Goal: Communication & Community: Answer question/provide support

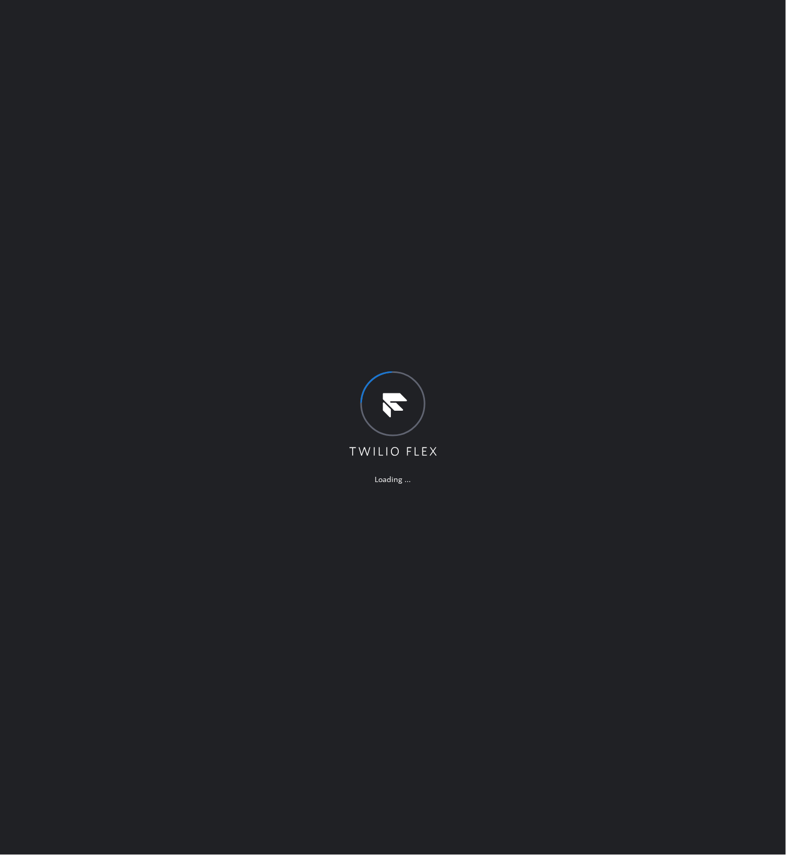
click at [629, 220] on div "Loading ..." at bounding box center [393, 427] width 786 height 855
click at [629, 167] on div "Loading ..." at bounding box center [393, 427] width 786 height 855
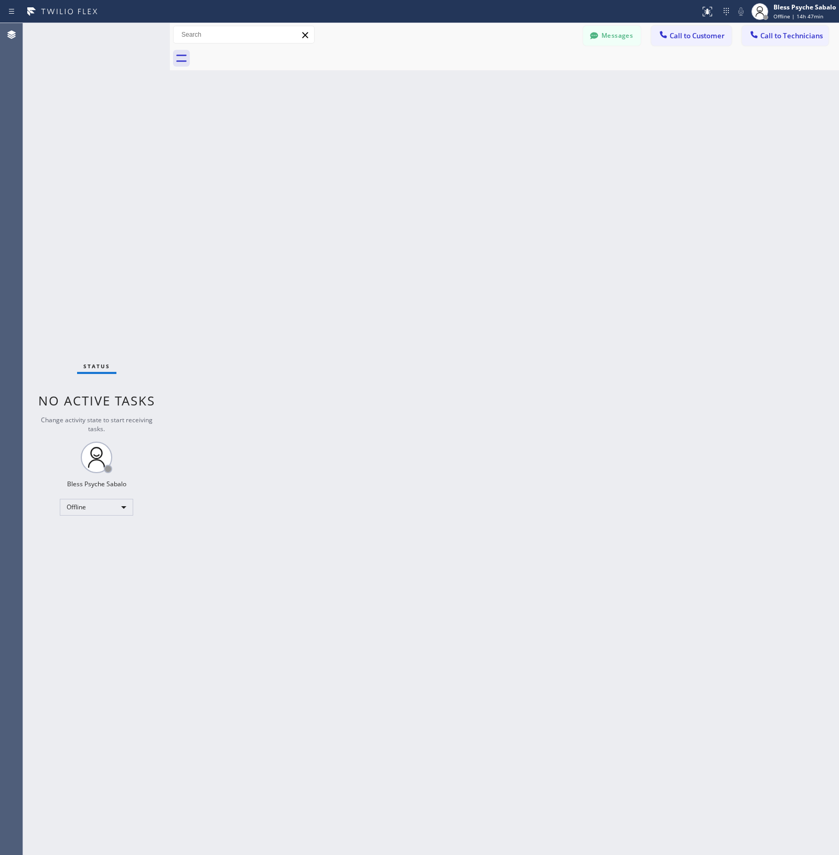
click at [629, 187] on div "Back to Dashboard Change Sender ID Customers Technicians Select a contact Outbo…" at bounding box center [504, 439] width 669 height 832
click at [246, 278] on div "Back to Dashboard Change Sender ID Customers Technicians CC [PERSON_NAME] [DATE…" at bounding box center [504, 439] width 669 height 832
click at [472, 233] on div "Back to Dashboard Change Sender ID Customers Technicians CC [PERSON_NAME] [DATE…" at bounding box center [504, 439] width 669 height 832
click at [629, 31] on button "Messages" at bounding box center [612, 36] width 58 height 20
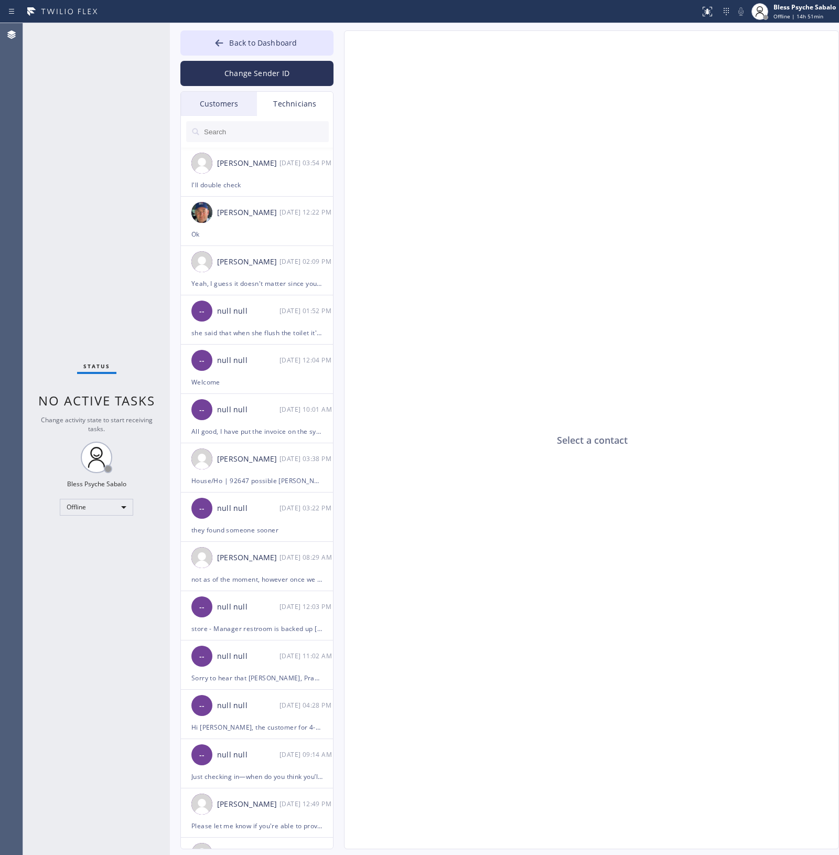
click at [311, 113] on div "Technicians" at bounding box center [295, 104] width 76 height 24
click at [237, 106] on div "Customers" at bounding box center [219, 104] width 76 height 24
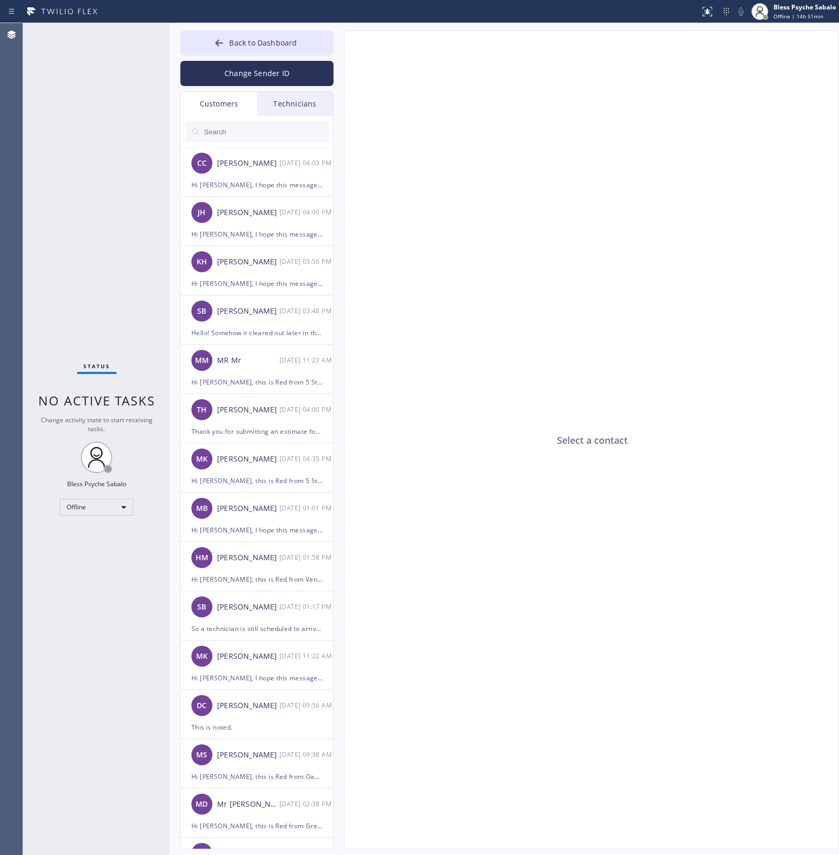
click at [296, 108] on div "Technicians" at bounding box center [295, 104] width 76 height 24
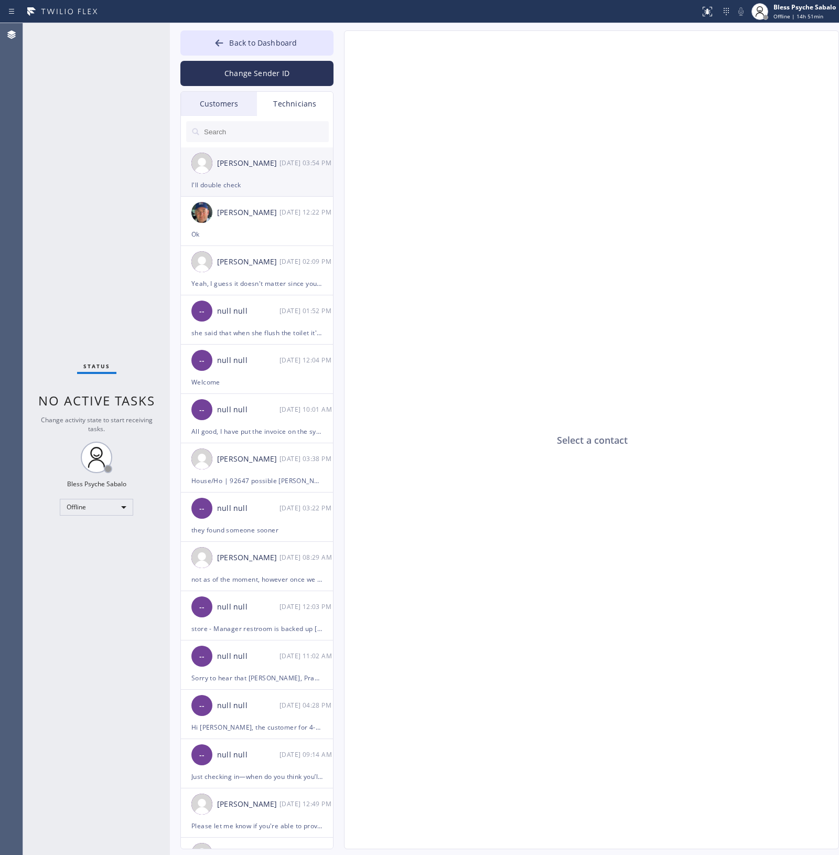
click at [258, 152] on div "Jacob Solomon 08/20 03:54 PM" at bounding box center [257, 162] width 153 height 31
click at [416, 684] on textarea at bounding box center [541, 829] width 392 height 40
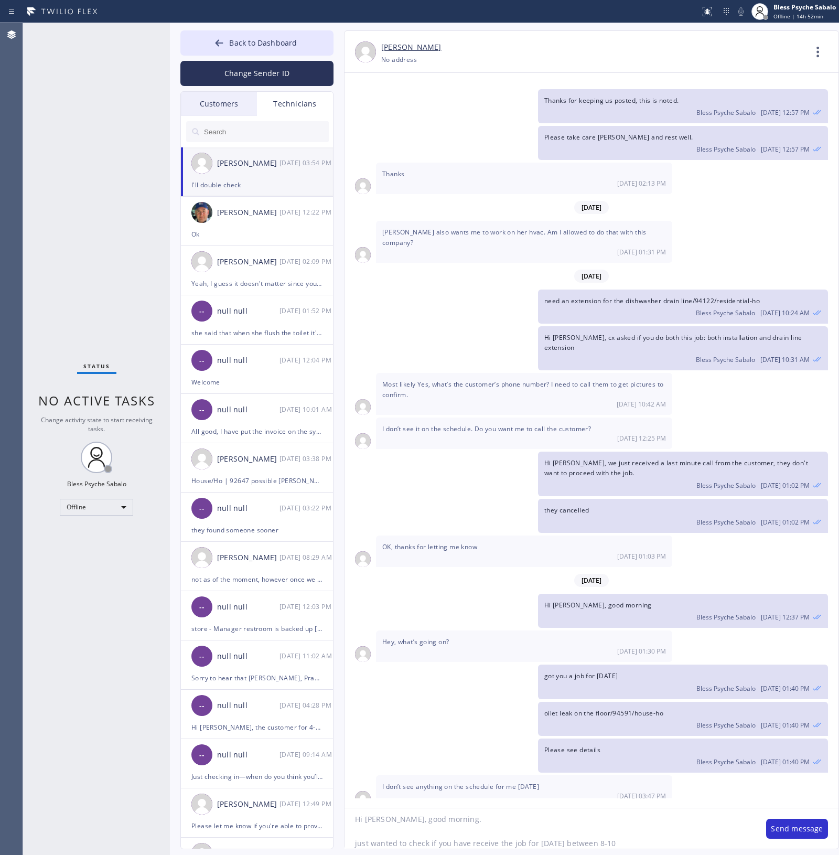
type textarea "Hi [PERSON_NAME], good morning. just wanted to check if you have receive the jo…"
type textarea "\"
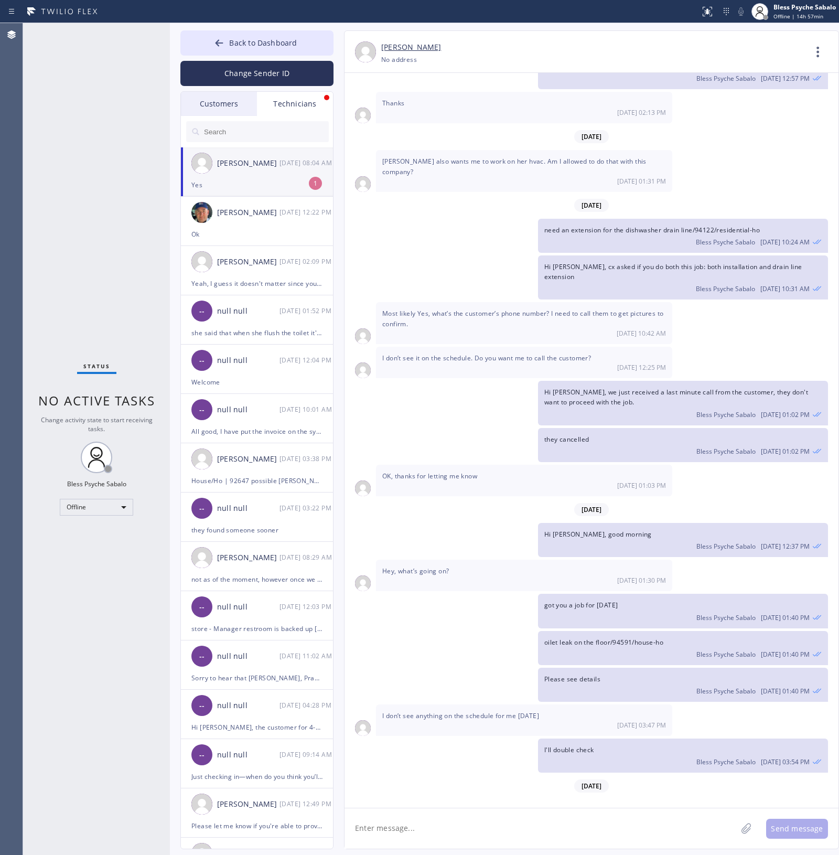
scroll to position [4633, 0]
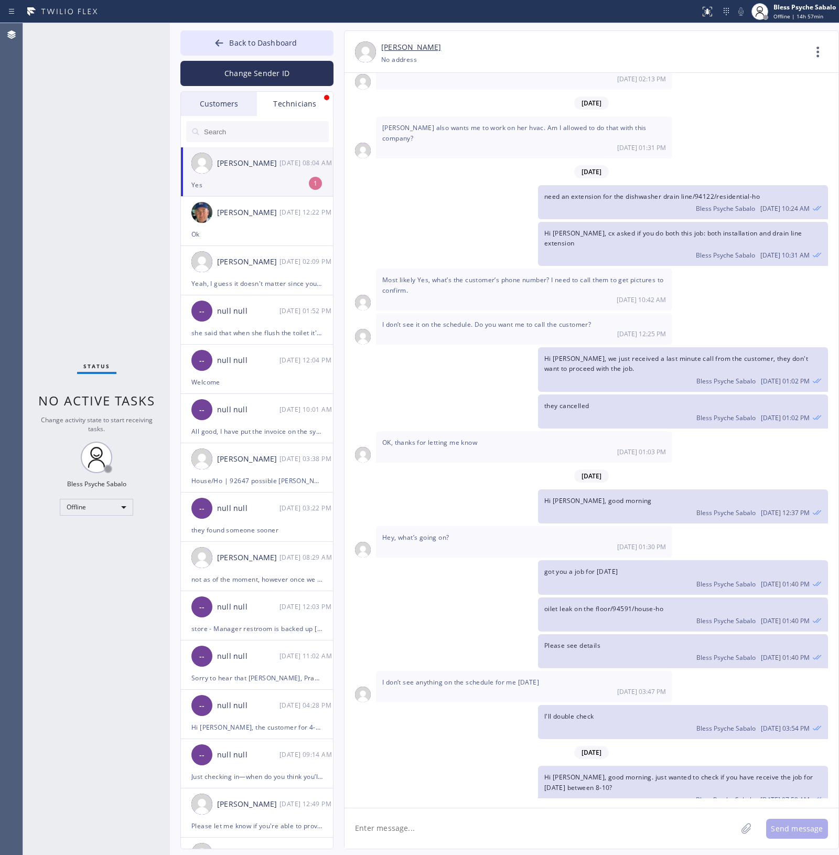
click at [271, 182] on div "Yes" at bounding box center [257, 185] width 131 height 12
click at [420, 684] on textarea at bounding box center [541, 829] width 392 height 40
type textarea "Awesome"
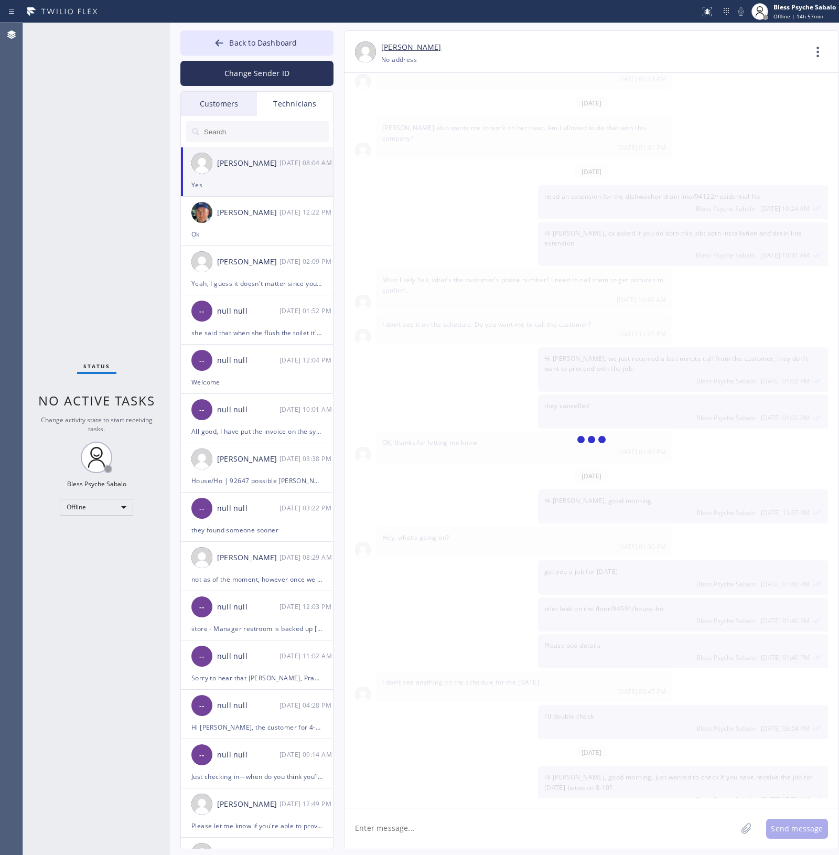
scroll to position [4670, 0]
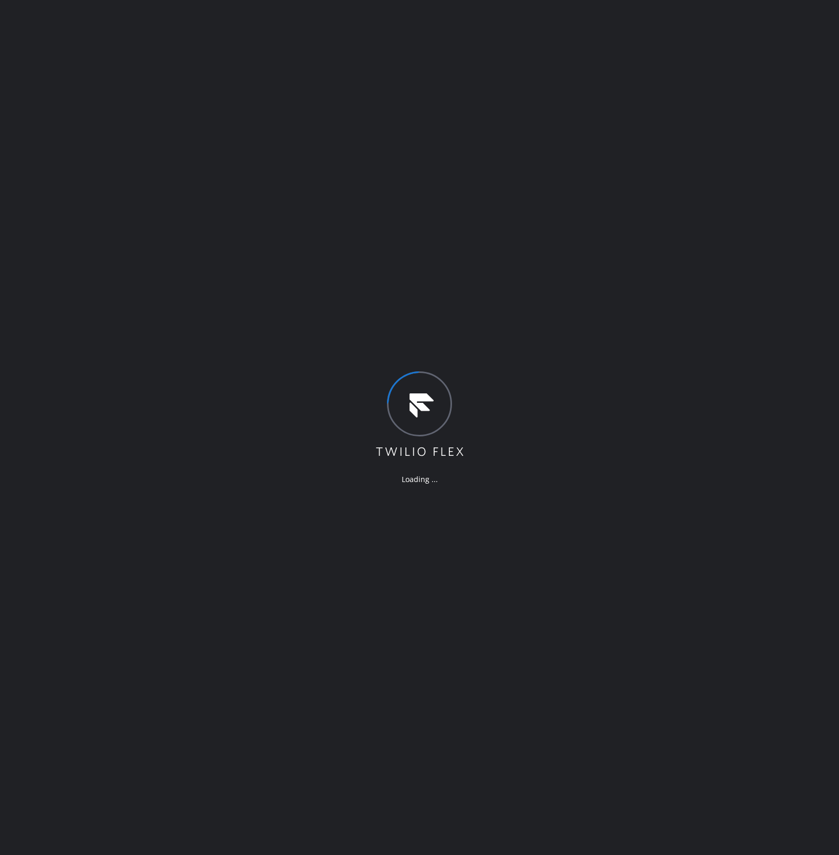
click at [531, 247] on div "Loading ..." at bounding box center [419, 427] width 839 height 855
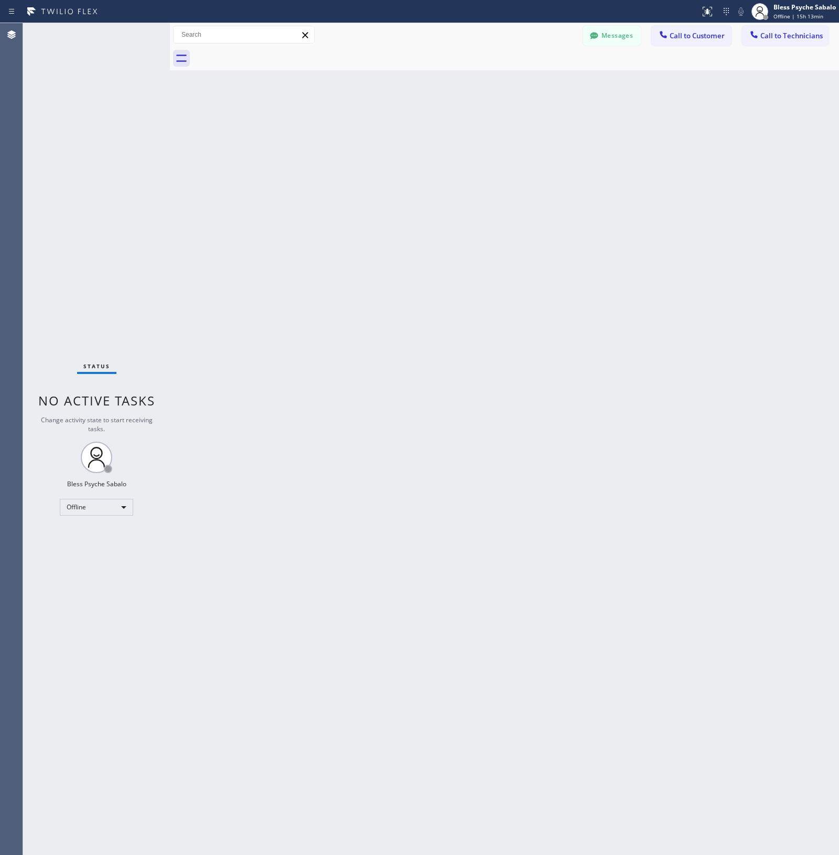
drag, startPoint x: 384, startPoint y: 103, endPoint x: 387, endPoint y: 87, distance: 16.5
click at [385, 103] on div "Back to Dashboard Change Sender ID Customers Technicians CC [PERSON_NAME] [DATE…" at bounding box center [504, 439] width 669 height 832
drag, startPoint x: 358, startPoint y: 96, endPoint x: 227, endPoint y: 3, distance: 161.1
click at [341, 81] on div "Back to Dashboard Change Sender ID Customers Technicians CC [PERSON_NAME] [DATE…" at bounding box center [504, 439] width 669 height 832
click at [612, 38] on button "Messages" at bounding box center [612, 36] width 58 height 20
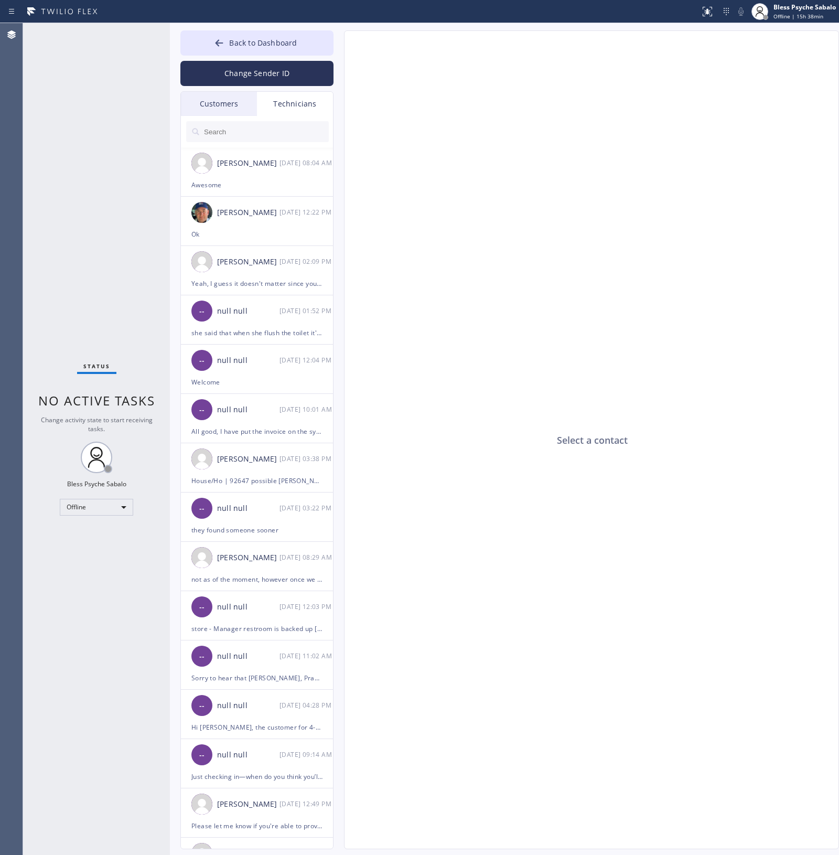
click at [306, 91] on div "Customers Technicians CC [PERSON_NAME] [DATE] 04:03 PM Hi [PERSON_NAME], I hope…" at bounding box center [256, 470] width 153 height 758
drag, startPoint x: 268, startPoint y: 229, endPoint x: 300, endPoint y: 239, distance: 33.4
click at [268, 228] on div "Ok" at bounding box center [257, 234] width 131 height 12
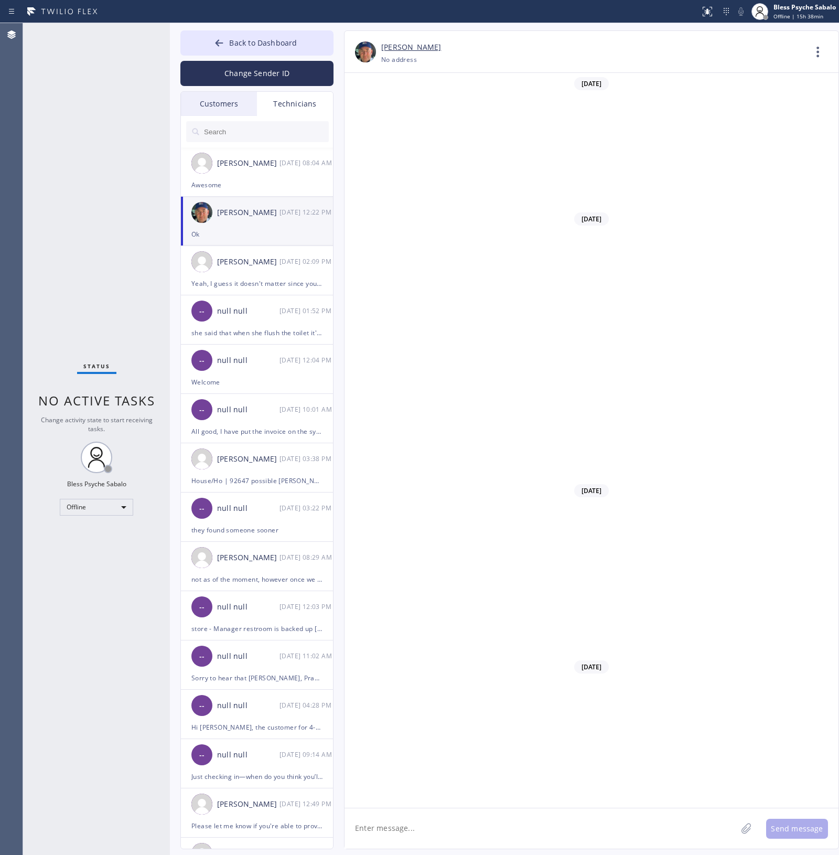
scroll to position [8872, 0]
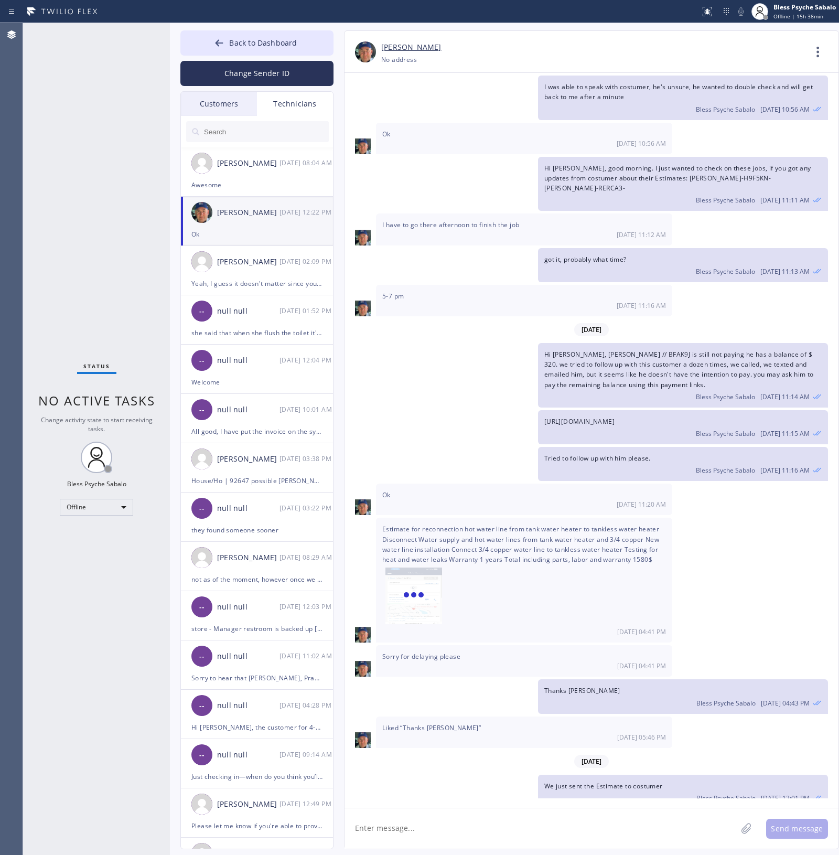
click at [520, 837] on textarea at bounding box center [541, 829] width 392 height 40
type textarea "H"
type textarea "Hi [PERSON_NAME], good morning"
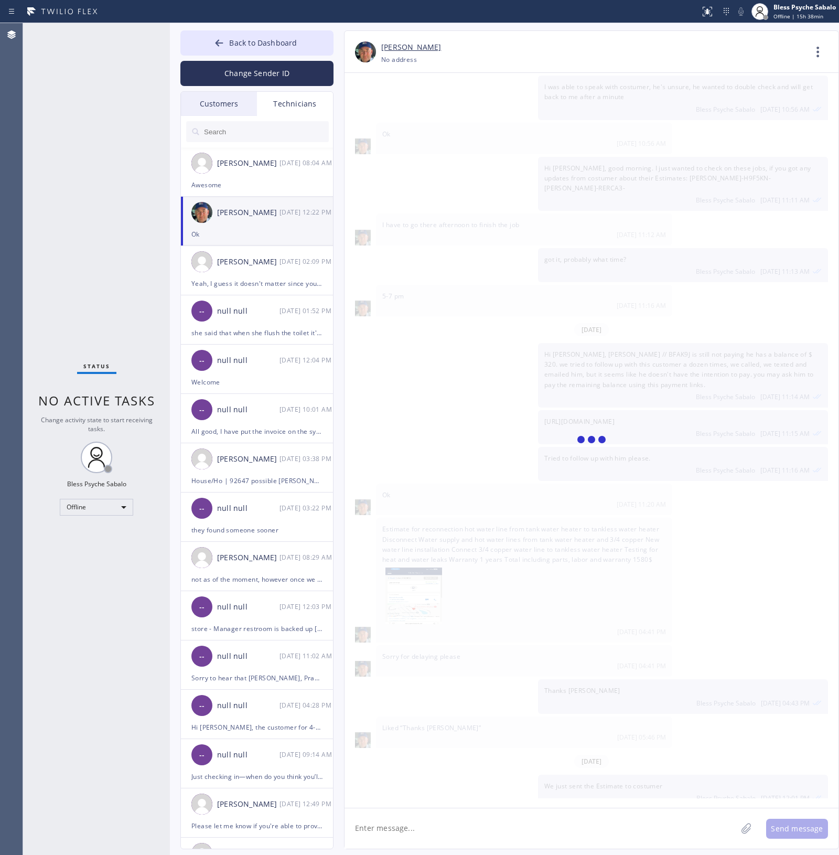
scroll to position [8933, 0]
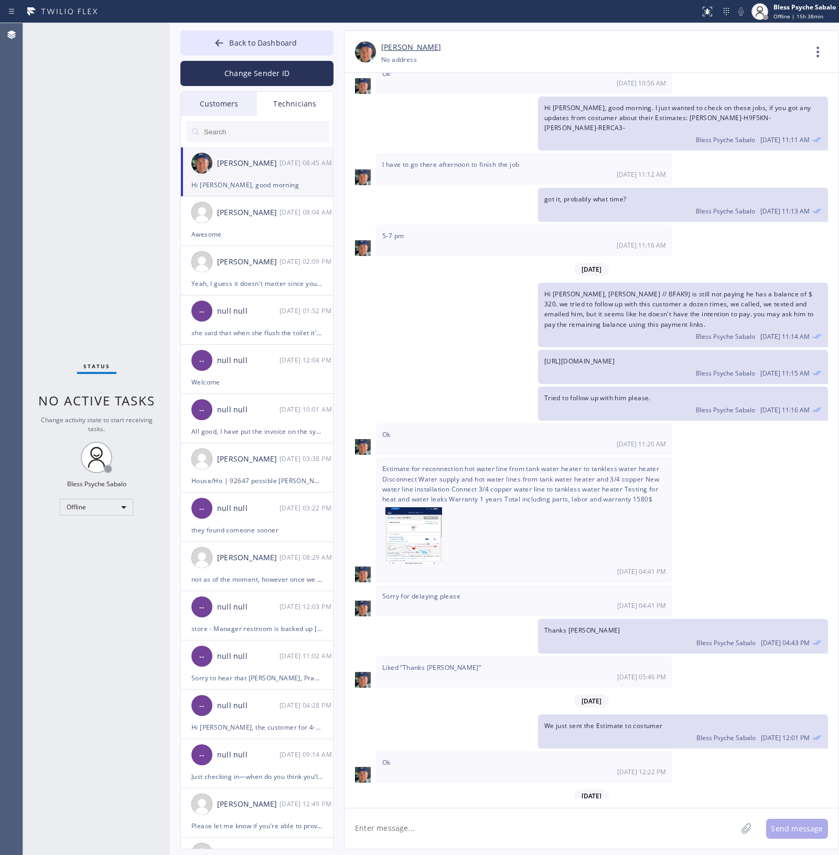
click at [811, 63] on icon at bounding box center [818, 51] width 25 height 25
click at [426, 220] on div at bounding box center [419, 427] width 839 height 855
click at [807, 54] on icon at bounding box center [818, 51] width 25 height 25
click at [769, 102] on li "Call to Technician" at bounding box center [755, 107] width 152 height 27
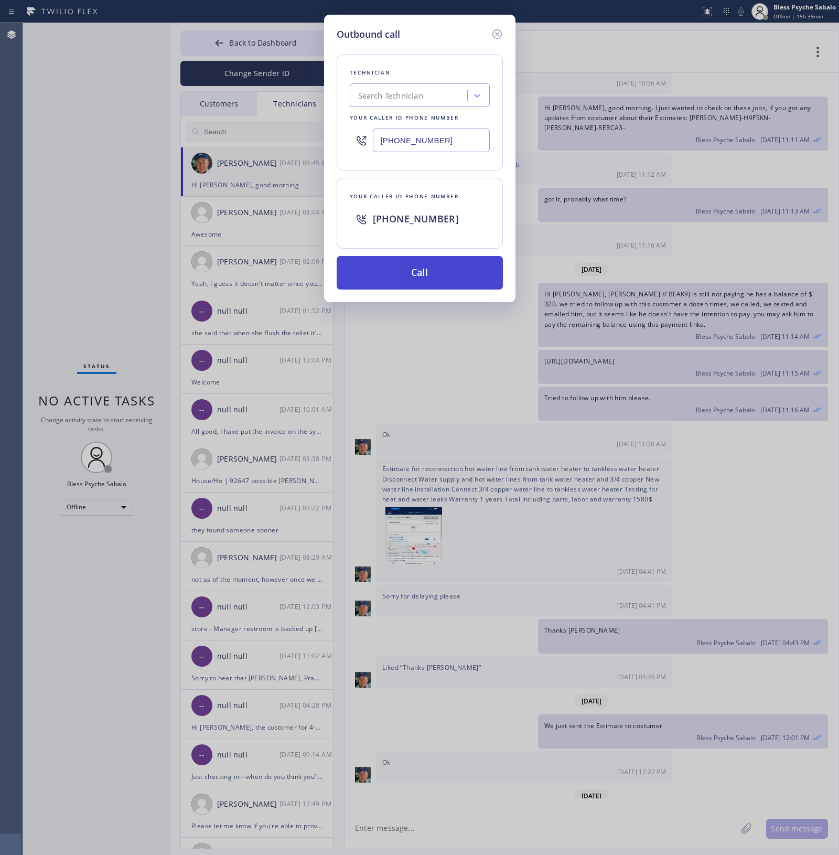
click at [370, 271] on button "Call" at bounding box center [420, 273] width 166 height 34
click at [531, 72] on div "Outbound call Technician Search Technician Your caller id phone number [PHONE_N…" at bounding box center [419, 427] width 839 height 855
click at [497, 30] on icon at bounding box center [497, 34] width 13 height 13
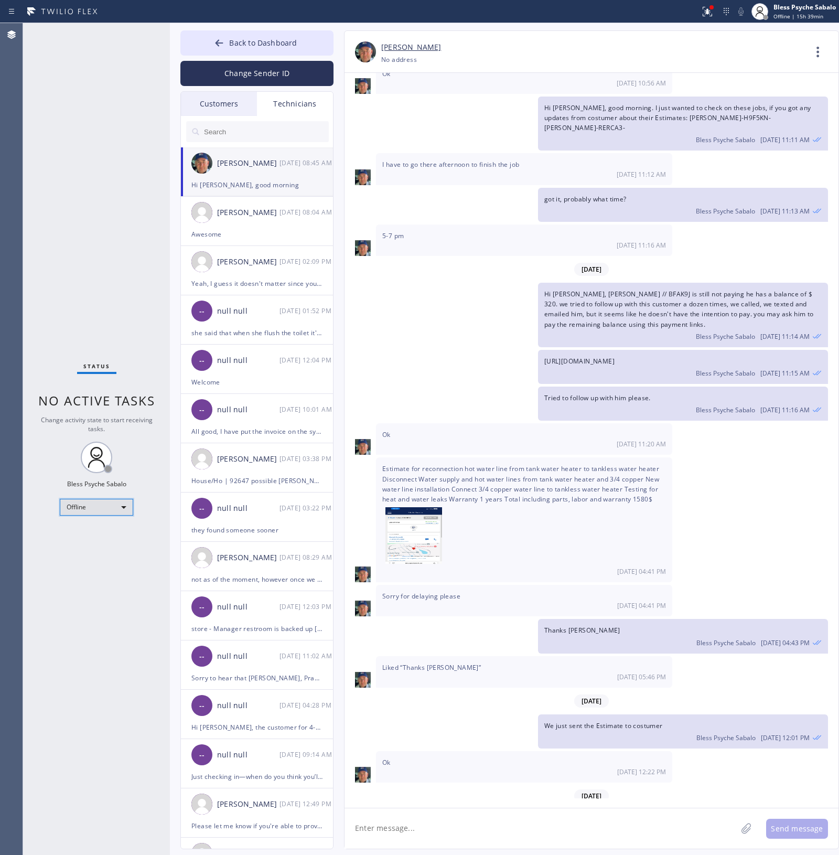
click at [113, 507] on div "Offline" at bounding box center [96, 507] width 73 height 17
drag, startPoint x: 103, startPoint y: 546, endPoint x: 286, endPoint y: 403, distance: 232.2
click at [103, 545] on li "Unavailable" at bounding box center [95, 547] width 71 height 13
click at [814, 49] on icon at bounding box center [818, 51] width 25 height 25
click at [817, 53] on div at bounding box center [419, 427] width 839 height 855
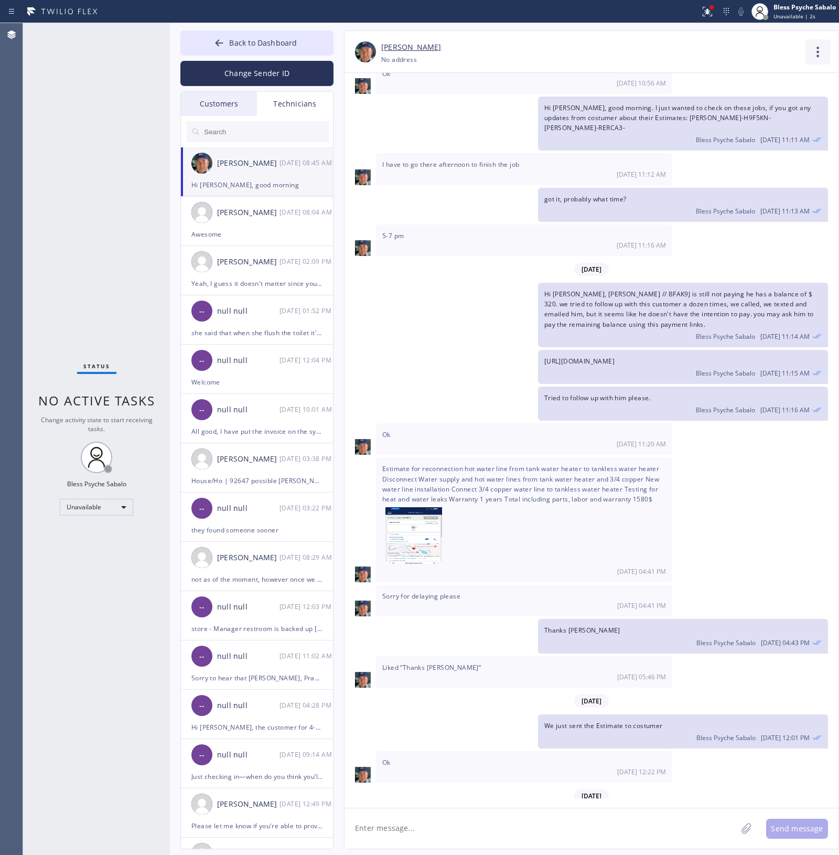
click at [812, 48] on icon at bounding box center [818, 51] width 25 height 25
click at [772, 102] on li "Call to Technician" at bounding box center [755, 107] width 152 height 27
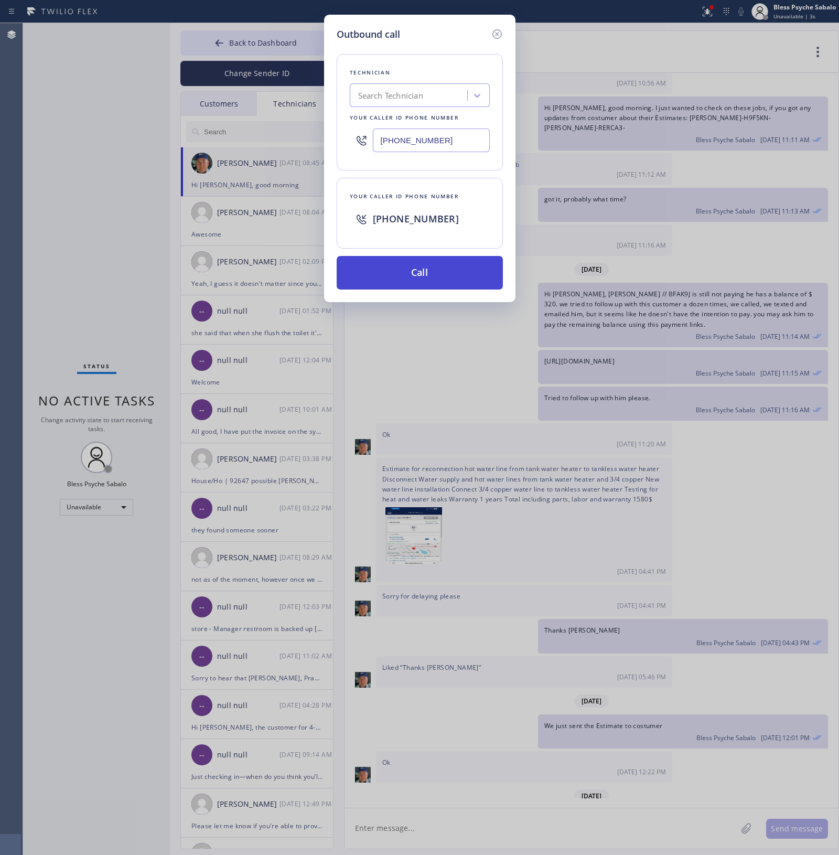
click at [363, 271] on button "Call" at bounding box center [420, 273] width 166 height 34
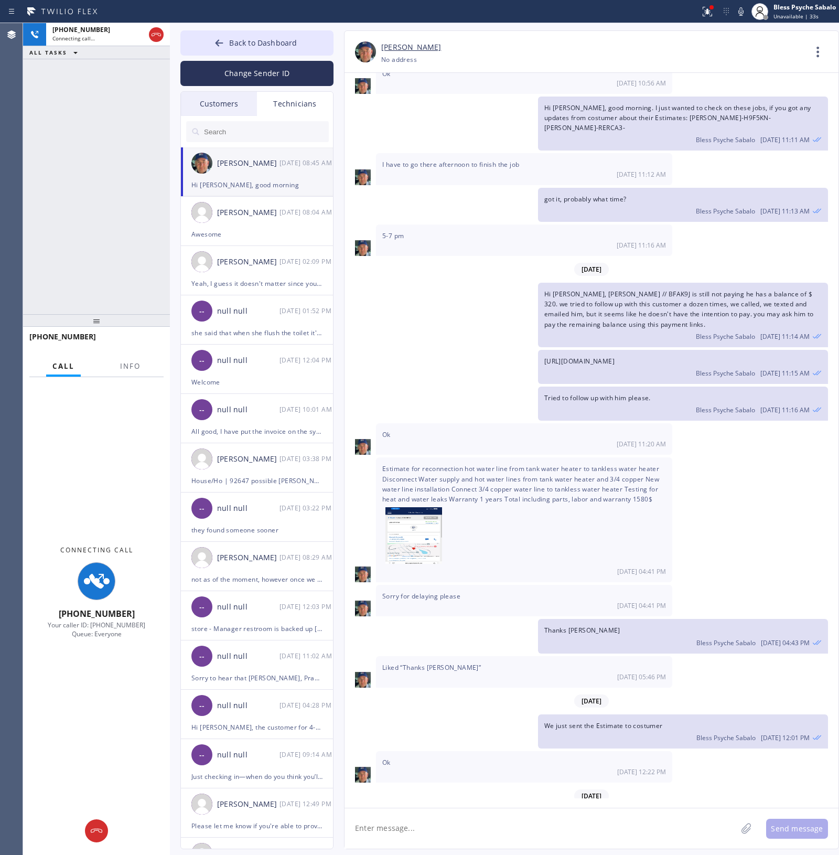
click at [523, 814] on textarea at bounding box center [541, 829] width 392 height 40
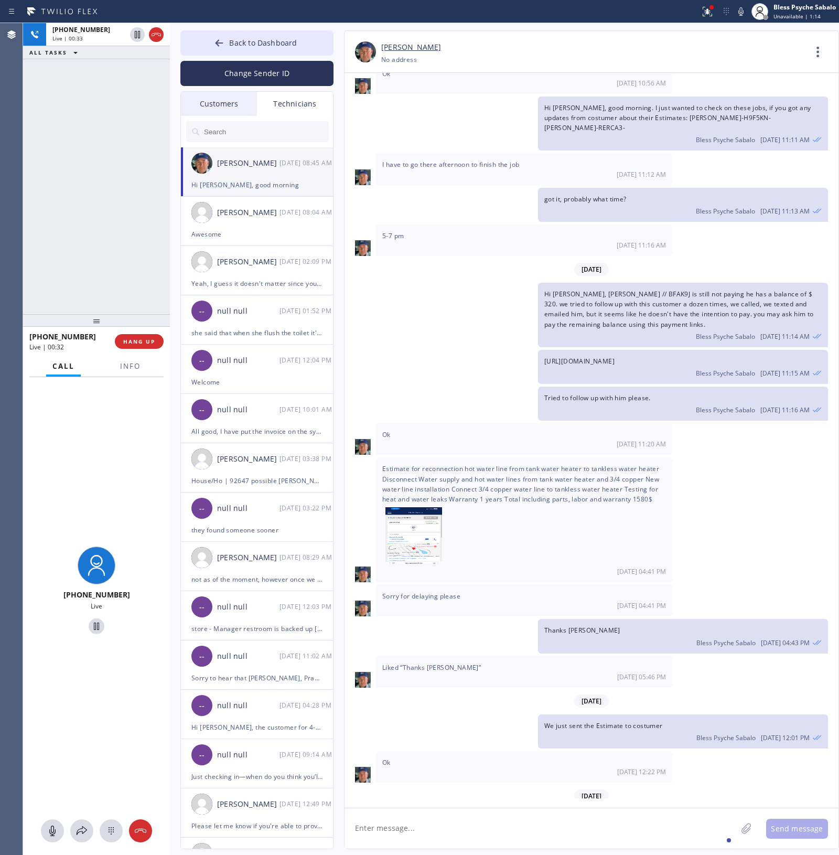
click at [615, 817] on textarea at bounding box center [541, 829] width 392 height 40
paste textarea "8-11 / $99 / WH digital control panel is not responding can't adjust the temper…"
type textarea "8-11 / $99 / WH digital control panel is not responding can't adjust the temper…"
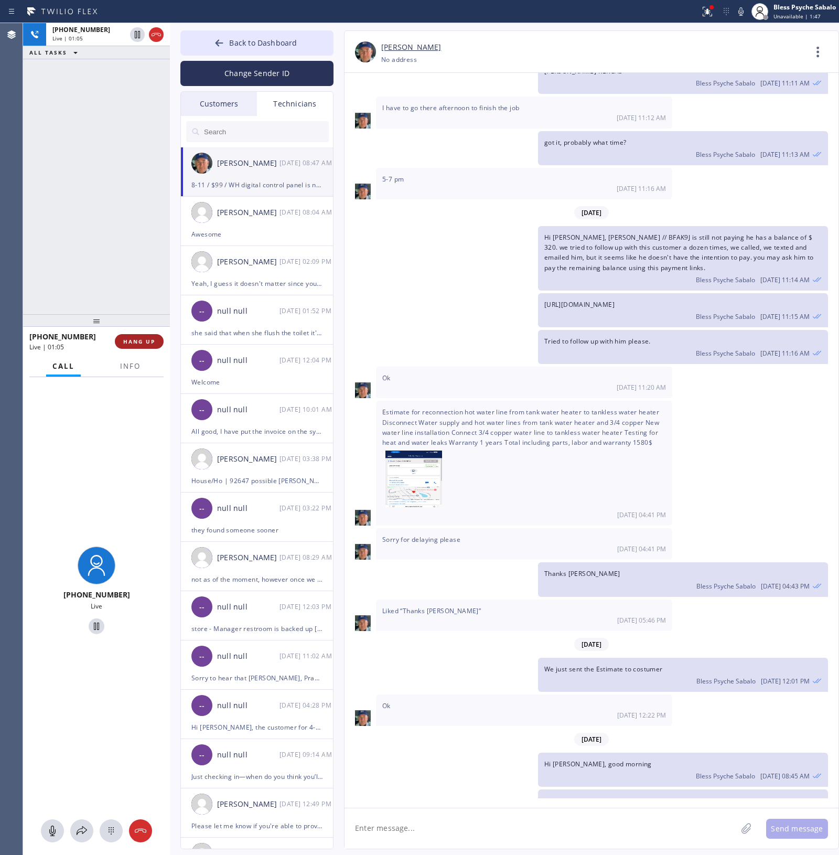
click at [131, 345] on span "HANG UP" at bounding box center [139, 341] width 32 height 7
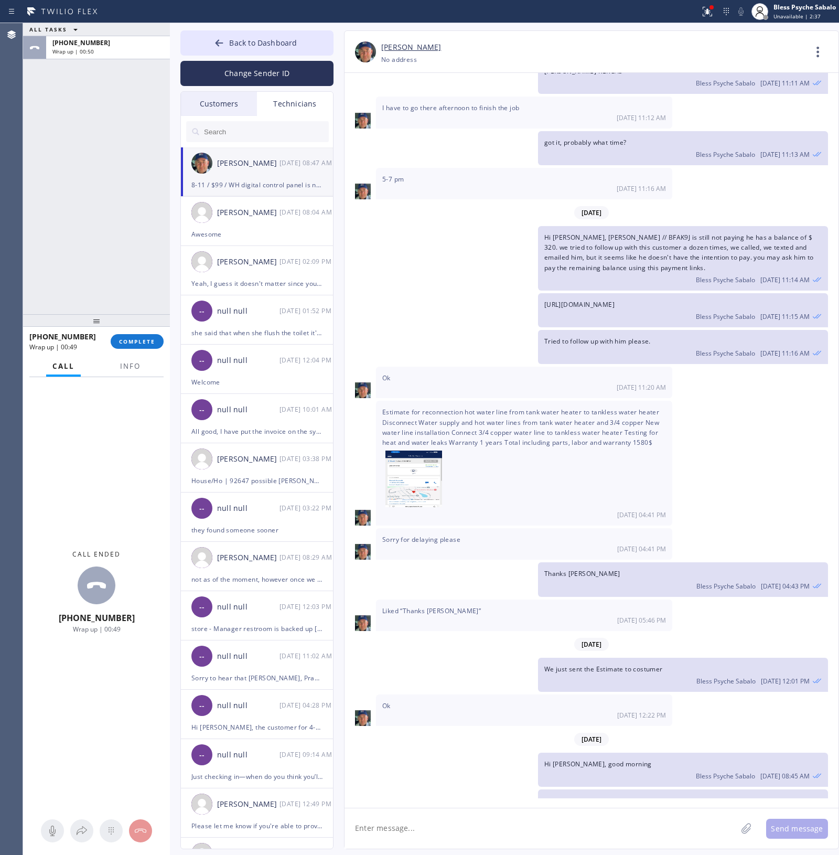
drag, startPoint x: 132, startPoint y: 335, endPoint x: 141, endPoint y: 300, distance: 36.3
click at [132, 332] on div "[PHONE_NUMBER] Wrap up | 00:49 COMPLETE" at bounding box center [96, 341] width 134 height 27
click at [142, 293] on div "ALL TASKS ALL TASKS ACTIVE TASKS TASKS IN WRAP UP [PHONE_NUMBER] Wrap up | 00:50" at bounding box center [96, 168] width 147 height 291
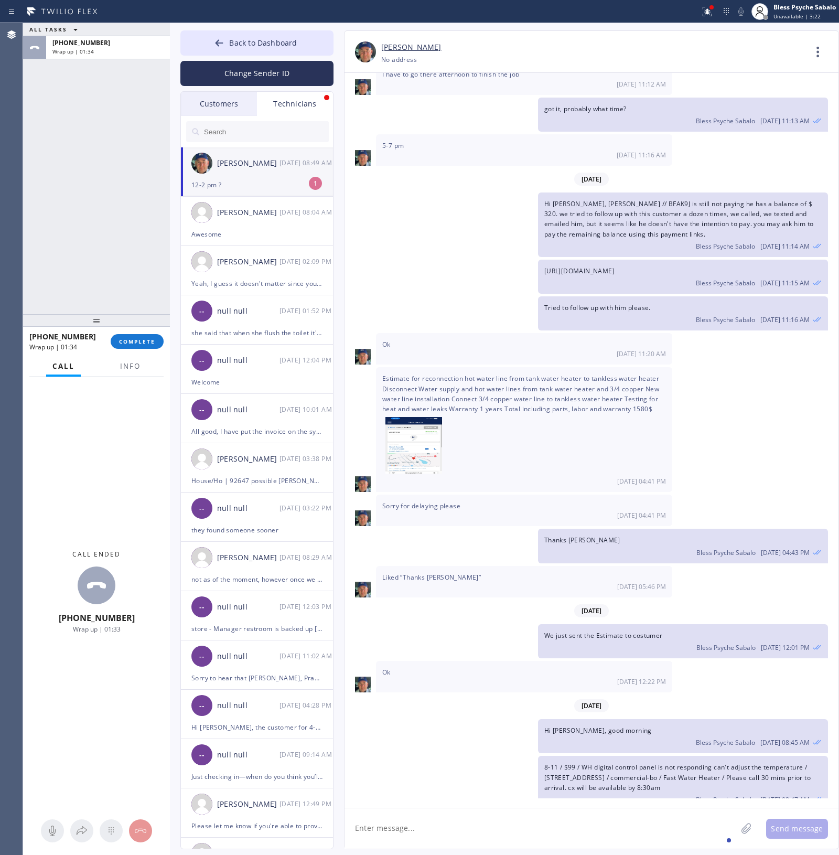
click at [360, 830] on textarea at bounding box center [541, 829] width 392 height 40
type textarea "we can do 12-3 yeah"
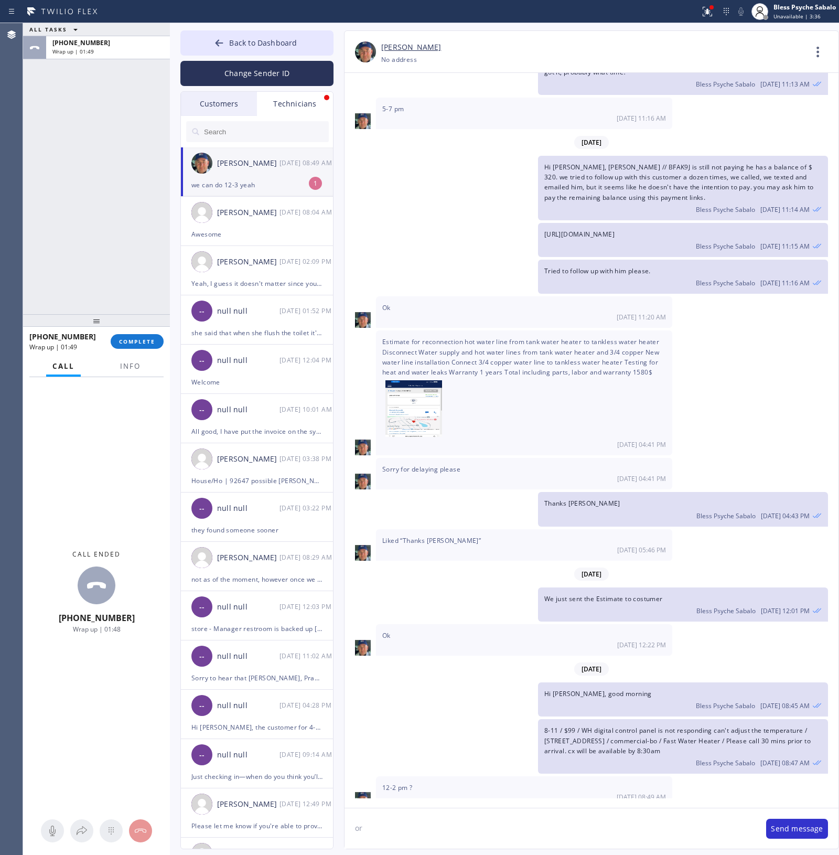
type textarea "o"
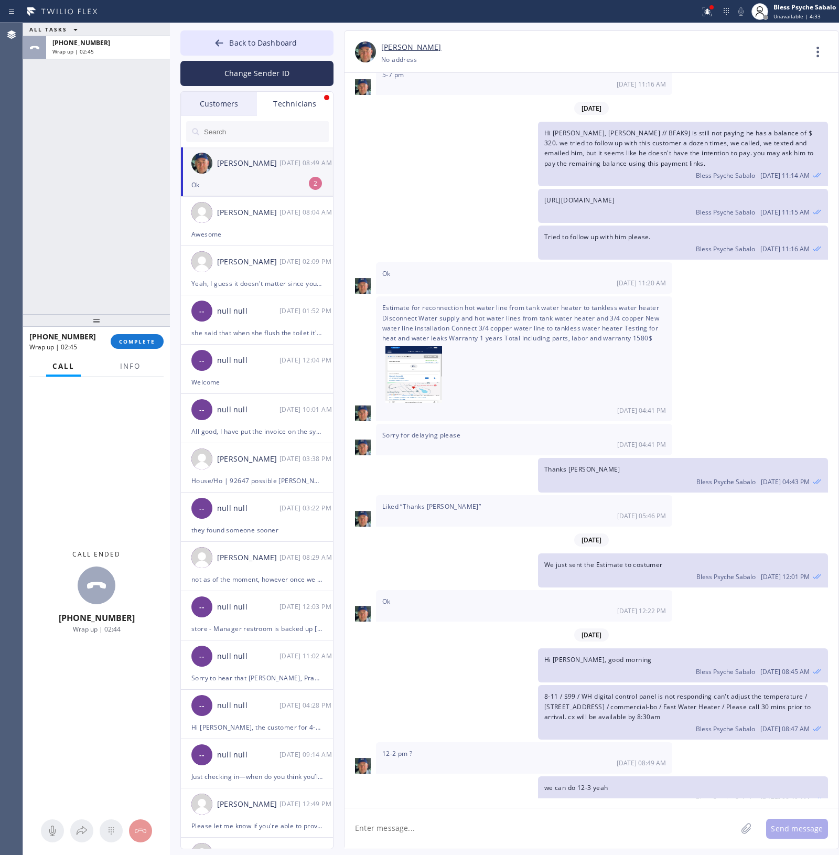
click at [297, 181] on div "Ok" at bounding box center [257, 185] width 131 height 12
drag, startPoint x: 147, startPoint y: 338, endPoint x: 134, endPoint y: 259, distance: 80.8
click at [146, 322] on div "ALL TASKS ALL TASKS ACTIVE TASKS TASKS IN WRAP UP [PHONE_NUMBER] Wrap up | 02:4…" at bounding box center [96, 439] width 147 height 832
drag, startPoint x: 133, startPoint y: 258, endPoint x: 189, endPoint y: 211, distance: 73.4
click at [134, 256] on div "ALL TASKS ALL TASKS ACTIVE TASKS TASKS IN WRAP UP [PHONE_NUMBER] Wrap up | 02:47" at bounding box center [96, 168] width 147 height 291
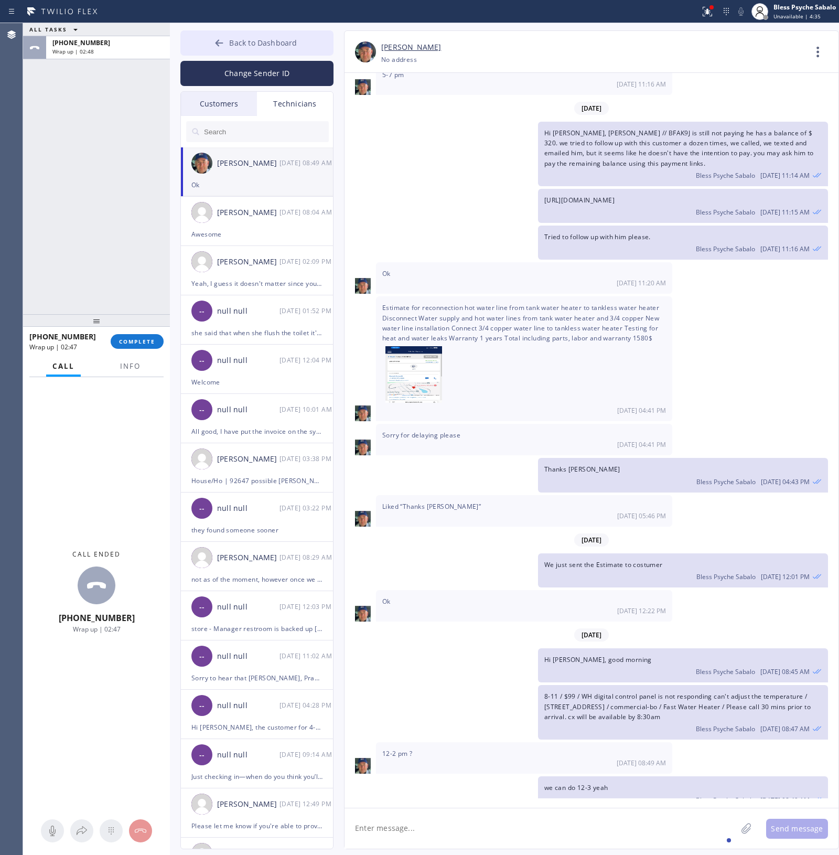
click at [260, 38] on span "Back to Dashboard" at bounding box center [263, 43] width 68 height 10
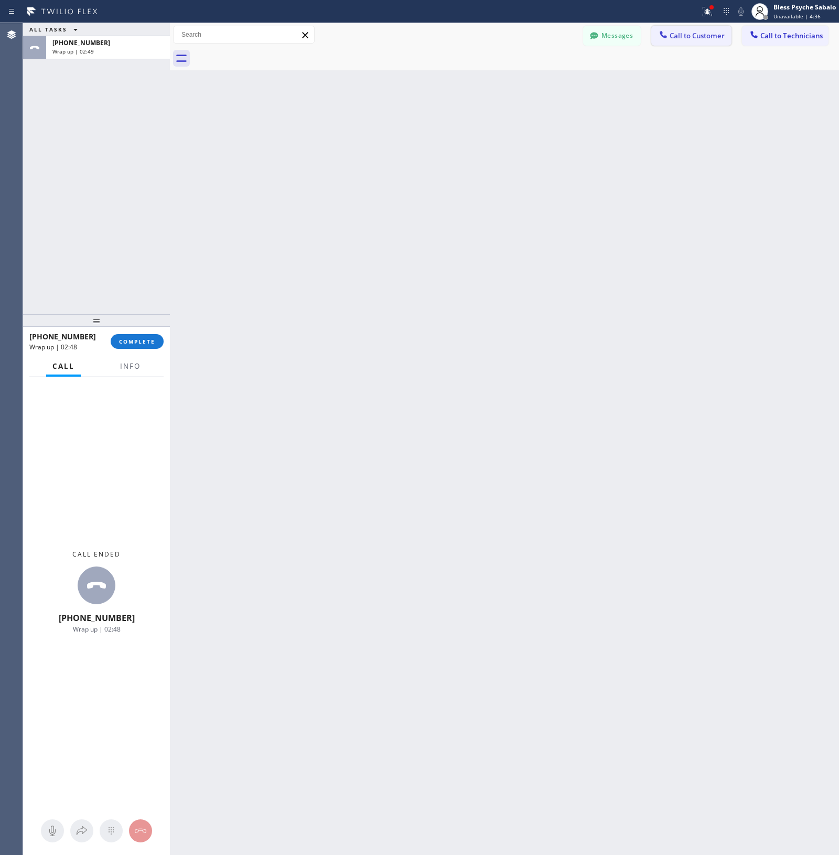
click at [674, 33] on span "Call to Customer" at bounding box center [697, 35] width 55 height 9
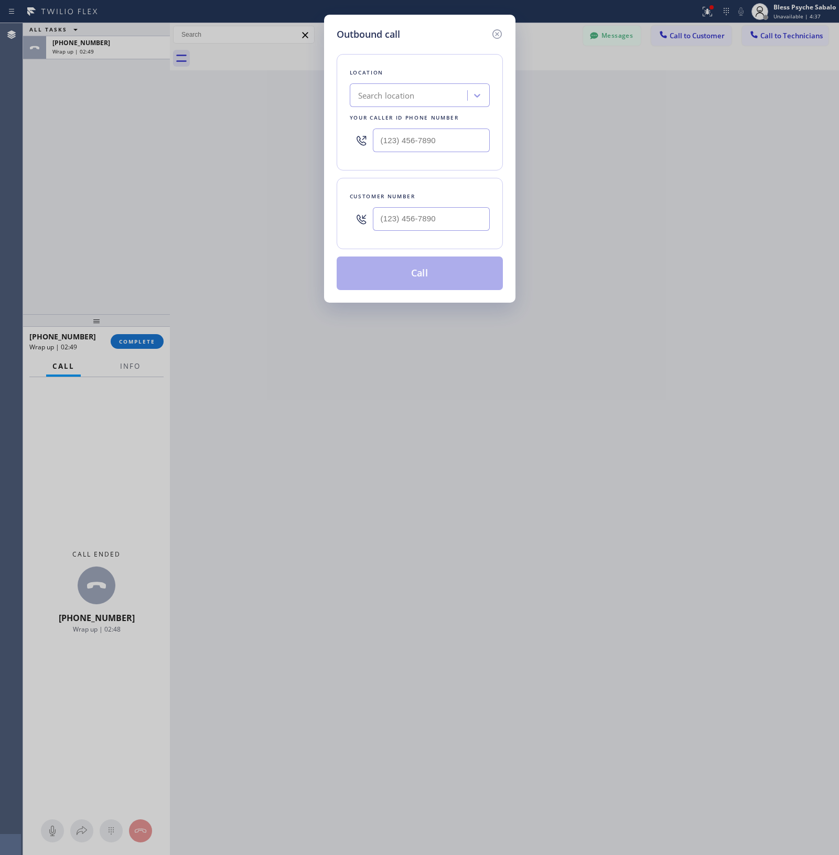
click at [400, 99] on div "Search location" at bounding box center [386, 96] width 57 height 12
paste input "Fast Water Heater"
type input "Fast Water Heater"
click at [408, 120] on div "Fast Water Heater" at bounding box center [420, 117] width 140 height 19
type input "[PHONE_NUMBER]"
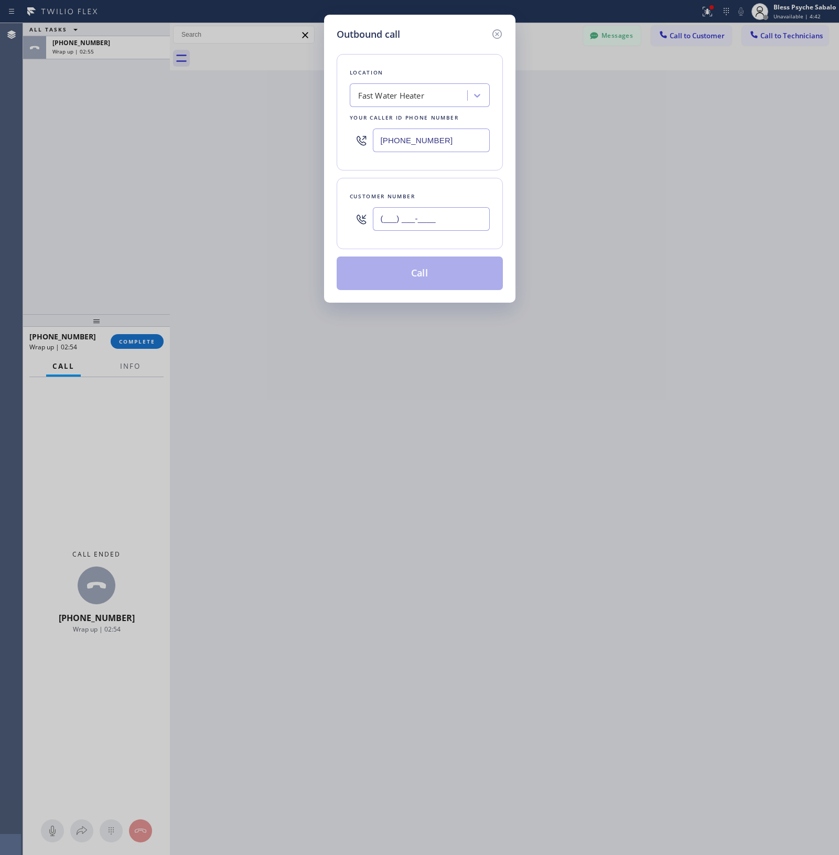
click at [410, 214] on input "(___) ___-____" at bounding box center [431, 219] width 117 height 24
paste input "310) 924-2006"
type input "[PHONE_NUMBER]"
click at [403, 276] on button "Call" at bounding box center [420, 274] width 166 height 34
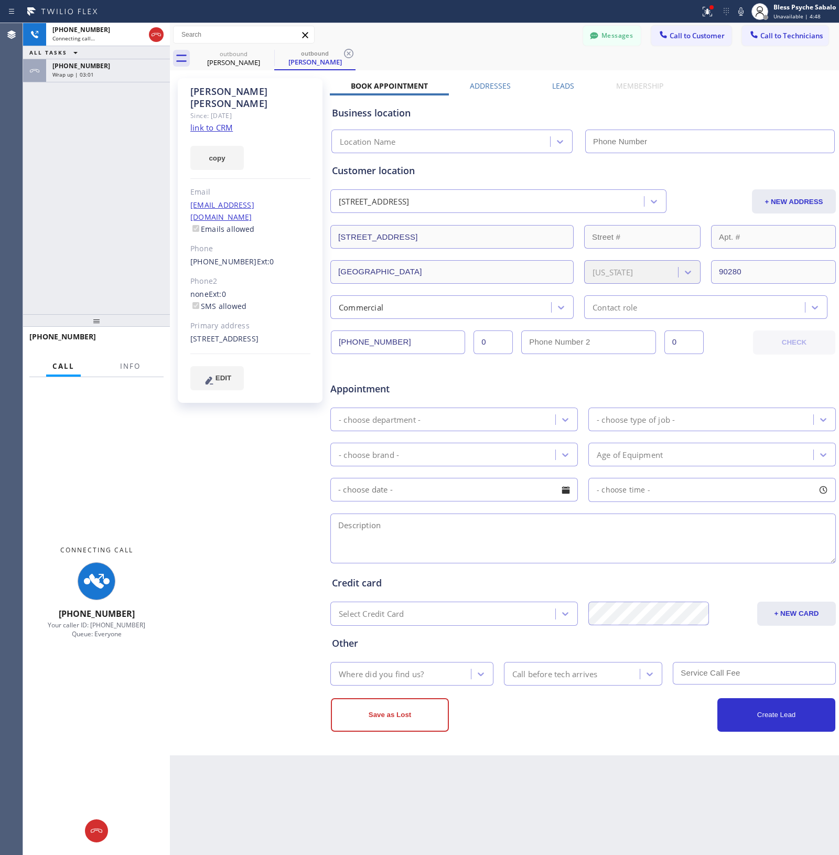
type input "[PHONE_NUMBER]"
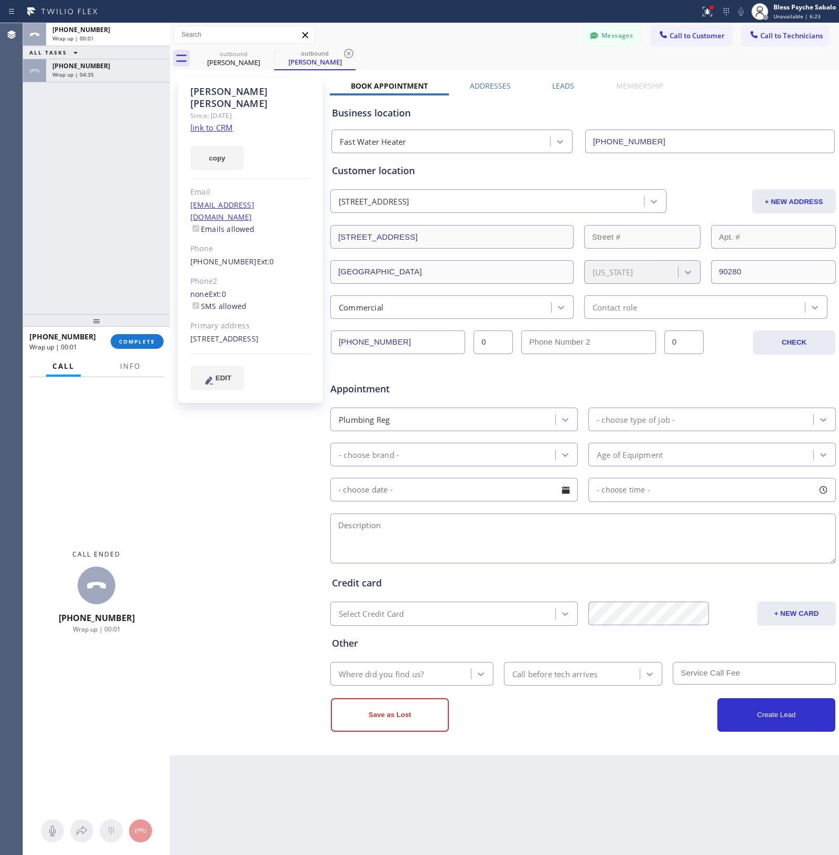
drag, startPoint x: 151, startPoint y: 339, endPoint x: 151, endPoint y: 316, distance: 22.6
click at [151, 339] on span "COMPLETE" at bounding box center [137, 341] width 36 height 7
click at [151, 316] on div at bounding box center [96, 320] width 147 height 13
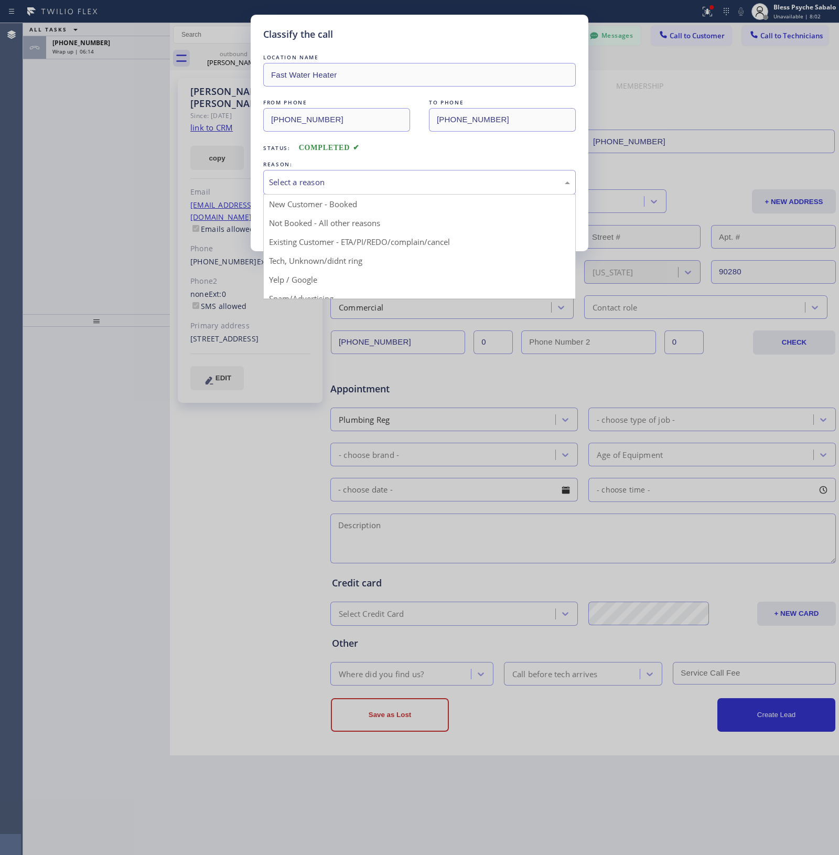
drag, startPoint x: 449, startPoint y: 180, endPoint x: 448, endPoint y: 187, distance: 7.5
click at [449, 181] on div "Select a reason" at bounding box center [419, 182] width 301 height 12
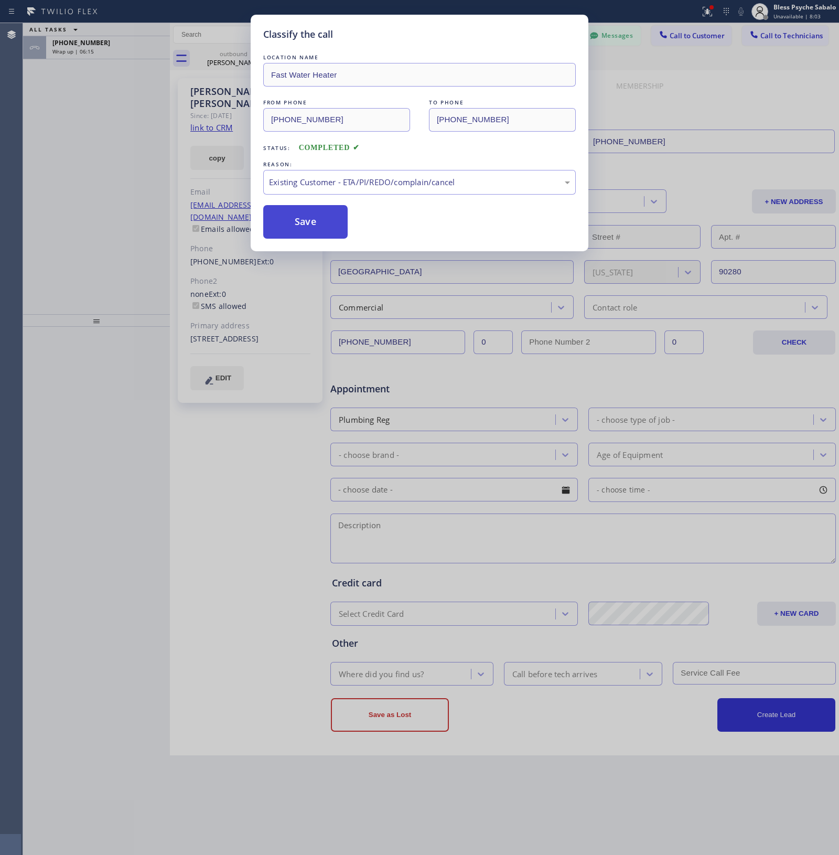
click at [329, 231] on button "Save" at bounding box center [305, 222] width 84 height 34
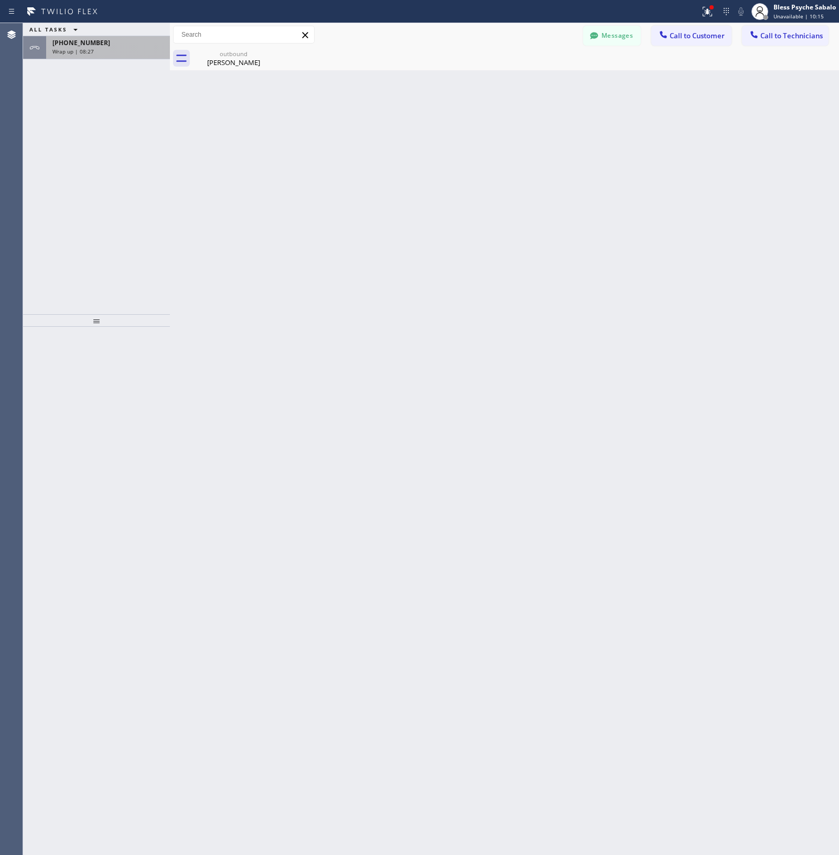
click at [90, 56] on div "[PHONE_NUMBER] Wrap up | 08:27" at bounding box center [106, 47] width 120 height 23
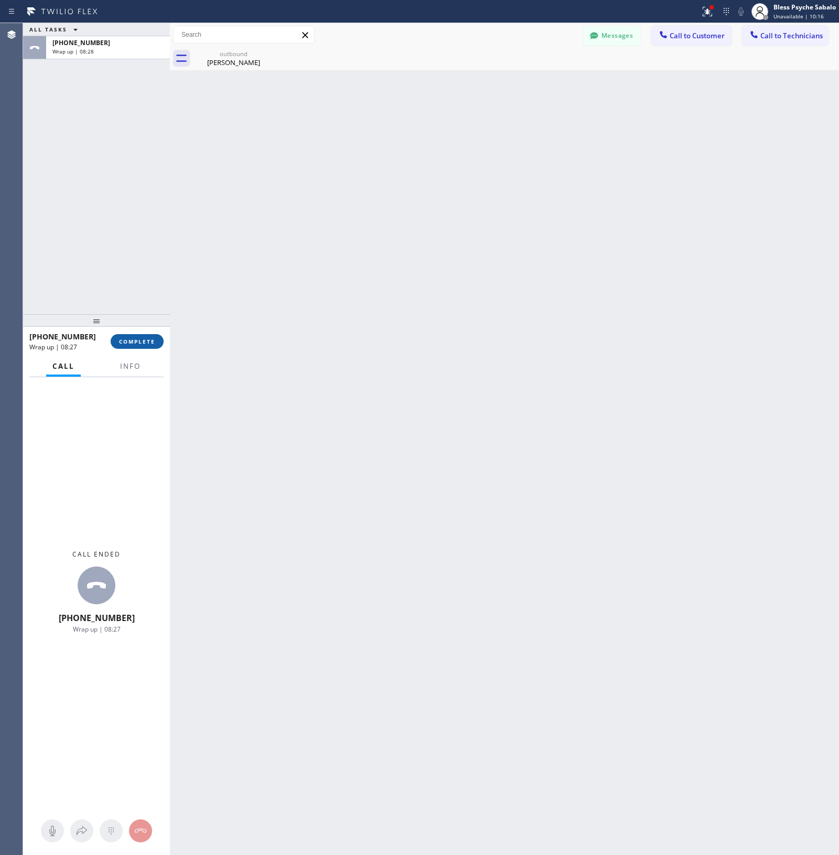
click at [131, 346] on button "COMPLETE" at bounding box center [137, 341] width 53 height 15
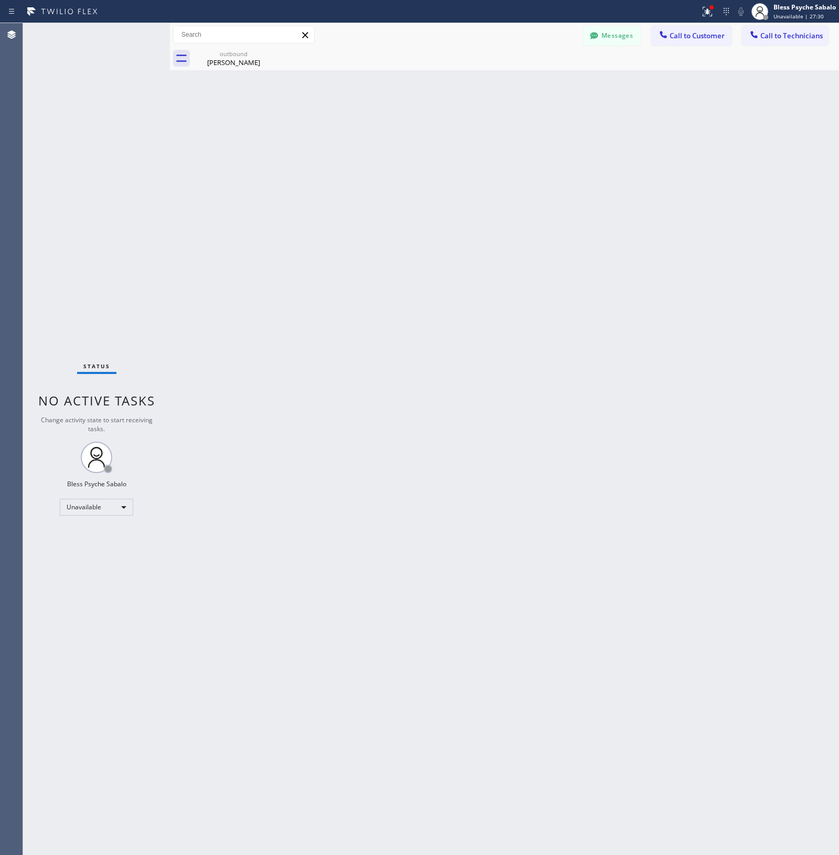
click at [656, 209] on div "Back to Dashboard Change Sender ID Customers Technicians CC [PERSON_NAME] [DATE…" at bounding box center [504, 439] width 669 height 832
click at [837, 112] on div "Back to Dashboard Change Sender ID Customers Technicians CC [PERSON_NAME] [DATE…" at bounding box center [504, 439] width 669 height 832
click at [710, 16] on icon at bounding box center [707, 11] width 13 height 13
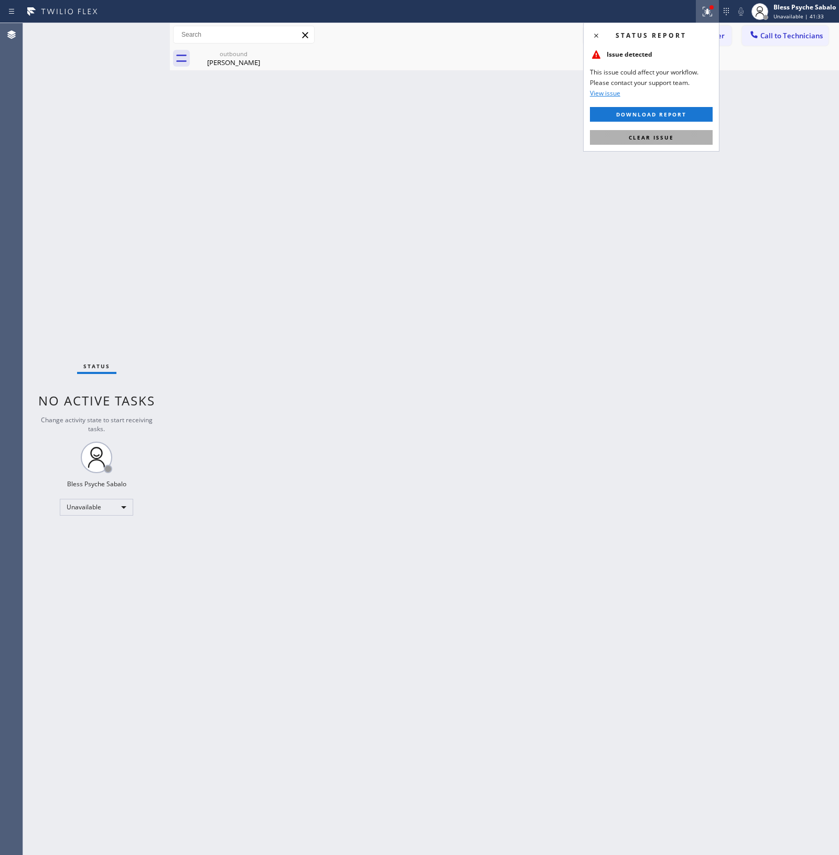
click at [656, 133] on button "Clear issue" at bounding box center [651, 137] width 123 height 15
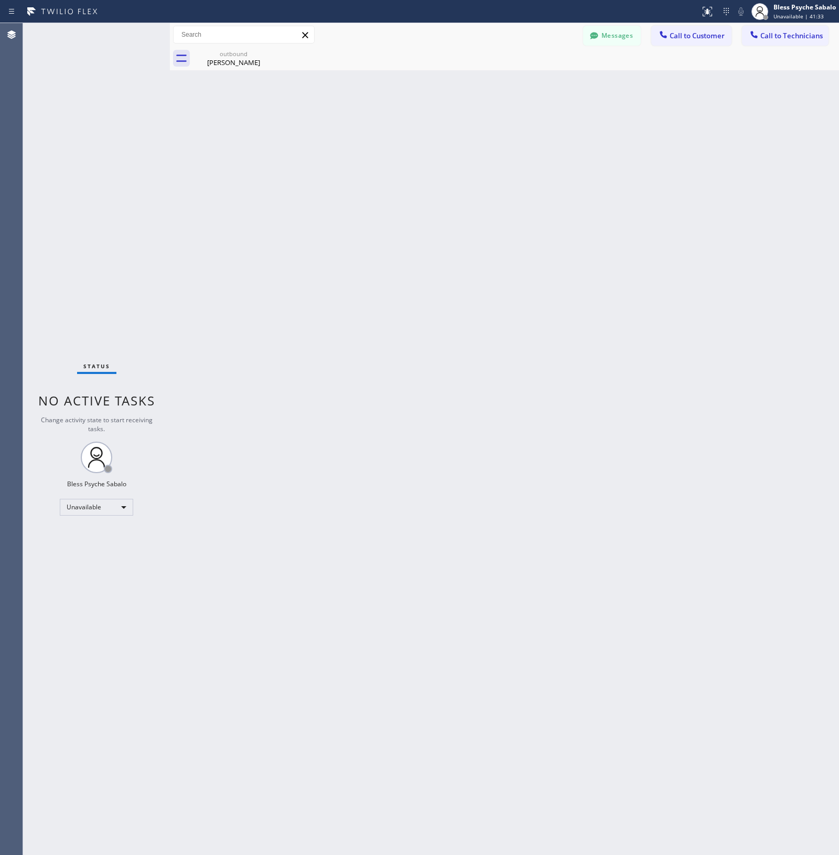
drag, startPoint x: 642, startPoint y: 167, endPoint x: 369, endPoint y: 153, distance: 273.2
click at [623, 164] on div "Back to Dashboard Change Sender ID Customers Technicians CC [PERSON_NAME] [DATE…" at bounding box center [504, 439] width 669 height 832
drag, startPoint x: 738, startPoint y: 150, endPoint x: 838, endPoint y: 98, distance: 113.1
click at [771, 133] on div "Back to Dashboard Change Sender ID Customers Technicians CC [PERSON_NAME] [DATE…" at bounding box center [504, 439] width 669 height 832
click at [109, 373] on div "Status" at bounding box center [96, 369] width 39 height 12
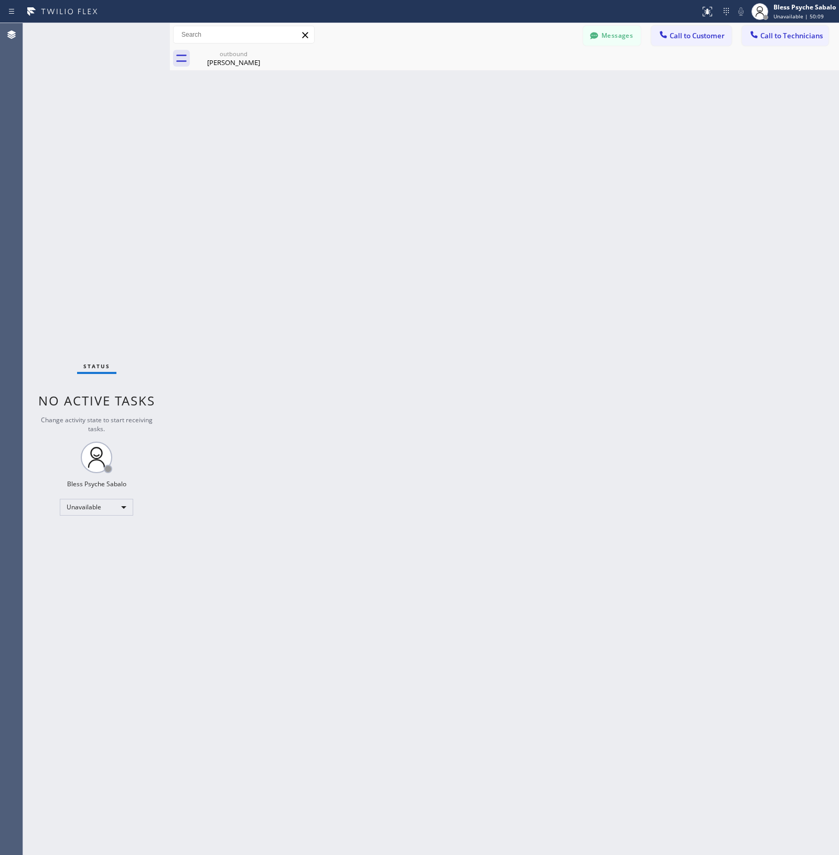
click at [403, 328] on div "Back to Dashboard Change Sender ID Customers Technicians CC [PERSON_NAME] [DATE…" at bounding box center [504, 439] width 669 height 832
click at [189, 79] on div "Back to Dashboard Change Sender ID Customers Technicians CC [PERSON_NAME] [DATE…" at bounding box center [504, 439] width 669 height 832
click at [345, 177] on div "Back to Dashboard Change Sender ID Customers Technicians CC [PERSON_NAME] [DATE…" at bounding box center [504, 439] width 669 height 832
drag, startPoint x: 678, startPoint y: 205, endPoint x: 681, endPoint y: 198, distance: 7.0
click at [681, 198] on div "Back to Dashboard Change Sender ID Customers Technicians CC [PERSON_NAME] [DATE…" at bounding box center [504, 439] width 669 height 832
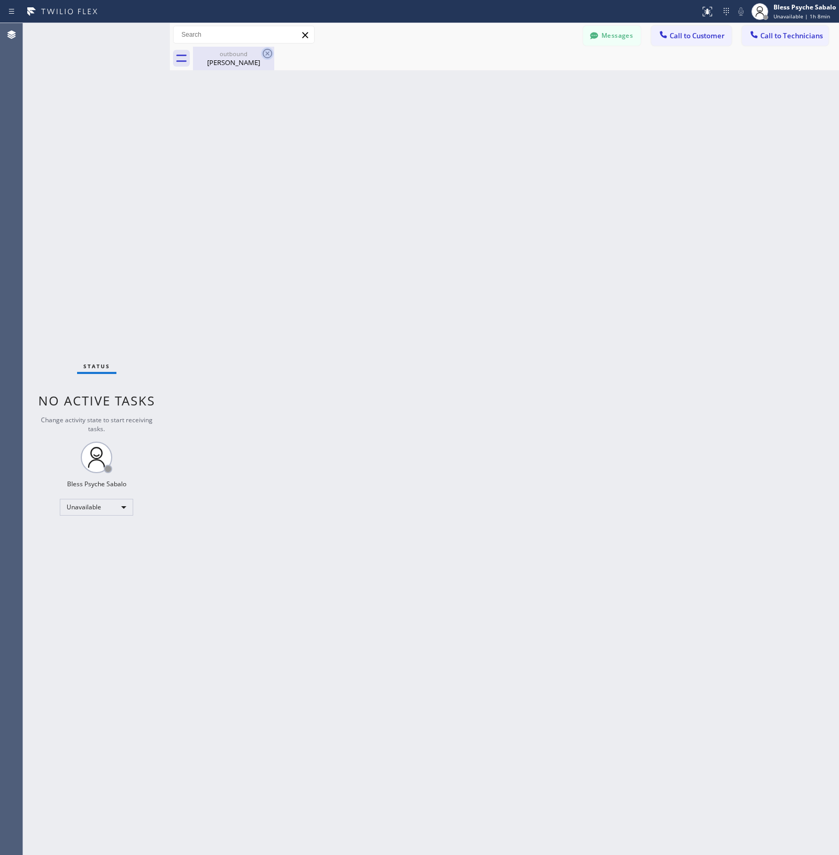
click at [271, 54] on icon at bounding box center [267, 53] width 13 height 13
click at [269, 53] on icon at bounding box center [267, 53] width 13 height 13
drag, startPoint x: 273, startPoint y: 80, endPoint x: 243, endPoint y: 58, distance: 37.5
click at [272, 80] on div "Back to Dashboard Change Sender ID Customers Technicians CC [PERSON_NAME] [DATE…" at bounding box center [504, 439] width 669 height 832
click at [270, 53] on icon at bounding box center [267, 53] width 13 height 13
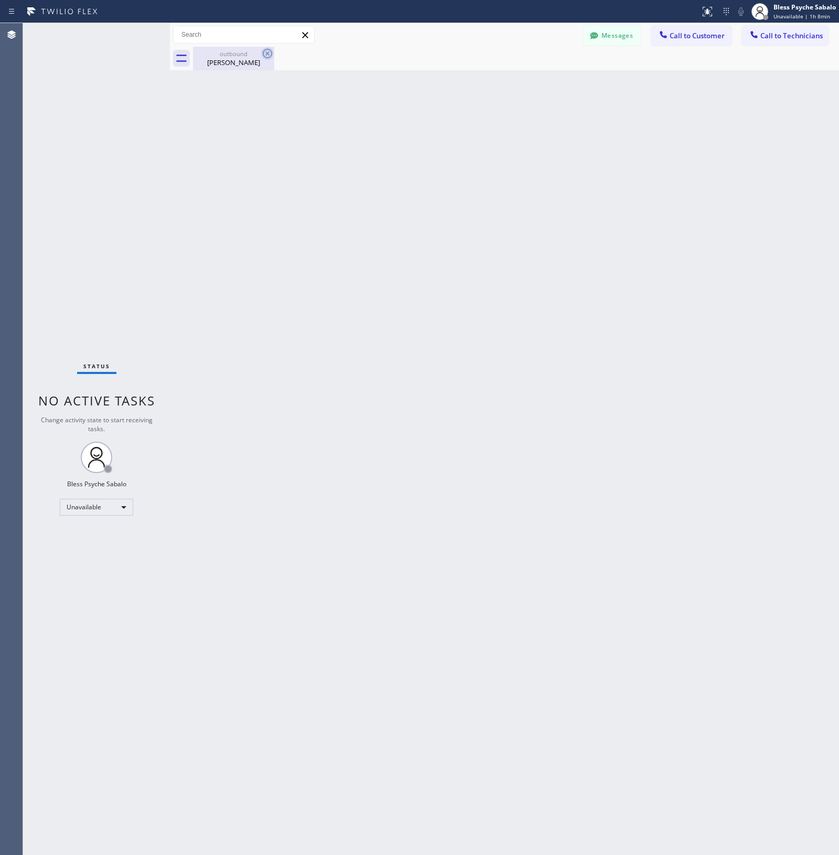
click at [270, 53] on icon at bounding box center [267, 53] width 13 height 13
drag, startPoint x: 269, startPoint y: 117, endPoint x: 293, endPoint y: 69, distance: 54.0
click at [277, 106] on div "Back to Dashboard Change Sender ID Customers Technicians CC [PERSON_NAME] [DATE…" at bounding box center [504, 439] width 669 height 832
click at [304, 31] on icon at bounding box center [305, 35] width 13 height 13
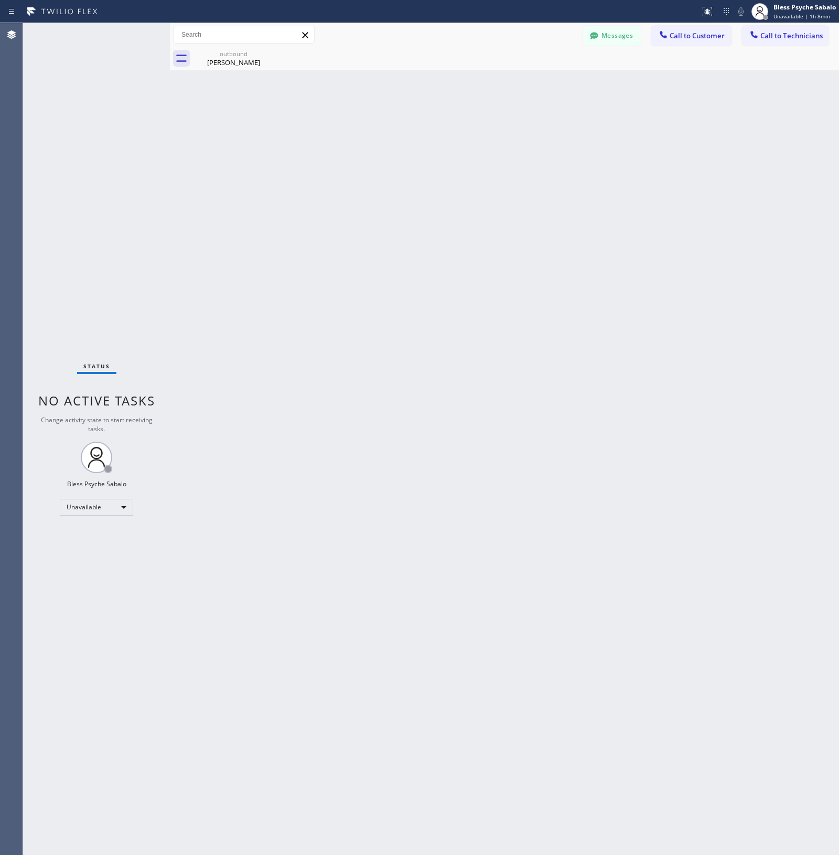
click at [304, 31] on icon at bounding box center [305, 35] width 13 height 13
click at [304, 33] on icon at bounding box center [305, 35] width 13 height 13
click at [281, 100] on div "Back to Dashboard Change Sender ID Customers Technicians CC [PERSON_NAME] [DATE…" at bounding box center [504, 439] width 669 height 832
click at [264, 50] on icon at bounding box center [267, 53] width 9 height 9
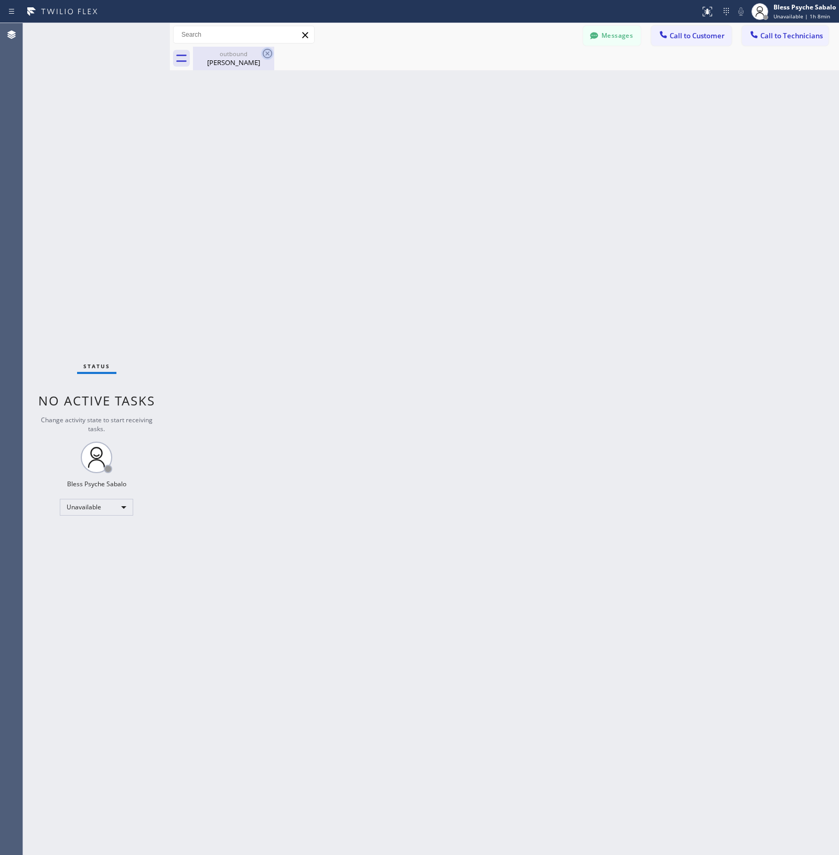
click at [264, 50] on icon at bounding box center [267, 53] width 9 height 9
drag, startPoint x: 278, startPoint y: 142, endPoint x: 478, endPoint y: 72, distance: 211.7
click at [304, 131] on div "Back to Dashboard Change Sender ID Customers Technicians CC [PERSON_NAME] [DATE…" at bounding box center [504, 439] width 669 height 832
click at [221, 352] on div "Back to Dashboard Change Sender ID Customers Technicians CC [PERSON_NAME] [DATE…" at bounding box center [504, 439] width 669 height 832
click at [475, 276] on div "Back to Dashboard Change Sender ID Customers Technicians CC [PERSON_NAME] [DATE…" at bounding box center [504, 439] width 669 height 832
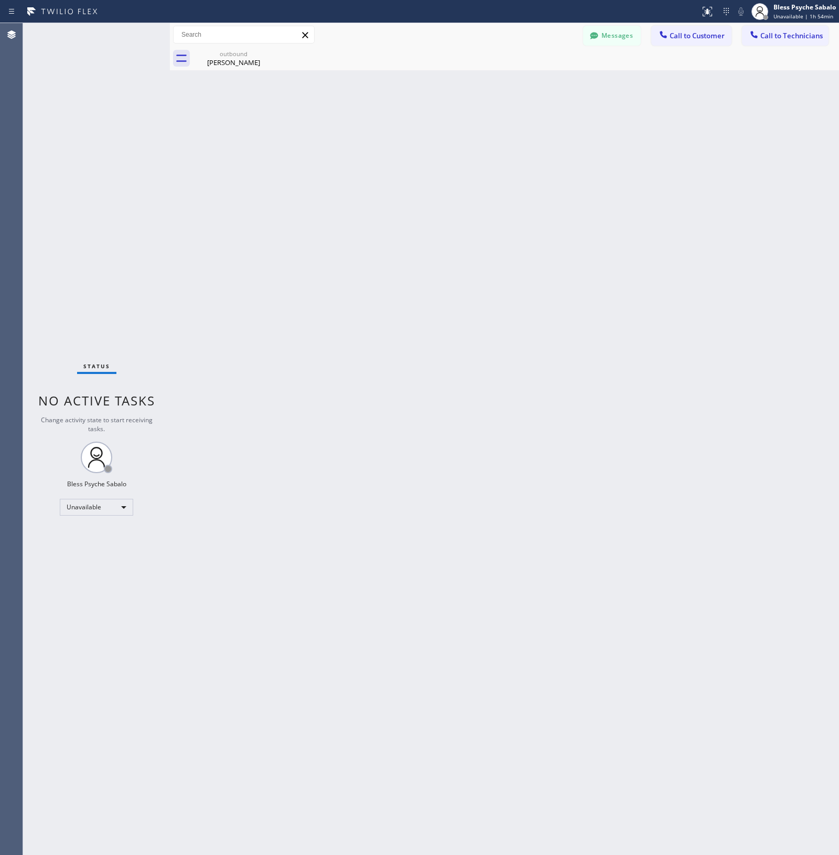
click at [303, 36] on icon at bounding box center [305, 35] width 13 height 13
click at [594, 40] on icon at bounding box center [594, 35] width 10 height 10
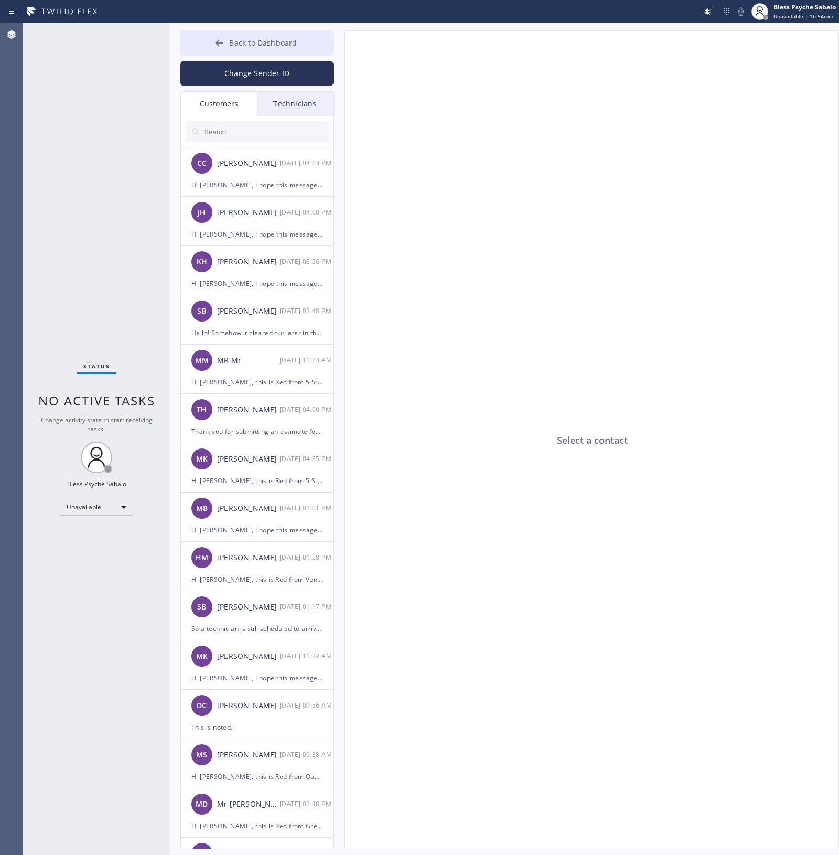
click at [289, 43] on span "Back to Dashboard" at bounding box center [263, 43] width 68 height 10
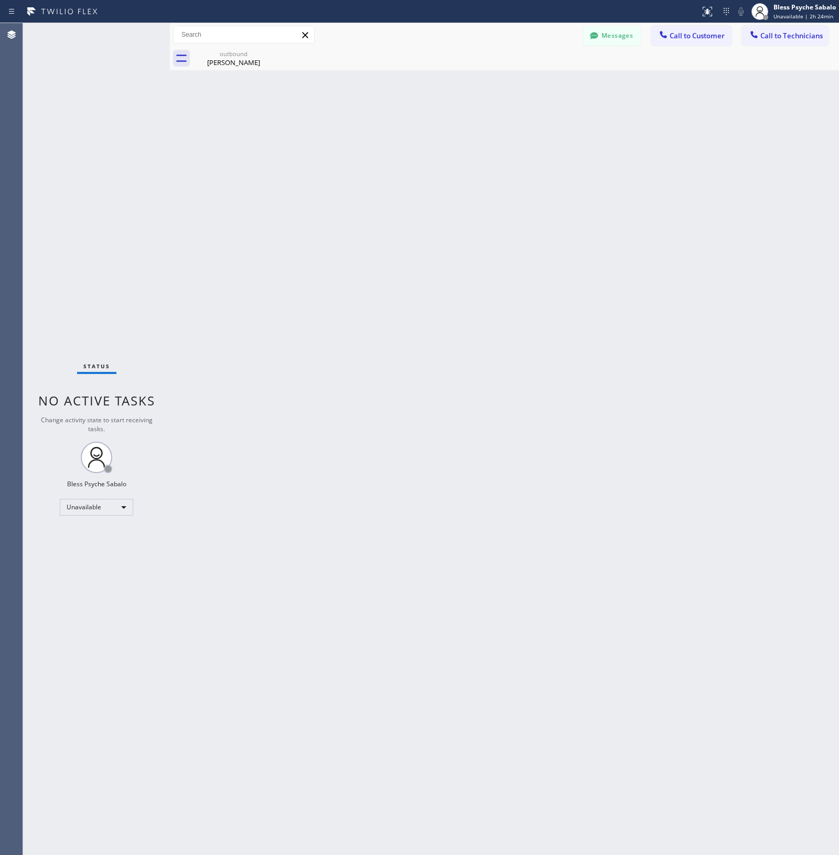
click at [508, 244] on div "Back to Dashboard Change Sender ID Customers Technicians CC [PERSON_NAME] [DATE…" at bounding box center [504, 439] width 669 height 832
drag, startPoint x: 568, startPoint y: 219, endPoint x: 560, endPoint y: 209, distance: 12.7
click at [567, 217] on div "Back to Dashboard Change Sender ID Customers Technicians CC [PERSON_NAME] [DATE…" at bounding box center [504, 439] width 669 height 832
drag, startPoint x: 203, startPoint y: 66, endPoint x: 239, endPoint y: 58, distance: 37.0
click at [211, 63] on div "[PERSON_NAME]" at bounding box center [233, 62] width 79 height 9
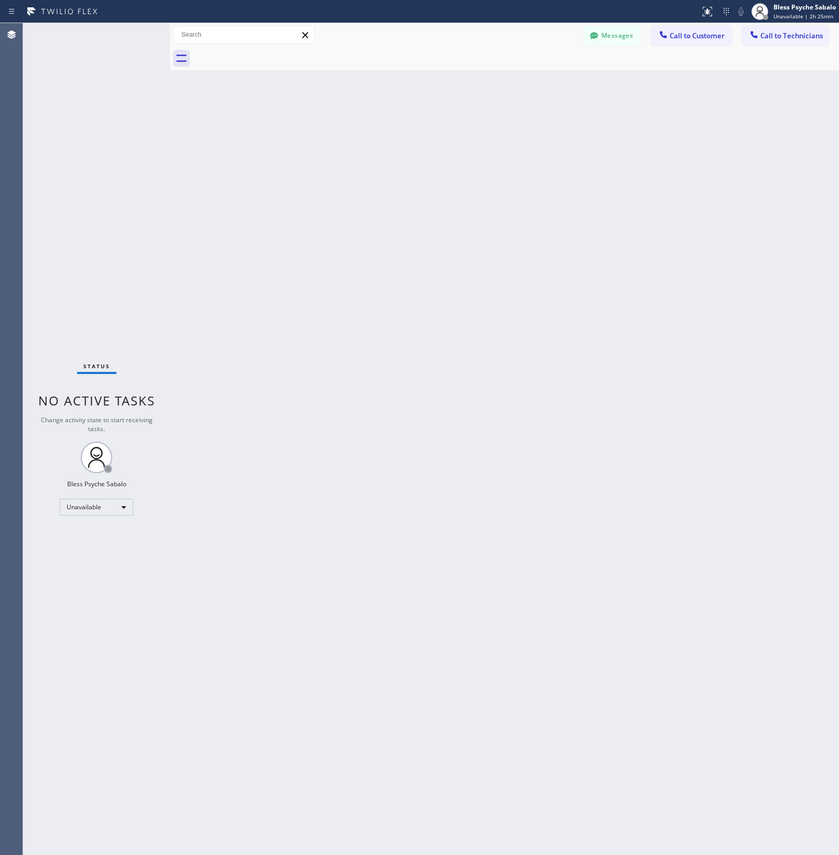
click at [268, 135] on div "Back to Dashboard Change Sender ID Customers Technicians CC [PERSON_NAME] [DATE…" at bounding box center [504, 439] width 669 height 832
click at [706, 37] on span "Call to Customer" at bounding box center [697, 35] width 55 height 9
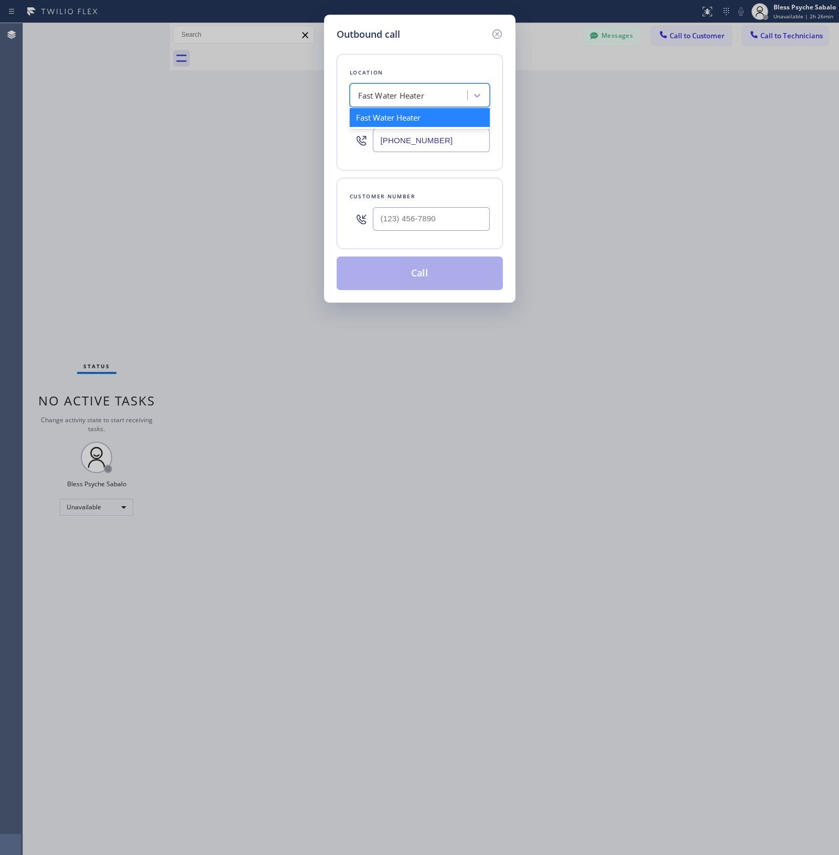
click at [412, 103] on div "Fast Water Heater" at bounding box center [410, 96] width 114 height 18
paste input "Santa [PERSON_NAME] Plumbers"
type input "Santa [PERSON_NAME] Plumbers"
click at [431, 119] on div "Santa [PERSON_NAME] Plumbers" at bounding box center [420, 117] width 140 height 19
type input "[PHONE_NUMBER]"
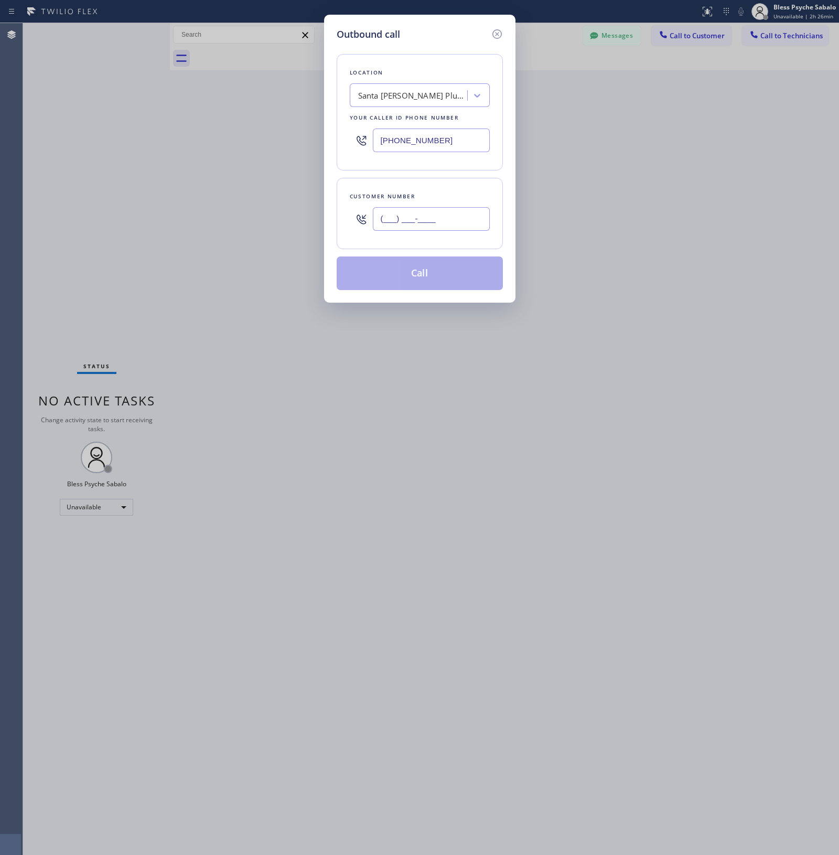
drag, startPoint x: 440, startPoint y: 219, endPoint x: 400, endPoint y: 208, distance: 41.4
click at [395, 210] on input "(___) ___-____" at bounding box center [431, 219] width 117 height 24
paste input "307-6209"
drag, startPoint x: 380, startPoint y: 216, endPoint x: 462, endPoint y: 219, distance: 81.9
click at [462, 219] on input "(___) 307-6209" at bounding box center [431, 219] width 117 height 24
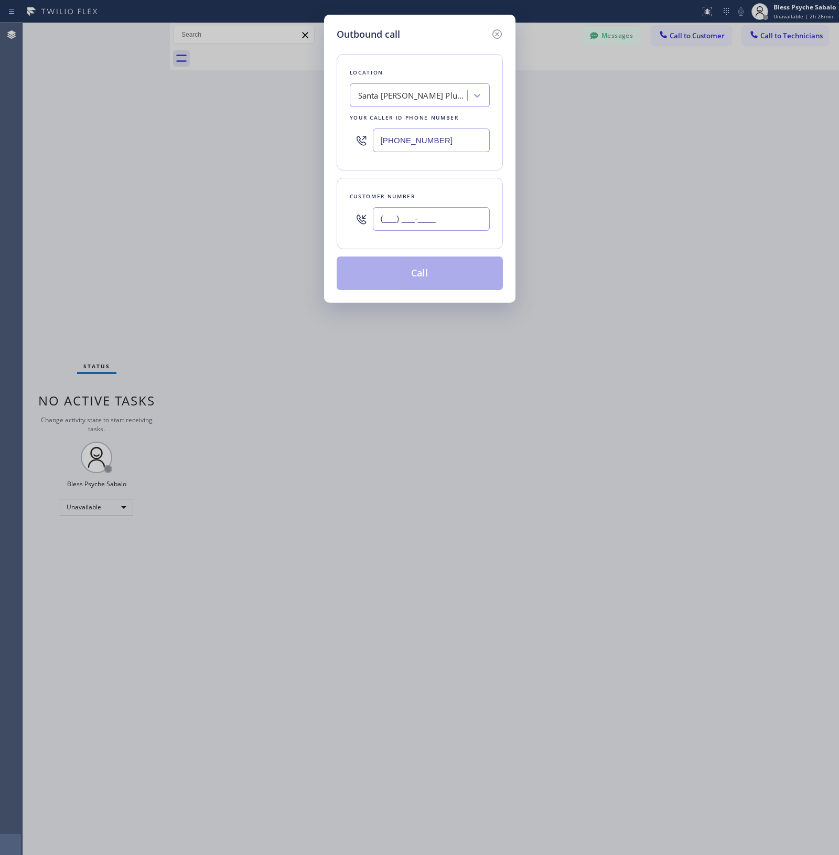
paste input "307) 620-9468"
type input "[PHONE_NUMBER]"
click at [417, 274] on button "Call" at bounding box center [420, 274] width 166 height 34
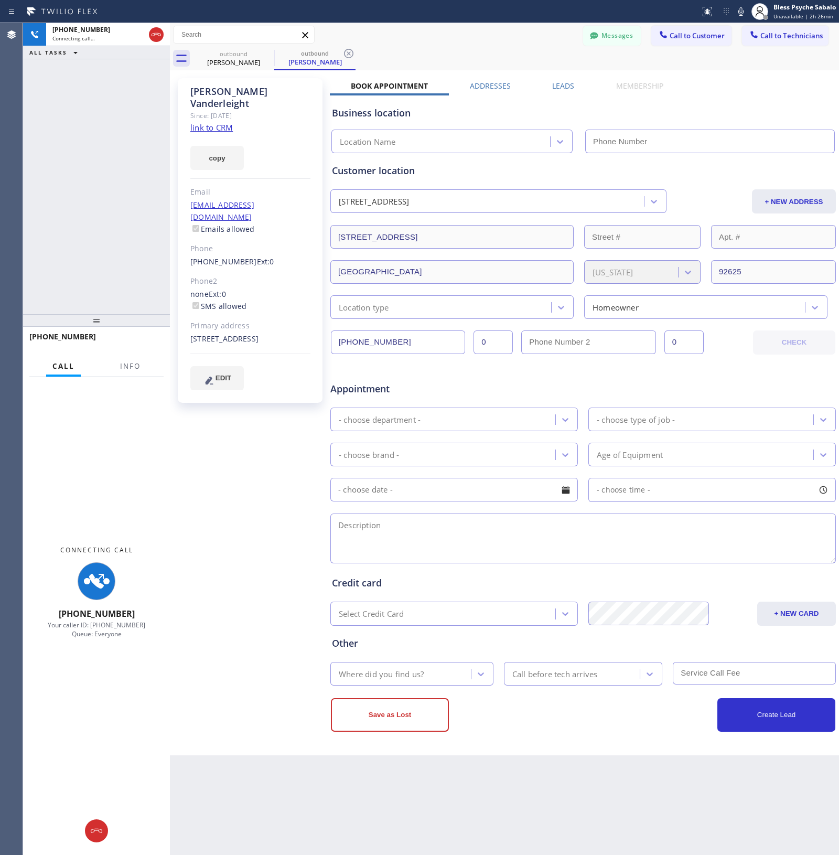
type input "[PHONE_NUMBER]"
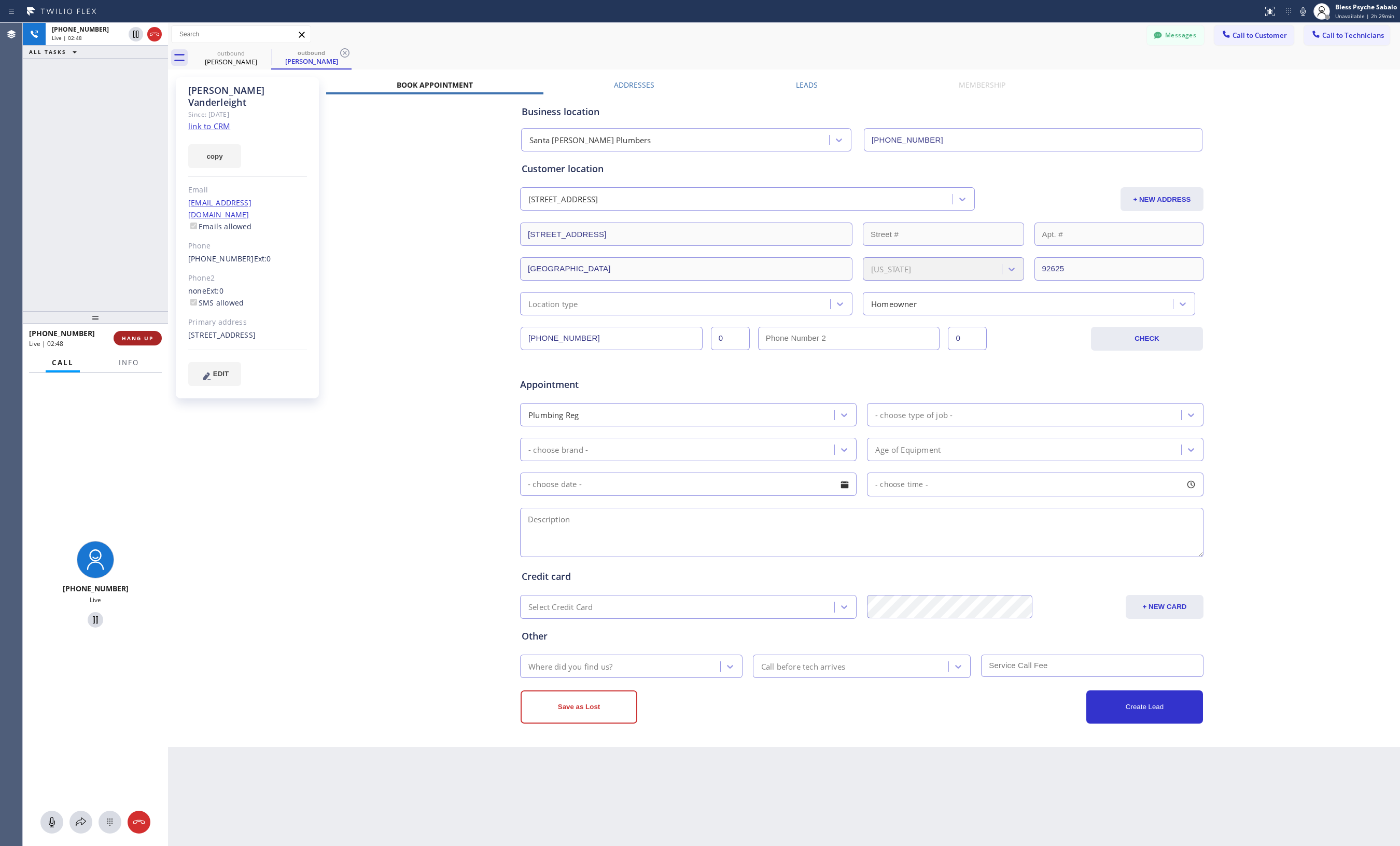
click at [145, 332] on button "HANG UP" at bounding box center [137, 338] width 48 height 15
click at [154, 285] on div "[PHONE_NUMBER] Live | 02:48 ALL TASKS ALL TASKS ACTIVE TASKS TASKS IN WRAP UP" at bounding box center [95, 167] width 145 height 289
click at [145, 345] on button "COMPLETE" at bounding box center [135, 338] width 52 height 15
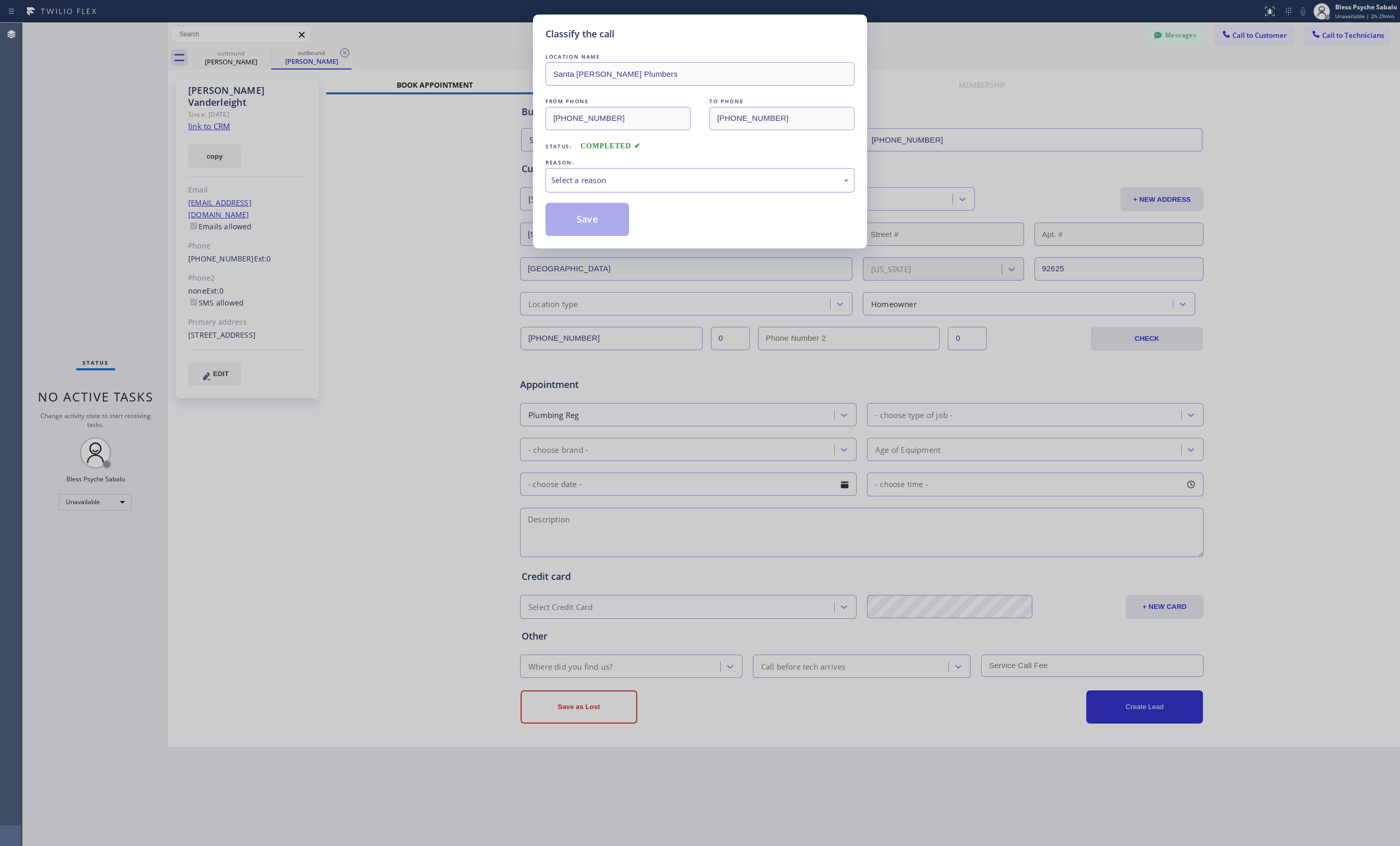
click at [783, 182] on div "Select a reason" at bounding box center [700, 180] width 297 height 12
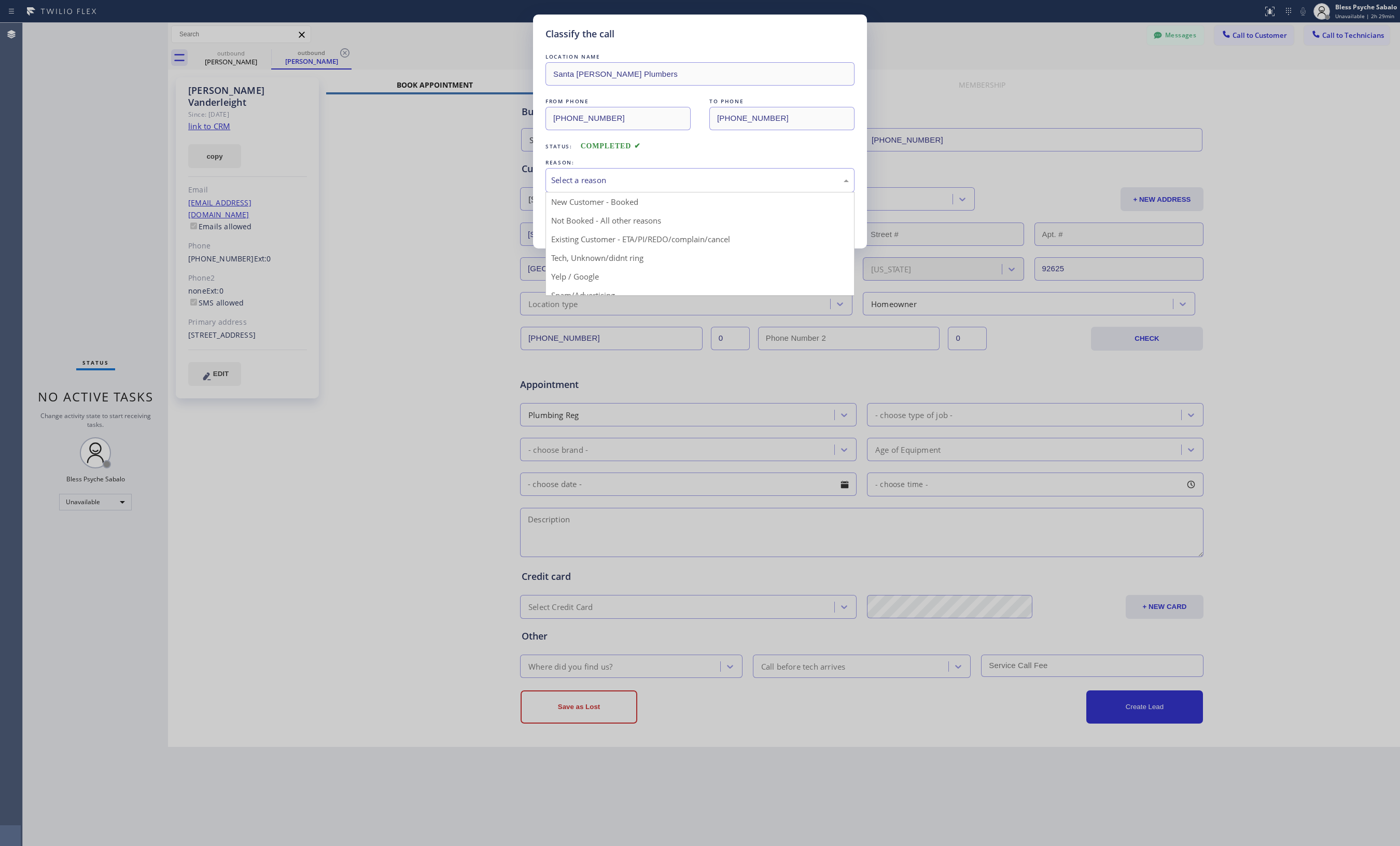
drag, startPoint x: 731, startPoint y: 241, endPoint x: 536, endPoint y: 212, distance: 197.1
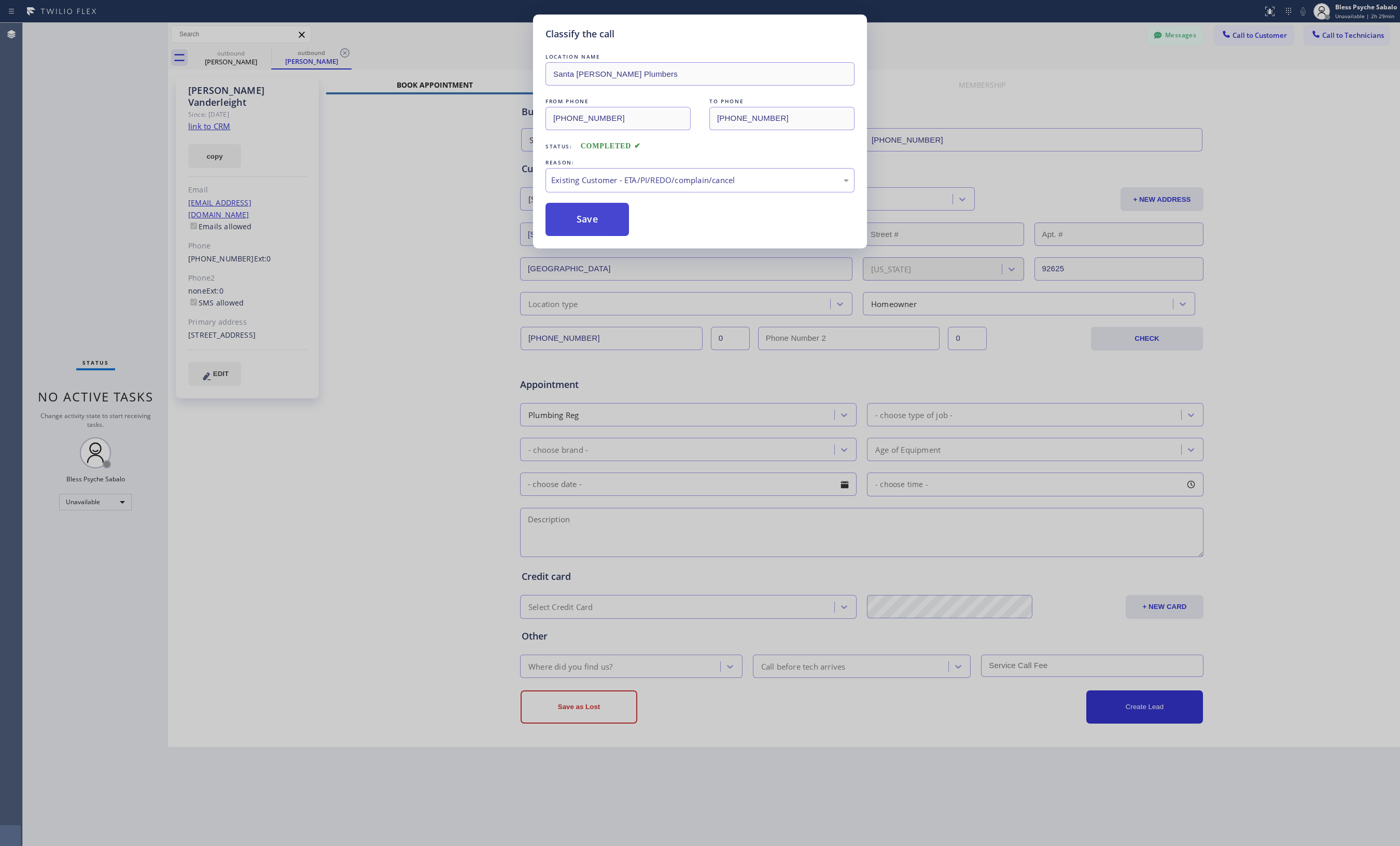
click at [565, 214] on button "Save" at bounding box center [587, 219] width 83 height 34
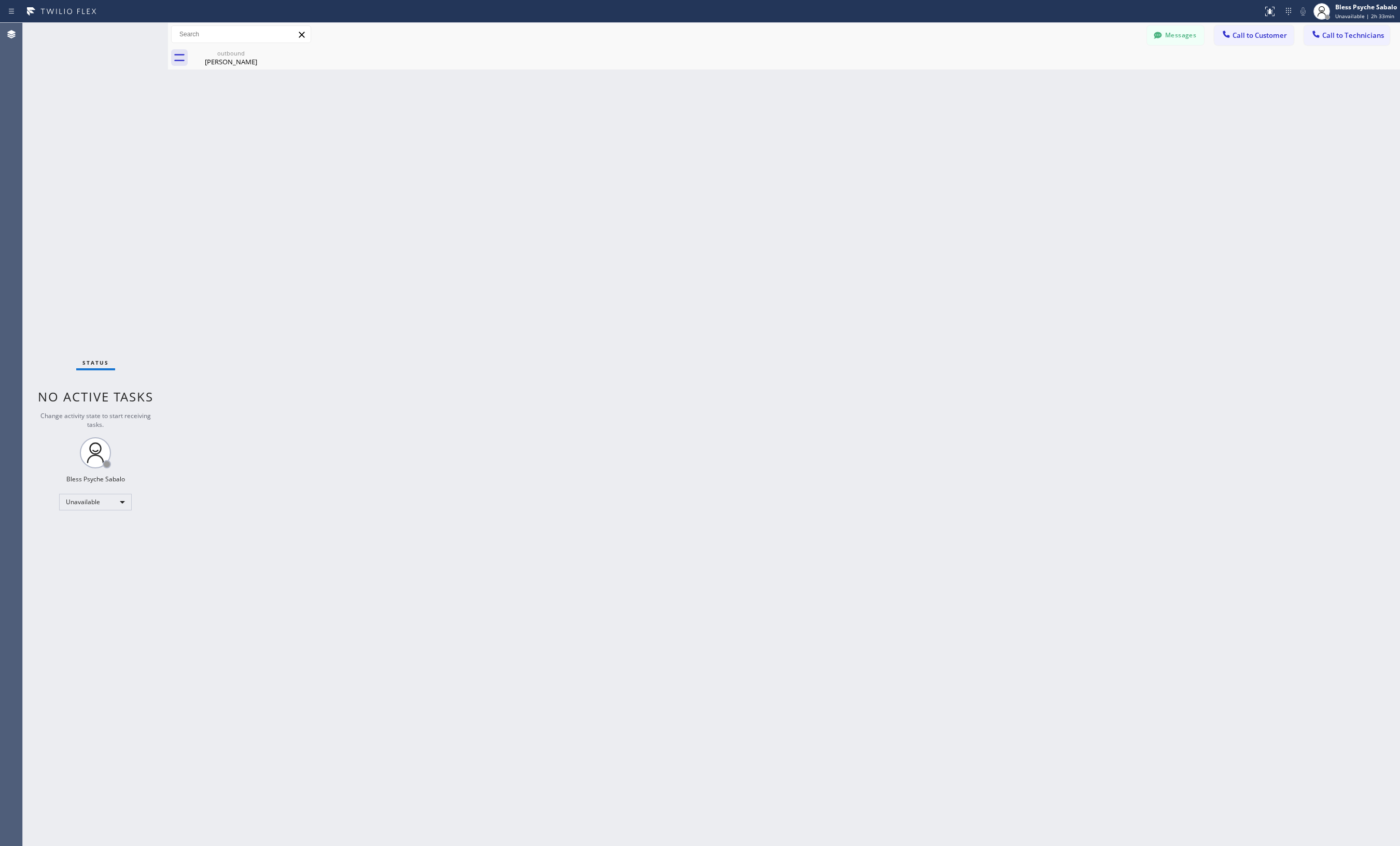
click at [303, 29] on icon at bounding box center [301, 35] width 13 height 13
drag, startPoint x: 503, startPoint y: 306, endPoint x: 382, endPoint y: 173, distance: 179.8
click at [448, 247] on div "Back to Dashboard Change Sender ID Customers Technicians CC [PERSON_NAME] [DATE…" at bounding box center [783, 434] width 1232 height 823
click at [829, 38] on span "Call to Customer" at bounding box center [1259, 35] width 54 height 9
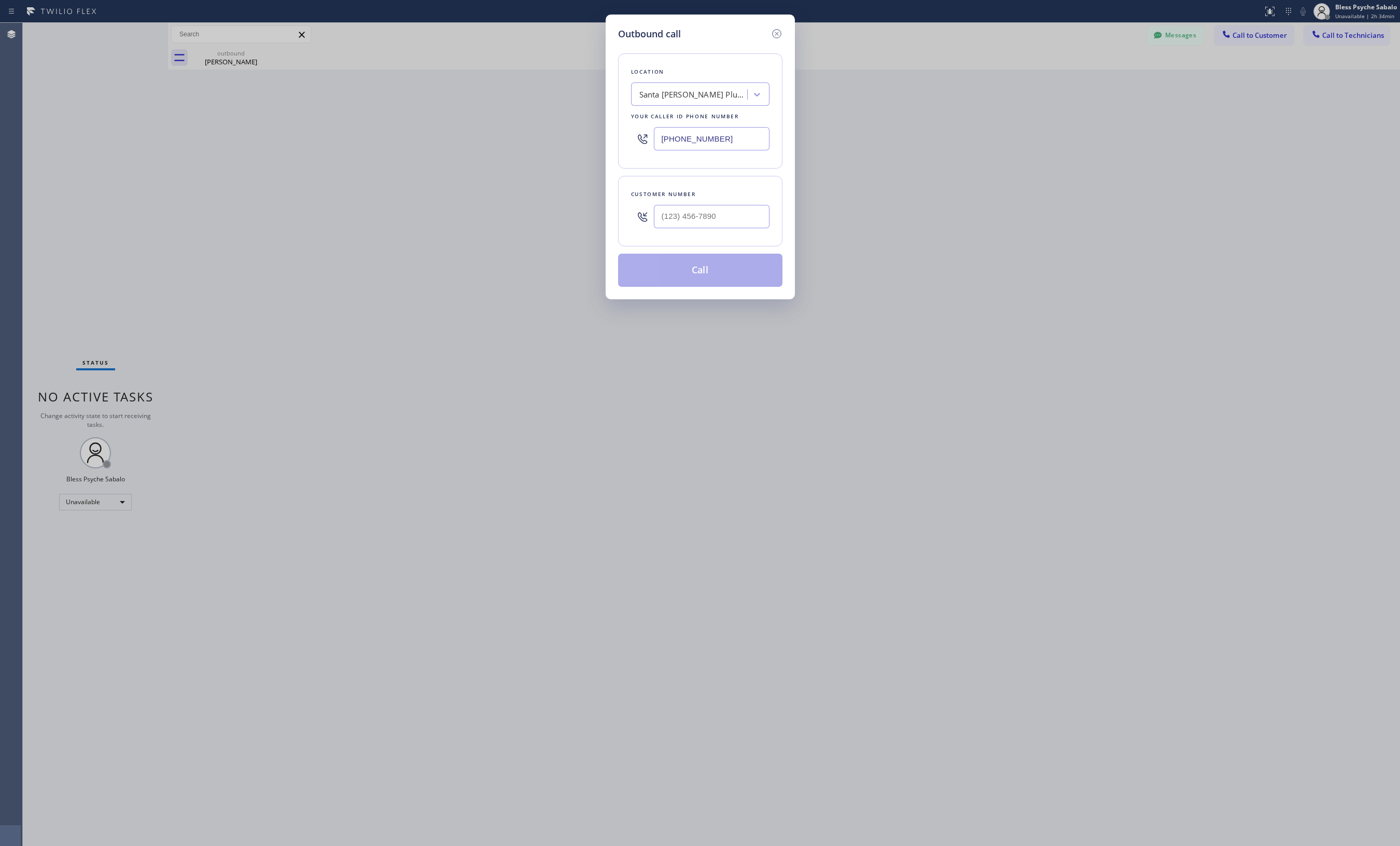
click at [688, 100] on div "Santa [PERSON_NAME] Plumbers" at bounding box center [694, 95] width 109 height 12
paste input "Target Plumbers [GEOGRAPHIC_DATA]"
type input "Target Plumbers [GEOGRAPHIC_DATA]"
click at [681, 115] on div "Target Plumbers [GEOGRAPHIC_DATA]" at bounding box center [700, 121] width 138 height 29
type input "[PHONE_NUMBER]"
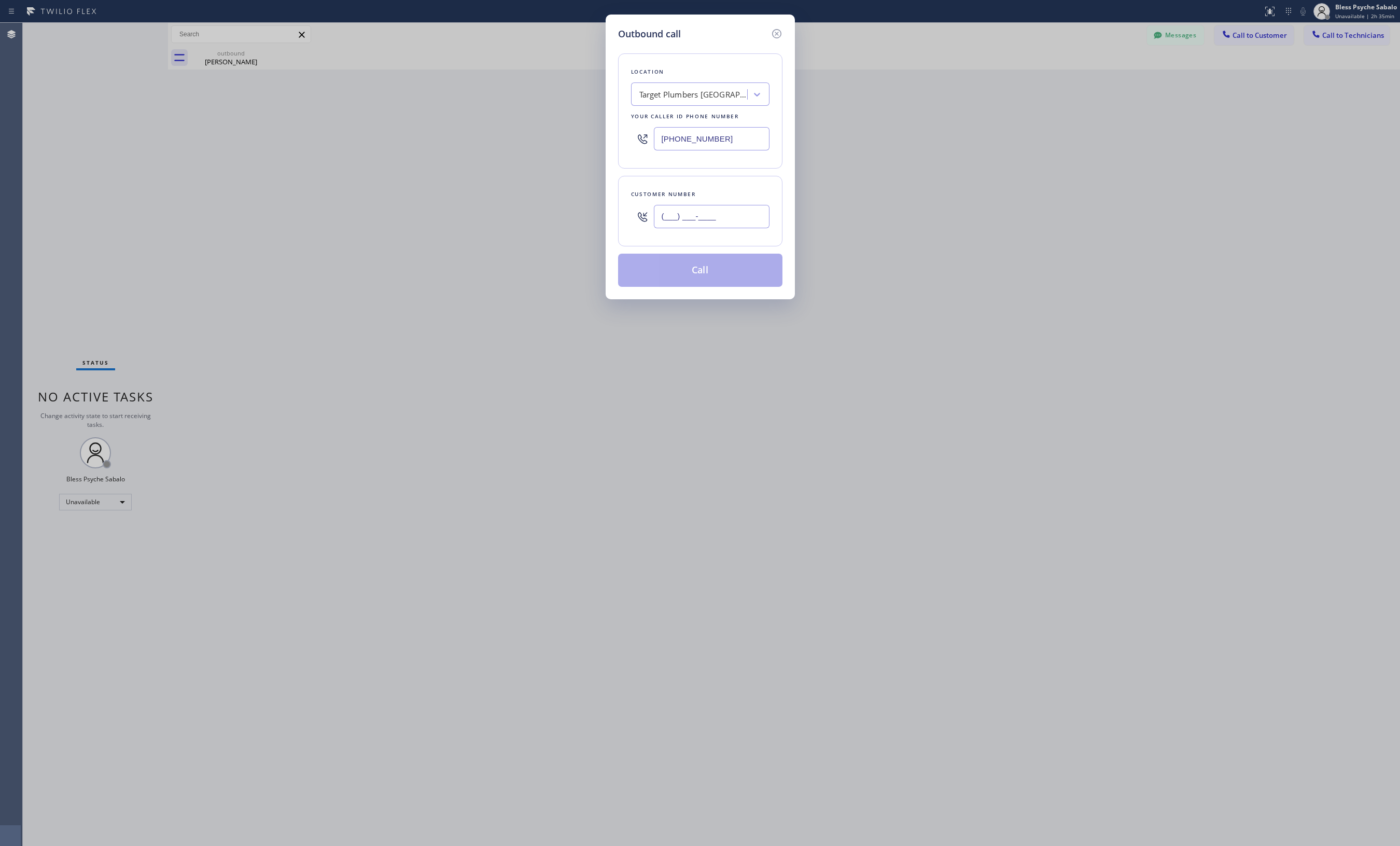
click at [676, 214] on input "(___) ___-____" at bounding box center [711, 216] width 116 height 24
paste input "310) 404-1888"
type input "[PHONE_NUMBER]"
click at [699, 265] on button "Call" at bounding box center [700, 271] width 164 height 34
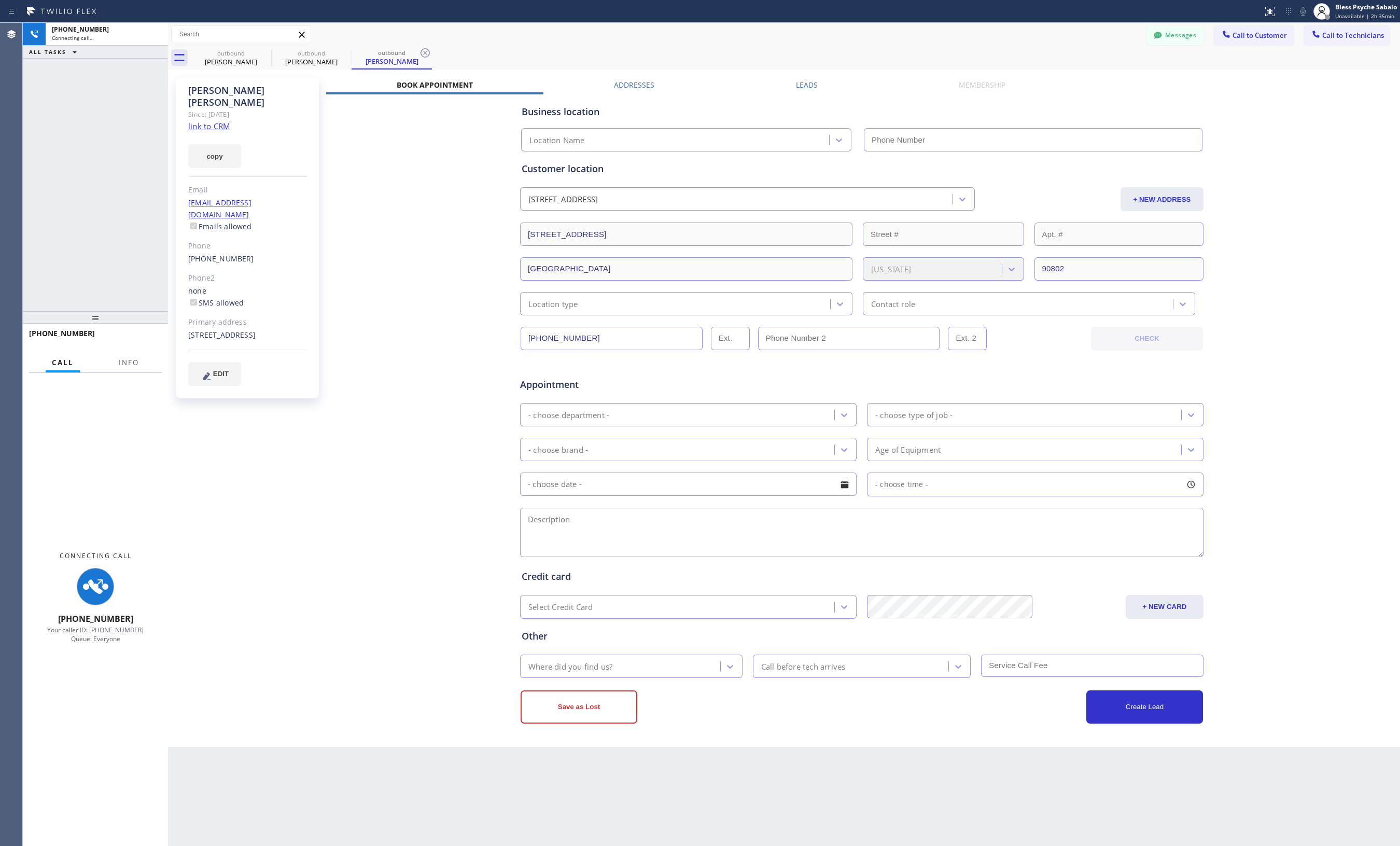
click at [369, 480] on div "Business location Location Name Personal information [PERSON_NAME] [EMAIL_ADDRE…" at bounding box center [862, 408] width 1071 height 629
type input "[PHONE_NUMBER]"
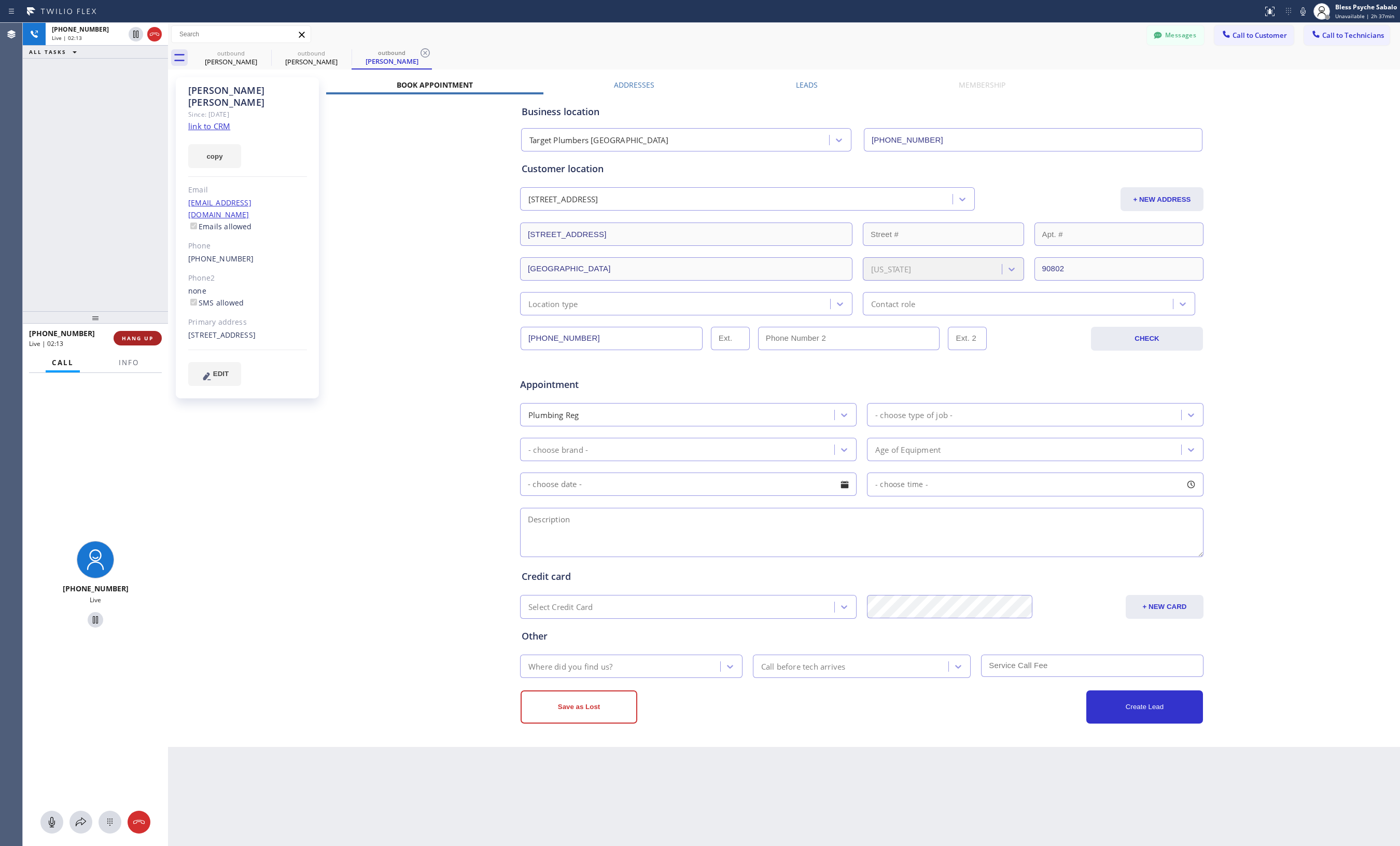
click at [143, 340] on span "HANG UP" at bounding box center [137, 337] width 32 height 7
drag, startPoint x: 129, startPoint y: 333, endPoint x: 131, endPoint y: 309, distance: 24.1
click at [131, 323] on div "ALL TASKS ALL TASKS ACTIVE TASKS TASKS IN WRAP UP [PHONE_NUMBER] Wrap up | 01:3…" at bounding box center [95, 434] width 145 height 823
click at [127, 232] on div "ALL TASKS ALL TASKS ACTIVE TASKS TASKS IN WRAP UP [PHONE_NUMBER] Wrap up | 01:33" at bounding box center [95, 167] width 145 height 289
drag, startPoint x: 185, startPoint y: 229, endPoint x: 249, endPoint y: 232, distance: 64.1
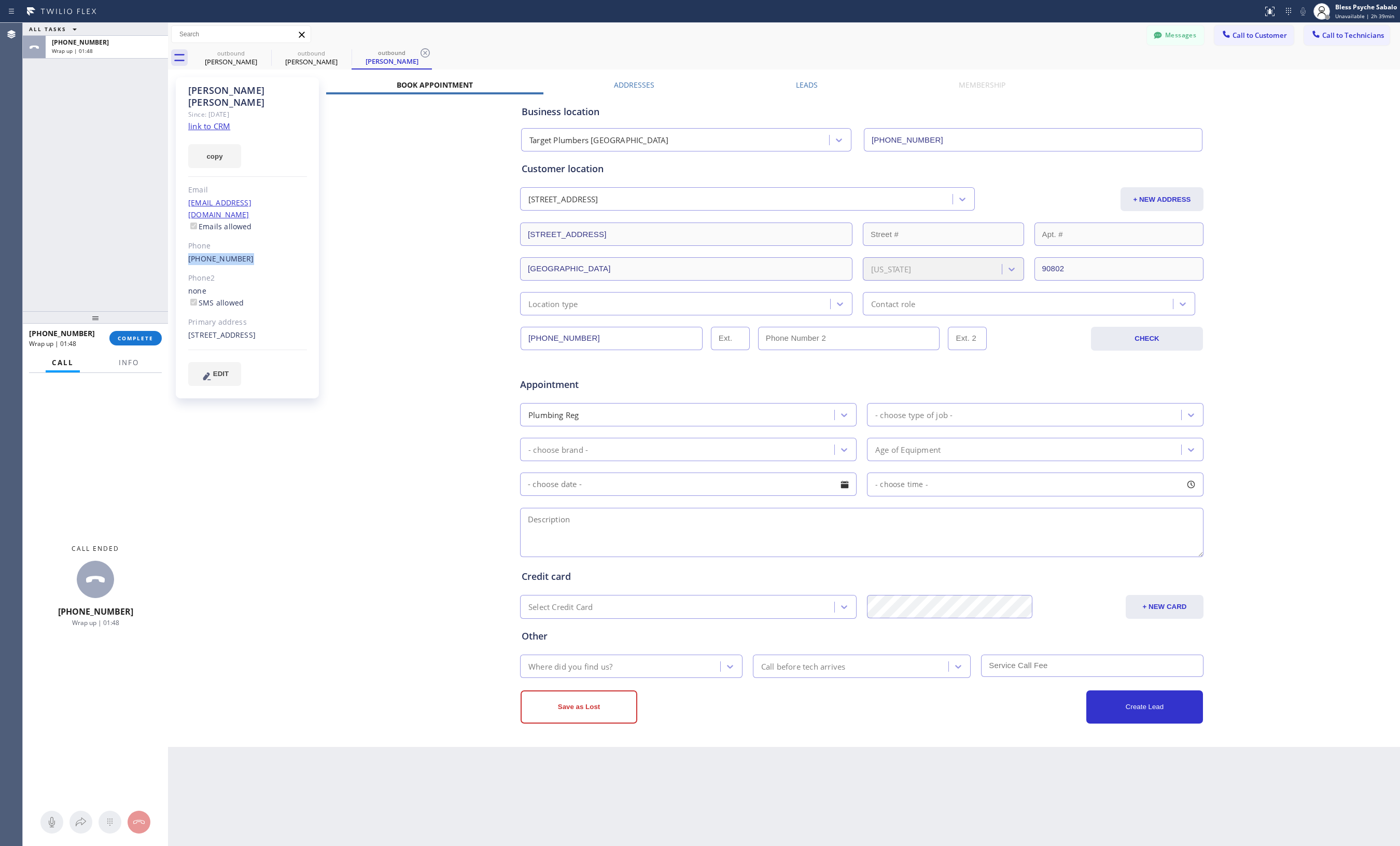
click at [249, 232] on div "[PERSON_NAME] Since: [DATE] link to CRM copy Email [EMAIL_ADDRESS][DOMAIN_NAME]…" at bounding box center [247, 237] width 143 height 321
copy link "[PHONE_NUMBER]"
drag, startPoint x: 390, startPoint y: 243, endPoint x: 338, endPoint y: 228, distance: 54.1
click at [386, 241] on div "Business location Target Plumbers [GEOGRAPHIC_DATA] [PHONE_NUMBER] Personal inf…" at bounding box center [862, 408] width 1071 height 629
click at [235, 254] on link "[PHONE_NUMBER]" at bounding box center [220, 259] width 66 height 10
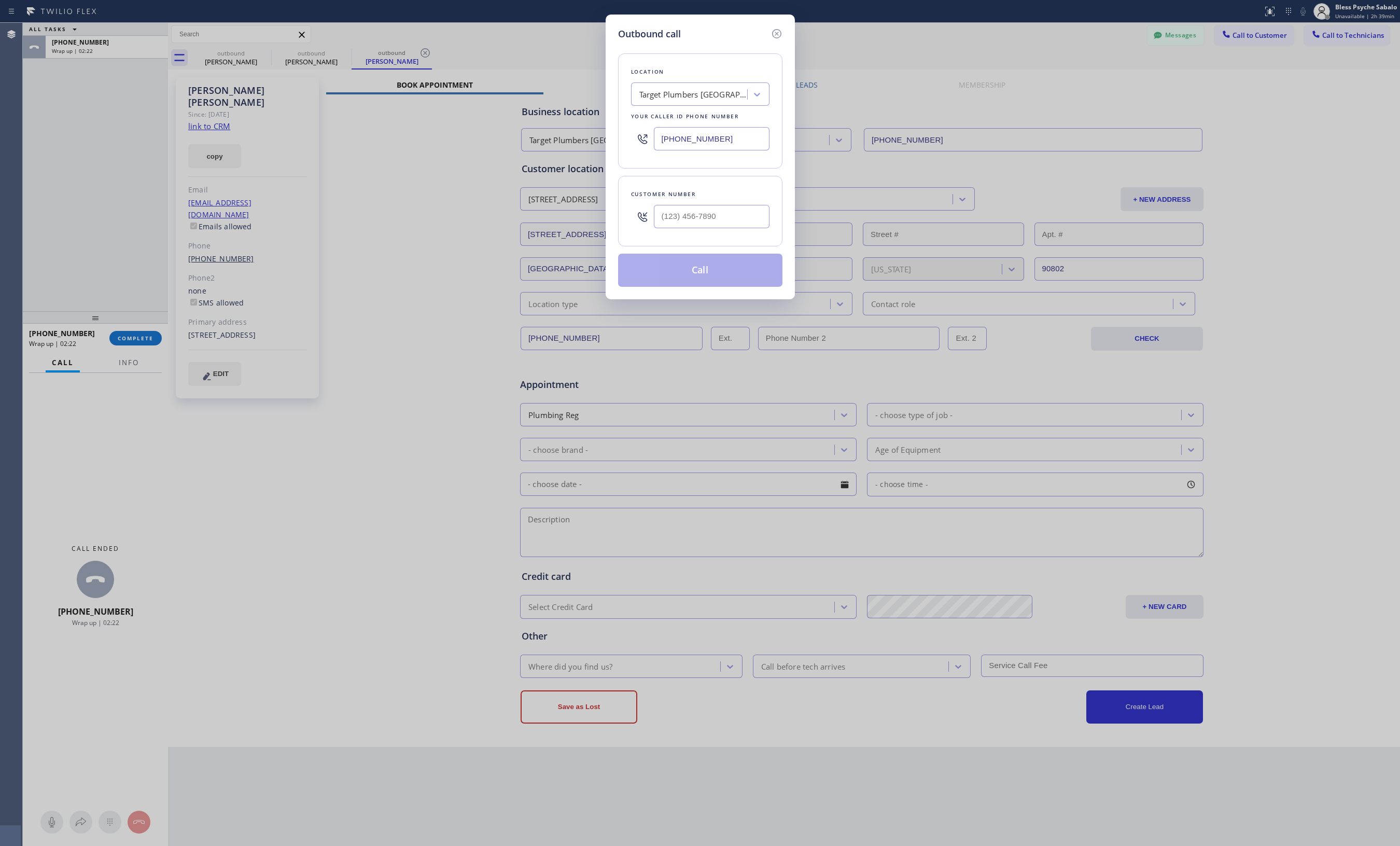
type input "[PHONE_NUMBER]"
click at [688, 261] on button "Call" at bounding box center [700, 271] width 164 height 34
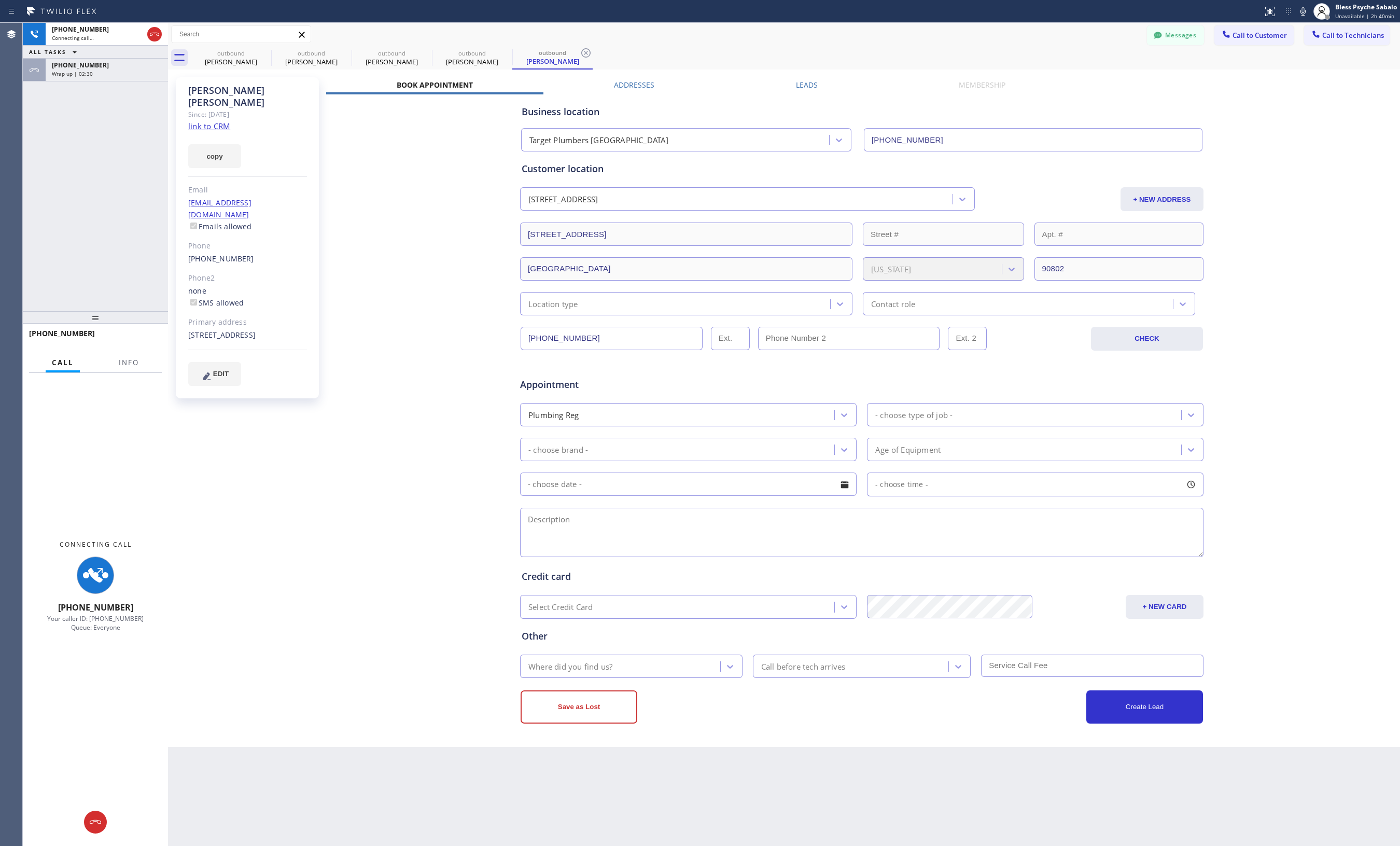
type input "[PHONE_NUMBER]"
drag, startPoint x: 155, startPoint y: 336, endPoint x: 151, endPoint y: 328, distance: 8.9
click at [155, 336] on button "HANG UP" at bounding box center [137, 338] width 48 height 15
click at [123, 279] on div "[PHONE_NUMBER] Live | 00:58 ALL TASKS ALL TASKS ACTIVE TASKS TASKS IN WRAP UP […" at bounding box center [95, 167] width 145 height 289
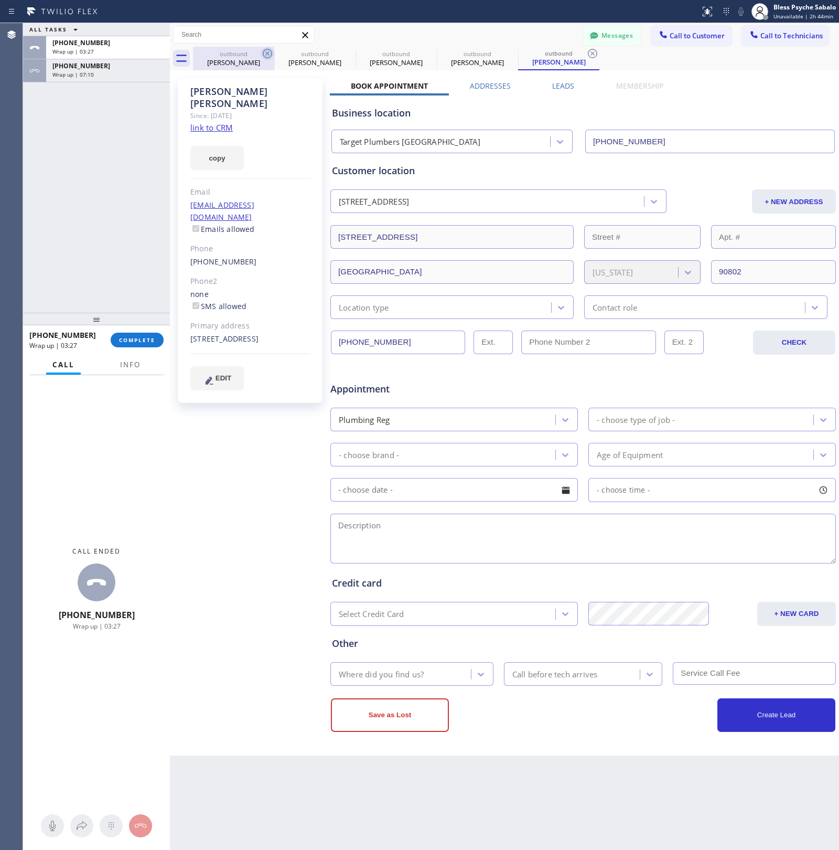
click at [268, 54] on icon at bounding box center [267, 53] width 9 height 9
click at [0, 0] on icon at bounding box center [0, 0] width 0 height 0
click at [268, 54] on icon at bounding box center [267, 53] width 9 height 9
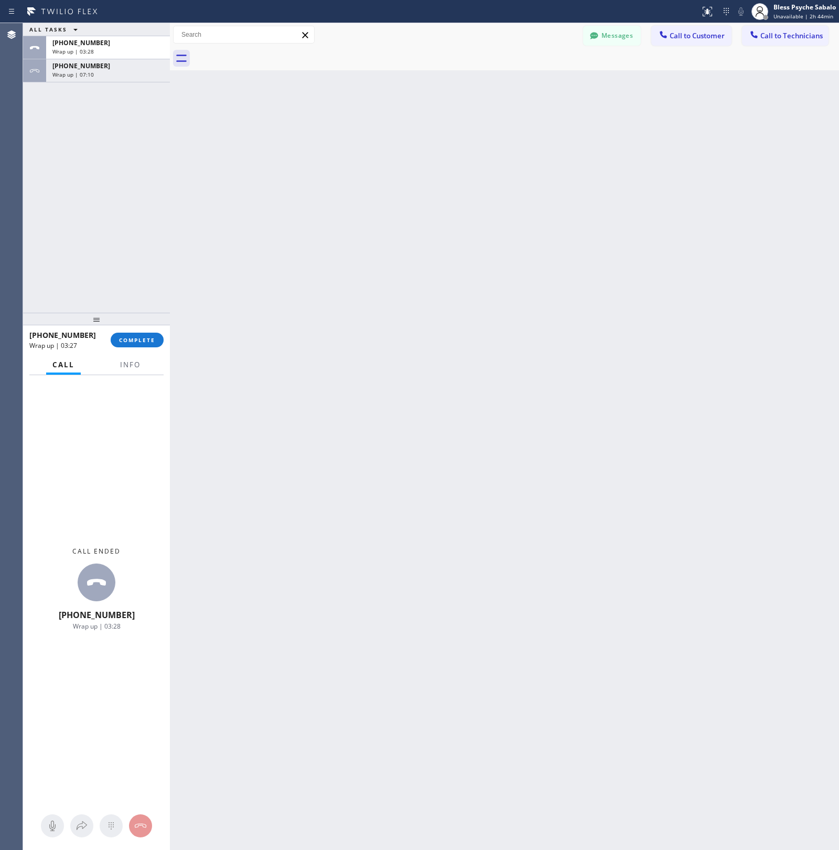
click at [268, 54] on div at bounding box center [516, 59] width 646 height 24
drag, startPoint x: 116, startPoint y: 71, endPoint x: 122, endPoint y: 58, distance: 14.1
click at [117, 71] on div "Wrap up | 07:11" at bounding box center [107, 74] width 111 height 7
click at [126, 52] on div "Wrap up | 03:29" at bounding box center [107, 51] width 111 height 7
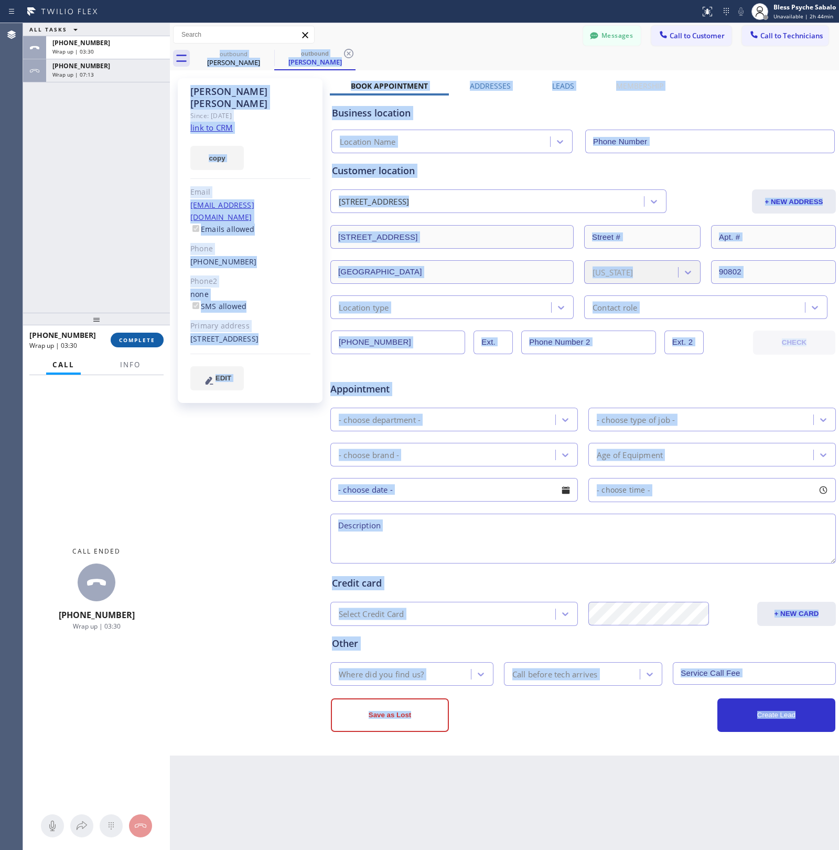
click at [129, 339] on span "COMPLETE" at bounding box center [137, 339] width 36 height 7
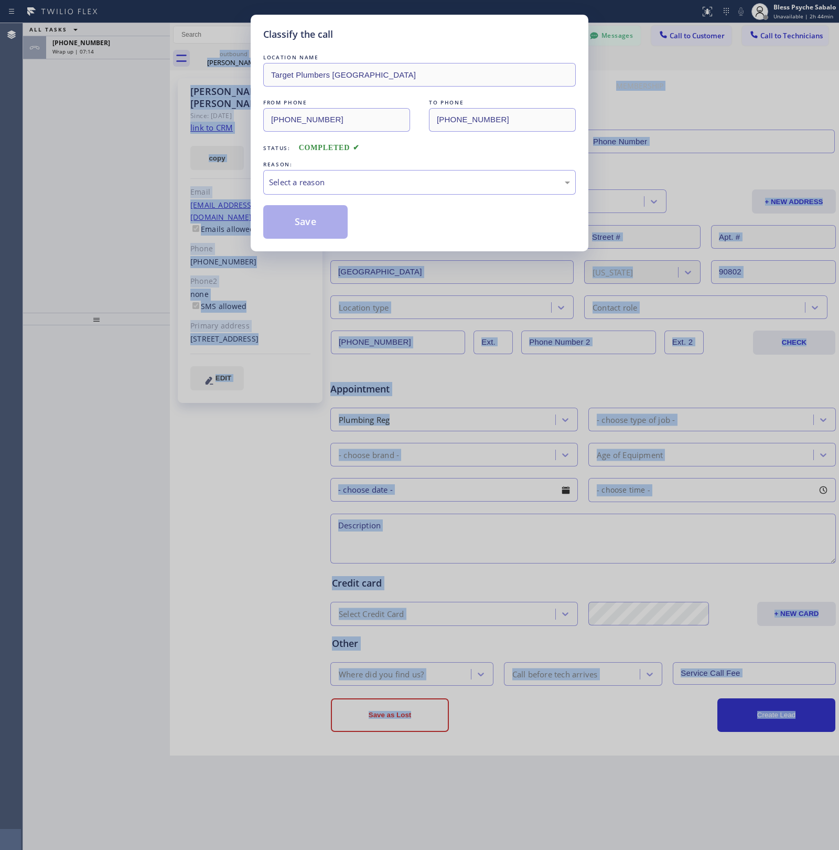
type input "[PHONE_NUMBER]"
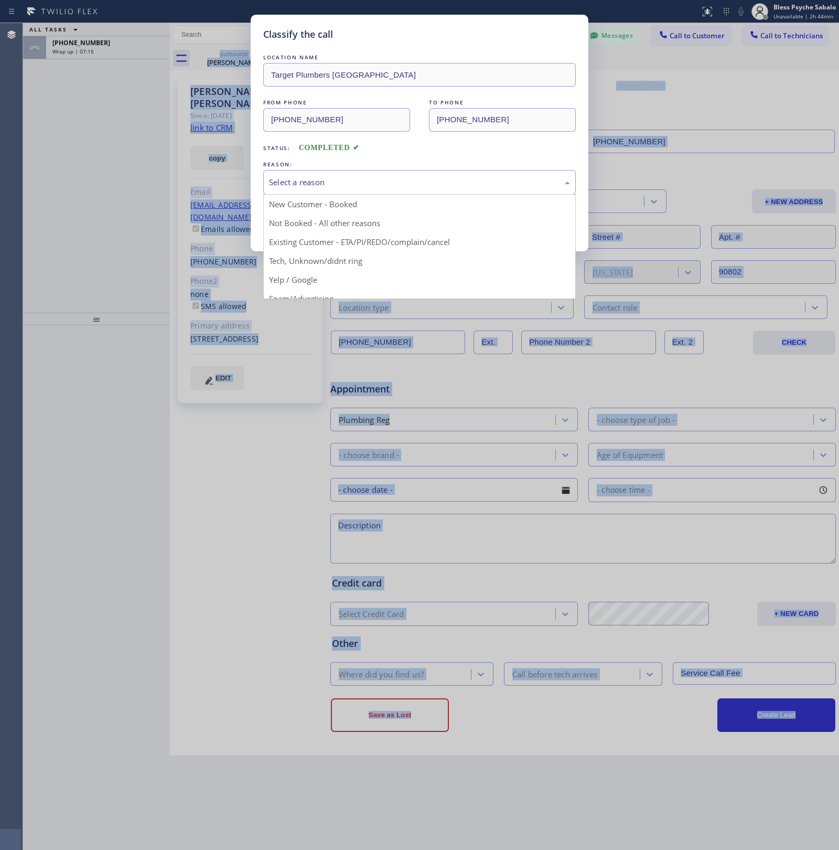
click at [427, 185] on div "Select a reason" at bounding box center [419, 182] width 301 height 12
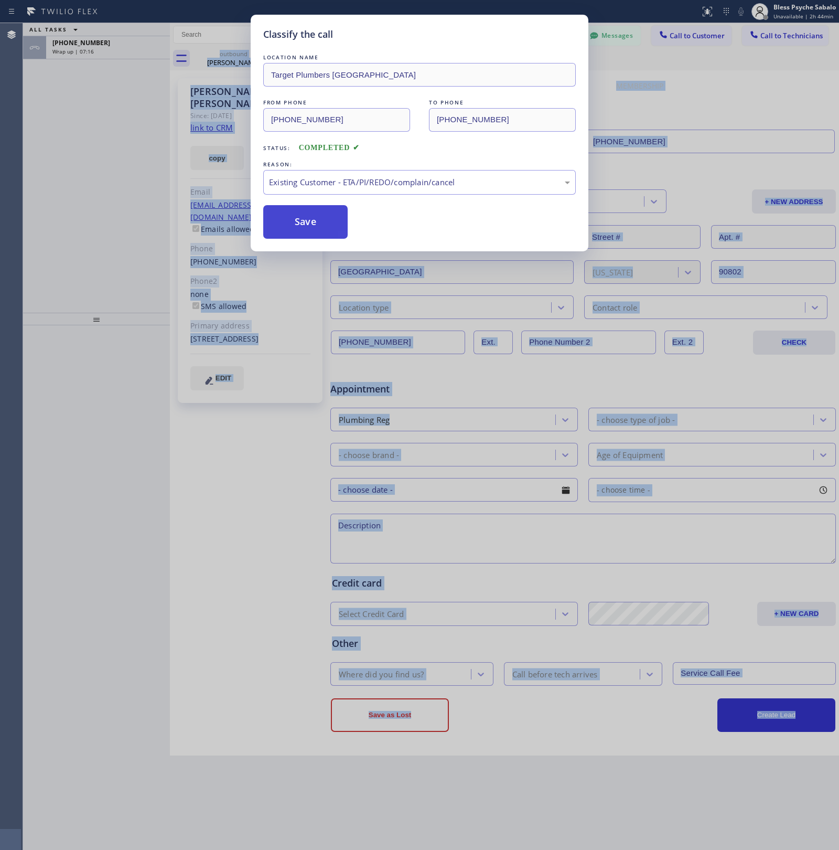
click at [333, 231] on button "Save" at bounding box center [305, 222] width 84 height 34
click at [332, 231] on button "Save" at bounding box center [305, 222] width 84 height 34
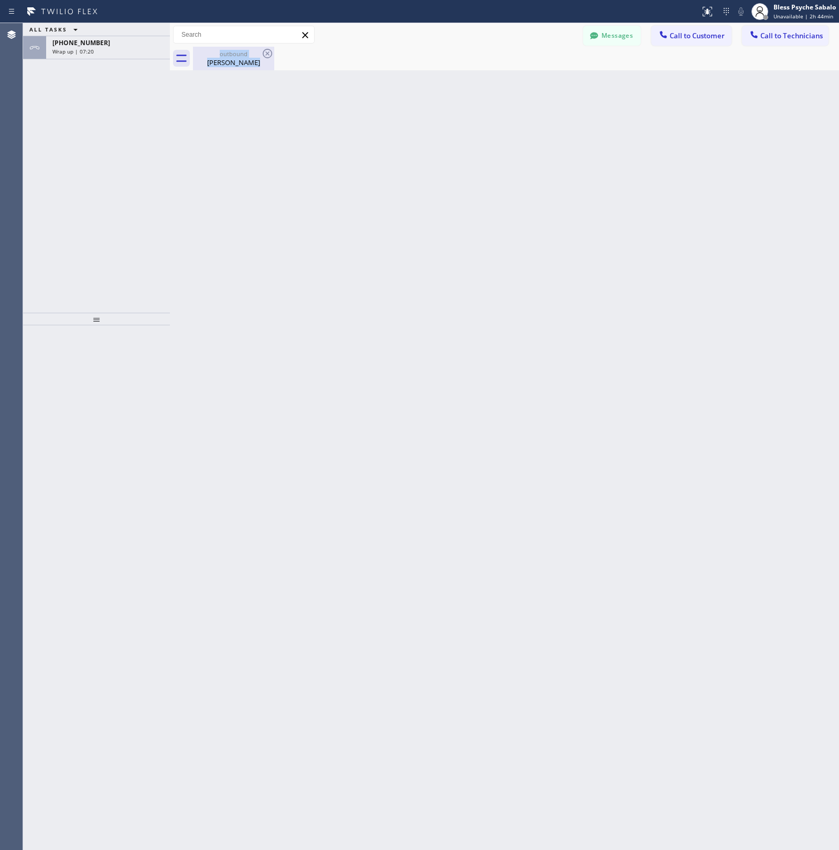
click at [260, 54] on div "outbound" at bounding box center [233, 54] width 79 height 8
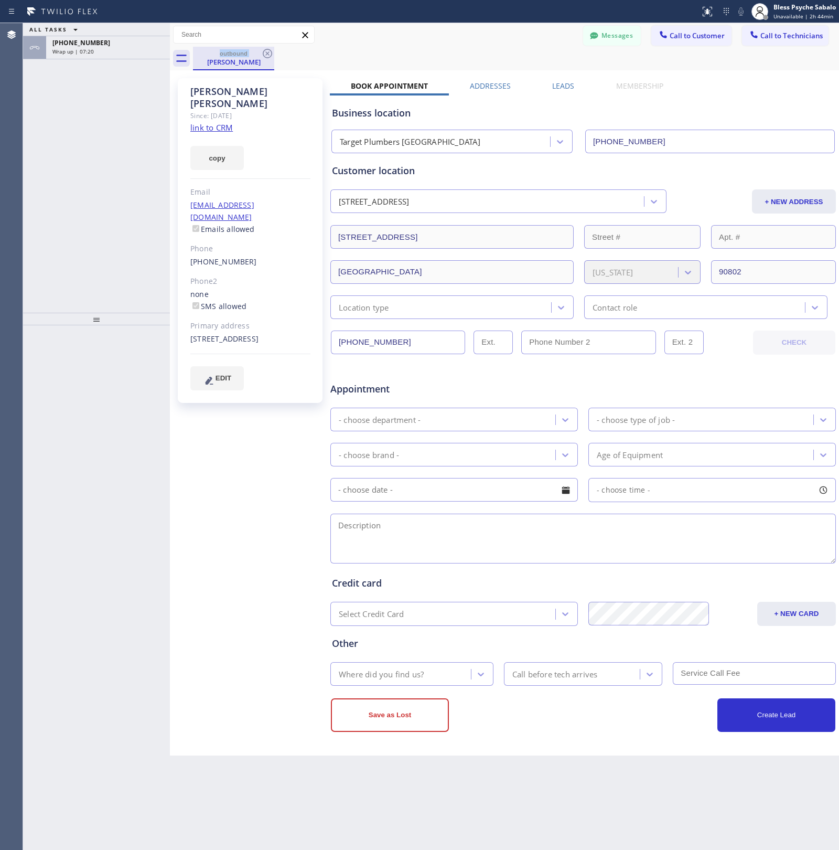
click at [260, 54] on div "outbound" at bounding box center [233, 53] width 79 height 8
click at [262, 50] on icon at bounding box center [267, 53] width 13 height 13
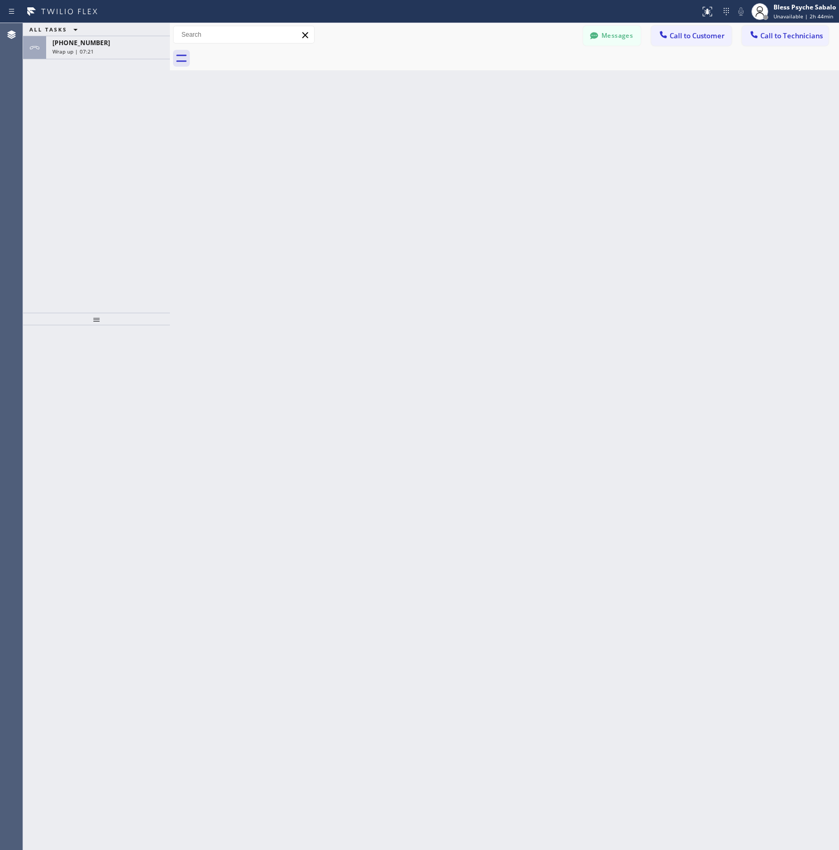
click at [263, 50] on div at bounding box center [516, 59] width 646 height 24
drag, startPoint x: 150, startPoint y: 46, endPoint x: 153, endPoint y: 51, distance: 6.1
click at [148, 46] on div "[PHONE_NUMBER]" at bounding box center [107, 42] width 111 height 9
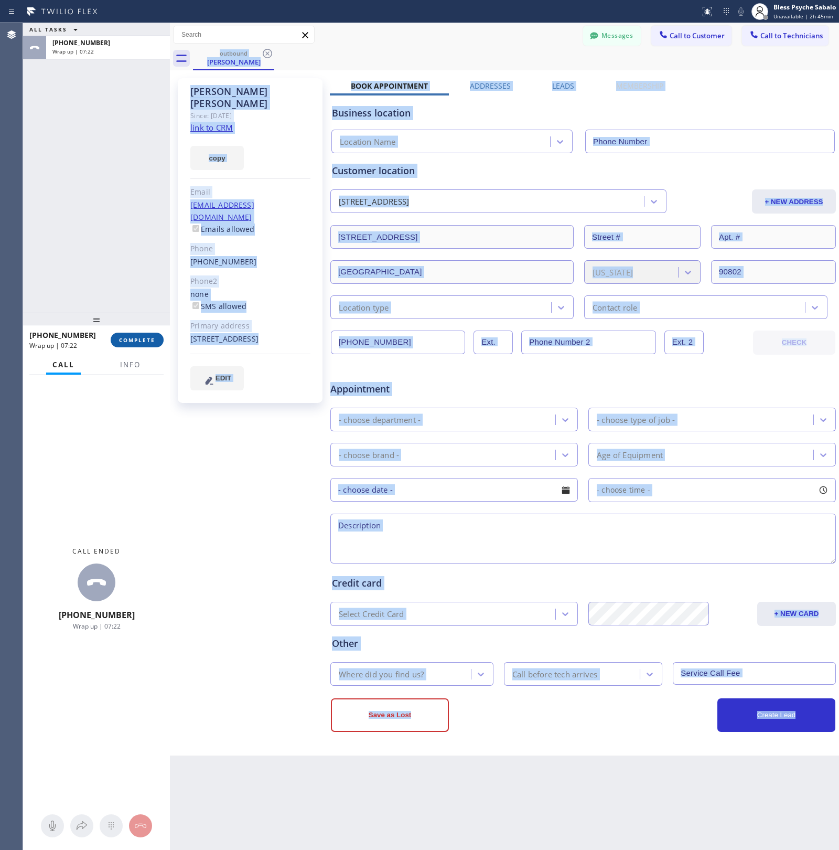
click at [138, 338] on span "COMPLETE" at bounding box center [137, 339] width 36 height 7
type input "[PHONE_NUMBER]"
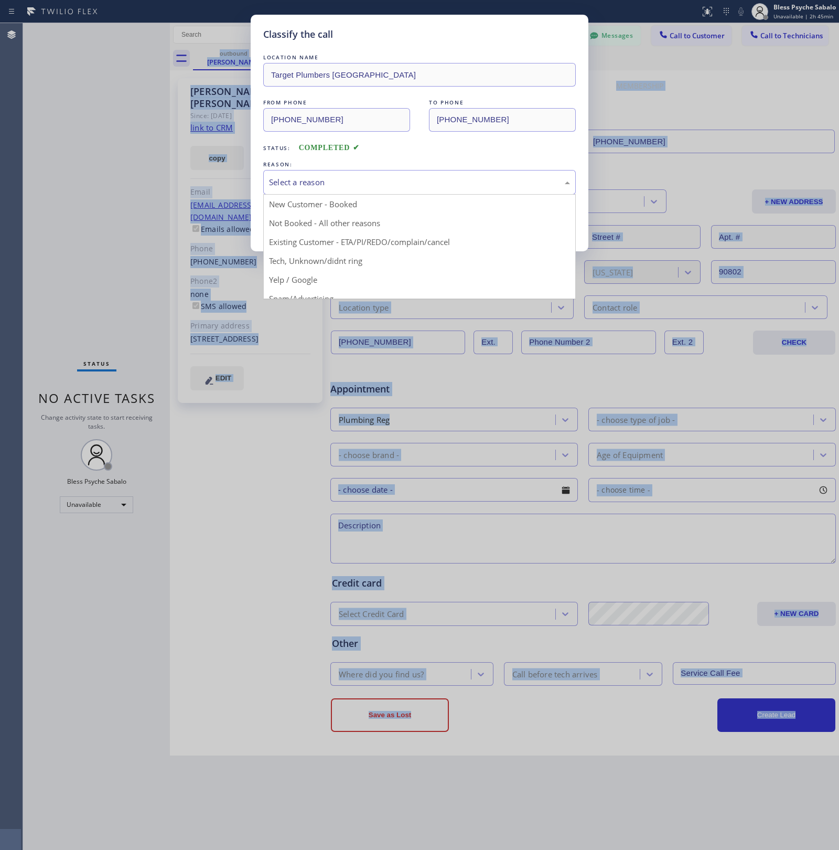
click at [408, 175] on div "Select a reason" at bounding box center [419, 182] width 313 height 25
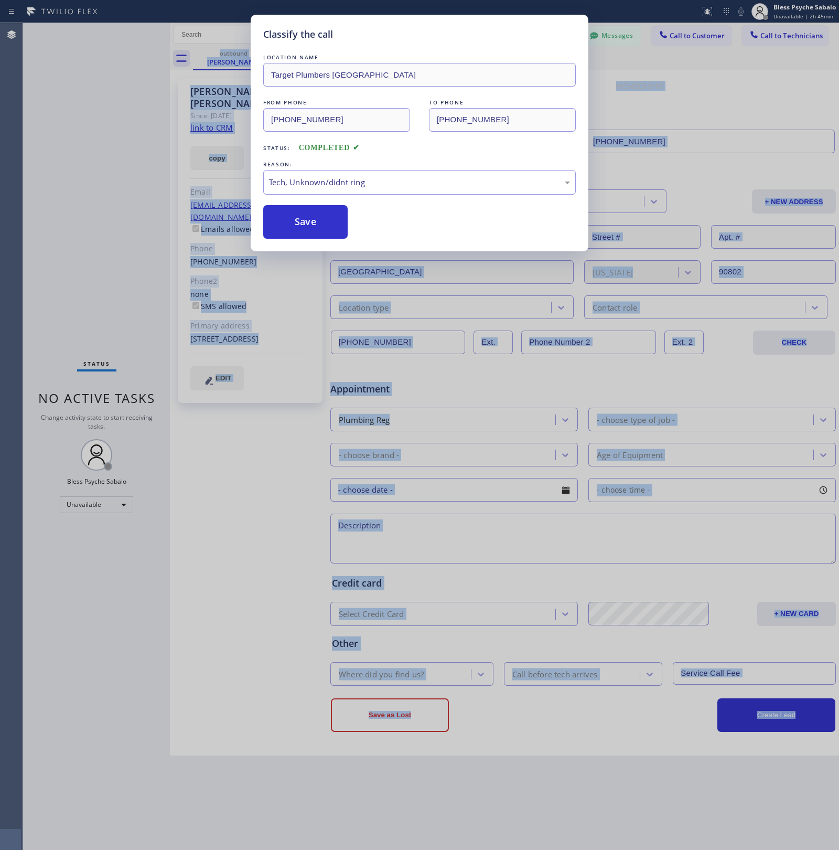
drag, startPoint x: 355, startPoint y: 258, endPoint x: 359, endPoint y: 250, distance: 9.2
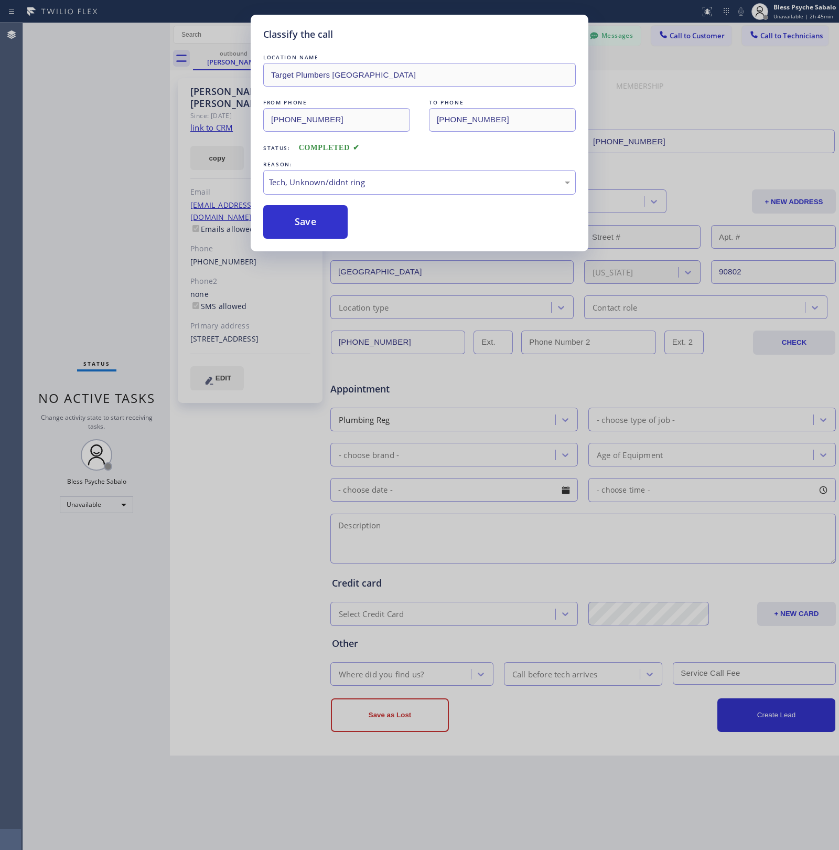
click at [354, 197] on div "LOCATION NAME Target Plumbers [GEOGRAPHIC_DATA] FROM PHONE [PHONE_NUMBER] TO PH…" at bounding box center [419, 145] width 313 height 187
click at [365, 190] on div "Tech, Unknown/didnt ring" at bounding box center [419, 182] width 313 height 25
click at [366, 185] on div "Not Booked - All other reasons" at bounding box center [419, 182] width 301 height 12
click at [323, 233] on button "Save" at bounding box center [305, 222] width 84 height 34
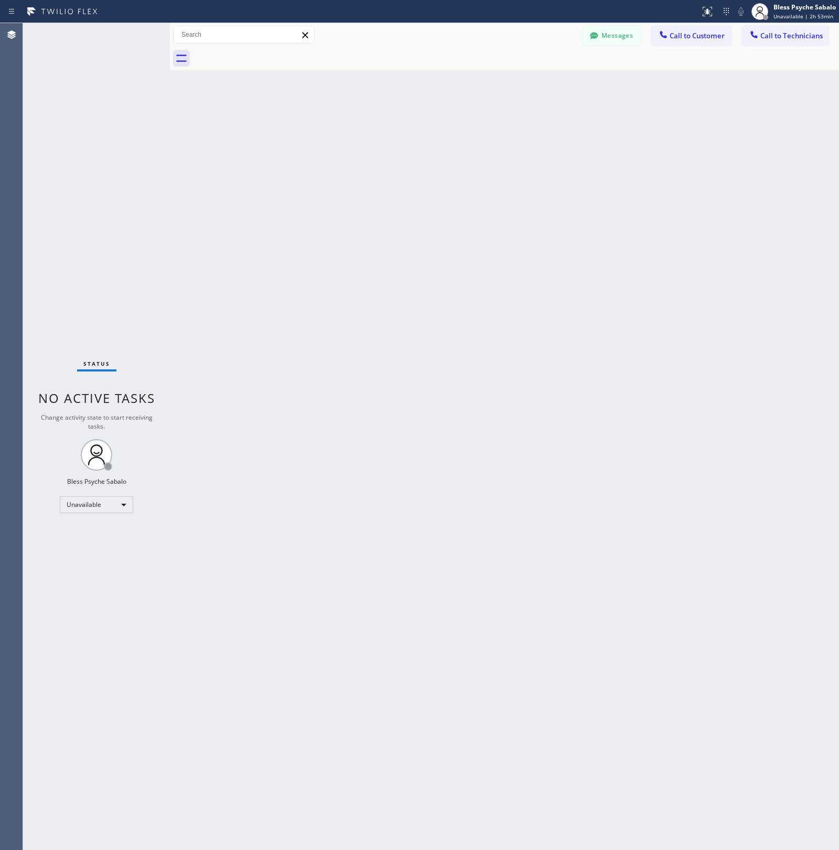
drag, startPoint x: 396, startPoint y: 134, endPoint x: 486, endPoint y: 109, distance: 93.6
click at [399, 132] on div "Back to Dashboard Change Sender ID Customers Technicians CC [PERSON_NAME] [DATE…" at bounding box center [504, 436] width 669 height 827
drag, startPoint x: 367, startPoint y: 186, endPoint x: 686, endPoint y: 134, distance: 323.3
click at [368, 186] on div "Back to Dashboard Change Sender ID Customers Technicians CC [PERSON_NAME] [DATE…" at bounding box center [504, 436] width 669 height 827
click at [597, 200] on div "Back to Dashboard Change Sender ID Customers Technicians CC [PERSON_NAME] [DATE…" at bounding box center [504, 436] width 669 height 827
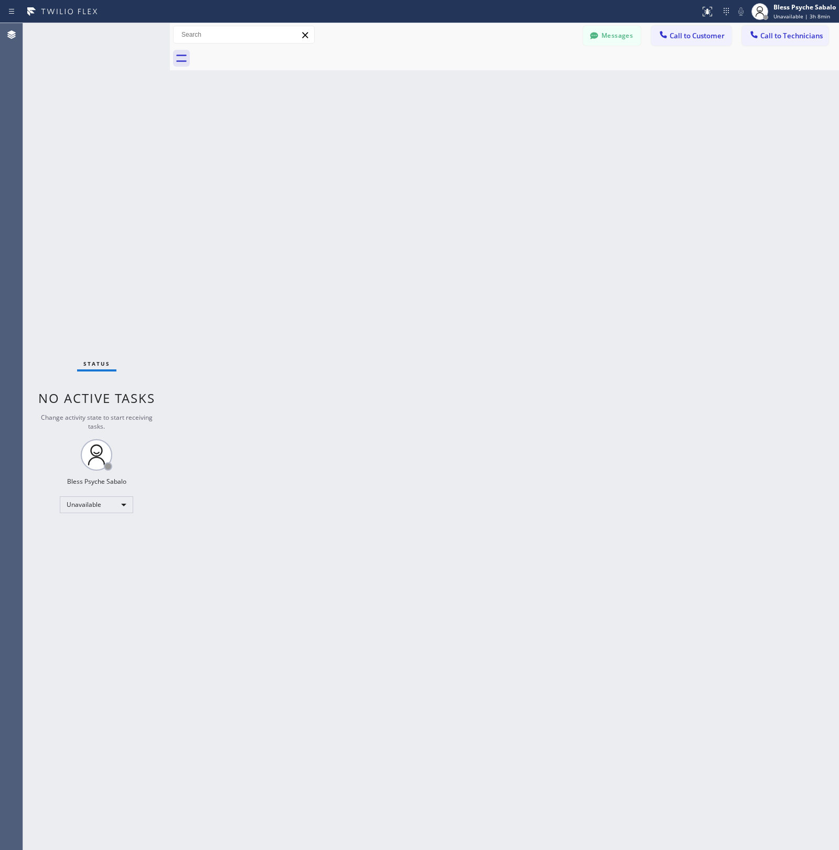
click at [438, 206] on div "Back to Dashboard Change Sender ID Customers Technicians CC [PERSON_NAME] [DATE…" at bounding box center [504, 436] width 669 height 827
drag, startPoint x: 830, startPoint y: 400, endPoint x: 719, endPoint y: 174, distance: 251.8
click at [824, 382] on div "Back to Dashboard Change Sender ID Customers Technicians CC [PERSON_NAME] [DATE…" at bounding box center [504, 436] width 669 height 827
click at [702, 41] on button "Call to Customer" at bounding box center [692, 36] width 80 height 20
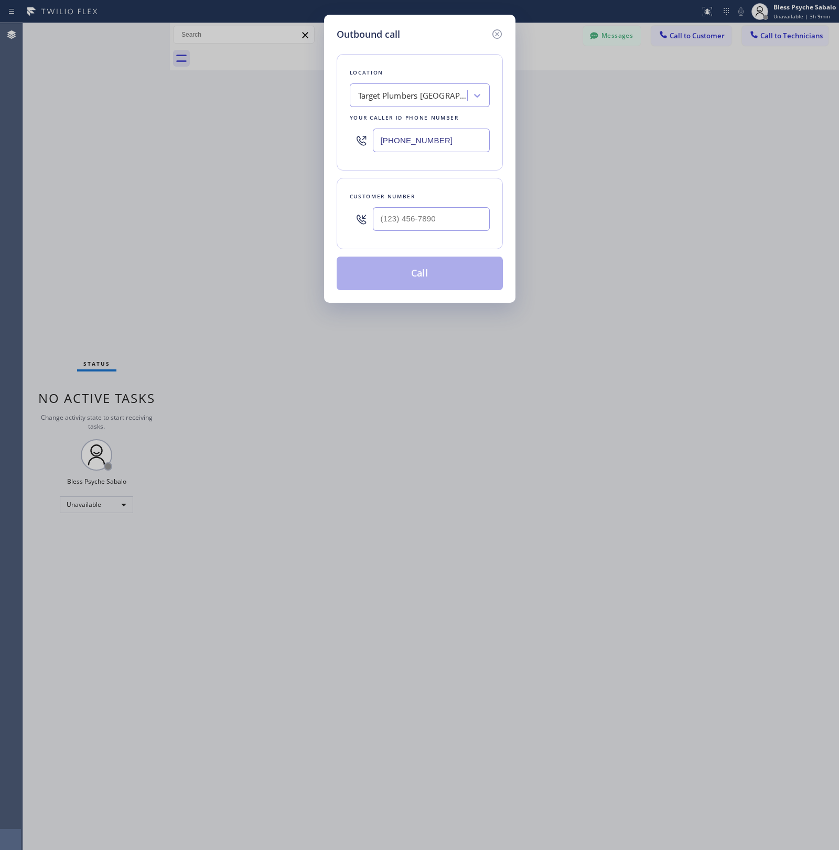
click at [395, 98] on div "Target Plumbers [GEOGRAPHIC_DATA]" at bounding box center [413, 96] width 110 height 12
paste input "Oasis Plumbers [GEOGRAPHIC_DATA][PERSON_NAME]"
click at [391, 122] on div "Loading..." at bounding box center [420, 118] width 140 height 21
type input "Oasis Plumbers [GEOGRAPHIC_DATA][PERSON_NAME]"
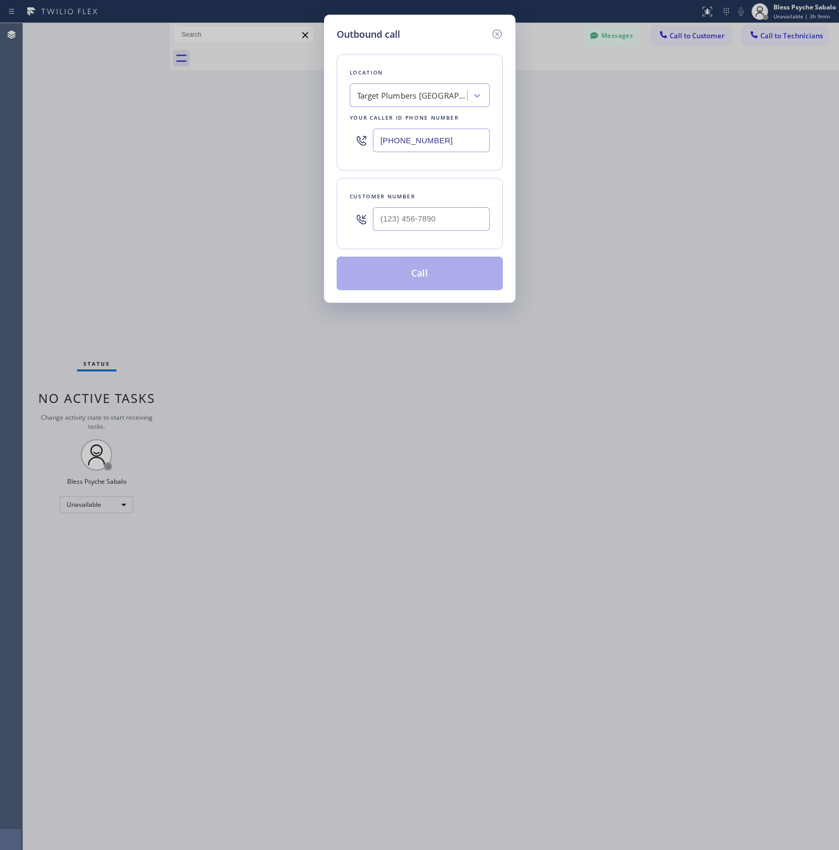
scroll to position [0, 0]
click at [468, 100] on div at bounding box center [477, 95] width 19 height 19
paste input "Oasis Plumbers"
type input "Oasis Plumbers"
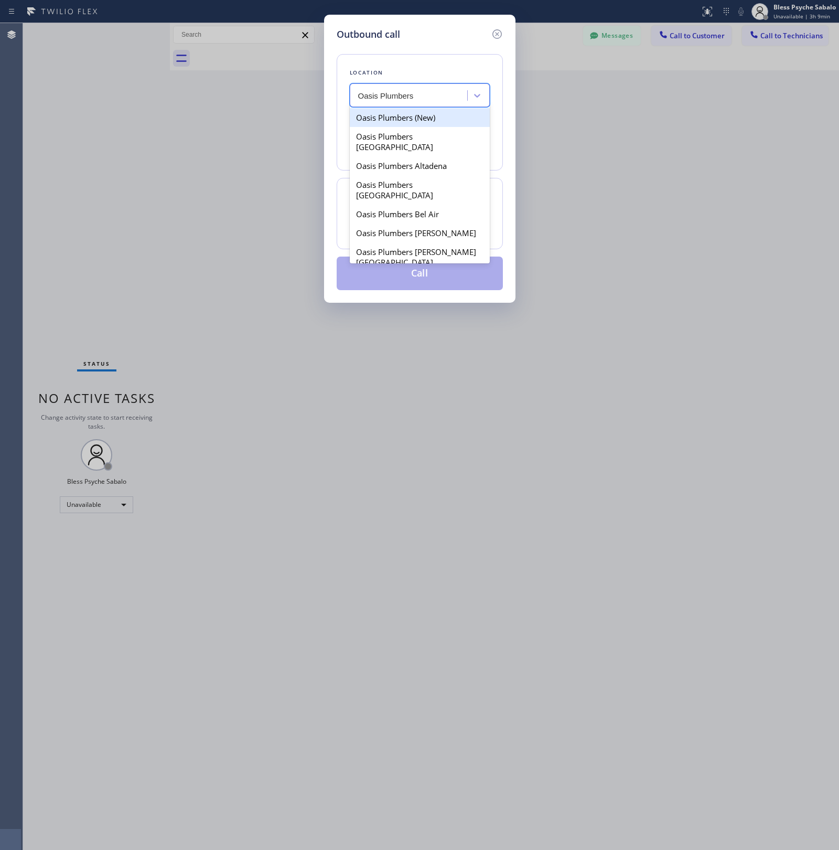
click at [436, 118] on div "Oasis Plumbers (New)" at bounding box center [420, 117] width 140 height 19
type input "[PHONE_NUMBER]"
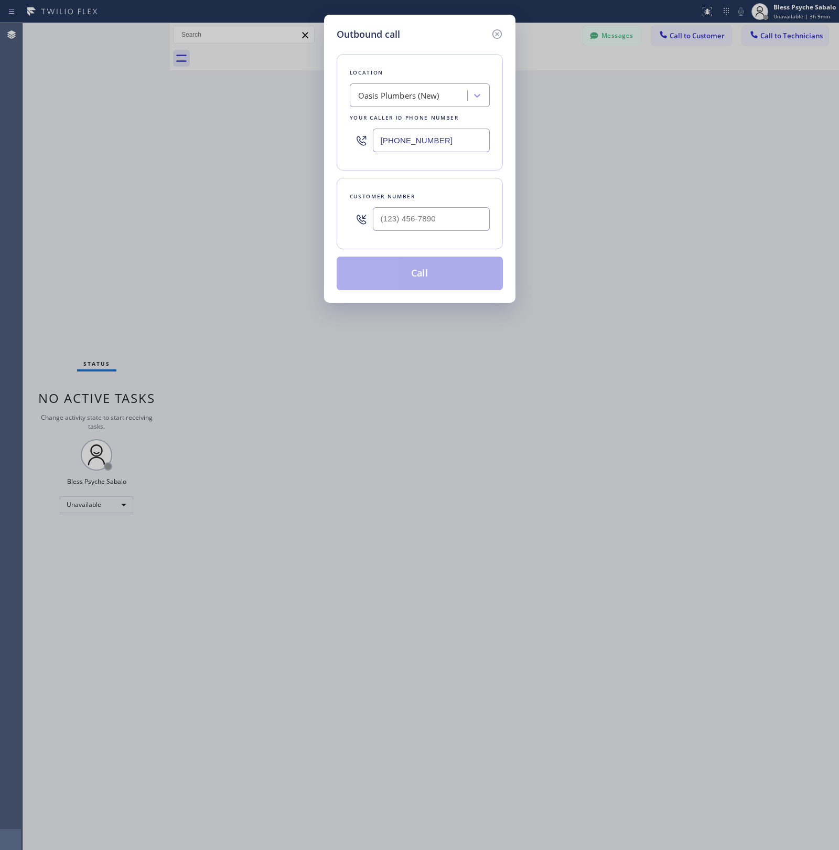
click at [369, 83] on div "Oasis Plumbers (New)" at bounding box center [420, 95] width 140 height 24
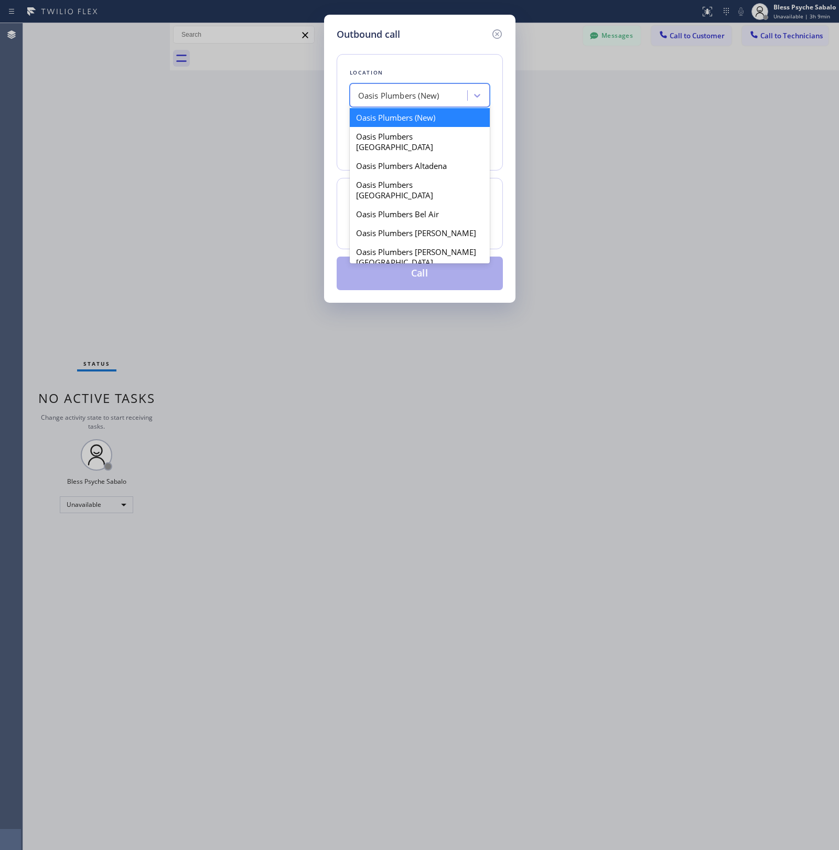
click at [368, 90] on div "Oasis Plumbers (New)" at bounding box center [398, 96] width 81 height 12
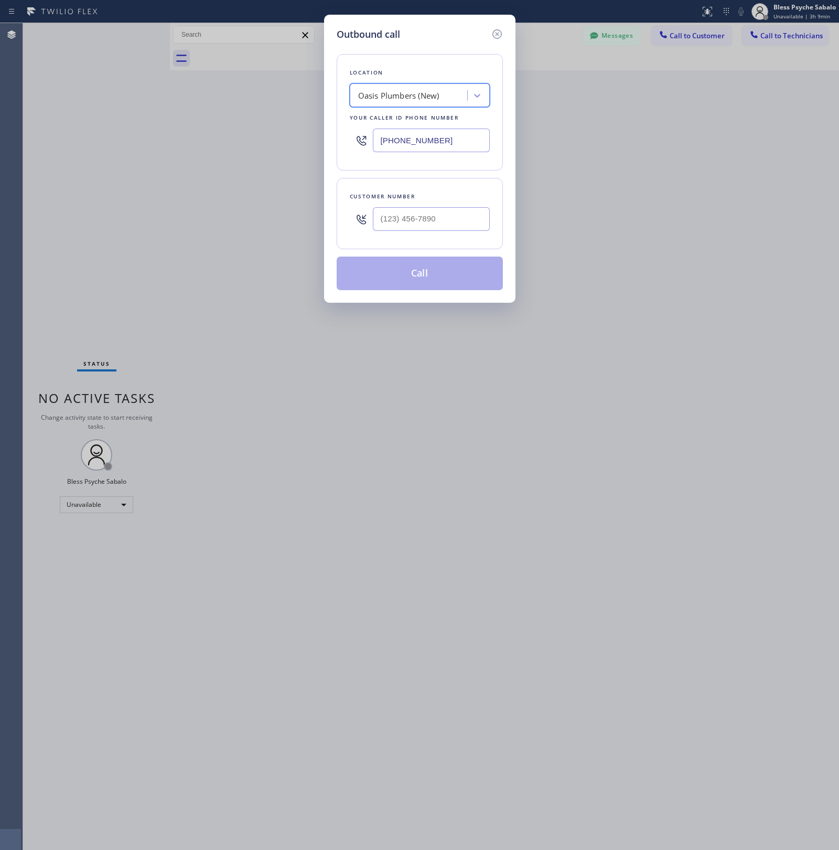
paste input "Oasis Plumbers"
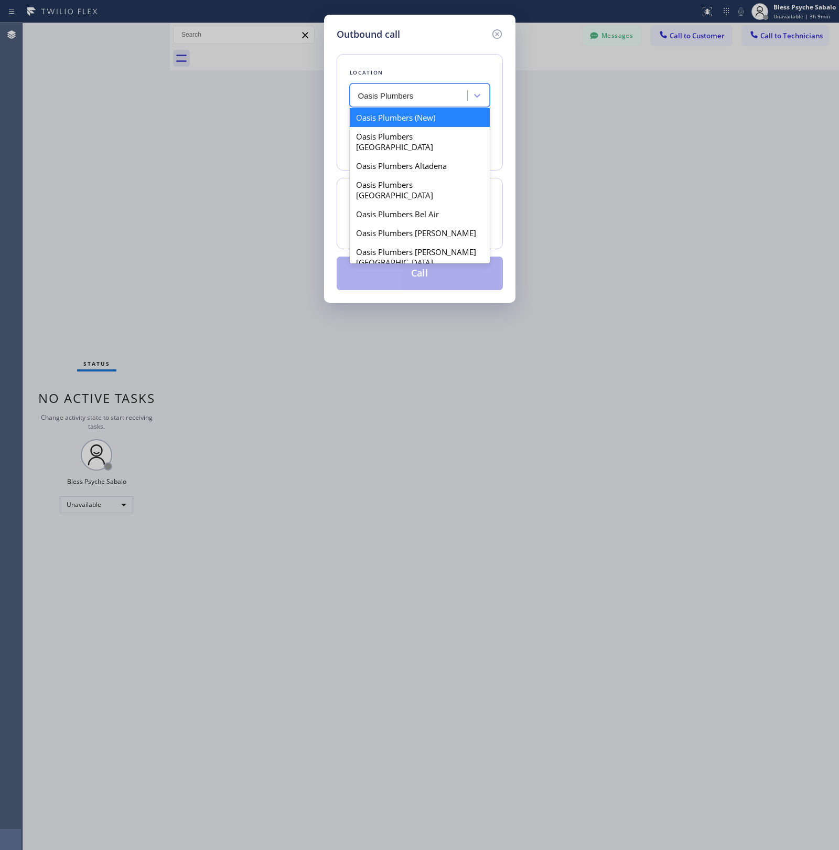
click at [377, 92] on input "Oasis Plumbers" at bounding box center [396, 95] width 76 height 9
drag, startPoint x: 377, startPoint y: 92, endPoint x: 342, endPoint y: 93, distance: 34.6
click at [339, 94] on div "Location option Oasis Plumbers (New), selected. option Oasis Plumbers (New) foc…" at bounding box center [420, 112] width 166 height 116
click at [398, 98] on input "Oasis Plumbers" at bounding box center [396, 95] width 76 height 9
drag, startPoint x: 376, startPoint y: 93, endPoint x: 425, endPoint y: 92, distance: 48.8
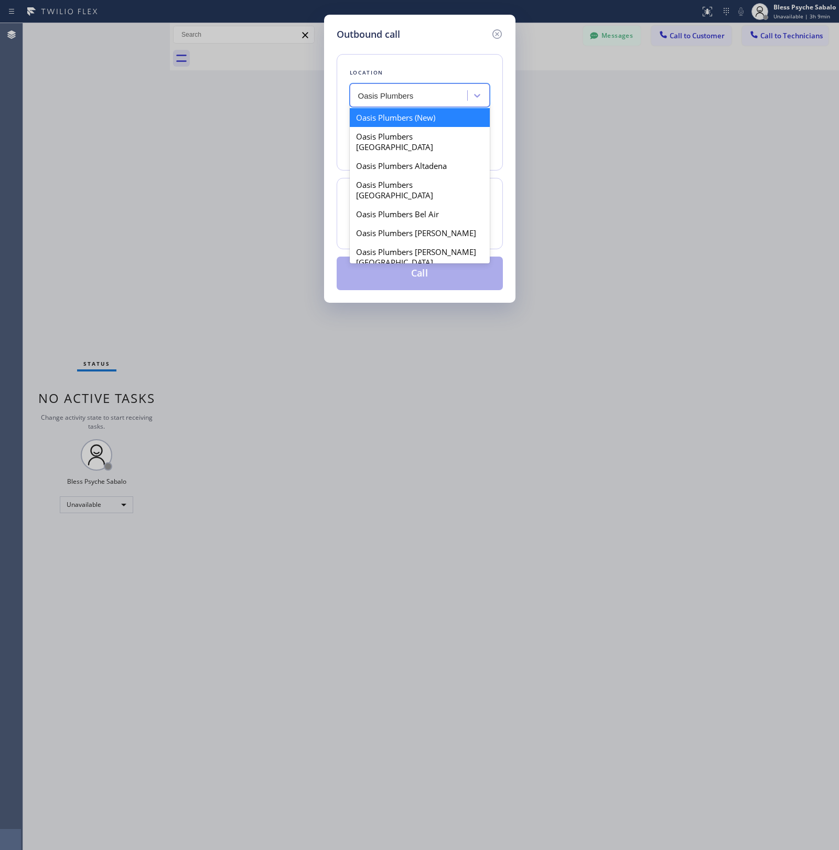
click at [378, 92] on input "Oasis Plumbers" at bounding box center [396, 95] width 76 height 9
type input "Oasis Plumbers"
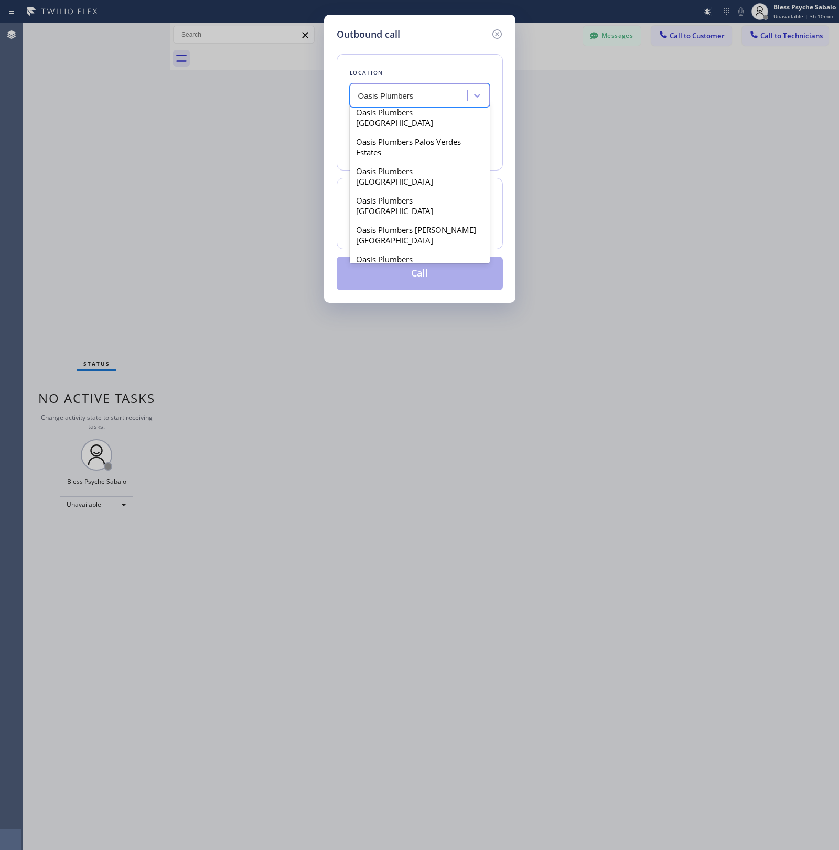
scroll to position [1246, 0]
click at [449, 470] on div "Oasis Plumbers [GEOGRAPHIC_DATA][PERSON_NAME]" at bounding box center [420, 490] width 140 height 40
type input "[PHONE_NUMBER]"
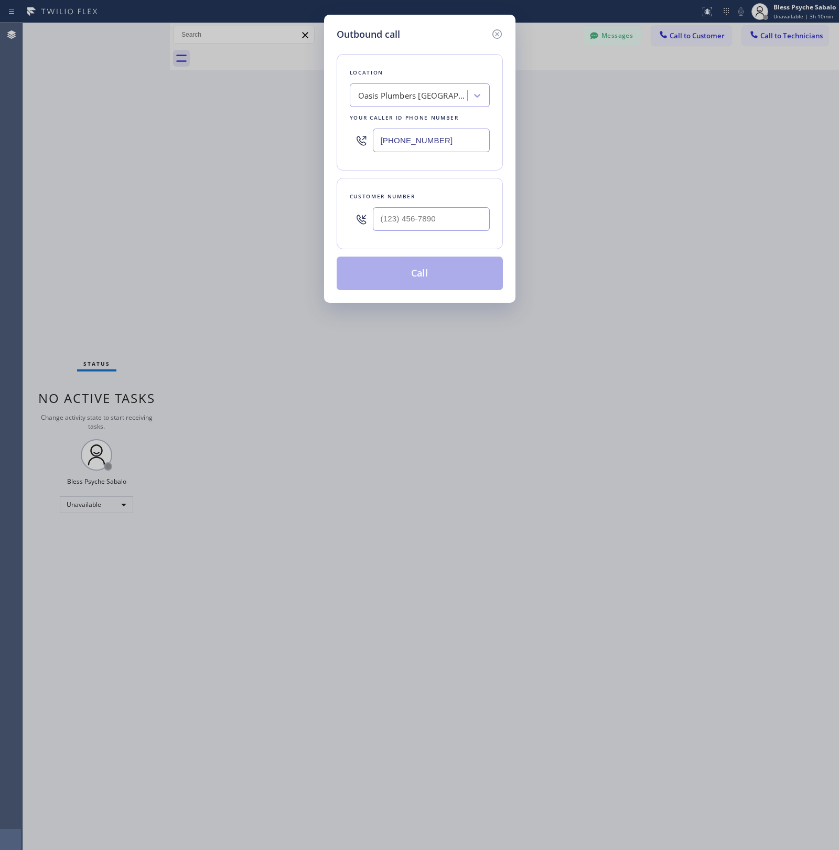
click at [536, 189] on div "Outbound call Location Oasis Plumbers [GEOGRAPHIC_DATA][PERSON_NAME] Your calle…" at bounding box center [419, 425] width 839 height 850
click at [484, 227] on input "(___) ___-____" at bounding box center [431, 219] width 117 height 24
paste input "321) 357-1192"
type input "[PHONE_NUMBER]"
click at [439, 262] on button "Call" at bounding box center [420, 274] width 166 height 34
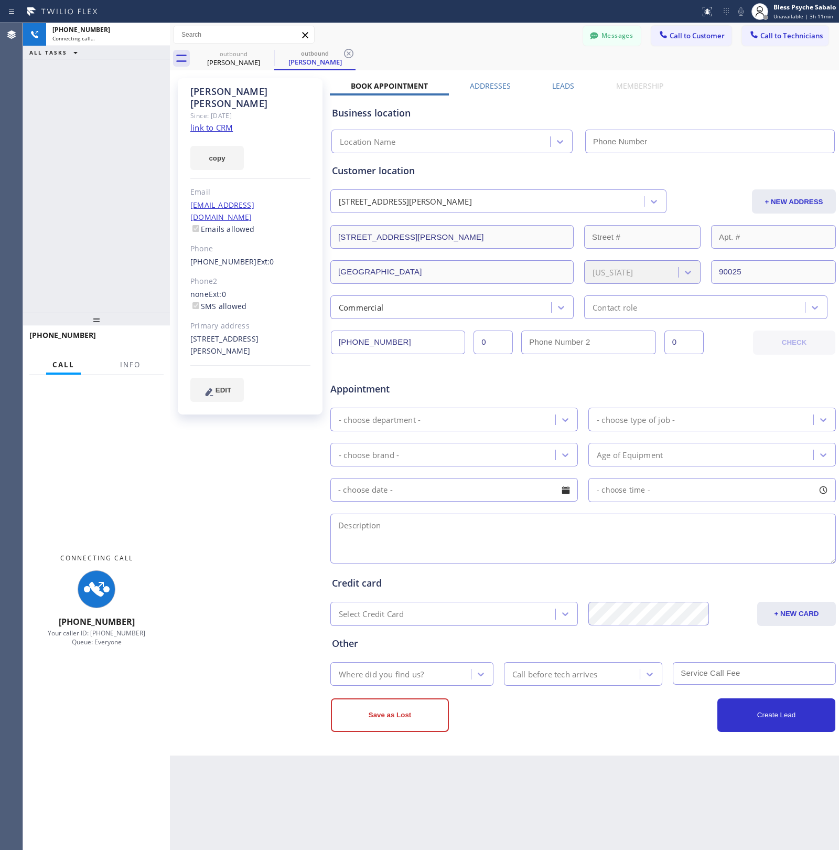
type input "[PHONE_NUMBER]"
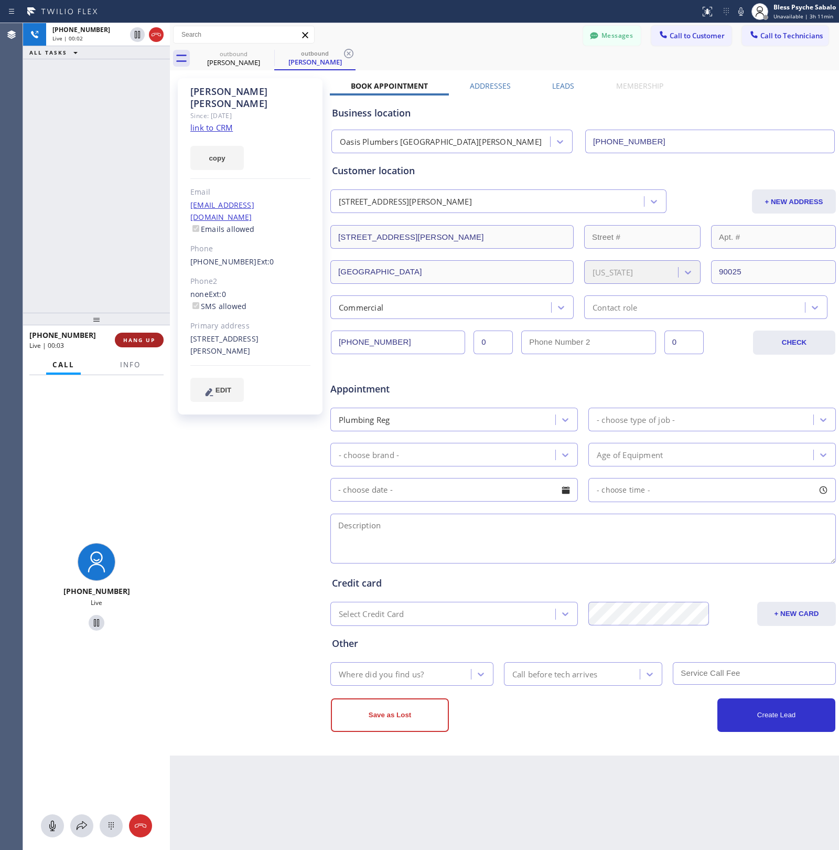
click at [130, 342] on span "HANG UP" at bounding box center [139, 339] width 32 height 7
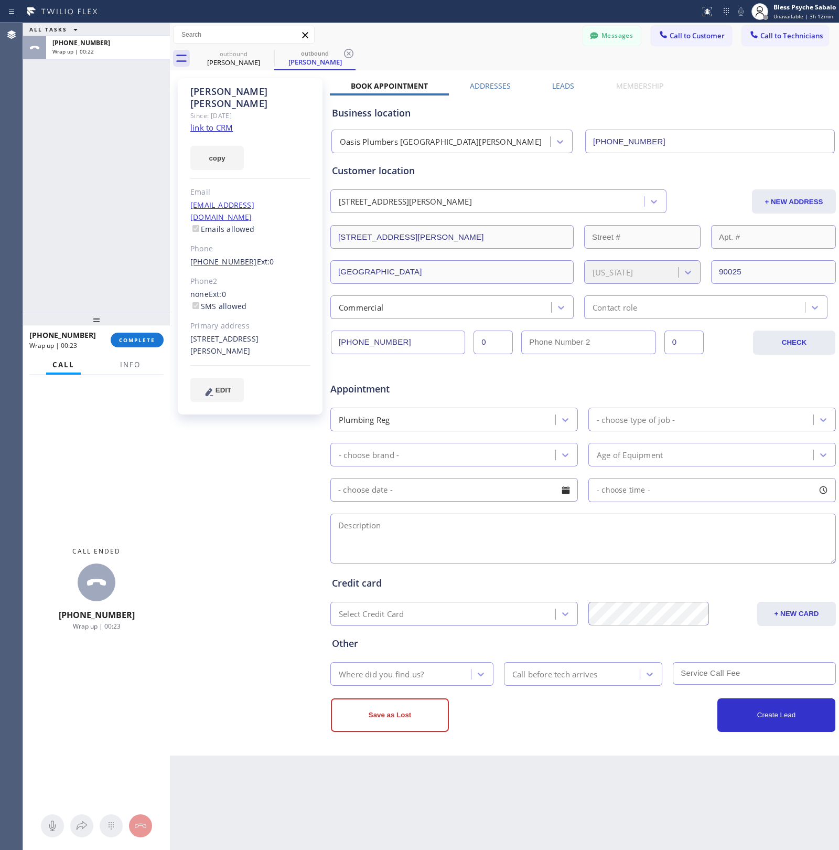
click at [216, 257] on link "[PHONE_NUMBER]" at bounding box center [223, 262] width 67 height 10
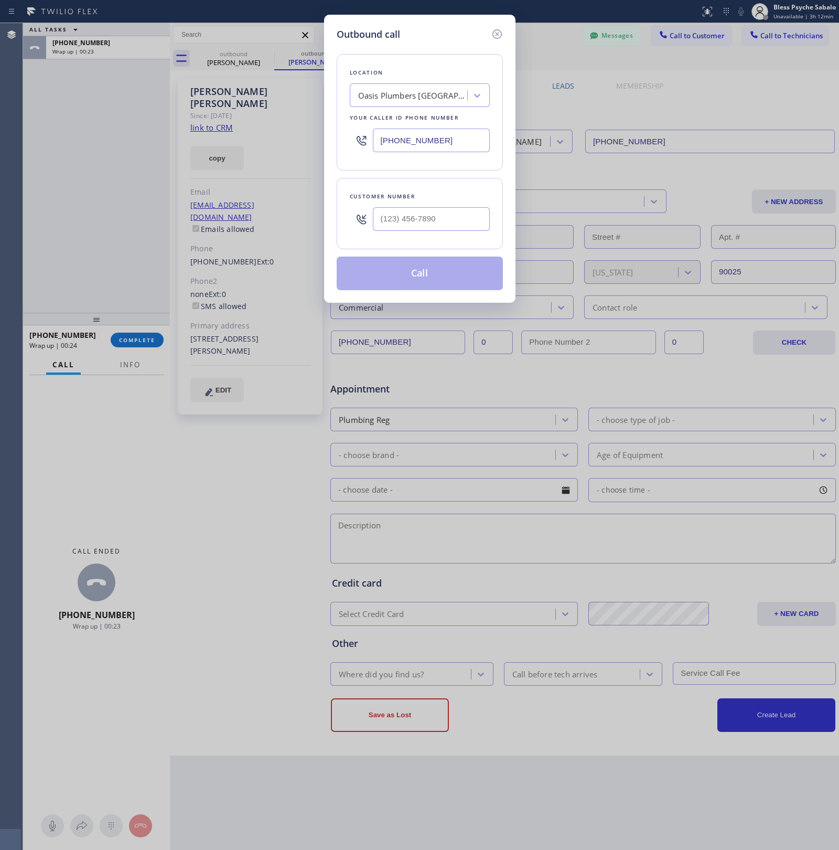
type input "[PHONE_NUMBER]"
click at [382, 262] on button "Call" at bounding box center [420, 274] width 166 height 34
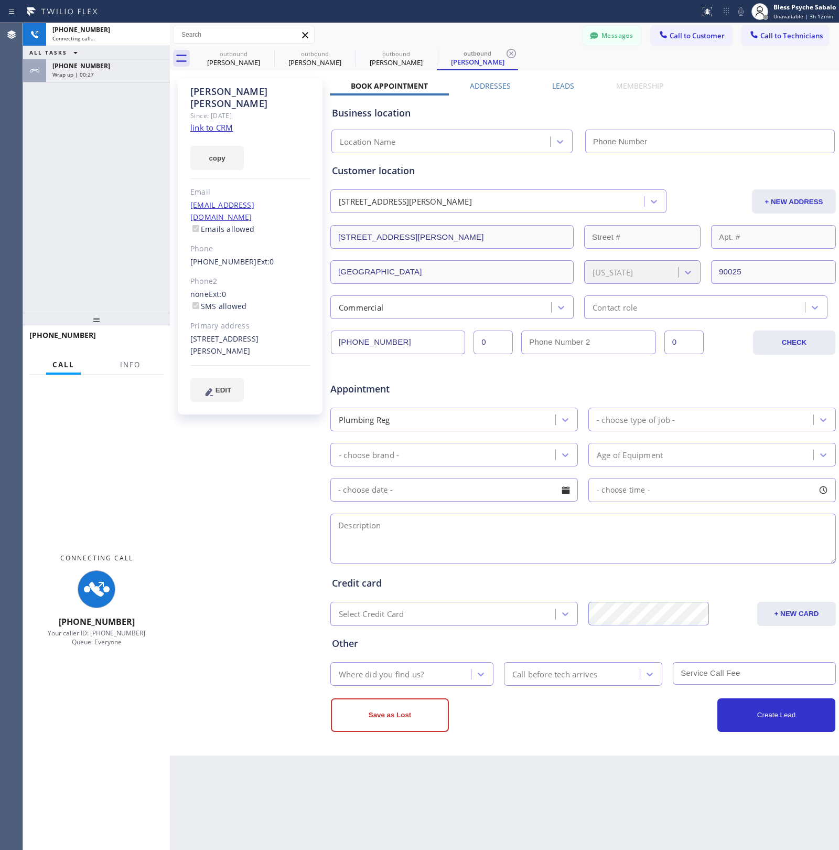
type input "[PHONE_NUMBER]"
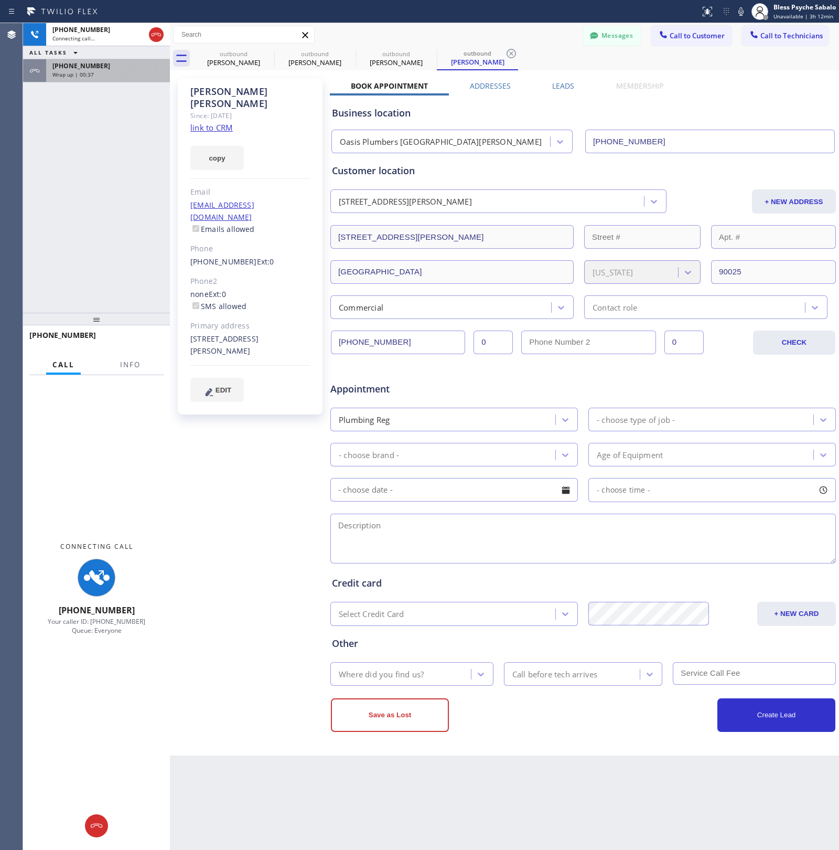
click at [78, 75] on span "Wrap up | 00:37" at bounding box center [72, 74] width 41 height 7
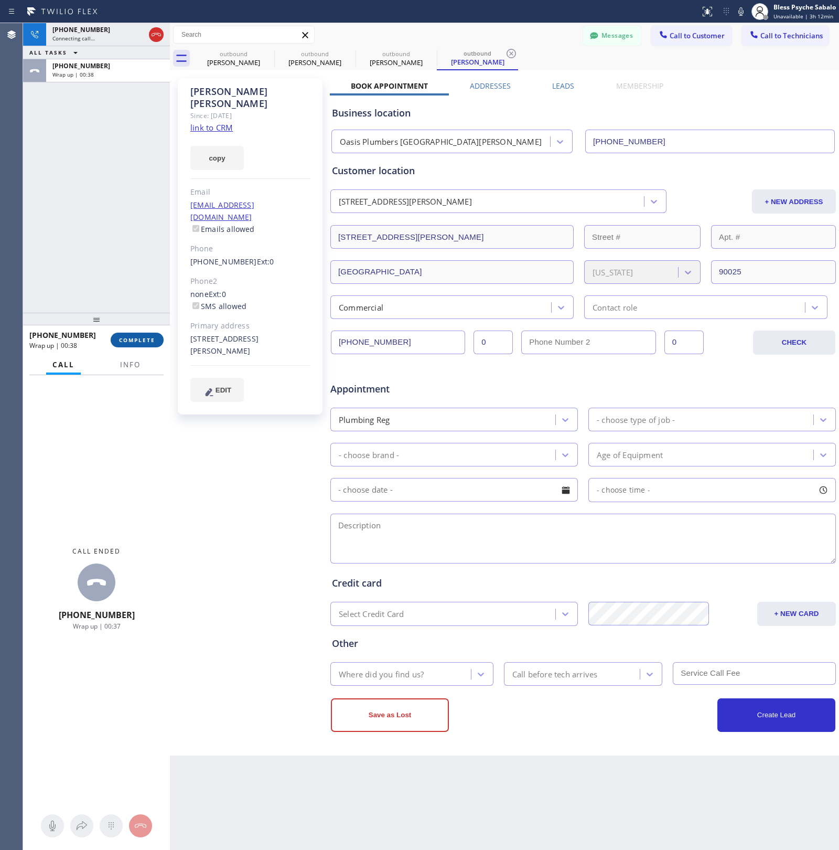
click at [137, 341] on span "COMPLETE" at bounding box center [137, 339] width 36 height 7
click at [124, 252] on div "[PHONE_NUMBER] Connecting call… ALL TASKS ALL TASKS ACTIVE TASKS TASKS IN WRAP …" at bounding box center [96, 168] width 147 height 290
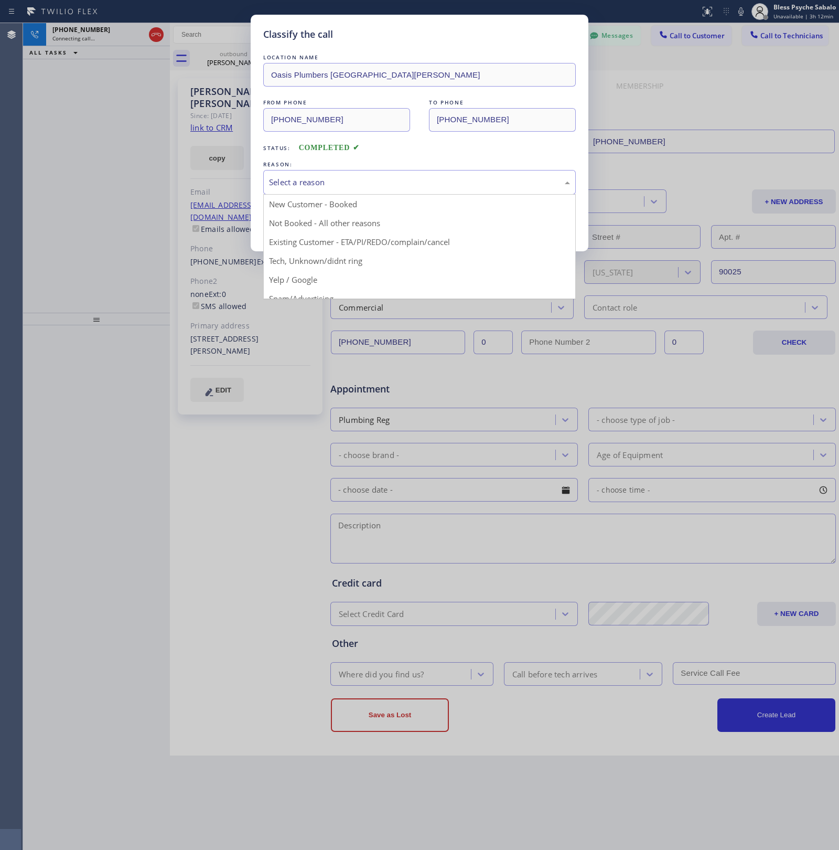
click at [517, 185] on div "Select a reason" at bounding box center [419, 182] width 301 height 12
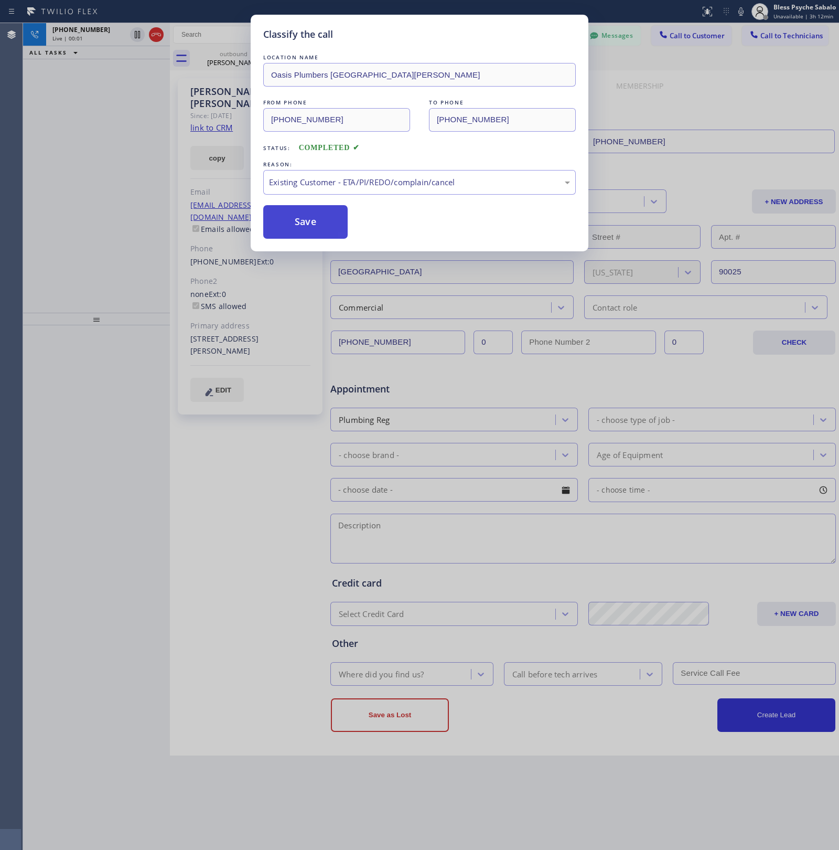
click at [326, 229] on button "Save" at bounding box center [305, 222] width 84 height 34
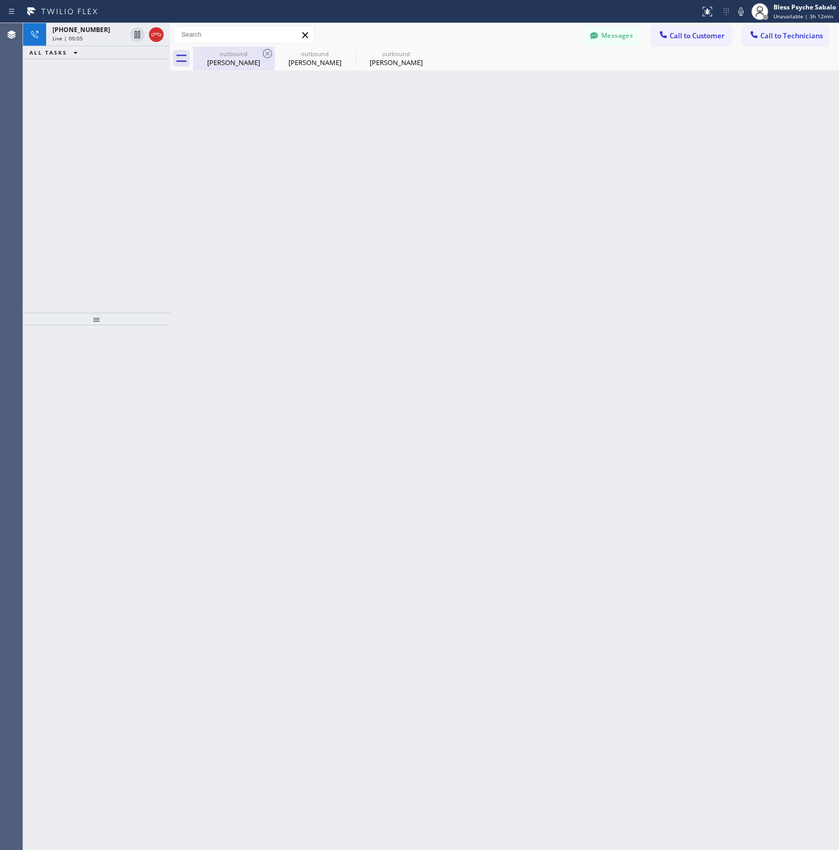
click at [219, 66] on div "[PERSON_NAME]" at bounding box center [233, 62] width 79 height 9
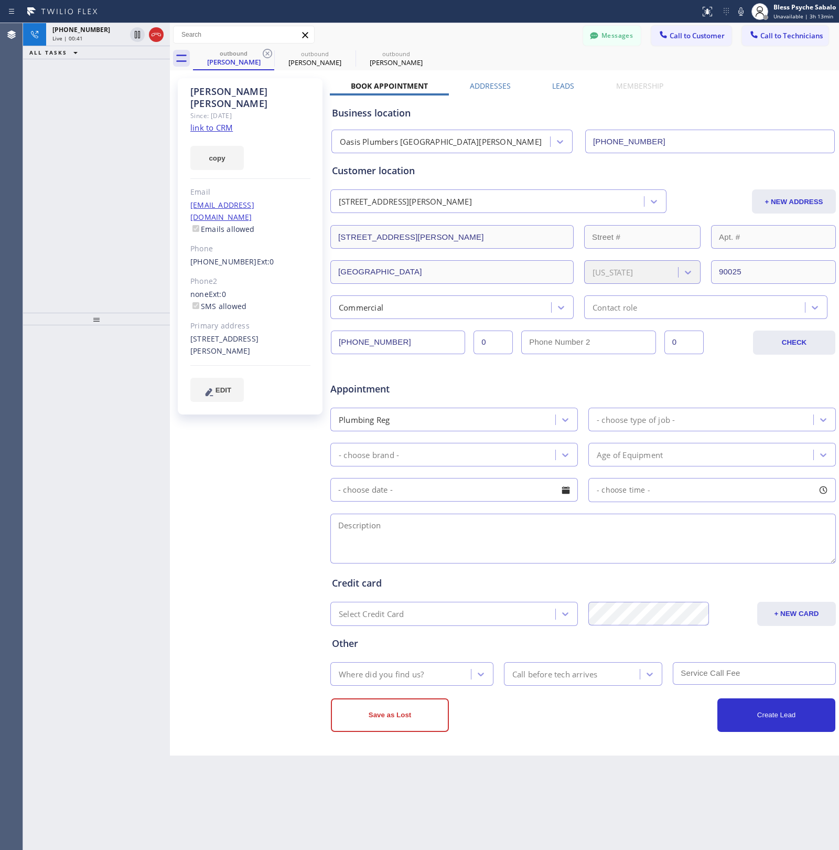
drag, startPoint x: 158, startPoint y: 36, endPoint x: 153, endPoint y: 49, distance: 14.1
click at [158, 36] on icon at bounding box center [156, 34] width 13 height 13
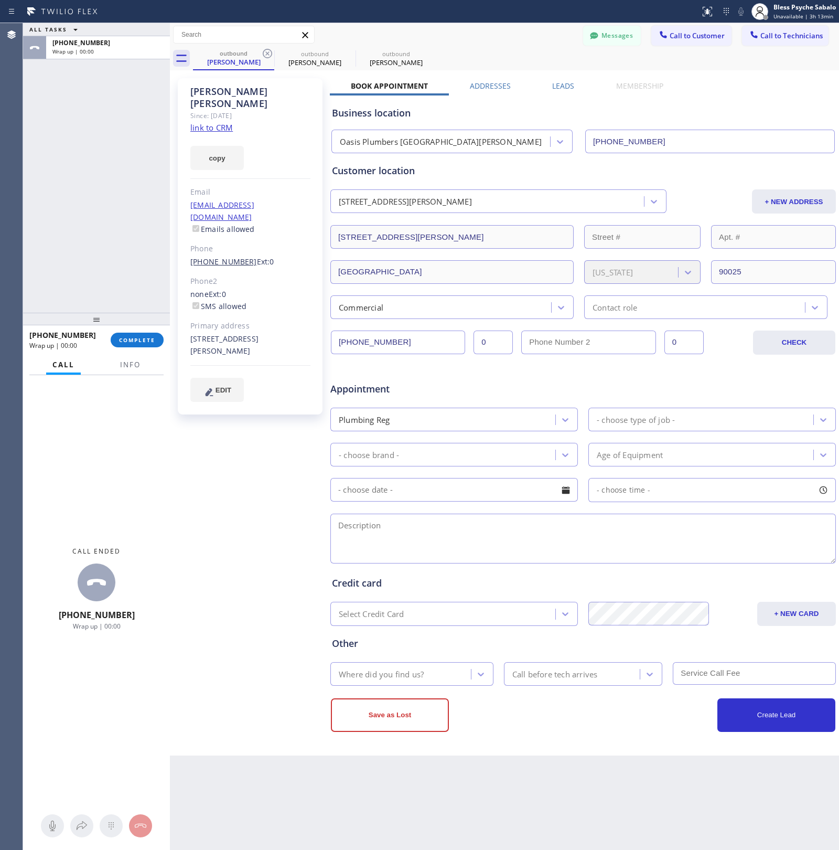
click at [210, 257] on link "[PHONE_NUMBER]" at bounding box center [223, 262] width 67 height 10
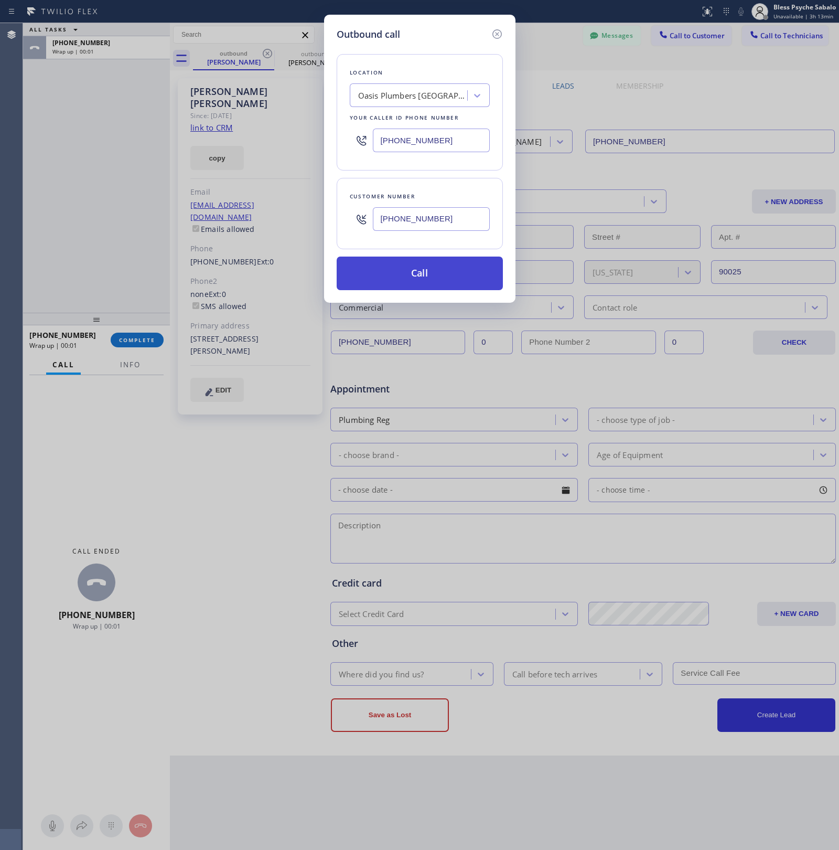
click at [395, 268] on button "Call" at bounding box center [420, 274] width 166 height 34
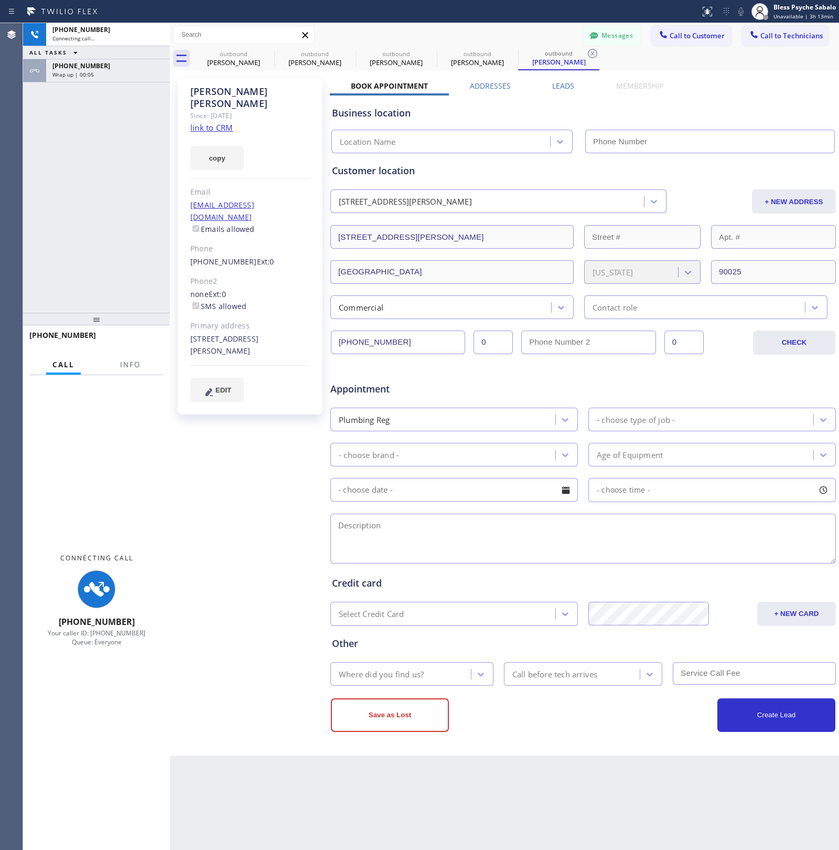
type input "[PHONE_NUMBER]"
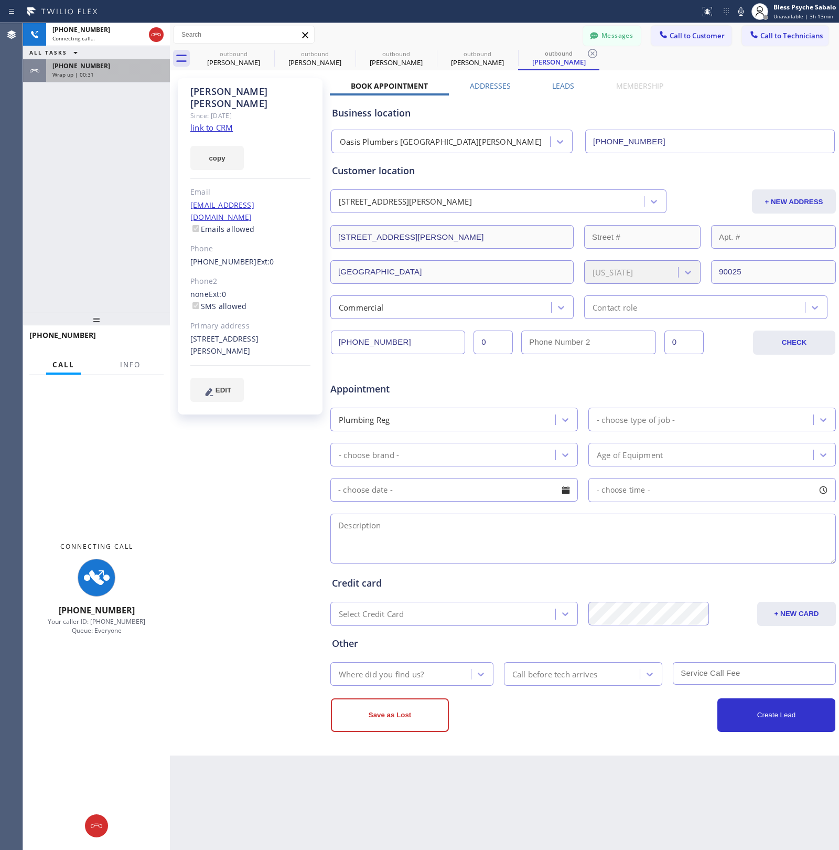
drag, startPoint x: 152, startPoint y: 37, endPoint x: 144, endPoint y: 79, distance: 43.2
click at [152, 37] on icon at bounding box center [156, 34] width 13 height 13
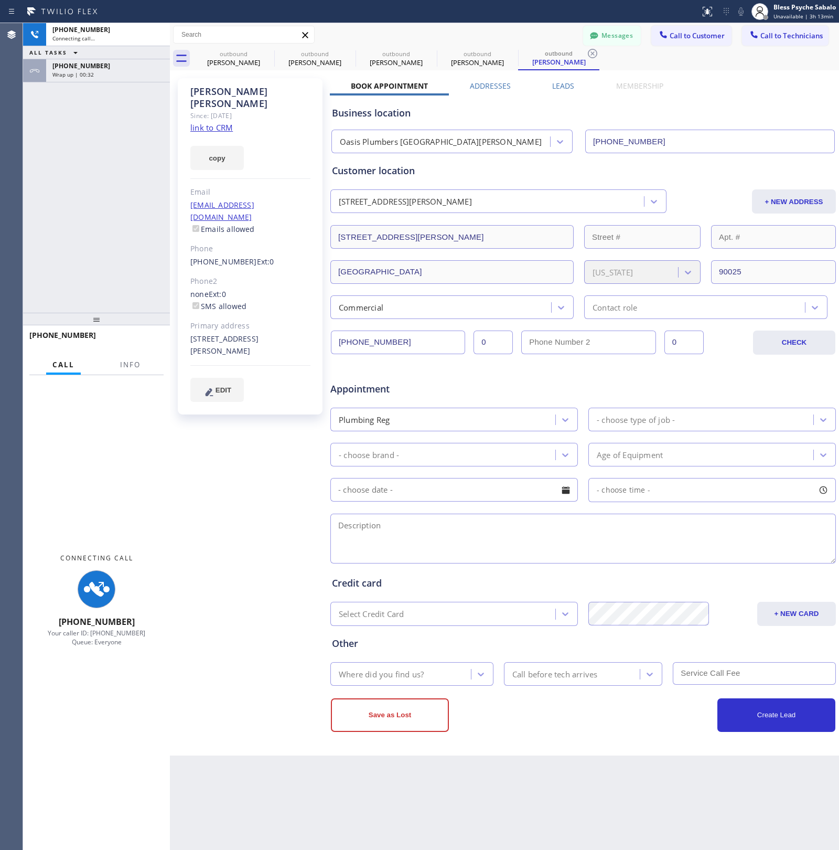
click at [135, 114] on div "[PHONE_NUMBER] Connecting call… ALL TASKS ALL TASKS ACTIVE TASKS TASKS IN WRAP …" at bounding box center [96, 168] width 147 height 290
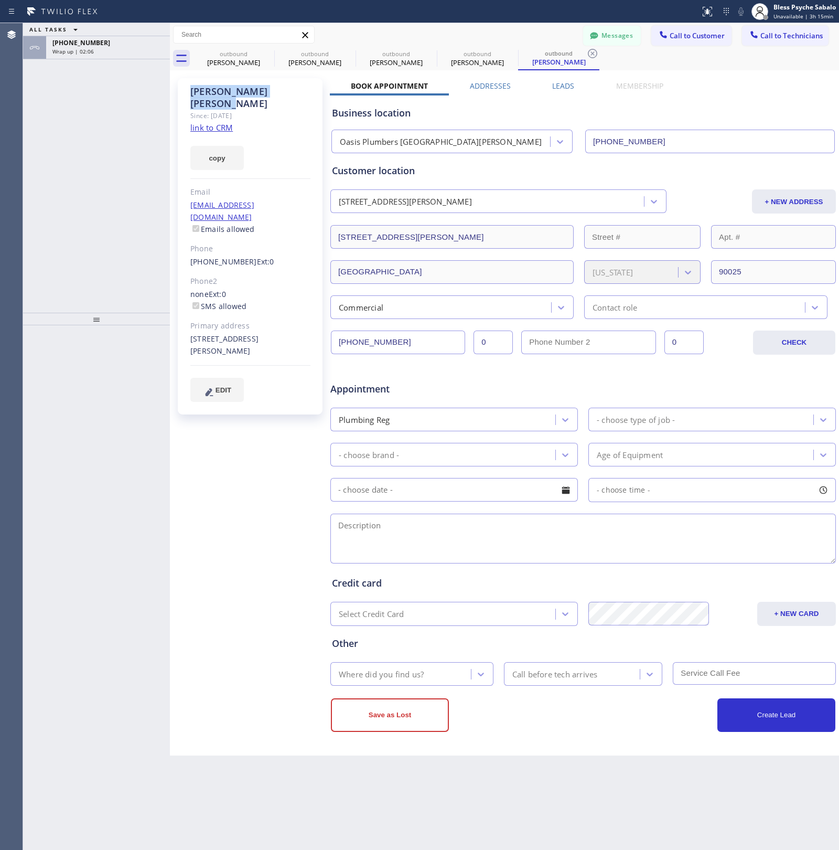
drag, startPoint x: 192, startPoint y: 92, endPoint x: 302, endPoint y: 92, distance: 110.7
click at [302, 92] on div "[PERSON_NAME]" at bounding box center [250, 98] width 120 height 24
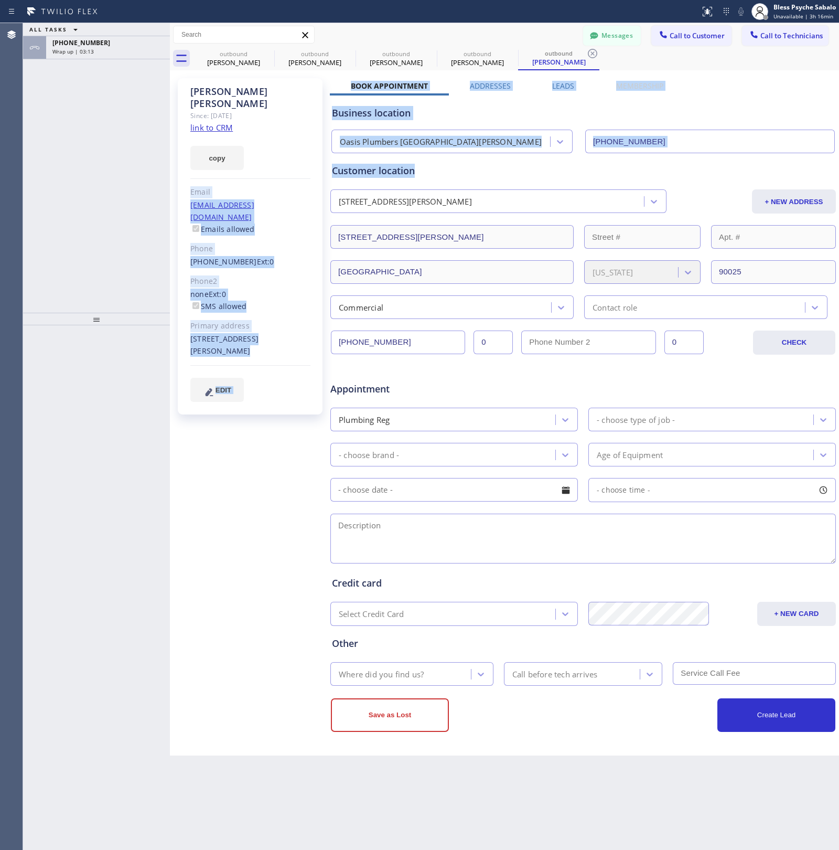
drag, startPoint x: 328, startPoint y: 145, endPoint x: 475, endPoint y: 151, distance: 147.0
click at [475, 151] on div "[PERSON_NAME] Since: [DATE] link to CRM copy Email [EMAIL_ADDRESS][DOMAIN_NAME]…" at bounding box center [505, 413] width 664 height 680
click at [591, 53] on icon at bounding box center [593, 53] width 13 height 13
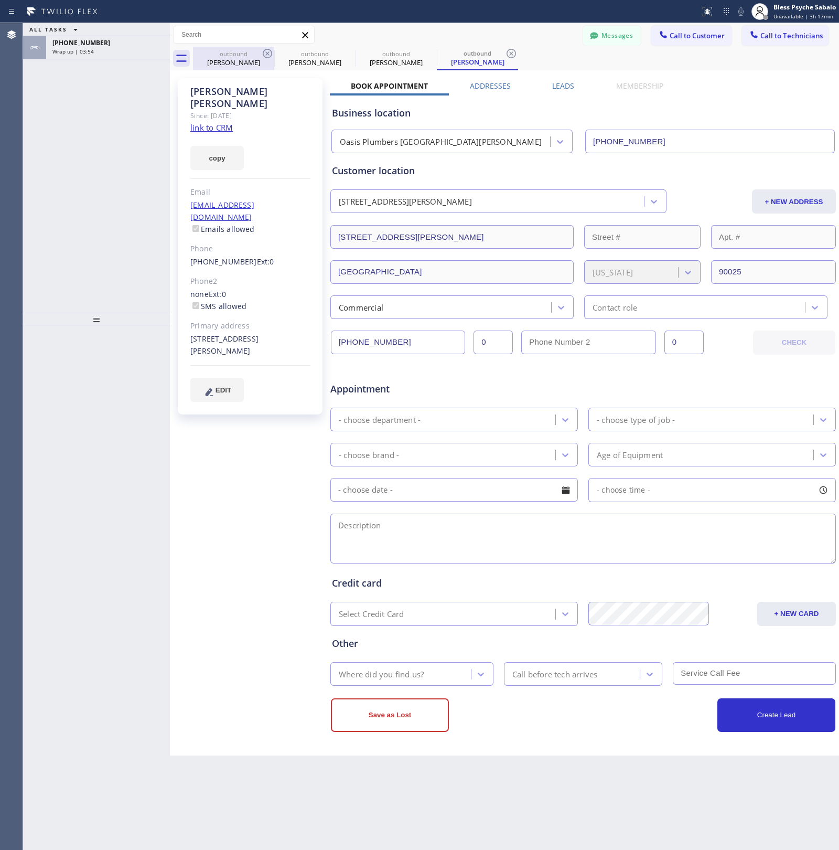
click at [216, 63] on div "[PERSON_NAME]" at bounding box center [233, 62] width 79 height 9
click at [263, 54] on icon at bounding box center [267, 53] width 9 height 9
click at [0, 0] on icon at bounding box center [0, 0] width 0 height 0
click at [263, 54] on icon at bounding box center [267, 53] width 9 height 9
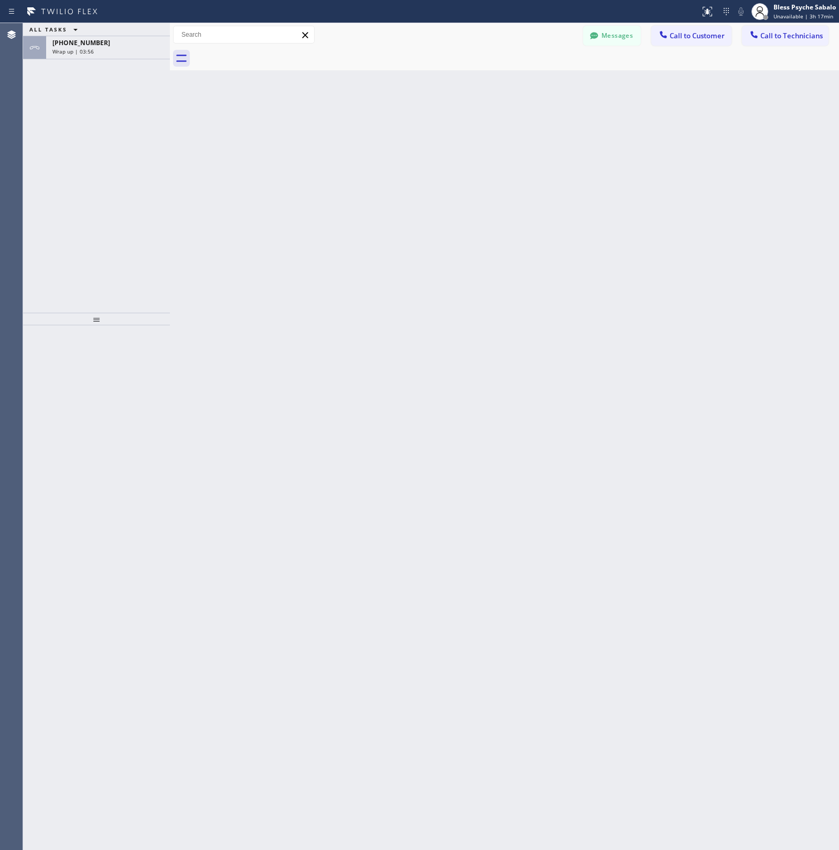
click at [441, 56] on div at bounding box center [516, 59] width 646 height 24
click at [522, 185] on div "Back to Dashboard Change Sender ID Customers Technicians CC [PERSON_NAME] [DATE…" at bounding box center [504, 436] width 669 height 827
click at [147, 67] on div "ALL TASKS ALL TASKS ACTIVE TASKS TASKS IN WRAP UP [PHONE_NUMBER] Wrap up | 04:00" at bounding box center [96, 168] width 147 height 290
click at [147, 51] on div "Wrap up | 04:01" at bounding box center [107, 51] width 111 height 7
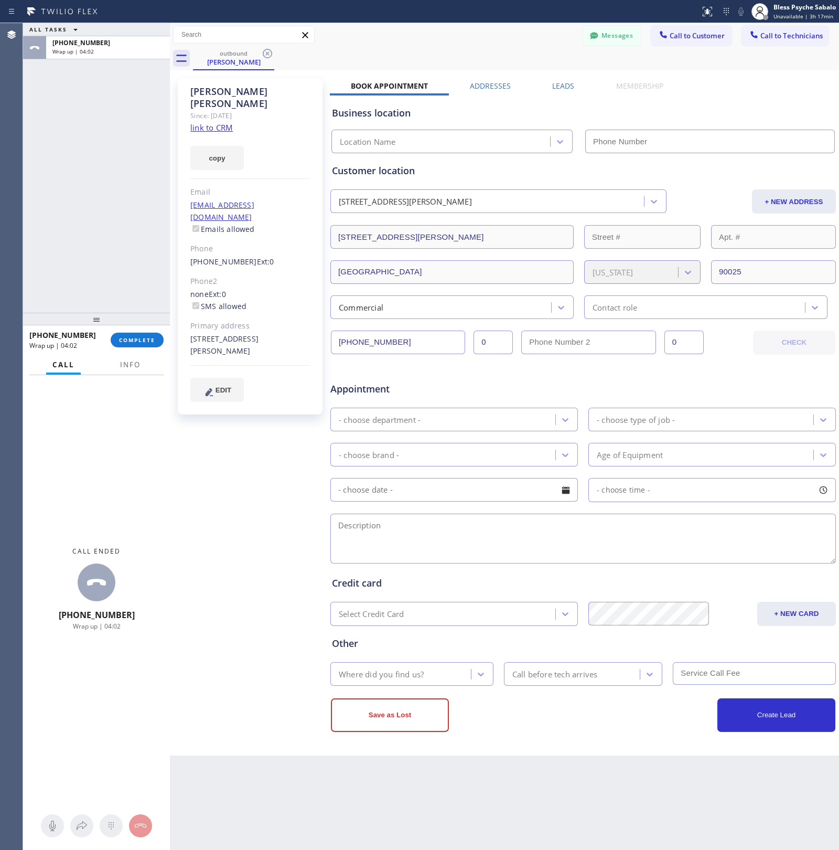
click at [143, 347] on div "[PHONE_NUMBER] Wrap up | 04:02 COMPLETE" at bounding box center [96, 339] width 134 height 27
type input "[PHONE_NUMBER]"
click at [137, 337] on span "COMPLETE" at bounding box center [137, 339] width 36 height 7
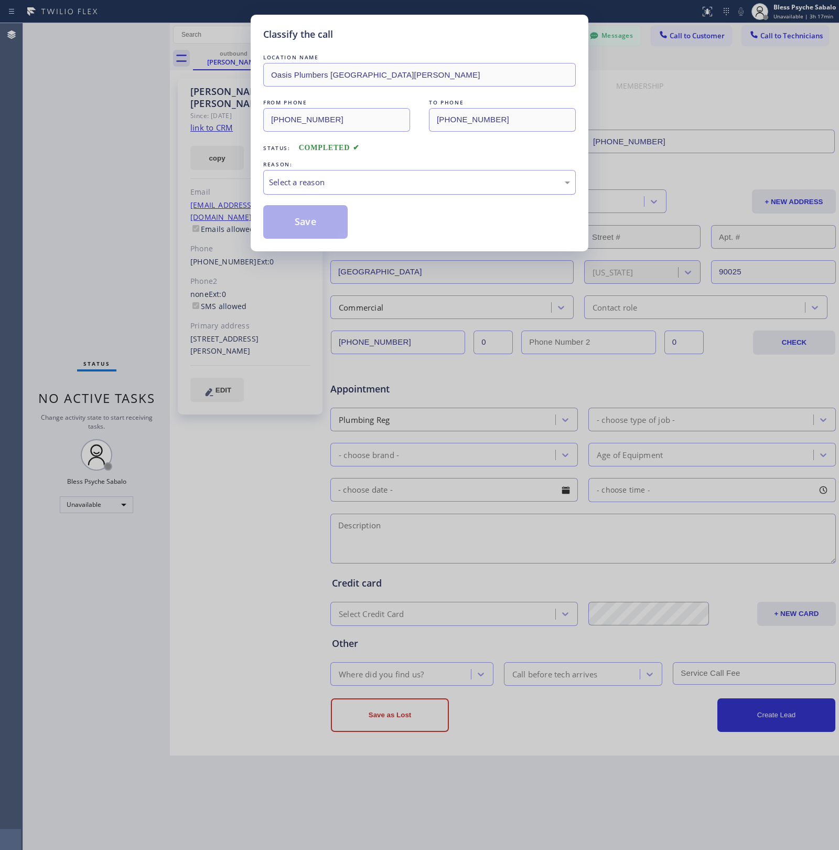
click at [407, 189] on div "Select a reason" at bounding box center [419, 182] width 313 height 25
drag, startPoint x: 402, startPoint y: 245, endPoint x: 332, endPoint y: 235, distance: 71.1
click at [302, 234] on button "Save" at bounding box center [305, 222] width 84 height 34
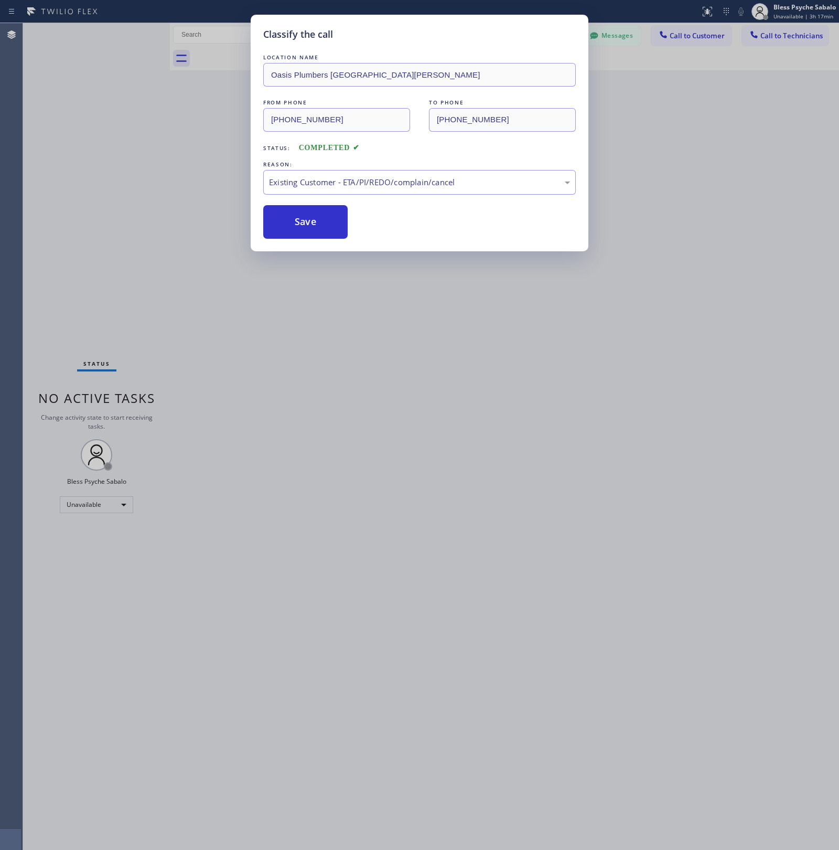
click at [282, 227] on div "Back to Dashboard Change Sender ID Customers Technicians CC [PERSON_NAME] [DATE…" at bounding box center [504, 436] width 669 height 827
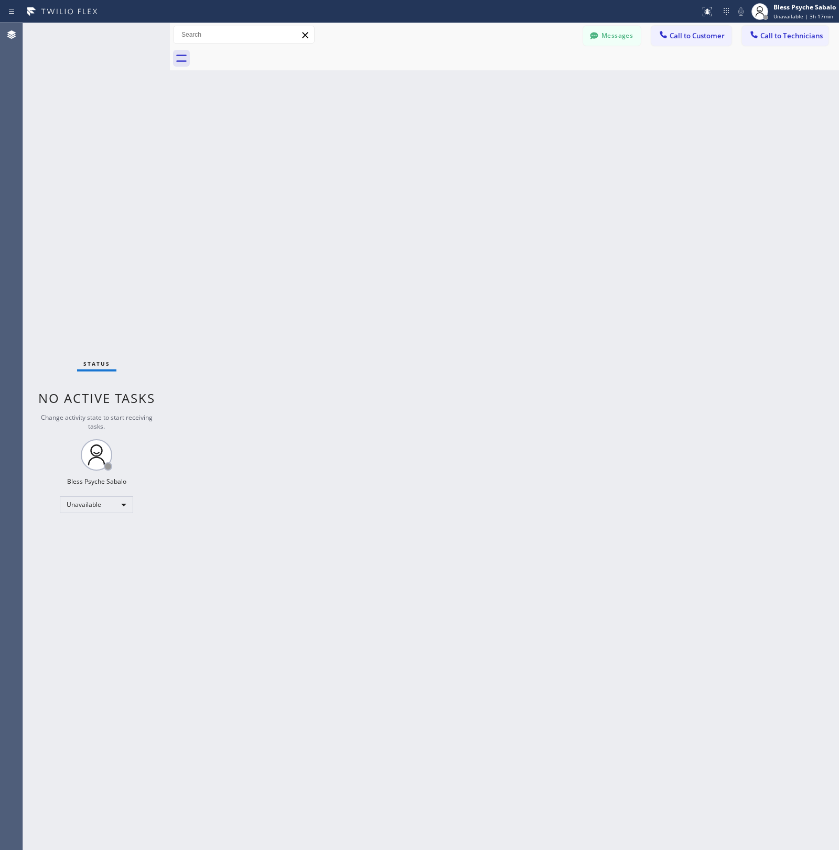
drag, startPoint x: 184, startPoint y: 196, endPoint x: 316, endPoint y: 176, distance: 133.6
click at [278, 184] on div "Back to Dashboard Change Sender ID Customers Technicians CC [PERSON_NAME] [DATE…" at bounding box center [504, 436] width 669 height 827
click at [611, 25] on div "Messages Call to Customer Call to Technicians Outbound call Location Oasis Plum…" at bounding box center [504, 35] width 669 height 24
click at [609, 29] on button "Messages" at bounding box center [612, 36] width 58 height 20
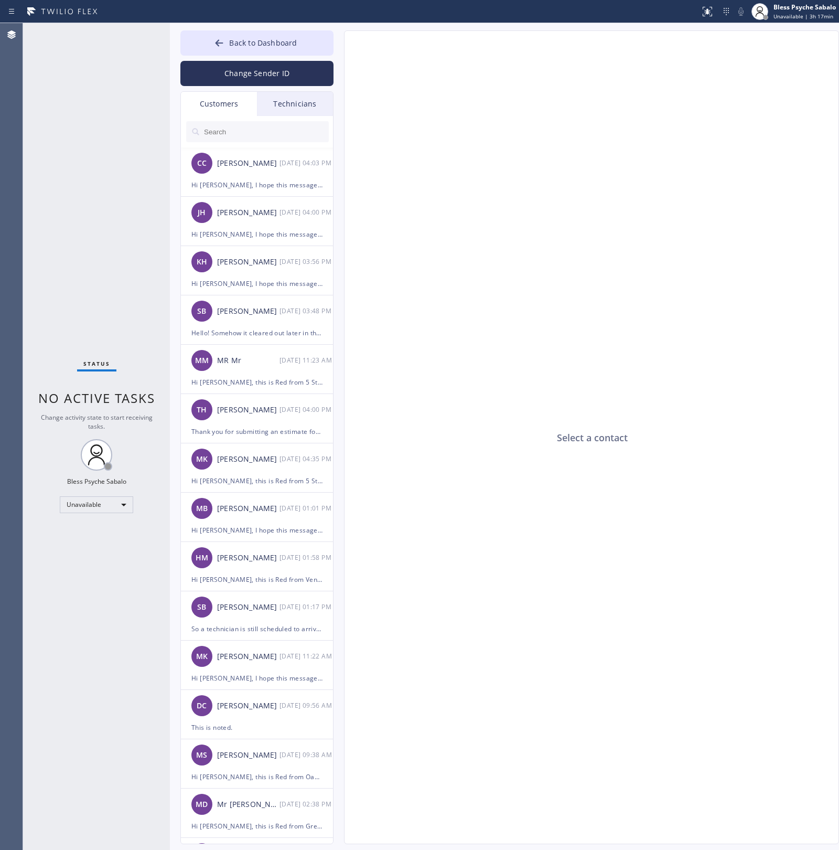
click at [310, 92] on div "Technicians" at bounding box center [295, 104] width 76 height 24
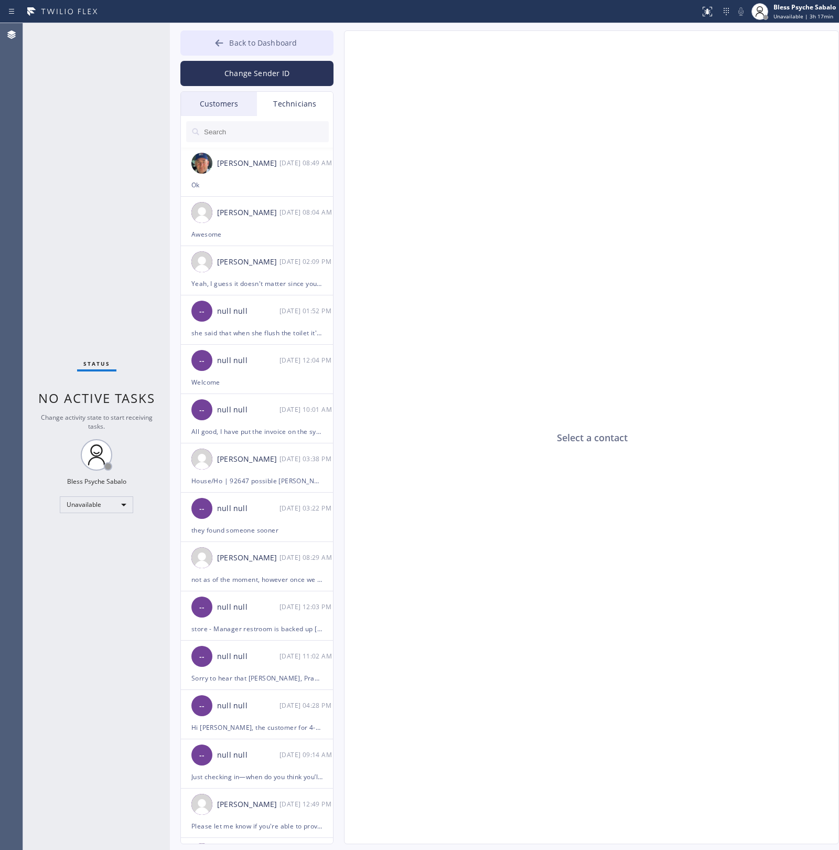
click at [260, 45] on span "Back to Dashboard" at bounding box center [263, 43] width 68 height 10
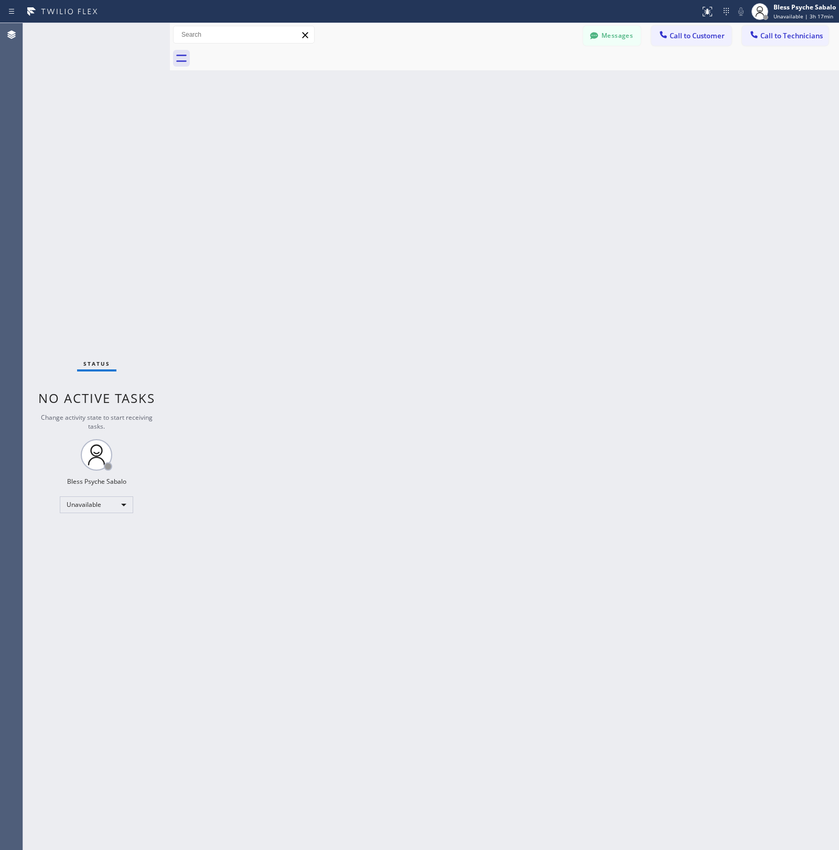
drag, startPoint x: 612, startPoint y: 30, endPoint x: 345, endPoint y: 84, distance: 272.6
click at [610, 32] on button "Messages" at bounding box center [612, 36] width 58 height 20
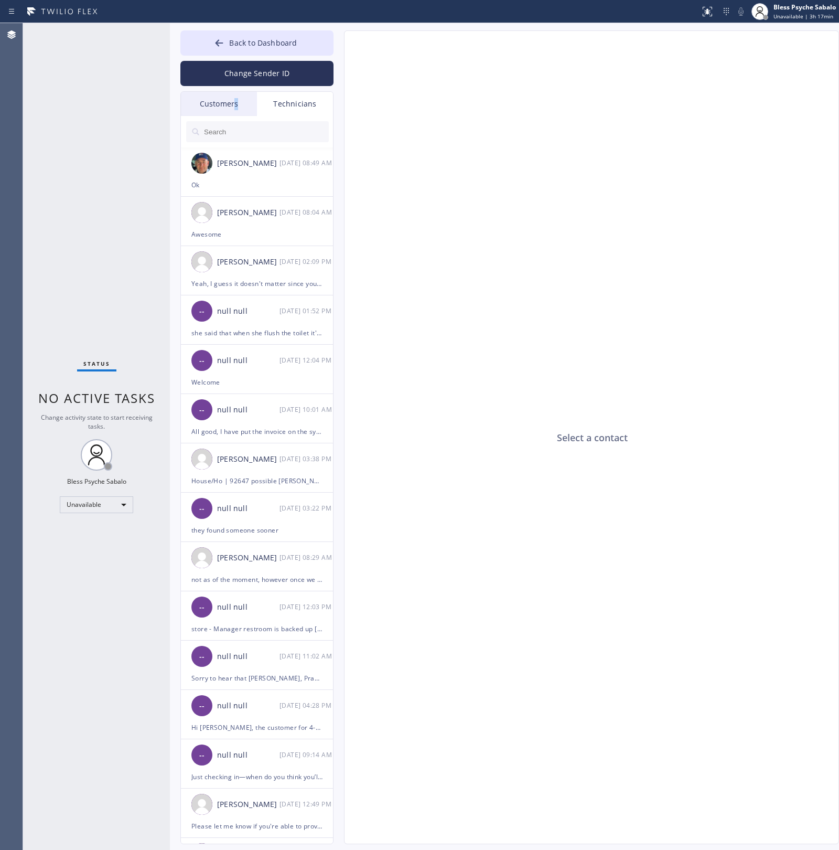
click at [235, 105] on div "Customers" at bounding box center [219, 104] width 76 height 24
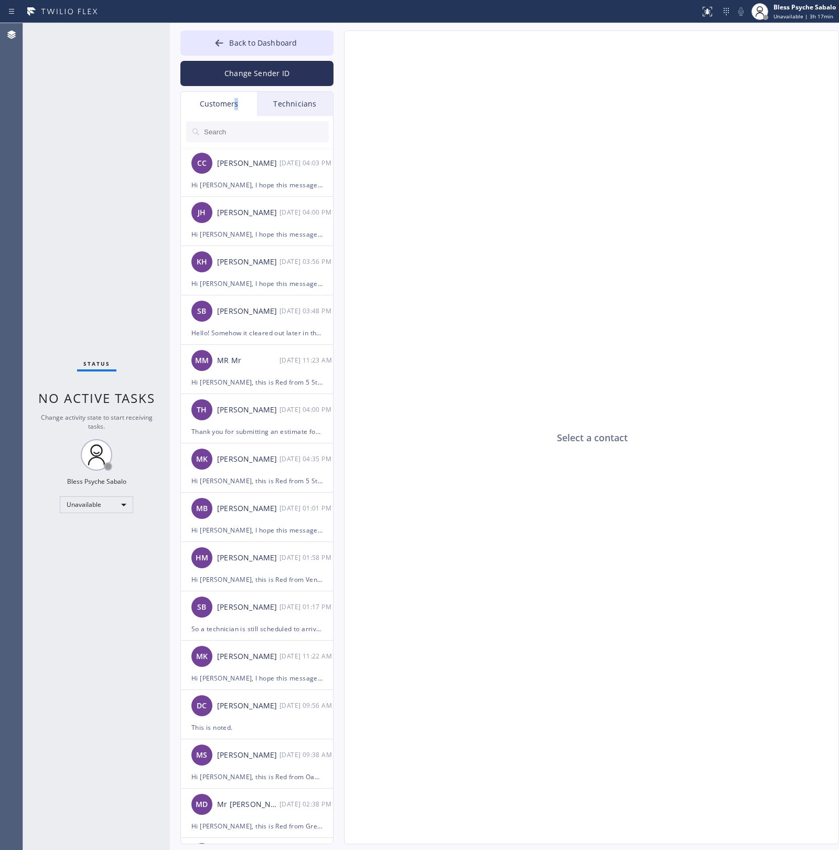
click at [235, 105] on div "Customers" at bounding box center [219, 104] width 76 height 24
click at [408, 133] on div "Select a contact" at bounding box center [592, 438] width 495 height 814
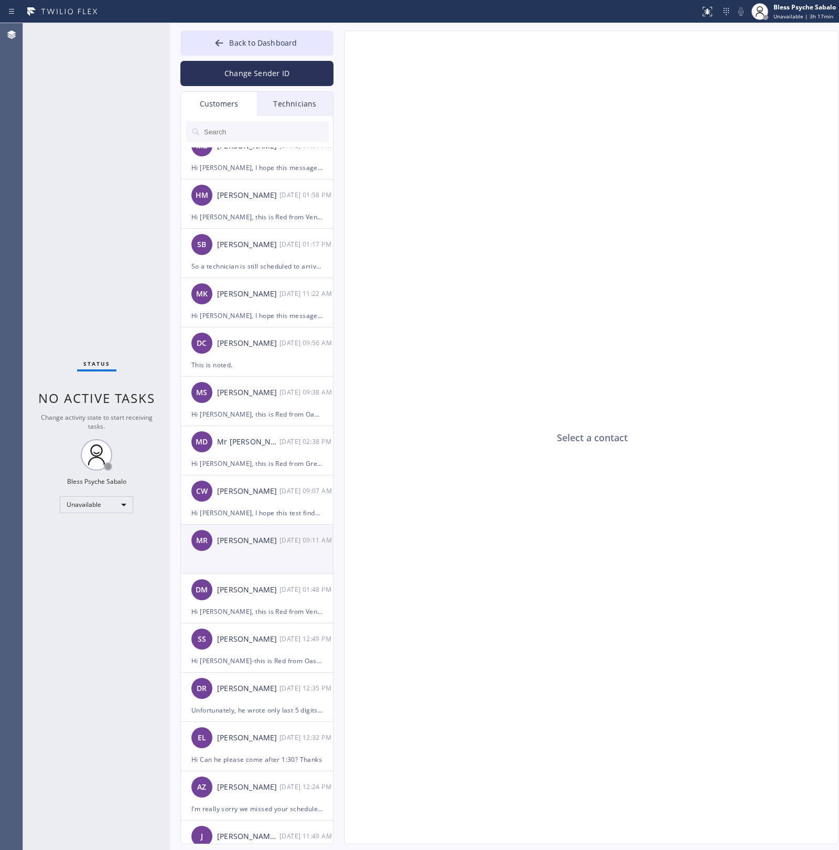
scroll to position [394, 0]
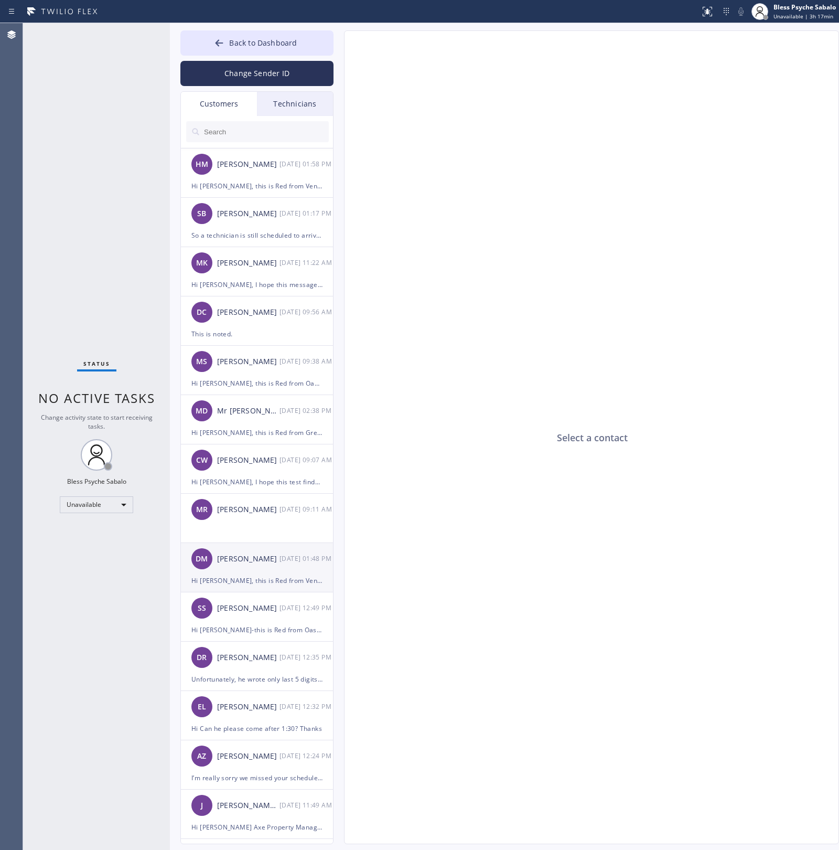
drag, startPoint x: 283, startPoint y: 568, endPoint x: 282, endPoint y: 560, distance: 7.5
click at [282, 560] on div "[PERSON_NAME] [DATE] 01:48 PM" at bounding box center [257, 558] width 153 height 31
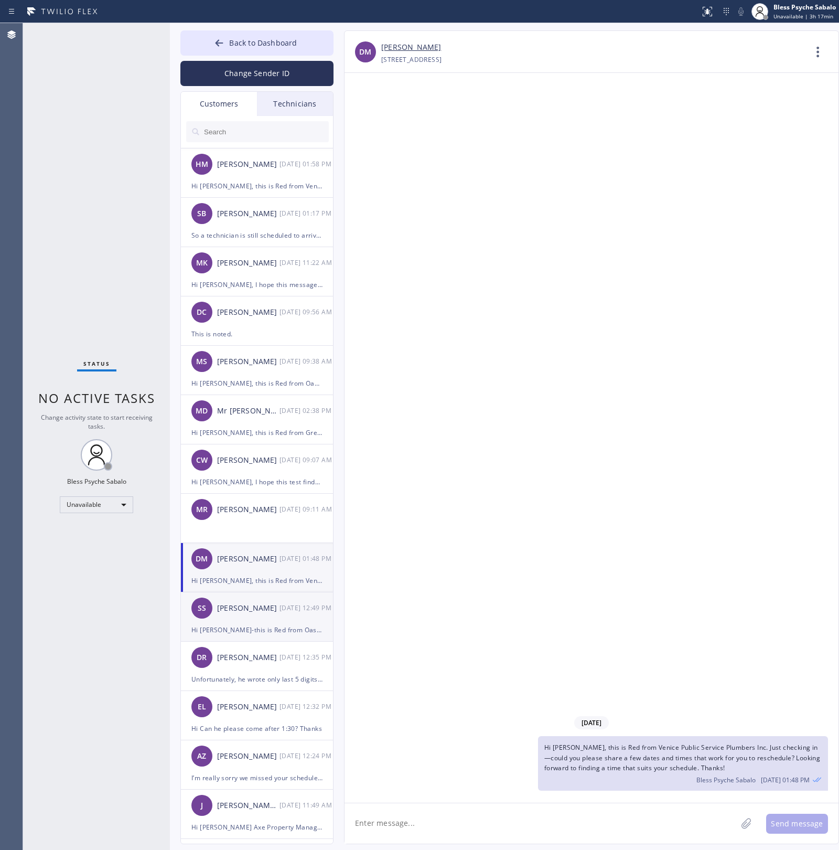
click at [261, 633] on div "Hi [PERSON_NAME]-this is Red from Oasis Plumbers [PERSON_NAME]. I’m really sorr…" at bounding box center [257, 630] width 131 height 12
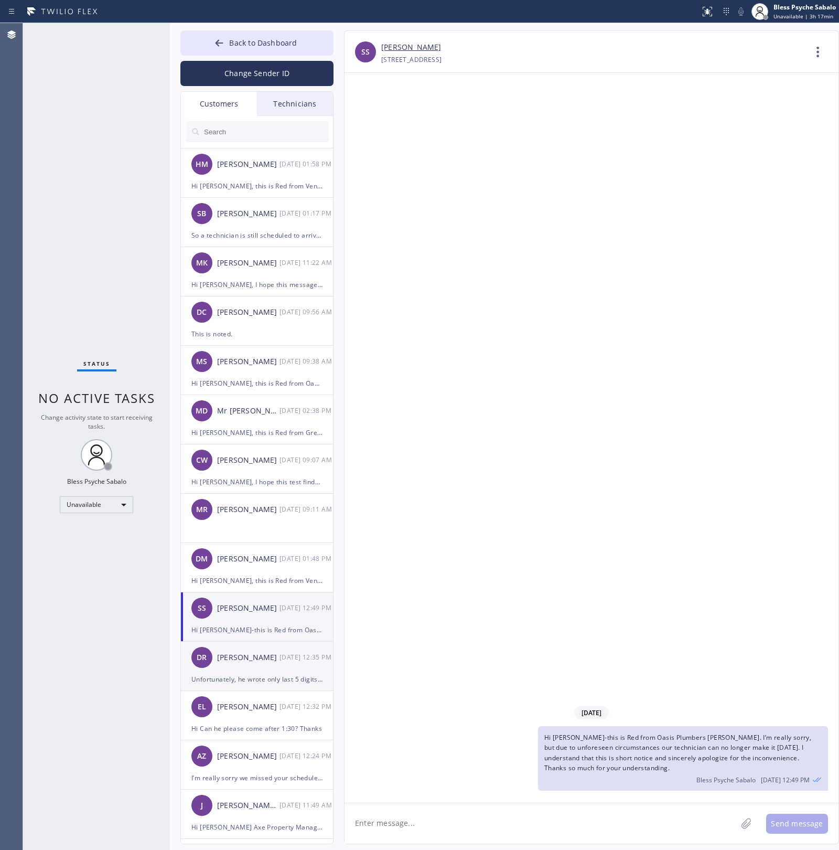
click at [284, 662] on div "[DATE] 12:35 PM" at bounding box center [307, 657] width 55 height 12
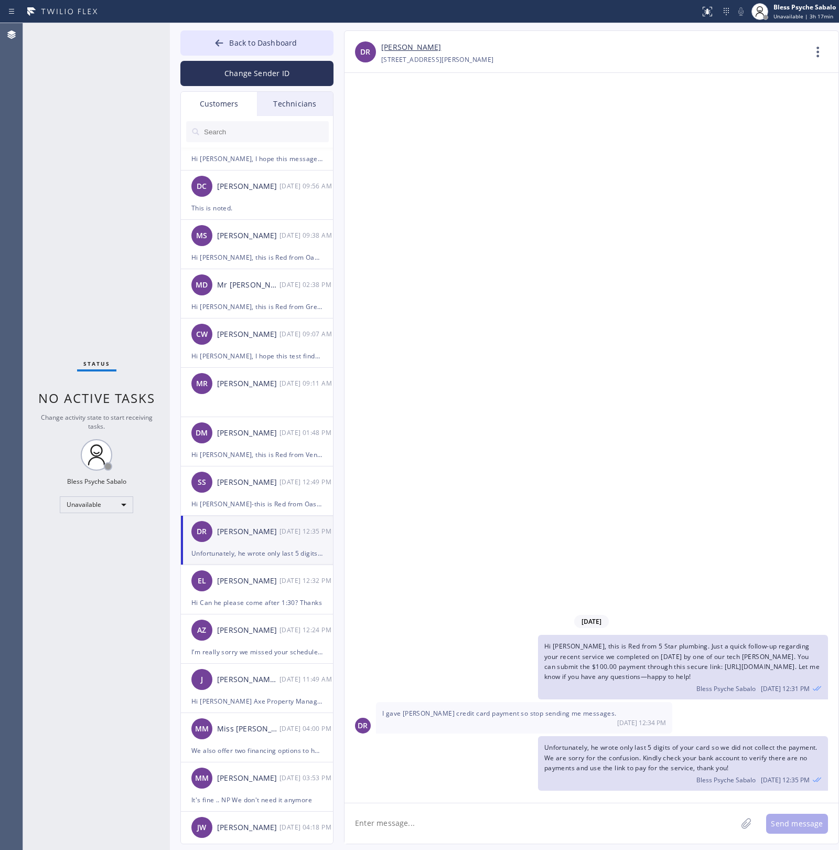
scroll to position [525, 0]
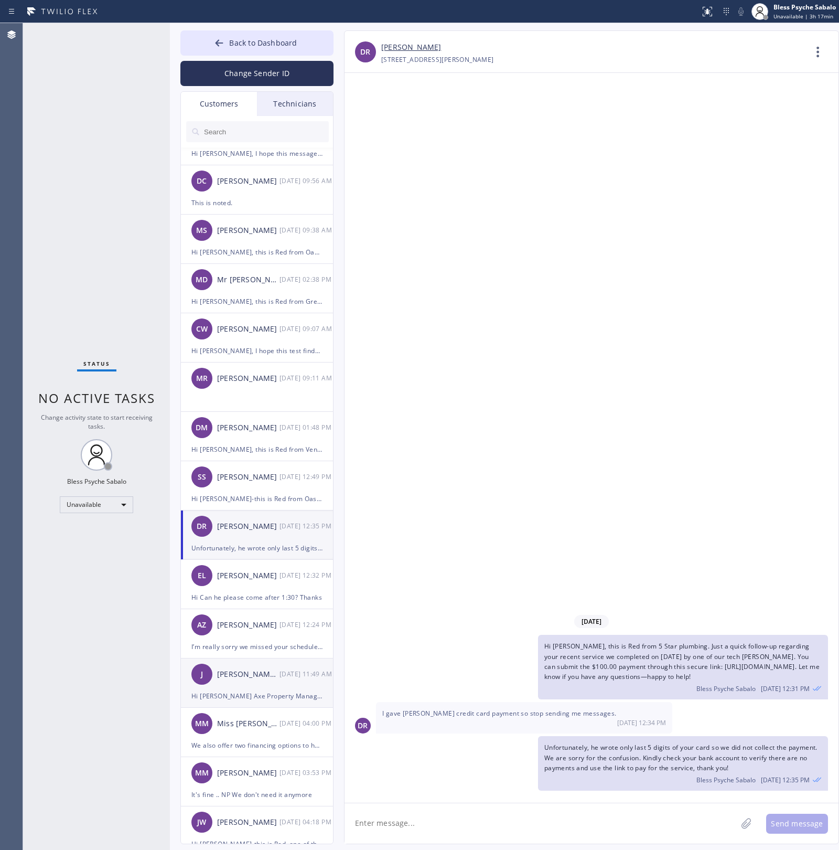
click at [241, 672] on div "[PERSON_NAME] Axe Property Management" at bounding box center [248, 674] width 62 height 12
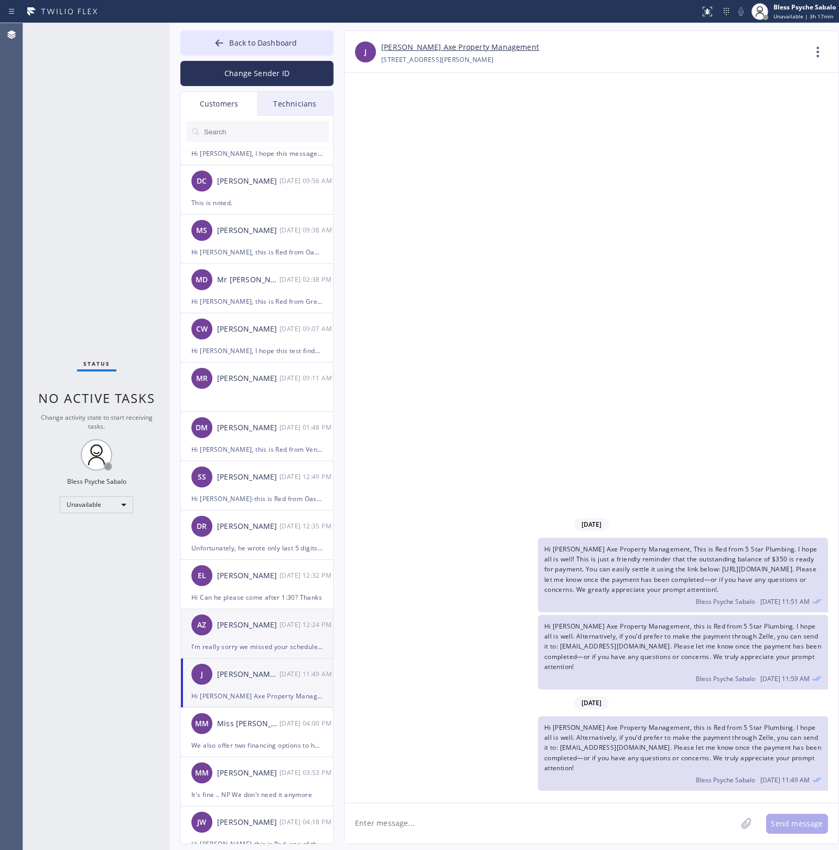
click at [269, 613] on div "AZ Ante Zlomislic [DATE] 12:24 PM" at bounding box center [257, 624] width 153 height 31
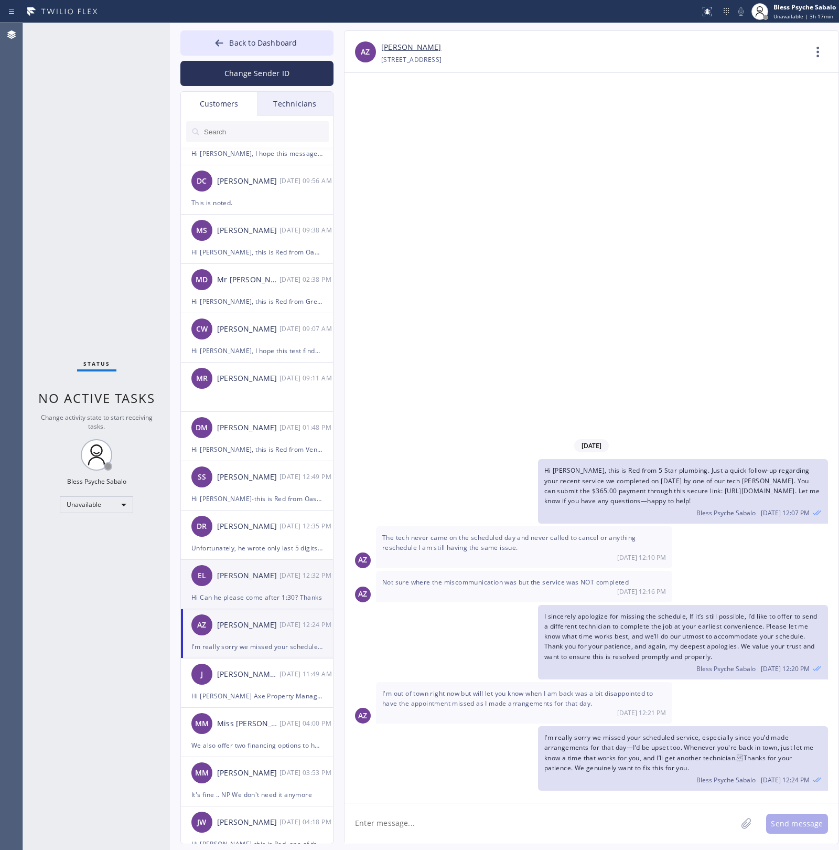
click at [274, 588] on div "EL [PERSON_NAME] [DATE] 12:32 PM" at bounding box center [257, 575] width 153 height 31
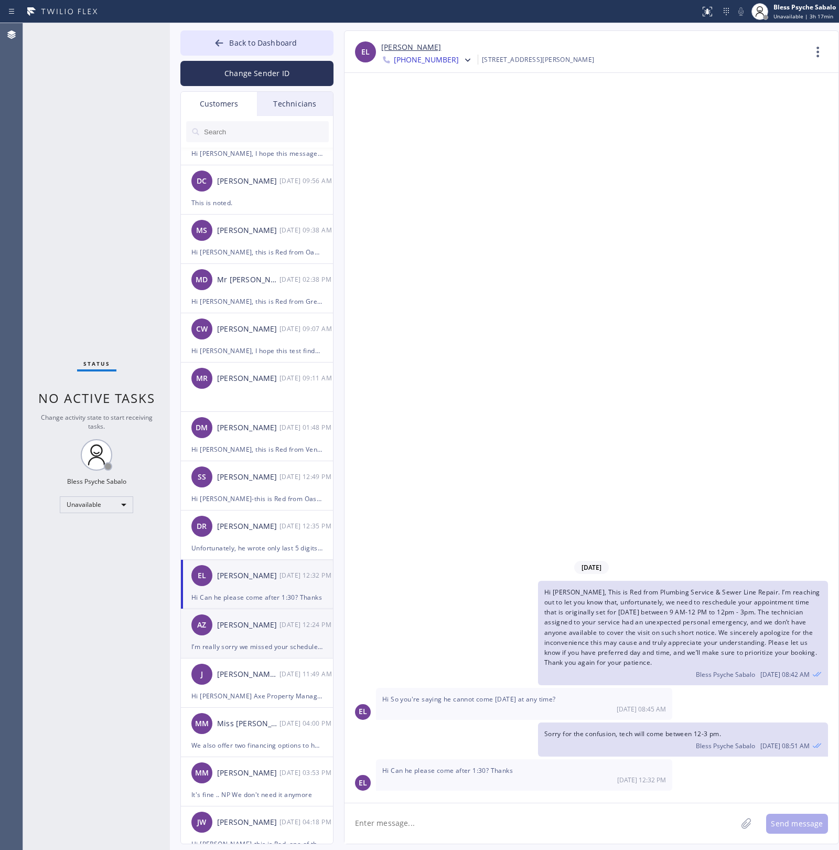
click at [271, 617] on div "AZ Ante Zlomislic [DATE] 12:24 PM" at bounding box center [257, 624] width 153 height 31
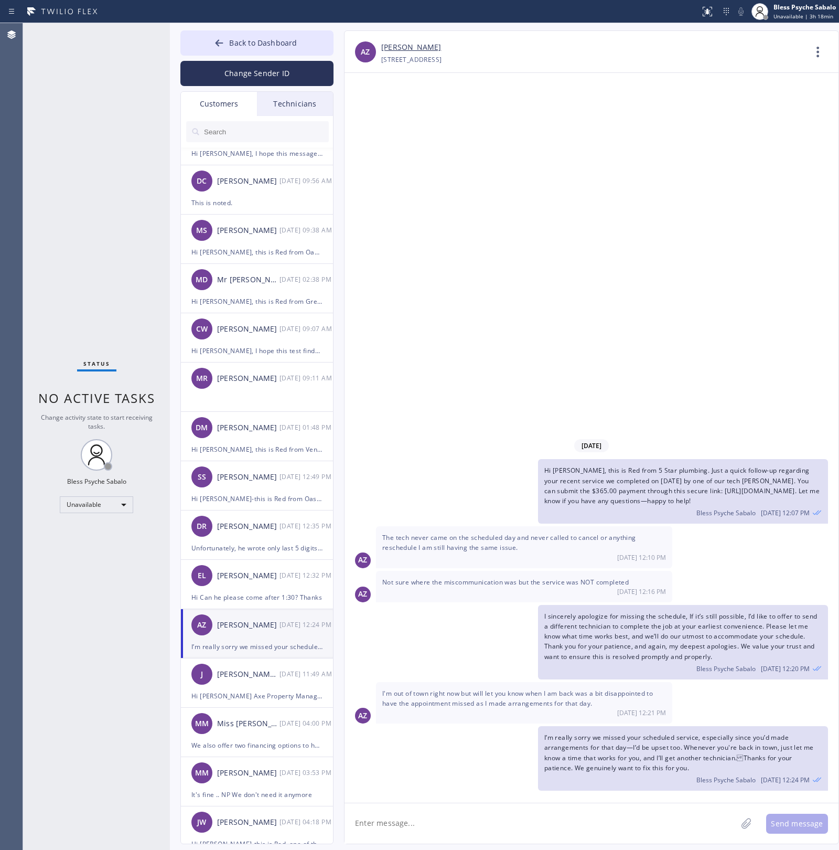
drag, startPoint x: 546, startPoint y: 462, endPoint x: 678, endPoint y: 504, distance: 138.2
click at [678, 504] on div "Hi [PERSON_NAME], this is Red from 5 Star plumbing. Just a quick follow-up rega…" at bounding box center [683, 491] width 290 height 65
copy span "Hi [PERSON_NAME], this is Red from 5 Star plumbing. Just a quick follow-up rega…"
drag, startPoint x: 517, startPoint y: 261, endPoint x: 342, endPoint y: 6, distance: 309.1
click at [512, 254] on div "[DATE] Hi [PERSON_NAME], this is Red from 5 Star plumbing. Just a quick follow-…" at bounding box center [592, 438] width 494 height 730
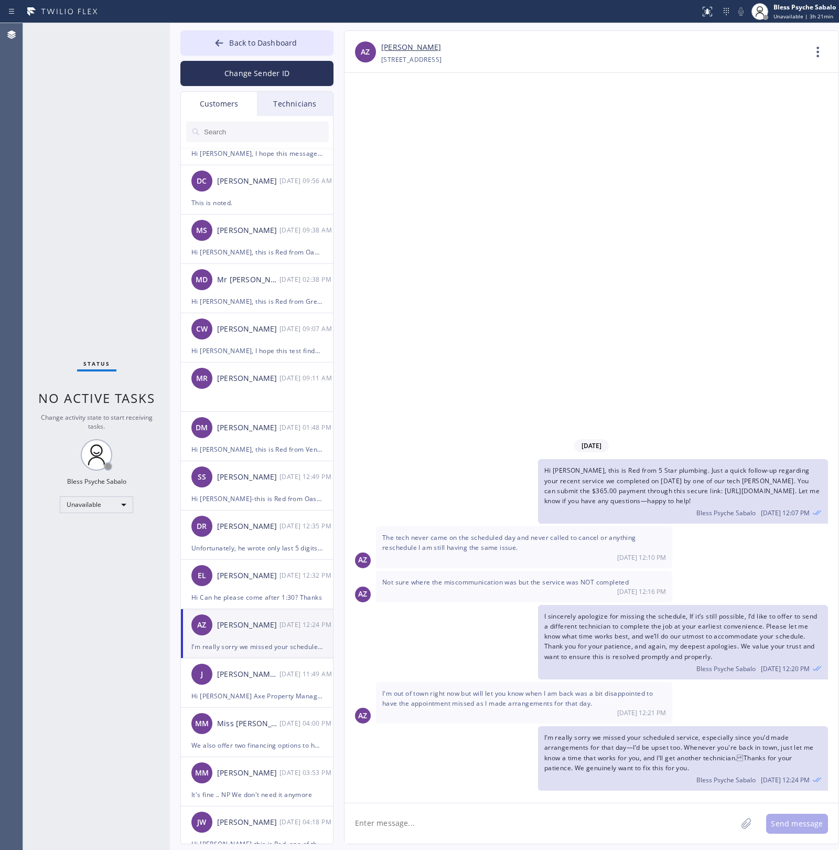
drag, startPoint x: 279, startPoint y: 135, endPoint x: 287, endPoint y: 116, distance: 20.5
click at [280, 135] on input "text" at bounding box center [266, 131] width 126 height 21
click at [289, 113] on div "Technicians" at bounding box center [295, 104] width 76 height 24
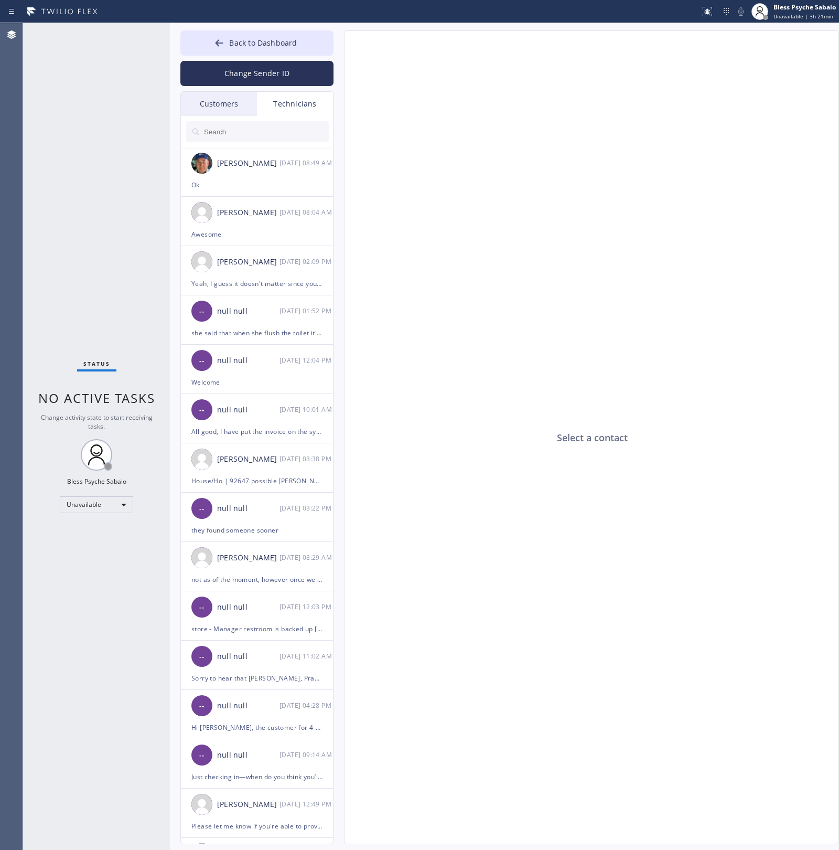
click at [206, 103] on div "Customers" at bounding box center [219, 104] width 76 height 24
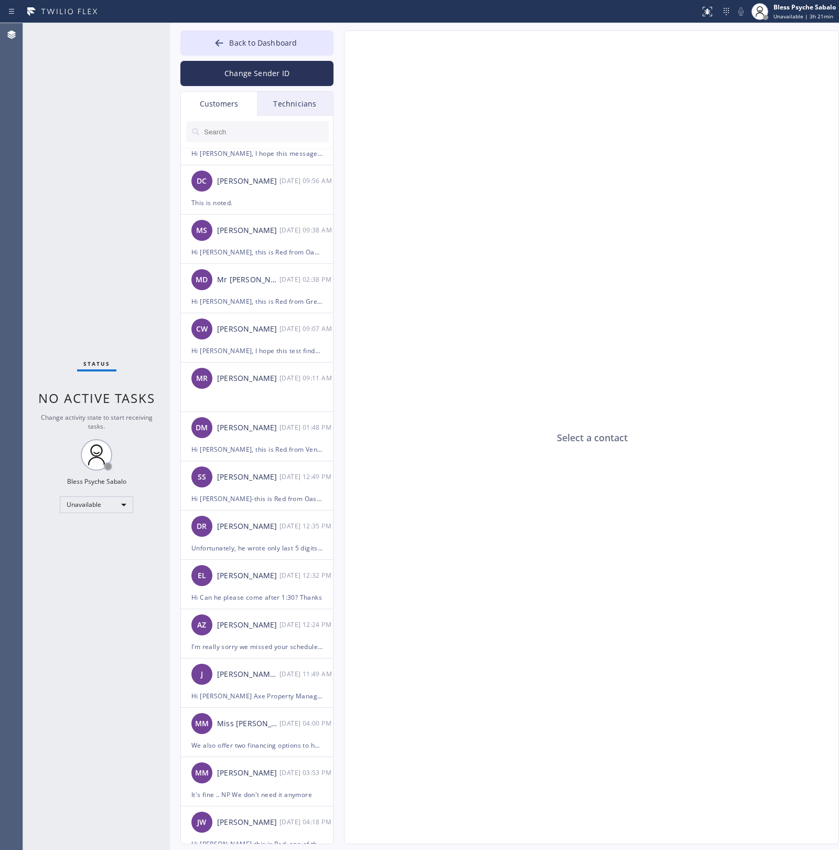
click at [226, 138] on input "text" at bounding box center [266, 131] width 126 height 21
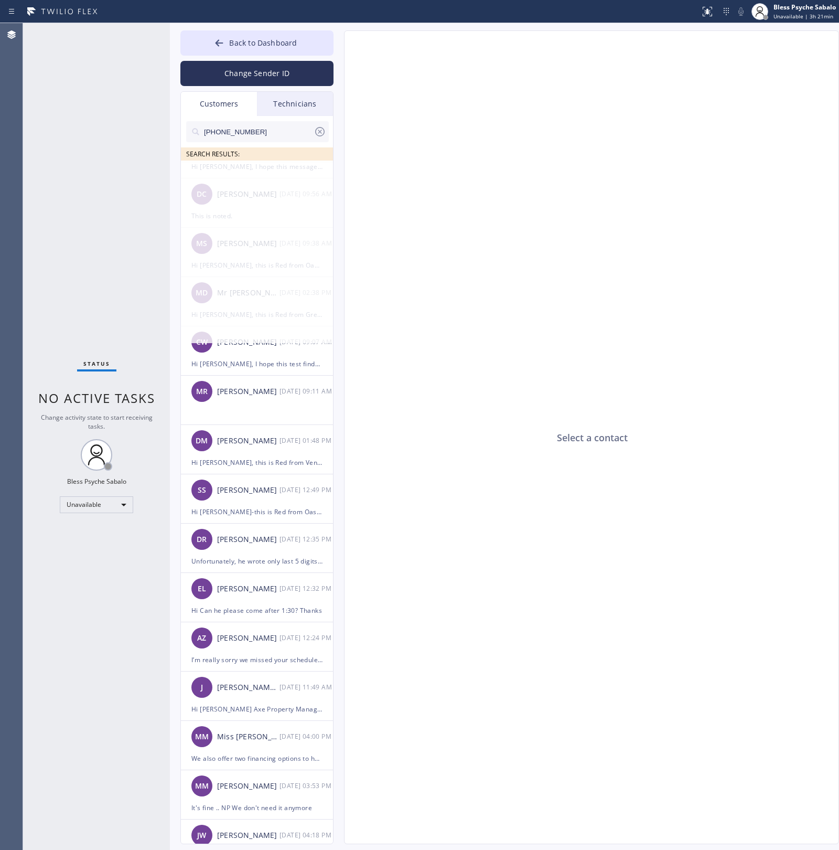
scroll to position [0, 0]
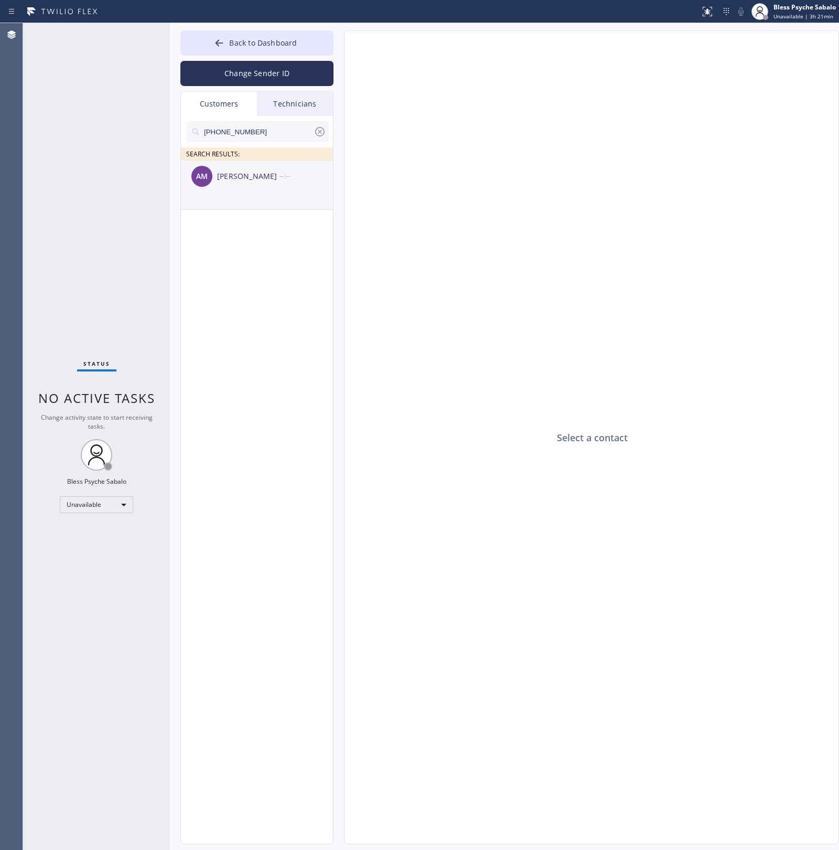
click at [260, 171] on div "[PERSON_NAME]" at bounding box center [248, 177] width 62 height 12
drag, startPoint x: 437, startPoint y: 845, endPoint x: 440, endPoint y: 833, distance: 12.0
click at [438, 840] on div "Back to Dashboard Change Sender ID Customers Technicians [PHONE_NUMBER] SEARCH …" at bounding box center [504, 436] width 669 height 827
click at [444, 825] on textarea at bounding box center [541, 823] width 392 height 40
paste textarea "Hi [PERSON_NAME], this is Red from Oasis Plumbers [GEOGRAPHIC_DATA][PERSON_NAME…"
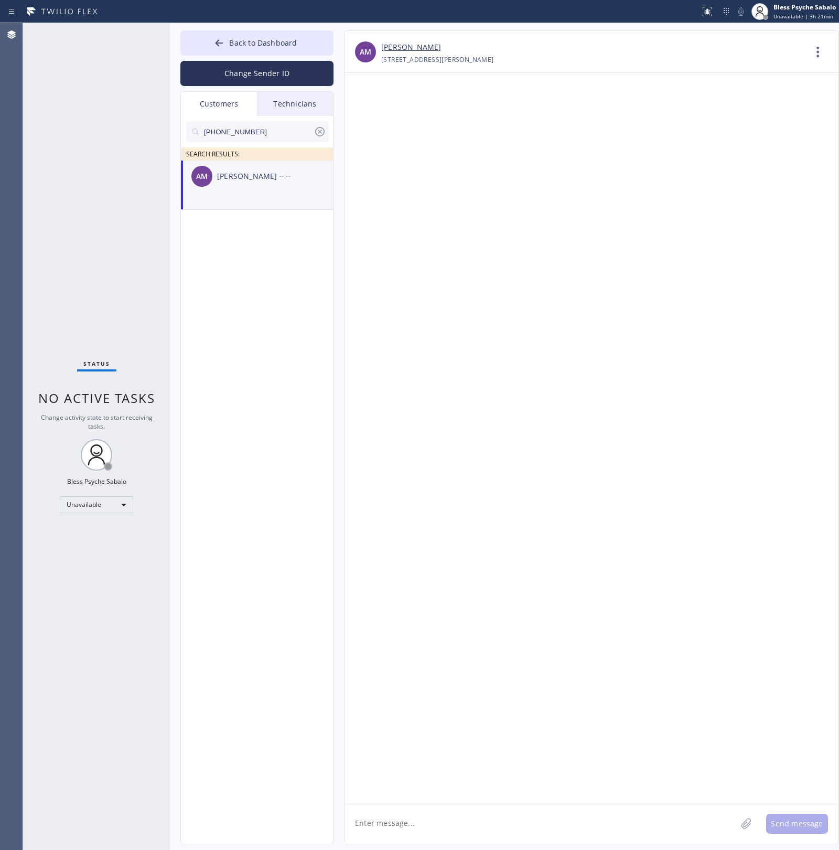
type textarea "Hi [PERSON_NAME], this is Red from Oasis Plumbers [GEOGRAPHIC_DATA][PERSON_NAME…"
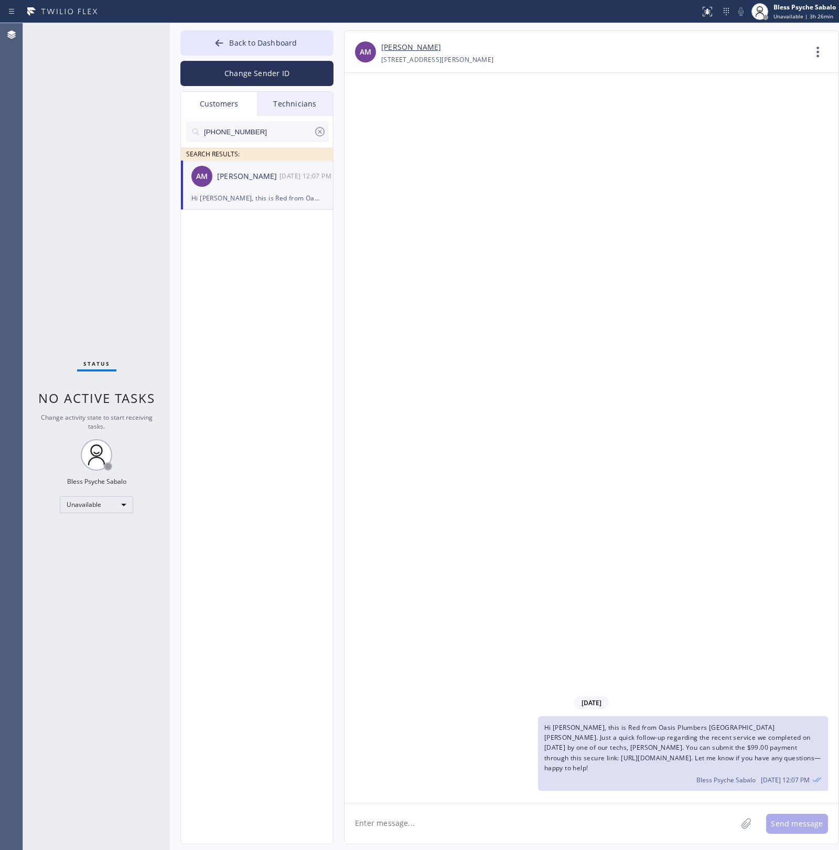
drag, startPoint x: 626, startPoint y: 355, endPoint x: 490, endPoint y: 285, distance: 153.5
click at [626, 354] on div "[DATE] Hi [PERSON_NAME], this is Red from Oasis Plumbers [GEOGRAPHIC_DATA][PERS…" at bounding box center [592, 438] width 494 height 730
drag, startPoint x: 271, startPoint y: 188, endPoint x: 277, endPoint y: 112, distance: 76.3
click at [271, 186] on div "AM [PERSON_NAME] [DATE] 12:07 PM" at bounding box center [257, 176] width 153 height 31
click at [285, 52] on button "Back to Dashboard" at bounding box center [256, 42] width 153 height 25
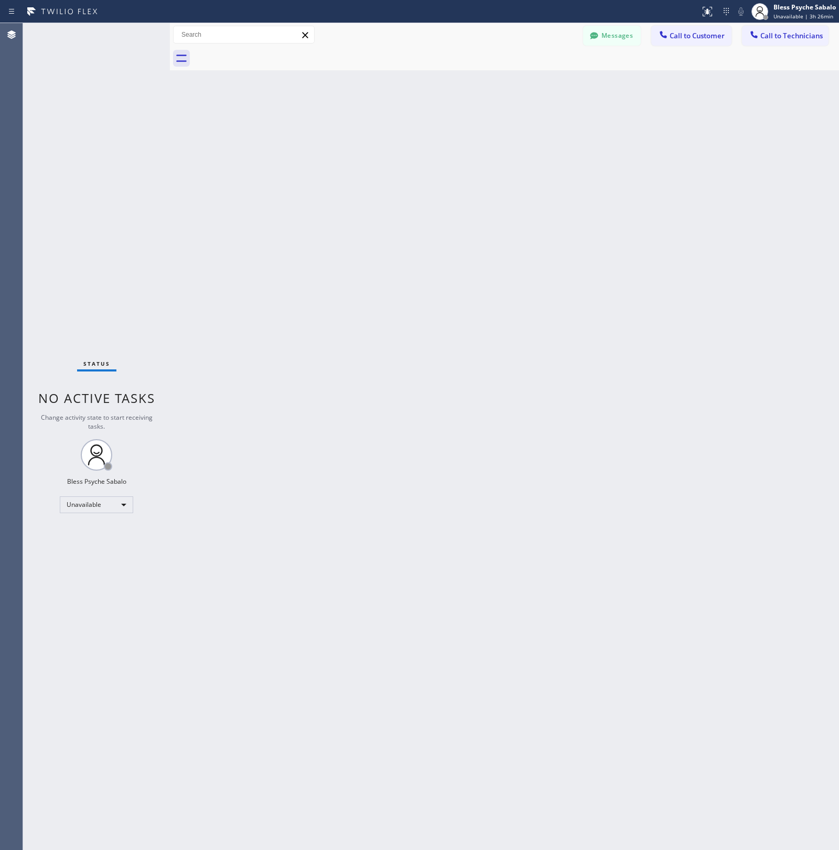
click at [580, 38] on div "Messages Call to Customer Call to Technicians Outbound call Location Oasis Plum…" at bounding box center [504, 35] width 669 height 18
click at [430, 279] on div "Back to Dashboard Change Sender ID Customers Technicians [PHONE_NUMBER] SEARCH …" at bounding box center [504, 436] width 669 height 827
drag, startPoint x: 363, startPoint y: 275, endPoint x: 381, endPoint y: 248, distance: 33.3
click at [366, 272] on div "Back to Dashboard Change Sender ID Customers Technicians [PHONE_NUMBER] SEARCH …" at bounding box center [504, 436] width 669 height 827
click at [677, 47] on div at bounding box center [516, 59] width 646 height 24
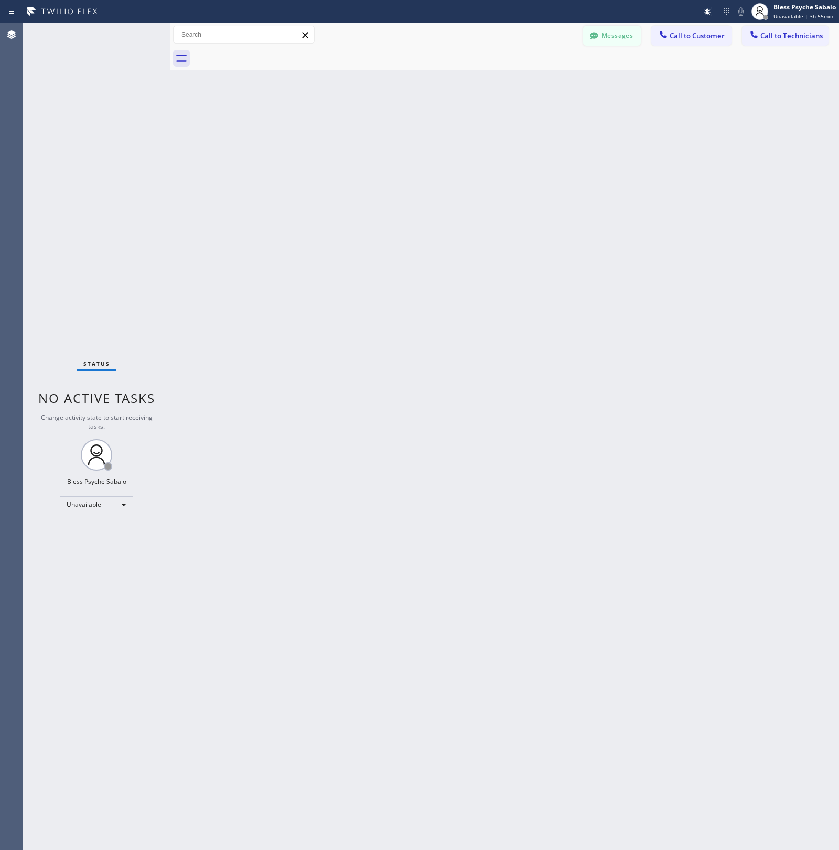
click at [628, 35] on button "Messages" at bounding box center [612, 36] width 58 height 20
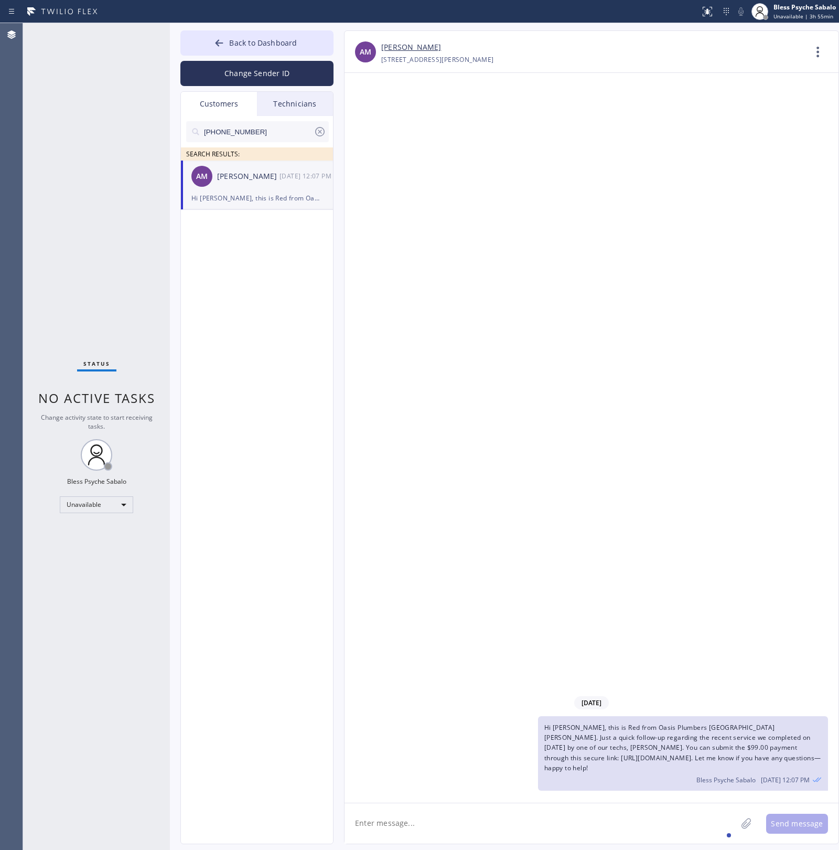
click at [308, 105] on div "Technicians" at bounding box center [295, 104] width 76 height 24
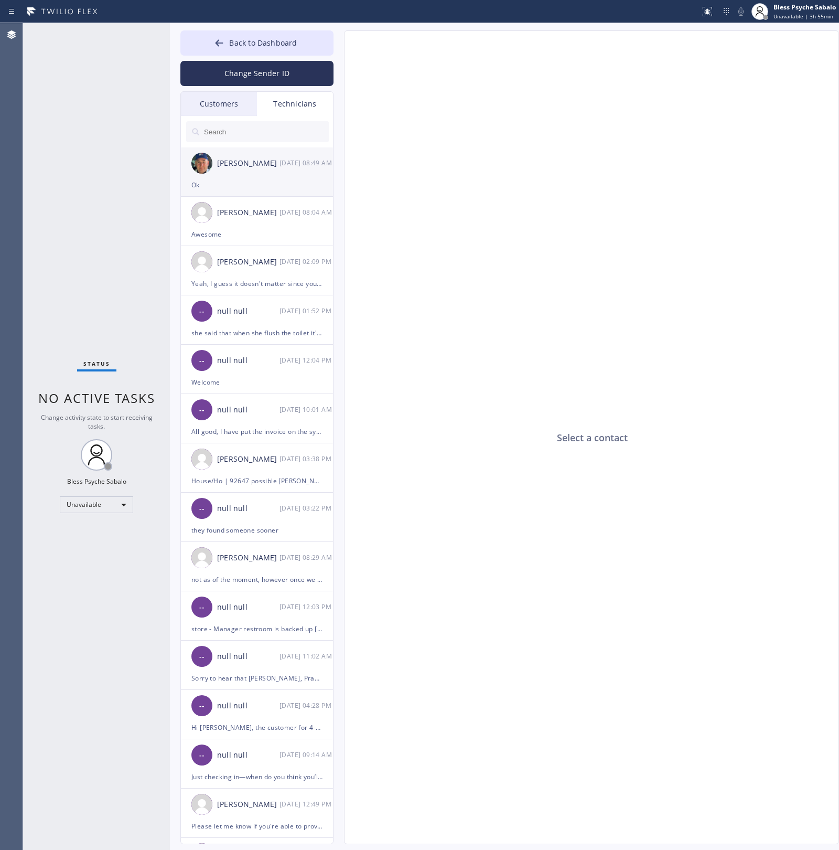
click at [294, 160] on div "[DATE] 08:49 AM" at bounding box center [307, 163] width 55 height 12
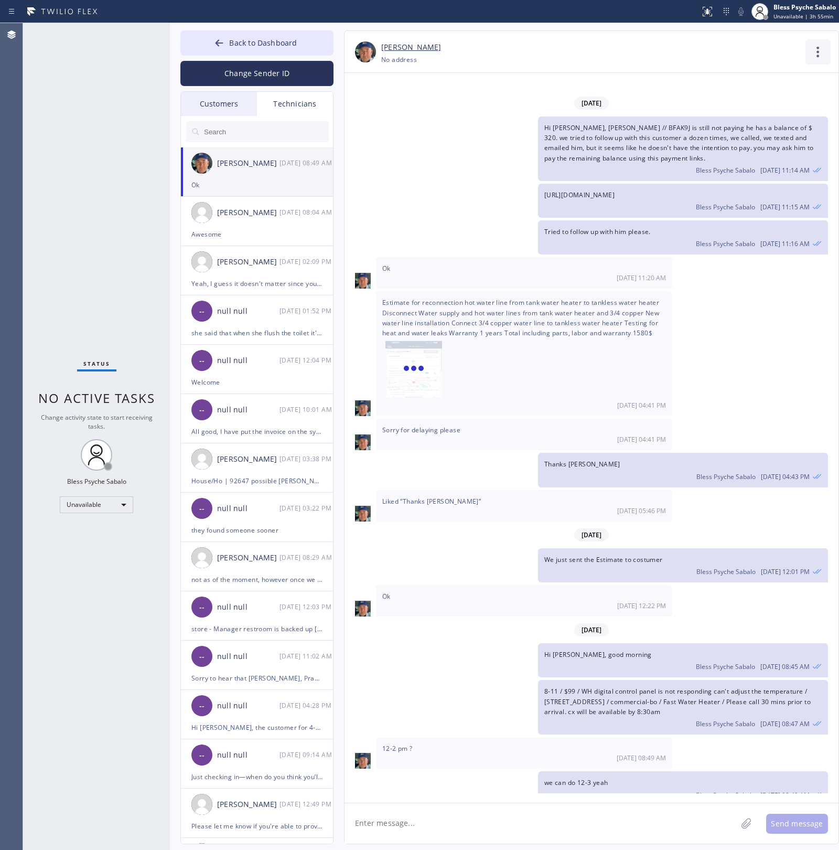
click at [822, 53] on icon at bounding box center [818, 51] width 25 height 25
click at [759, 110] on li "Call to Technician" at bounding box center [755, 107] width 152 height 27
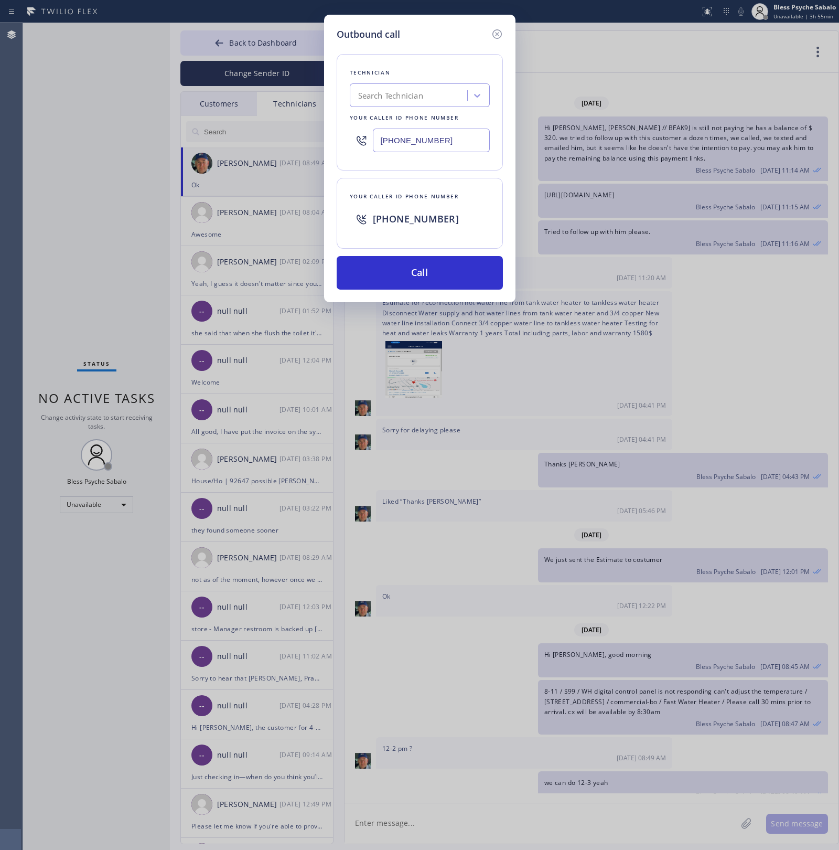
click at [386, 295] on div "Outbound call Technician Search Technician Your caller id phone number [PHONE_N…" at bounding box center [420, 159] width 192 height 288
click at [394, 285] on button "Call" at bounding box center [420, 273] width 166 height 34
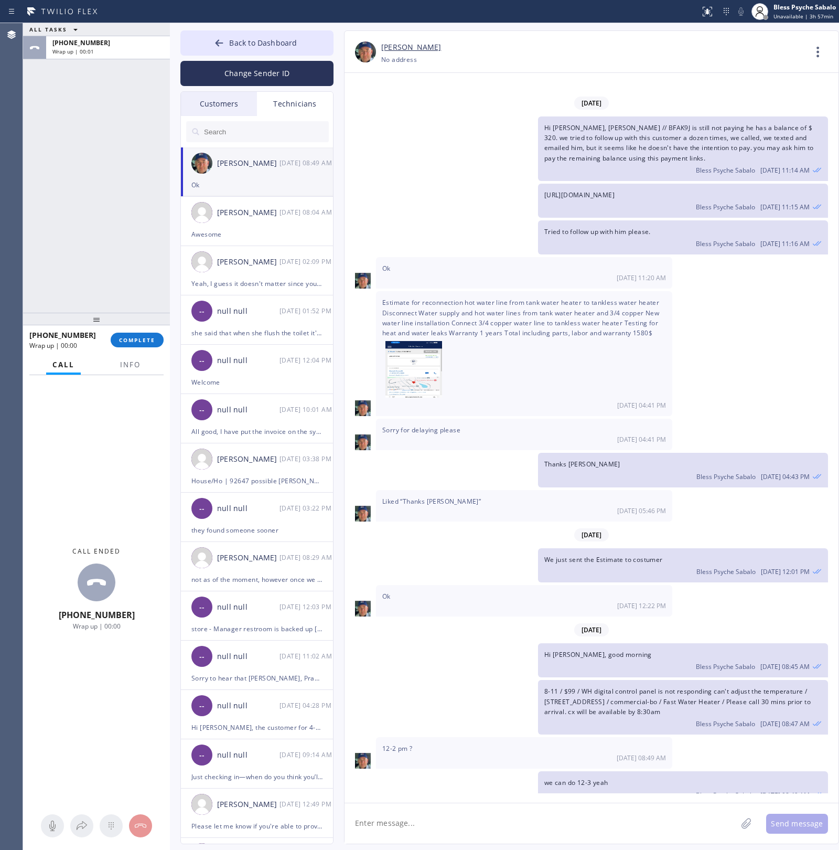
click at [151, 341] on span "COMPLETE" at bounding box center [137, 339] width 36 height 7
click at [132, 270] on div "ALL TASKS ALL TASKS ACTIVE TASKS TASKS IN WRAP UP [PHONE_NUMBER] Wrap up | 00:01" at bounding box center [96, 168] width 147 height 290
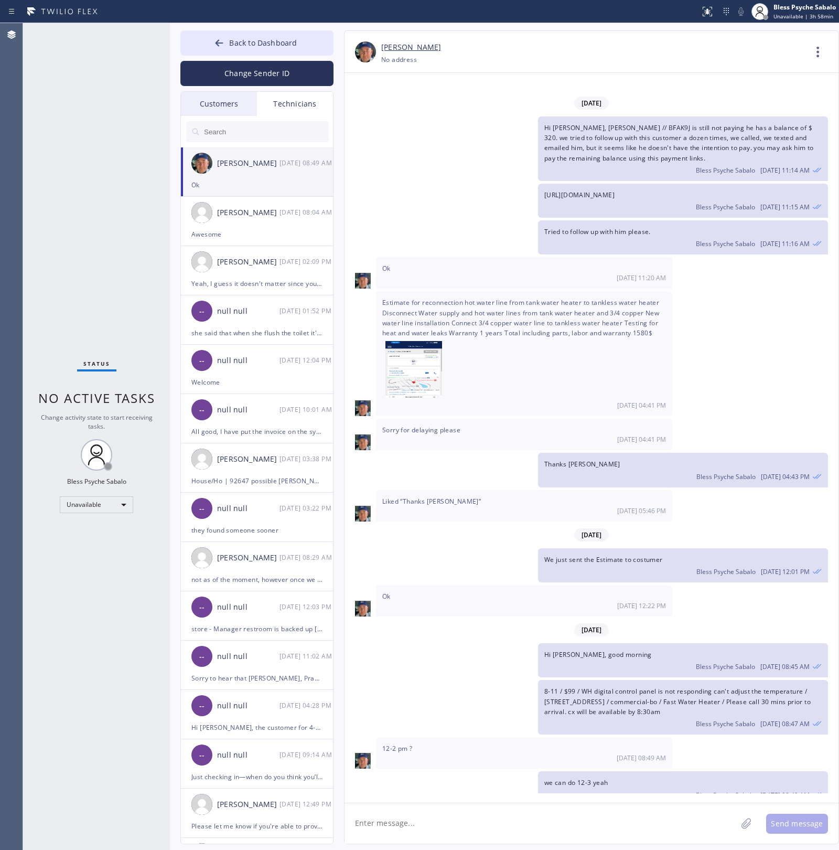
click at [224, 110] on div "Customers" at bounding box center [219, 104] width 76 height 24
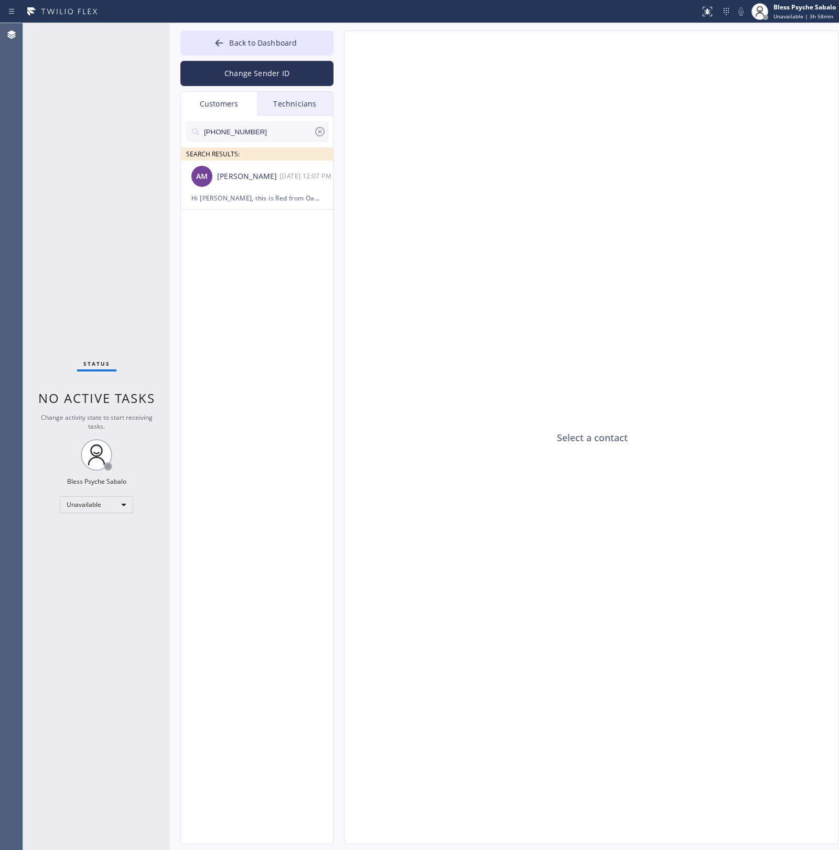
click at [224, 109] on div "Customers" at bounding box center [219, 104] width 76 height 24
click at [244, 177] on div "[PERSON_NAME]" at bounding box center [248, 177] width 62 height 12
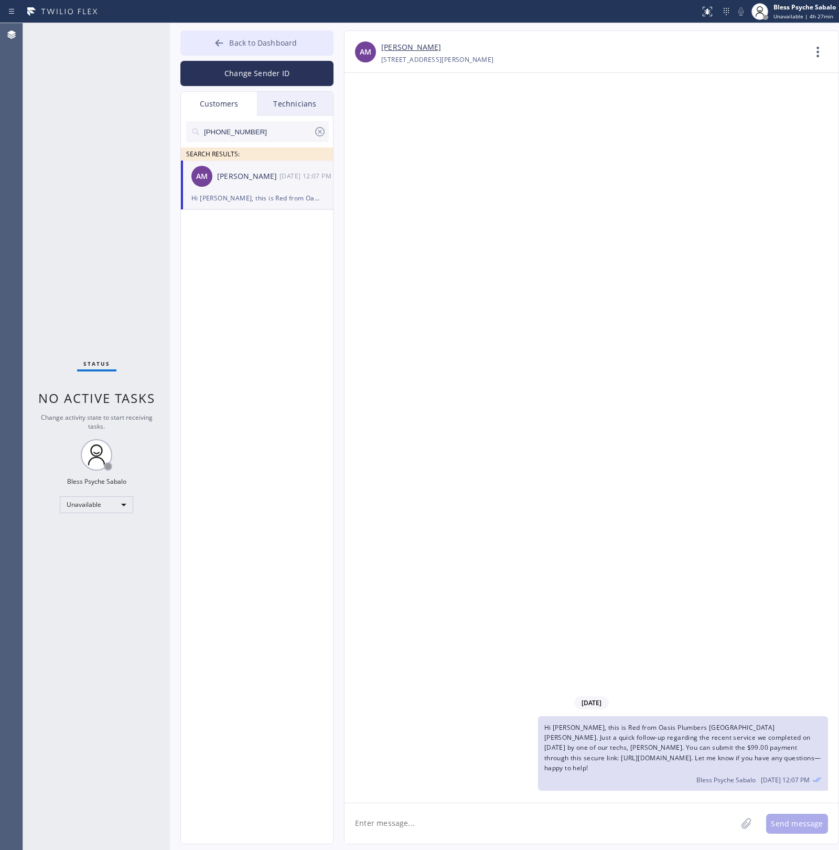
click at [260, 53] on button "Back to Dashboard" at bounding box center [256, 42] width 153 height 25
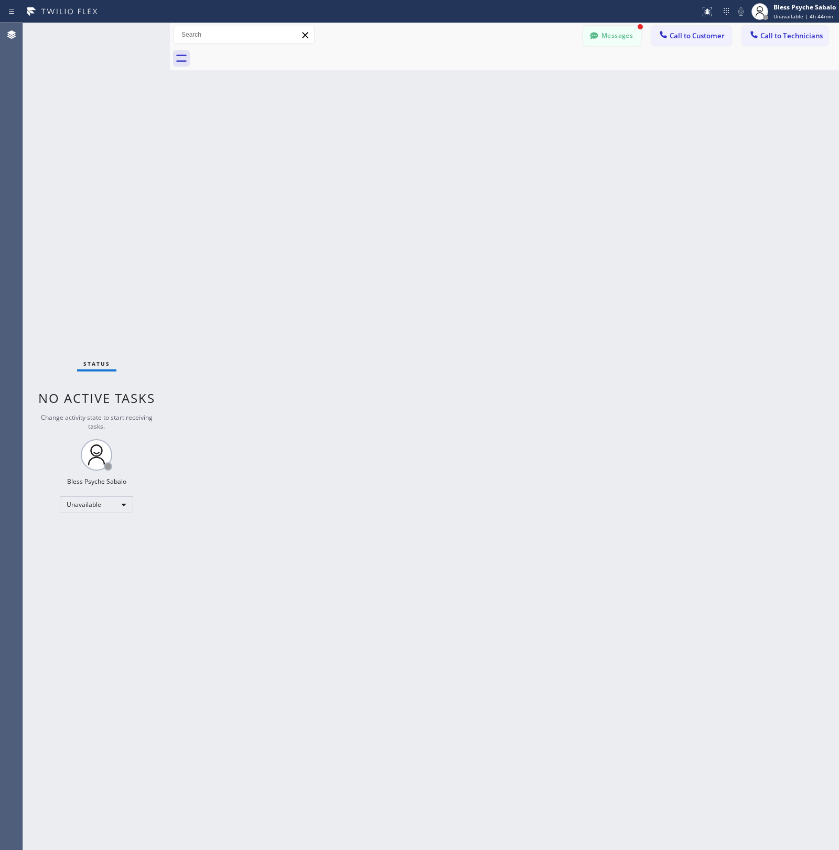
click at [629, 45] on button "Messages" at bounding box center [612, 36] width 58 height 20
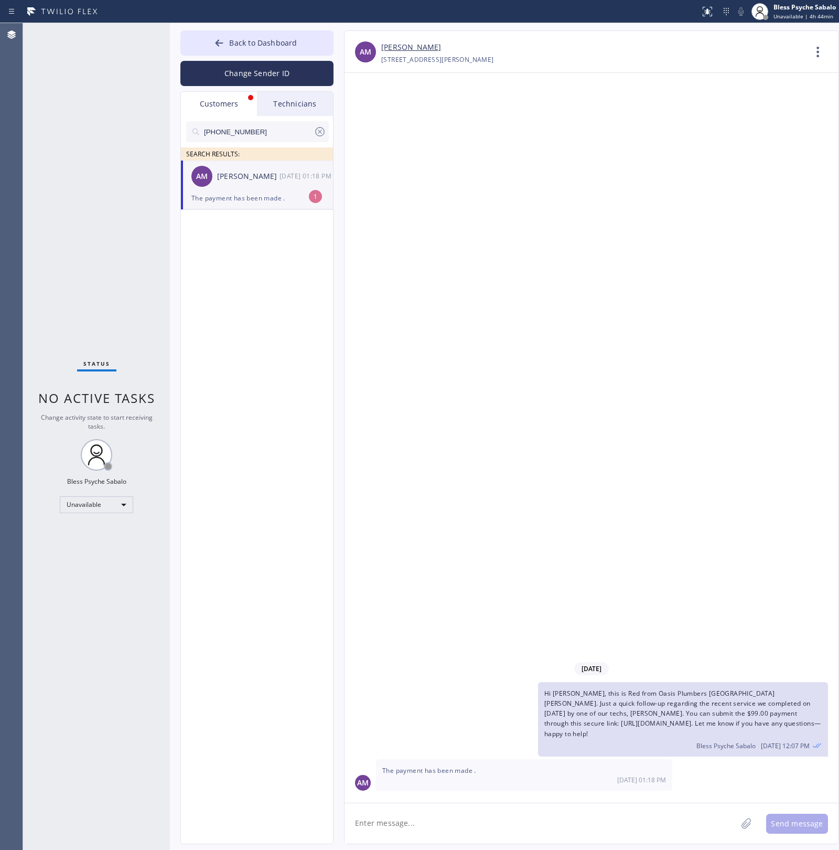
click at [283, 174] on div "[DATE] 01:18 PM" at bounding box center [307, 176] width 55 height 12
click at [738, 724] on span "Hi [PERSON_NAME], this is Red from Oasis Plumbers [GEOGRAPHIC_DATA][PERSON_NAME…" at bounding box center [683, 713] width 277 height 49
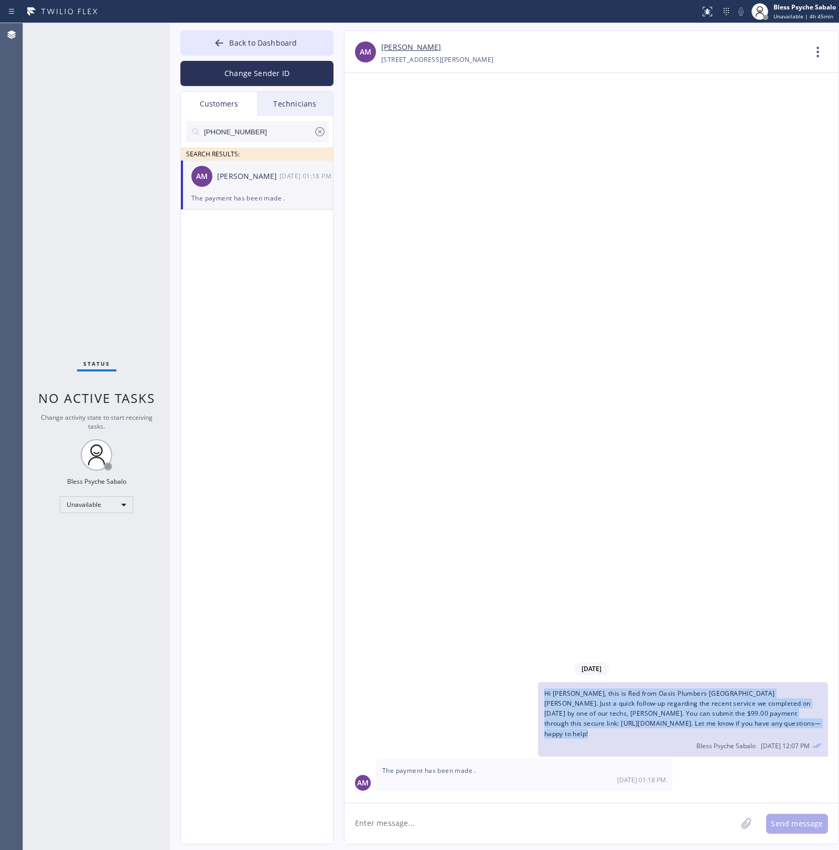
click at [738, 724] on span "Hi [PERSON_NAME], this is Red from Oasis Plumbers [GEOGRAPHIC_DATA][PERSON_NAME…" at bounding box center [683, 713] width 277 height 49
click at [744, 727] on span "Hi [PERSON_NAME], this is Red from Oasis Plumbers [GEOGRAPHIC_DATA][PERSON_NAME…" at bounding box center [683, 713] width 277 height 49
click at [760, 722] on span "Hi [PERSON_NAME], this is Red from Oasis Plumbers [GEOGRAPHIC_DATA][PERSON_NAME…" at bounding box center [683, 713] width 277 height 49
click at [735, 730] on div "Hi [PERSON_NAME], this is Red from Oasis Plumbers [GEOGRAPHIC_DATA][PERSON_NAME…" at bounding box center [683, 719] width 290 height 75
click at [728, 718] on div "Hi [PERSON_NAME], this is Red from Oasis Plumbers [GEOGRAPHIC_DATA][PERSON_NAME…" at bounding box center [683, 719] width 290 height 75
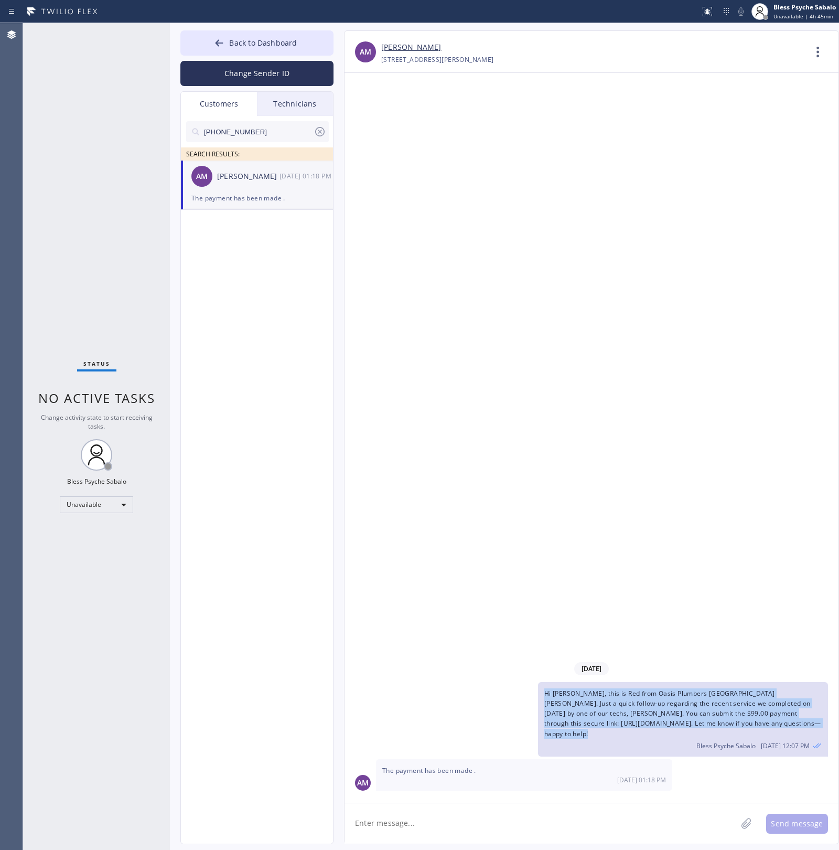
click at [731, 707] on span "Hi [PERSON_NAME], this is Red from Oasis Plumbers [GEOGRAPHIC_DATA][PERSON_NAME…" at bounding box center [683, 713] width 277 height 49
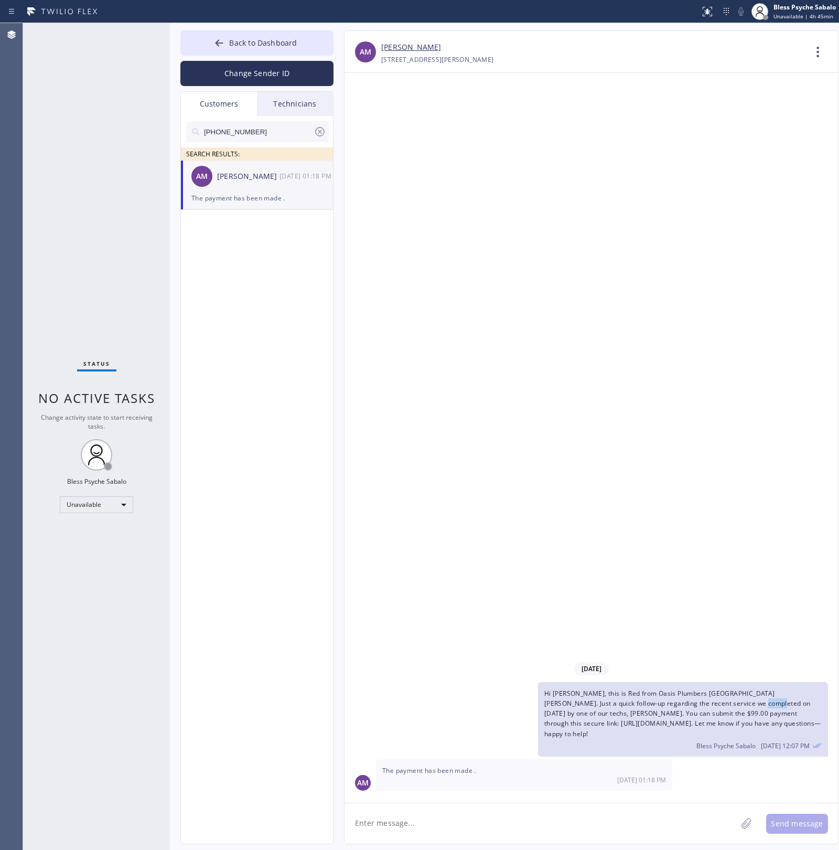
click at [731, 707] on span "Hi [PERSON_NAME], this is Red from Oasis Plumbers [GEOGRAPHIC_DATA][PERSON_NAME…" at bounding box center [683, 713] width 277 height 49
click at [729, 722] on span "Hi [PERSON_NAME], this is Red from Oasis Plumbers [GEOGRAPHIC_DATA][PERSON_NAME…" at bounding box center [683, 713] width 277 height 49
click at [583, 719] on div "Hi [PERSON_NAME], this is Red from Oasis Plumbers [GEOGRAPHIC_DATA][PERSON_NAME…" at bounding box center [683, 719] width 290 height 75
click at [550, 719] on span "Hi [PERSON_NAME], this is Red from Oasis Plumbers [GEOGRAPHIC_DATA][PERSON_NAME…" at bounding box center [683, 713] width 277 height 49
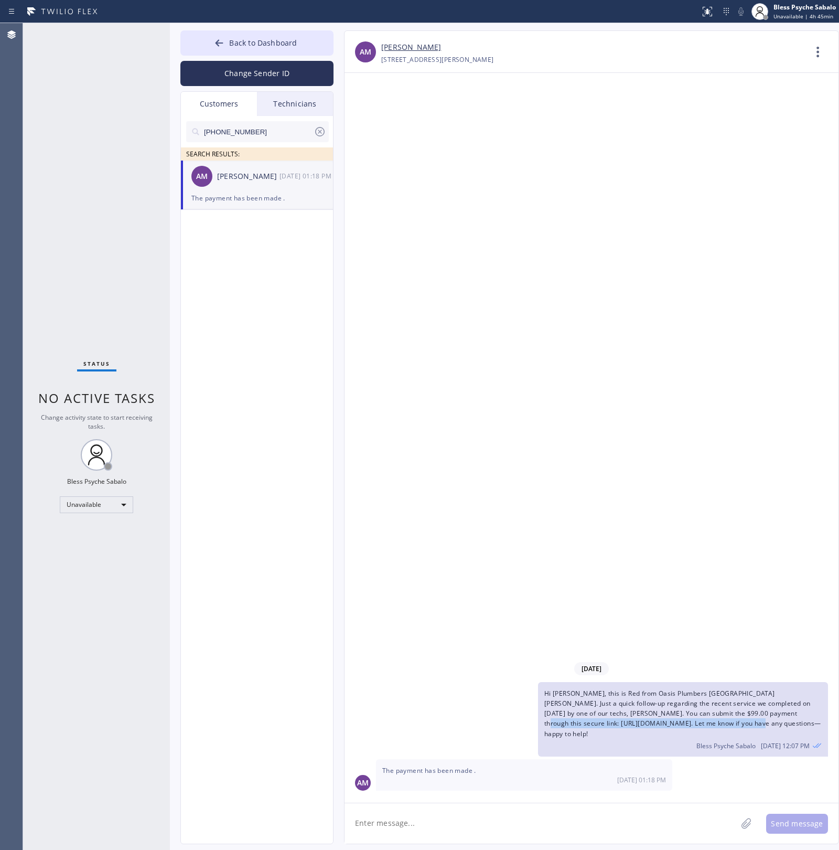
drag, startPoint x: 546, startPoint y: 722, endPoint x: 769, endPoint y: 722, distance: 223.0
click at [772, 723] on span "Hi [PERSON_NAME], this is Red from Oasis Plumbers [GEOGRAPHIC_DATA][PERSON_NAME…" at bounding box center [683, 713] width 277 height 49
click at [370, 821] on textarea at bounding box center [541, 823] width 392 height 40
type textarea "T"
click at [509, 824] on textarea at bounding box center [541, 823] width 392 height 40
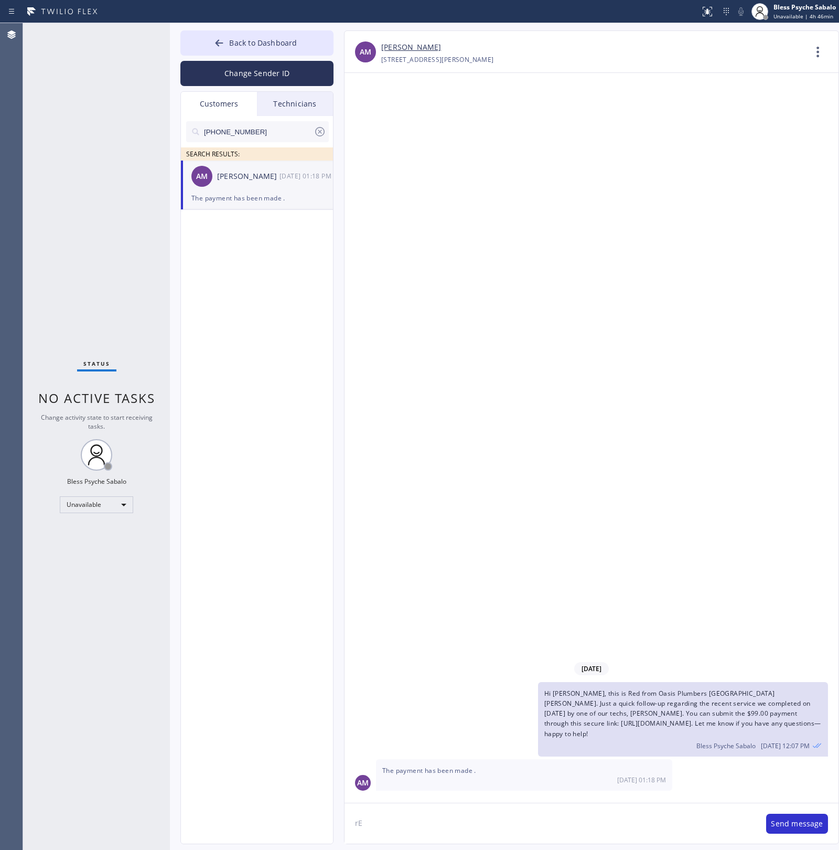
type textarea "r"
type textarea "Received - Thanks!"
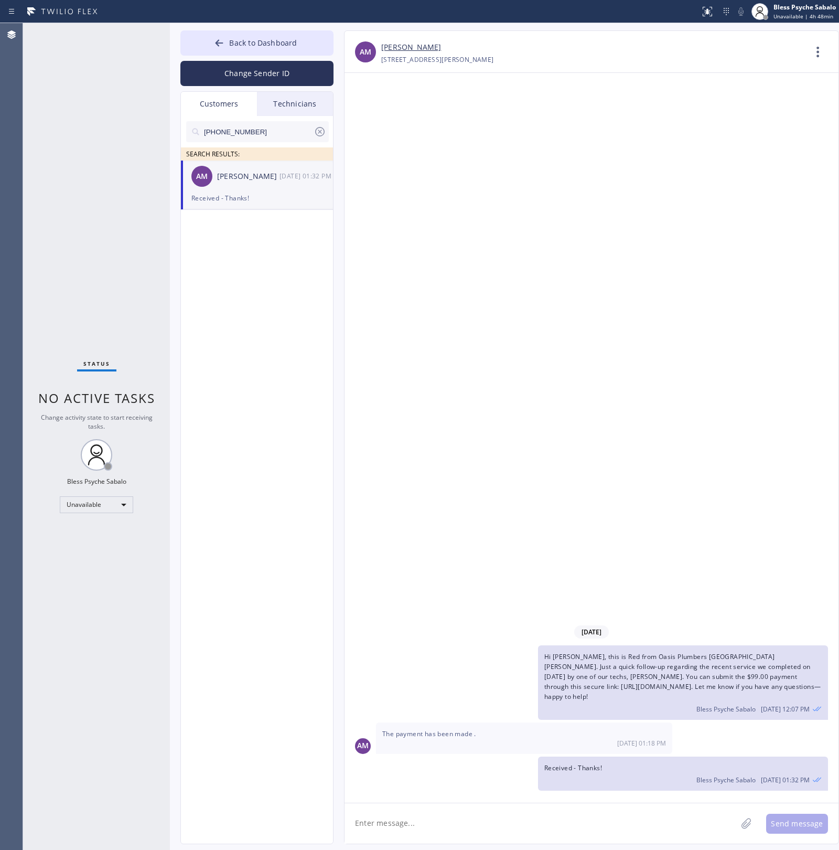
click at [578, 313] on div "[DATE] Hi [PERSON_NAME], this is Red from Oasis Plumbers [GEOGRAPHIC_DATA][PERS…" at bounding box center [592, 438] width 494 height 730
click at [310, 41] on button "Back to Dashboard" at bounding box center [256, 42] width 153 height 25
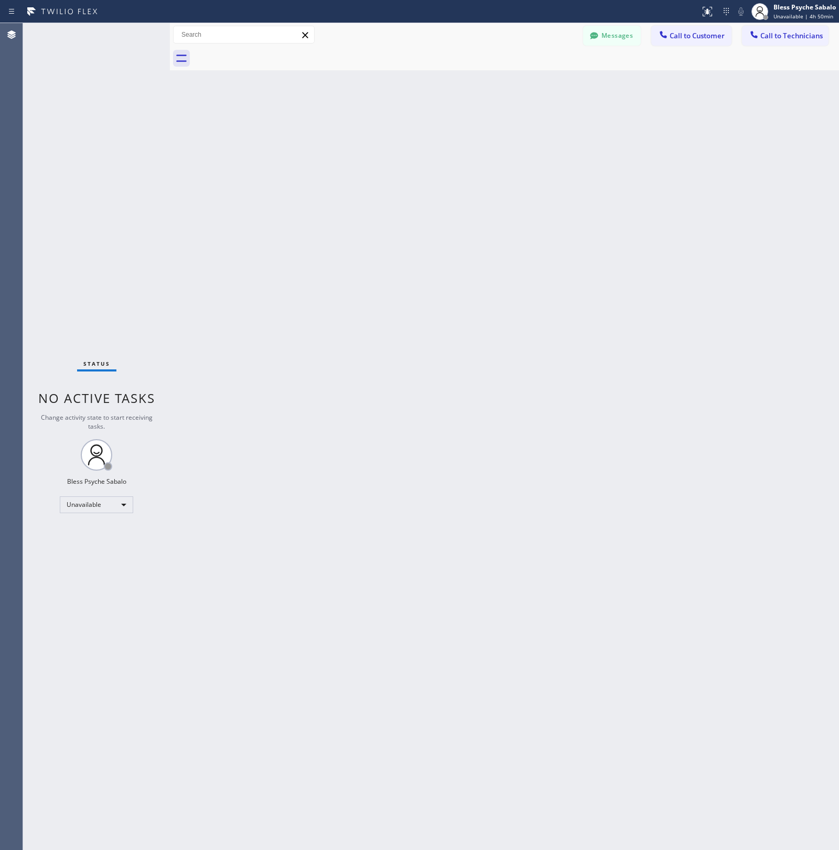
drag, startPoint x: 267, startPoint y: 187, endPoint x: 262, endPoint y: 182, distance: 6.7
click at [268, 187] on div "Back to Dashboard Change Sender ID Customers Technicians [PHONE_NUMBER] SEARCH …" at bounding box center [504, 436] width 669 height 827
click at [540, 281] on div "Back to Dashboard Change Sender ID Customers Technicians [PHONE_NUMBER] SEARCH …" at bounding box center [504, 436] width 669 height 827
click at [614, 37] on button "Messages" at bounding box center [612, 36] width 58 height 20
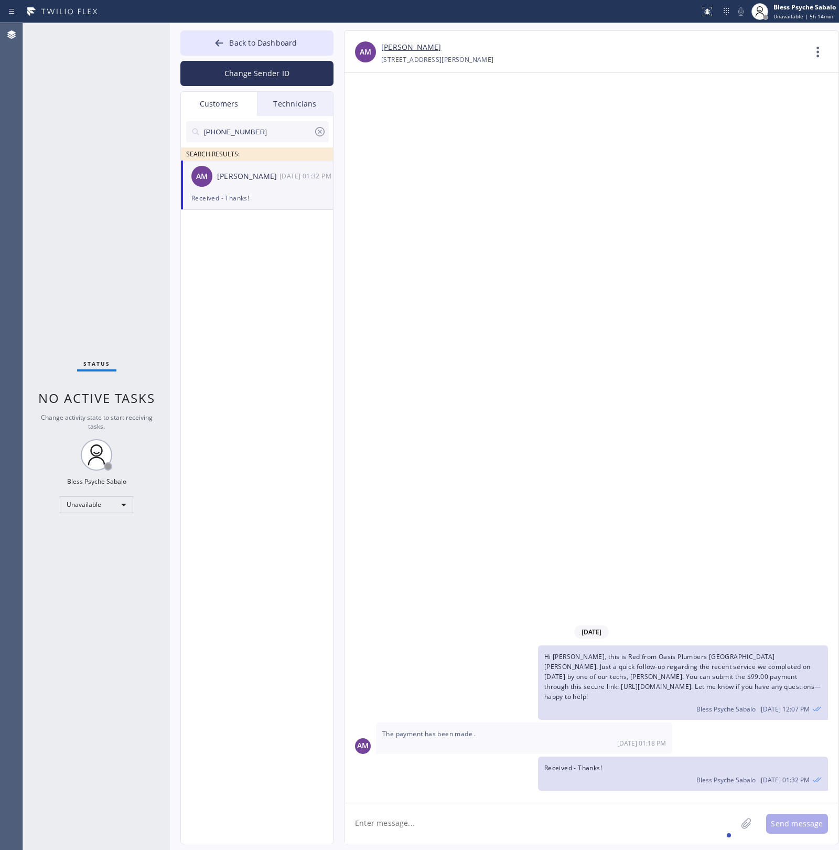
click at [323, 135] on icon at bounding box center [320, 131] width 13 height 13
click at [323, 133] on input "text" at bounding box center [266, 131] width 126 height 21
click at [306, 109] on div "Technicians" at bounding box center [295, 104] width 76 height 24
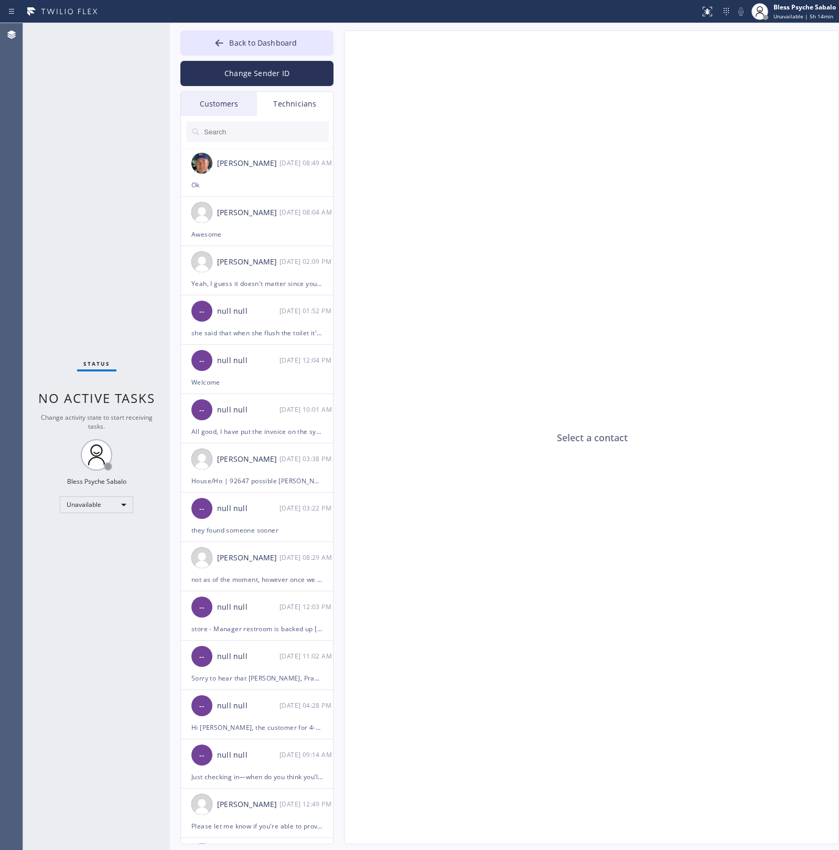
click at [292, 132] on input "text" at bounding box center [266, 131] width 126 height 21
click at [274, 162] on div "[PERSON_NAME]" at bounding box center [248, 163] width 62 height 12
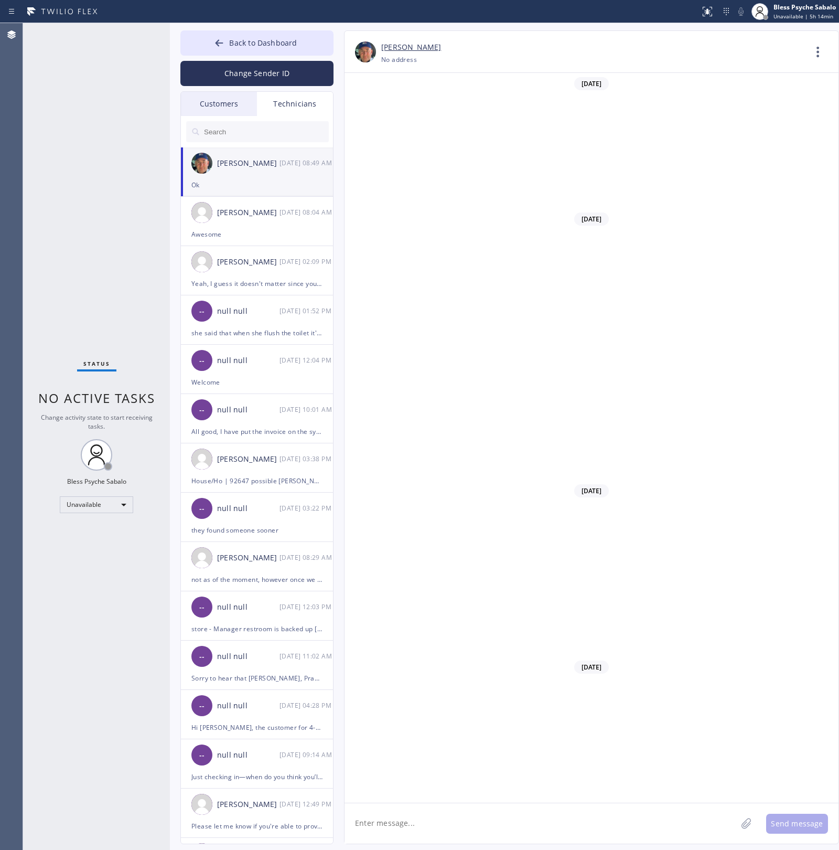
click at [441, 818] on textarea at bounding box center [541, 823] width 392 height 40
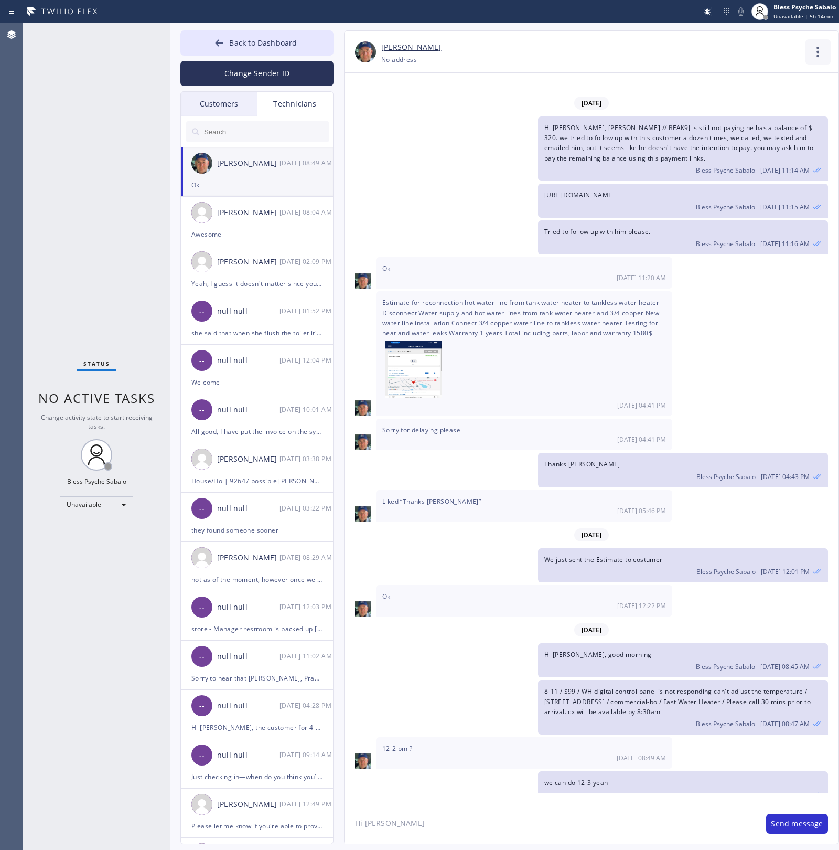
click at [813, 45] on icon at bounding box center [818, 51] width 25 height 25
click at [767, 100] on li "Call to Technician" at bounding box center [755, 107] width 152 height 27
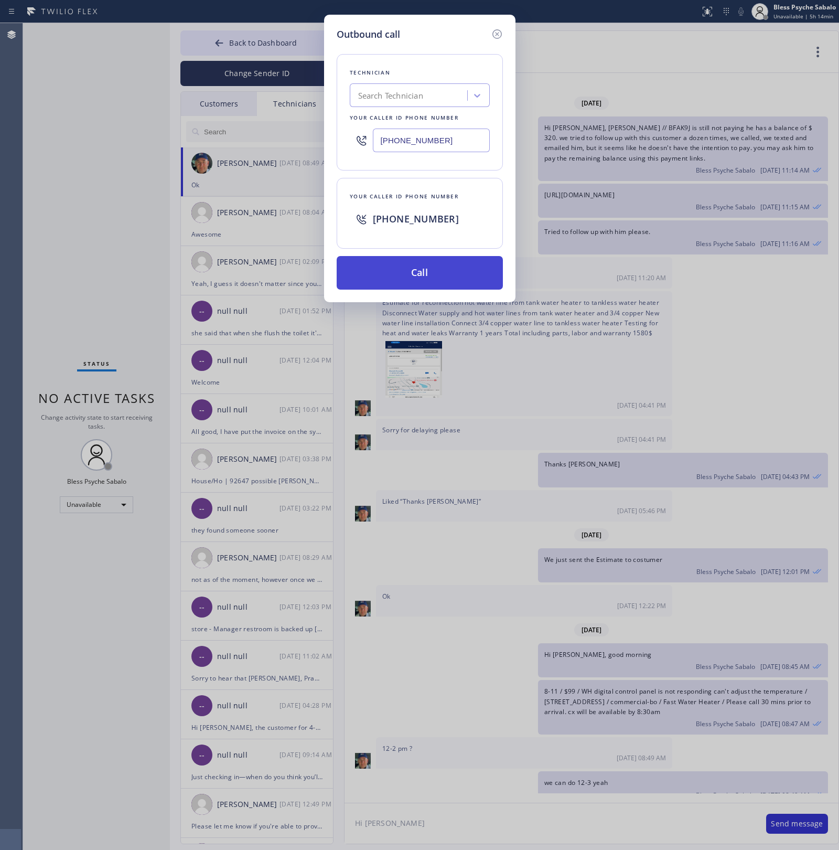
click at [446, 263] on button "Call" at bounding box center [420, 273] width 166 height 34
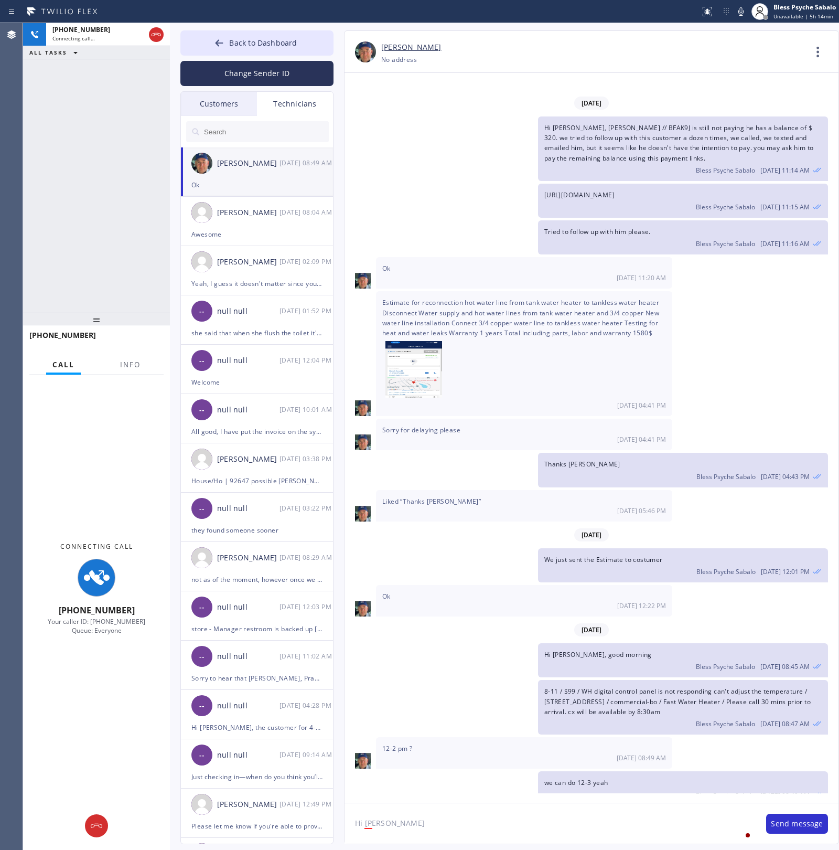
click at [506, 811] on textarea "Hi [PERSON_NAME]" at bounding box center [550, 823] width 411 height 40
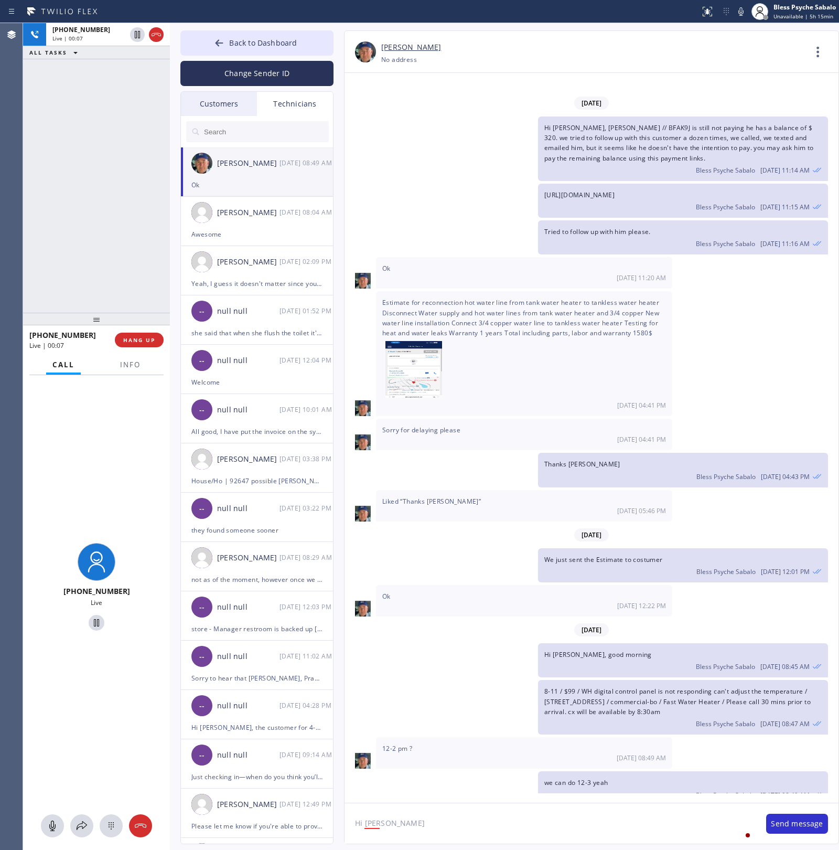
click at [479, 822] on textarea "Hi [PERSON_NAME]" at bounding box center [550, 823] width 411 height 40
paste textarea "toilets in the bathtub on their first floor is backed up with sewage or somethi…"
type textarea "Hi [PERSON_NAME] toilets in the bathtub on their first floor is backed up with …"
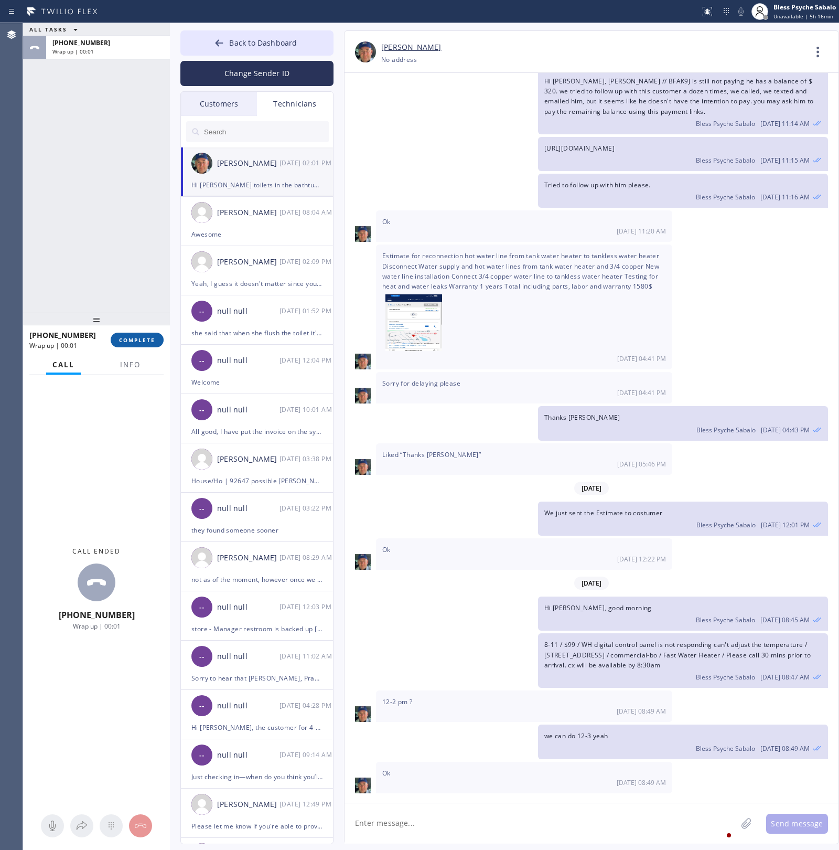
click at [142, 337] on span "COMPLETE" at bounding box center [137, 339] width 36 height 7
click at [121, 289] on div "ALL TASKS ALL TASKS ACTIVE TASKS TASKS IN WRAP UP [PHONE_NUMBER] Wrap up | 00:01" at bounding box center [96, 168] width 147 height 290
click at [568, 796] on div "Hi [PERSON_NAME] toilets in the bathtub on their first floor is backed up with …" at bounding box center [683, 818] width 290 height 44
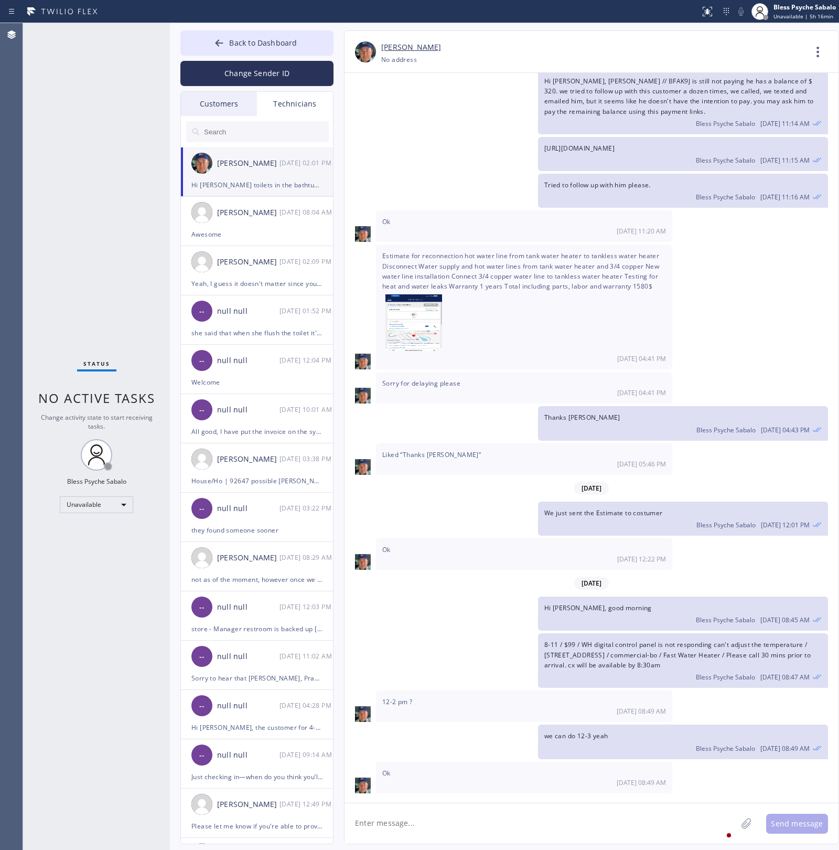
click at [571, 822] on div "Bless Psyche Sabalo [DATE] 02:01 PM" at bounding box center [684, 828] width 278 height 12
click at [578, 803] on span "Hi [PERSON_NAME] toilets in the bathtub on their first floor is backed up with …" at bounding box center [681, 812] width 273 height 19
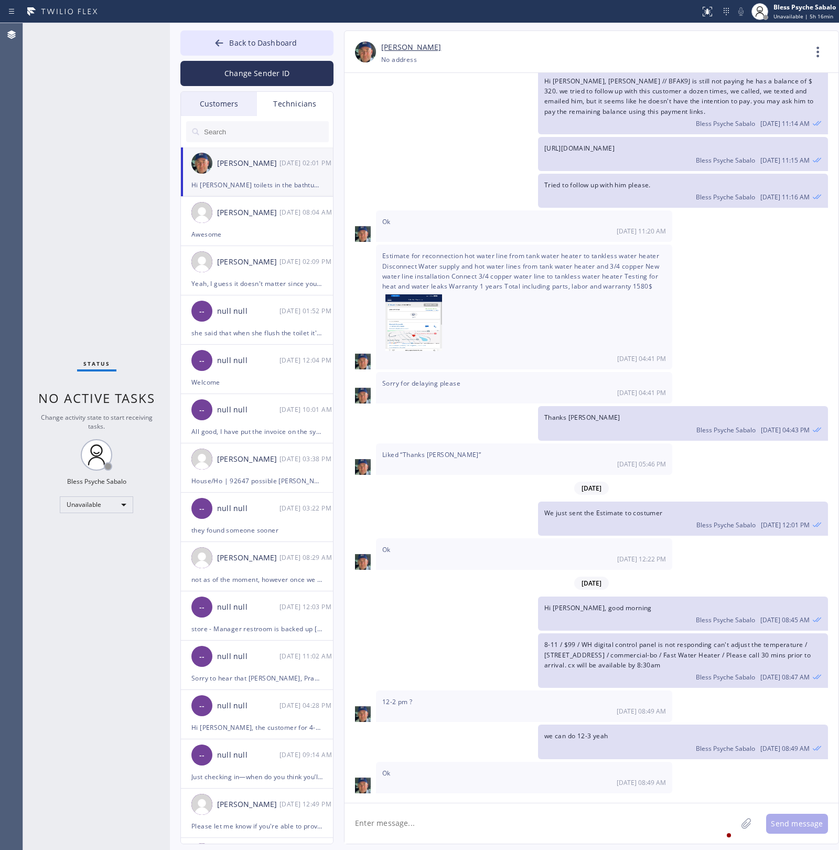
click at [578, 803] on span "Hi [PERSON_NAME] toilets in the bathtub on their first floor is backed up with …" at bounding box center [681, 812] width 273 height 19
click at [573, 796] on div "Hi [PERSON_NAME] toilets in the bathtub on their first floor is backed up with …" at bounding box center [683, 818] width 290 height 44
click at [566, 793] on div "[DATE] Hi Nik, Just a quick reminder that our training sessions are held every …" at bounding box center [592, 433] width 494 height 720
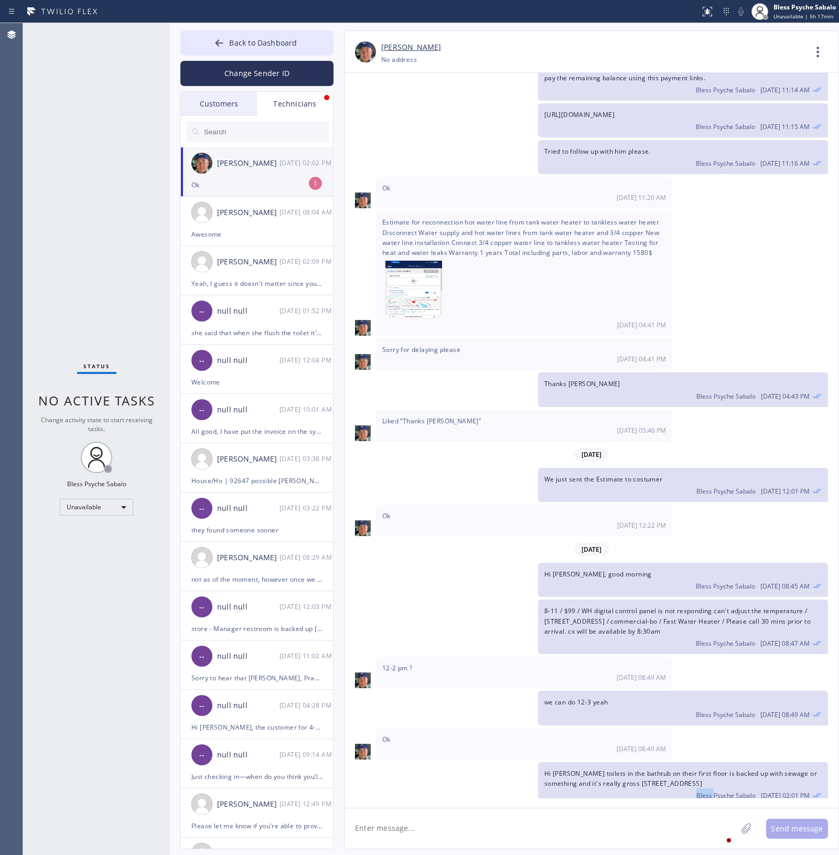
scroll to position [9174, 0]
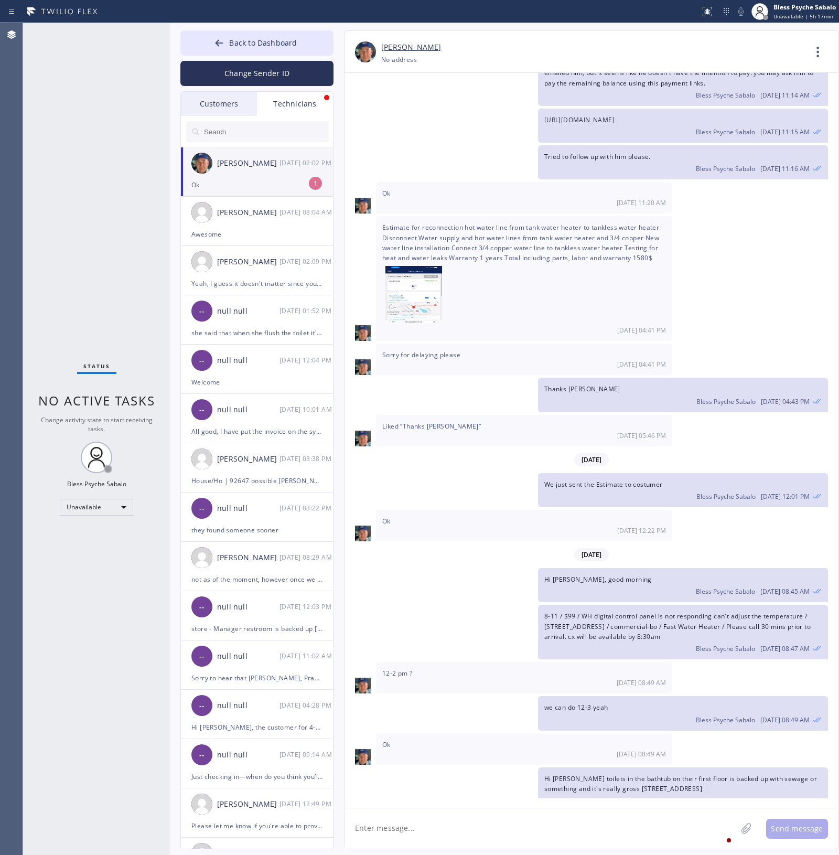
click at [261, 186] on div "Ok" at bounding box center [257, 185] width 131 height 12
click at [213, 120] on div at bounding box center [257, 131] width 153 height 31
click at [274, 118] on div at bounding box center [257, 131] width 153 height 31
click at [284, 103] on div "Technicians" at bounding box center [295, 104] width 76 height 24
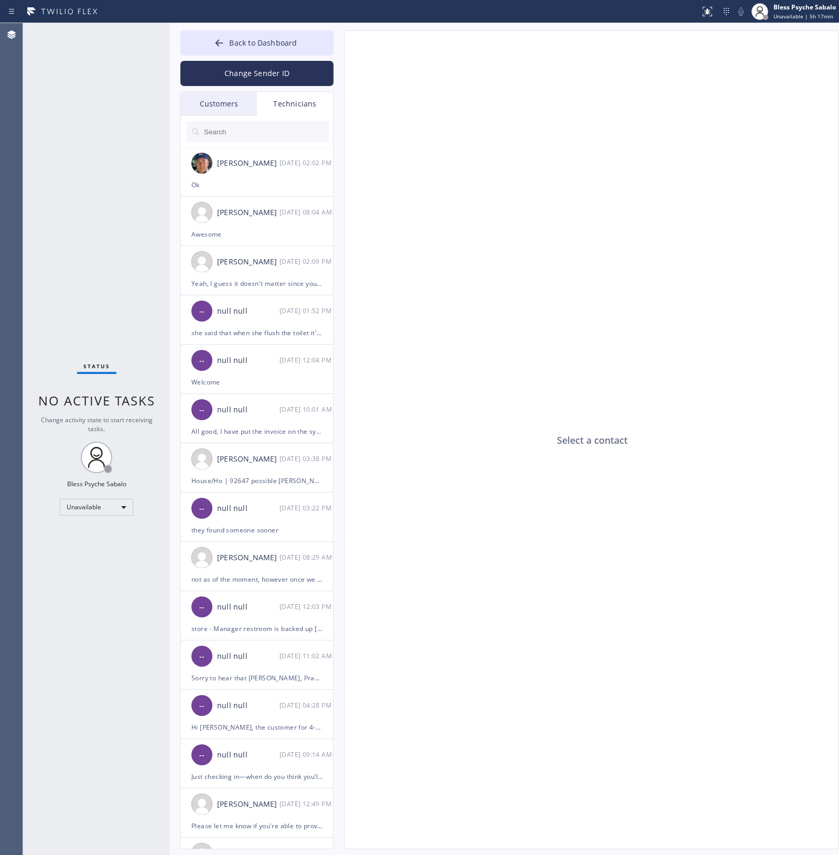
click at [267, 135] on input "text" at bounding box center [266, 131] width 126 height 21
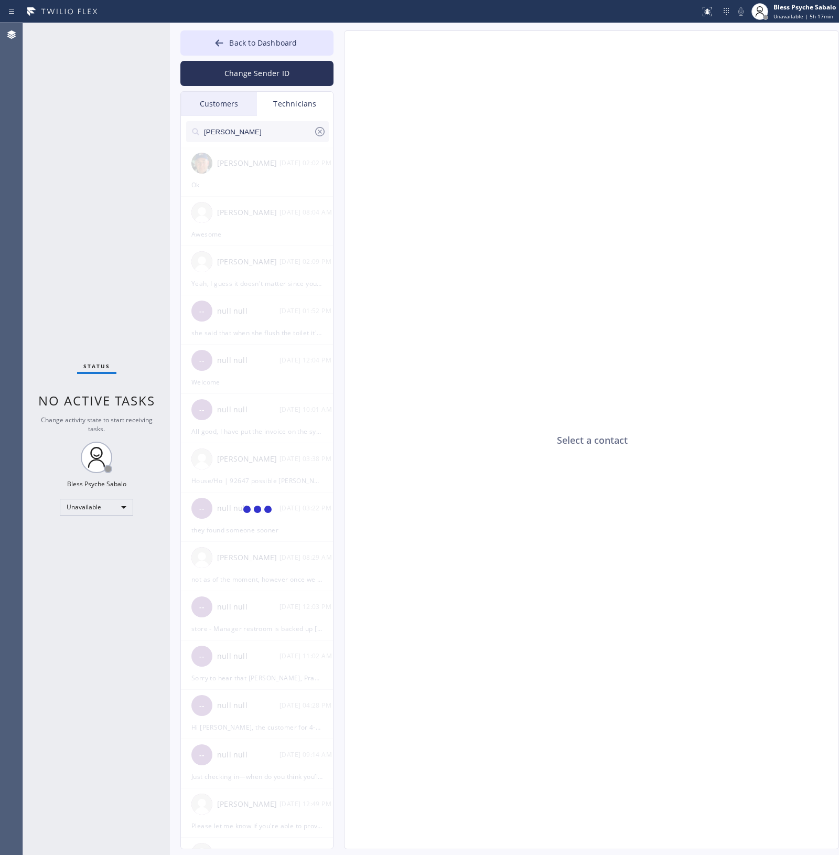
type input "[PERSON_NAME]"
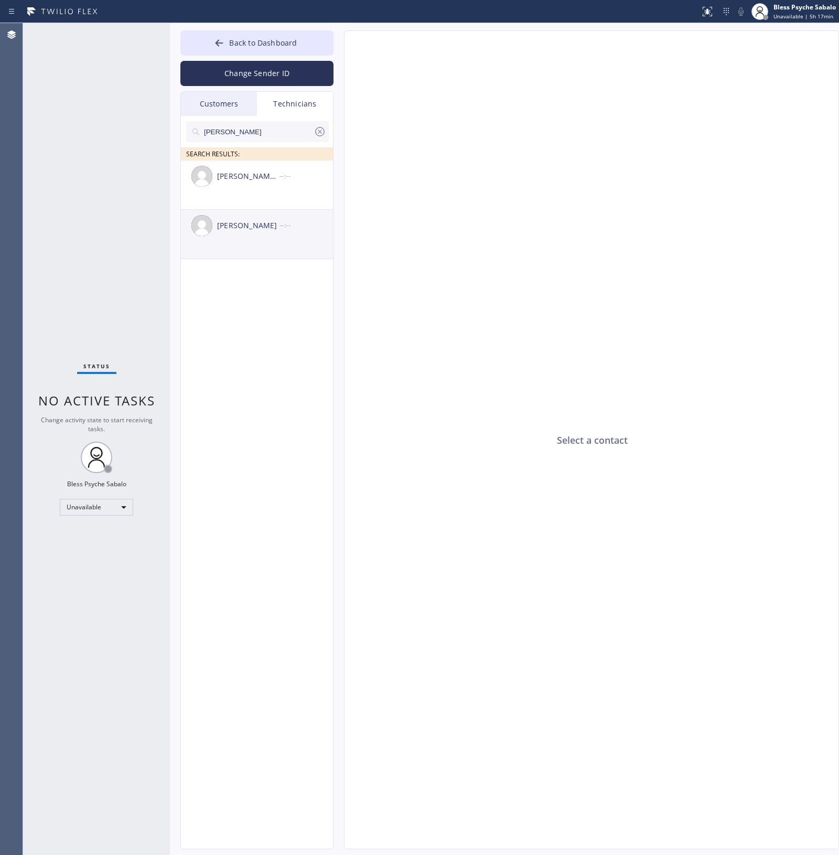
click at [264, 214] on div "[PERSON_NAME] --:--" at bounding box center [257, 225] width 153 height 31
click at [264, 230] on div "[PERSON_NAME]" at bounding box center [248, 226] width 62 height 12
type input "[PHONE_NUMBER]"
click at [822, 53] on icon at bounding box center [818, 51] width 25 height 25
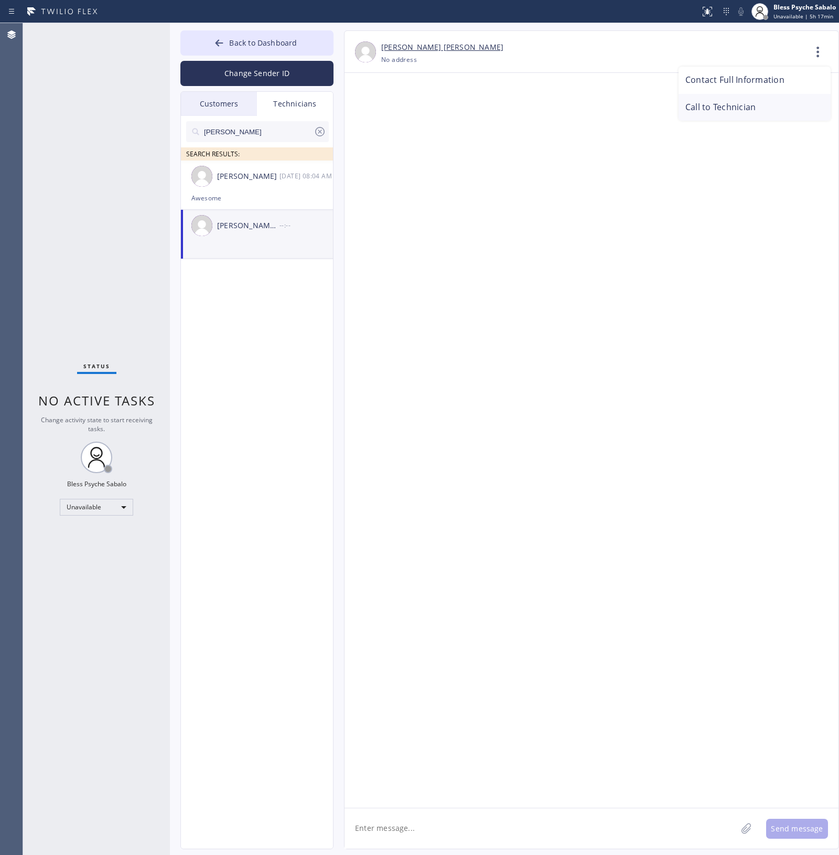
click at [751, 103] on li "Call to Technician" at bounding box center [755, 107] width 152 height 27
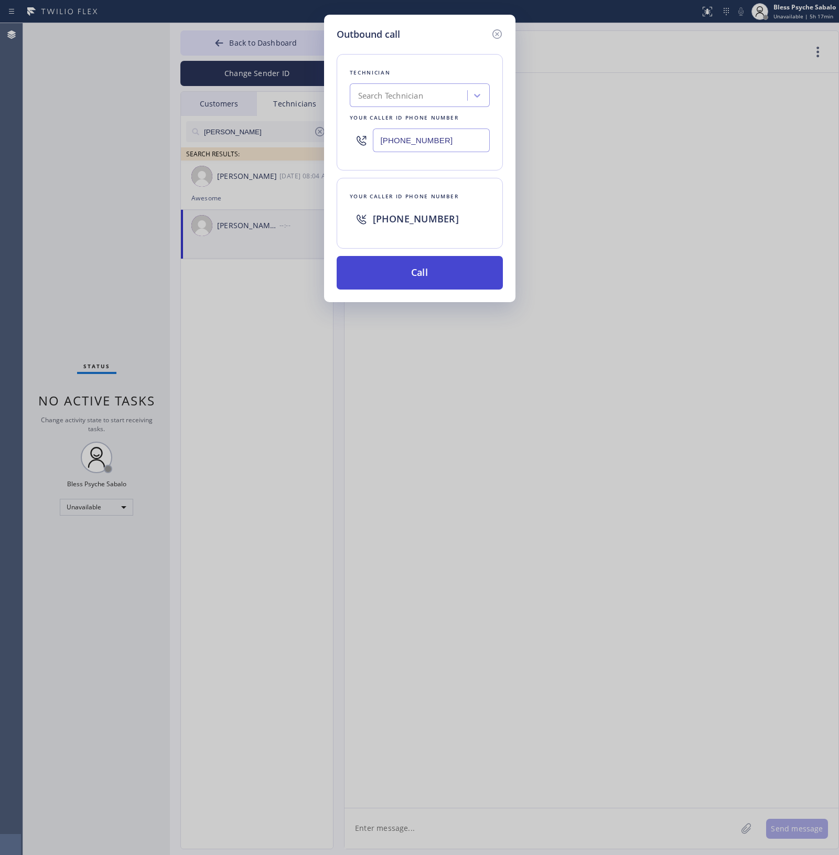
click at [363, 261] on button "Call" at bounding box center [420, 273] width 166 height 34
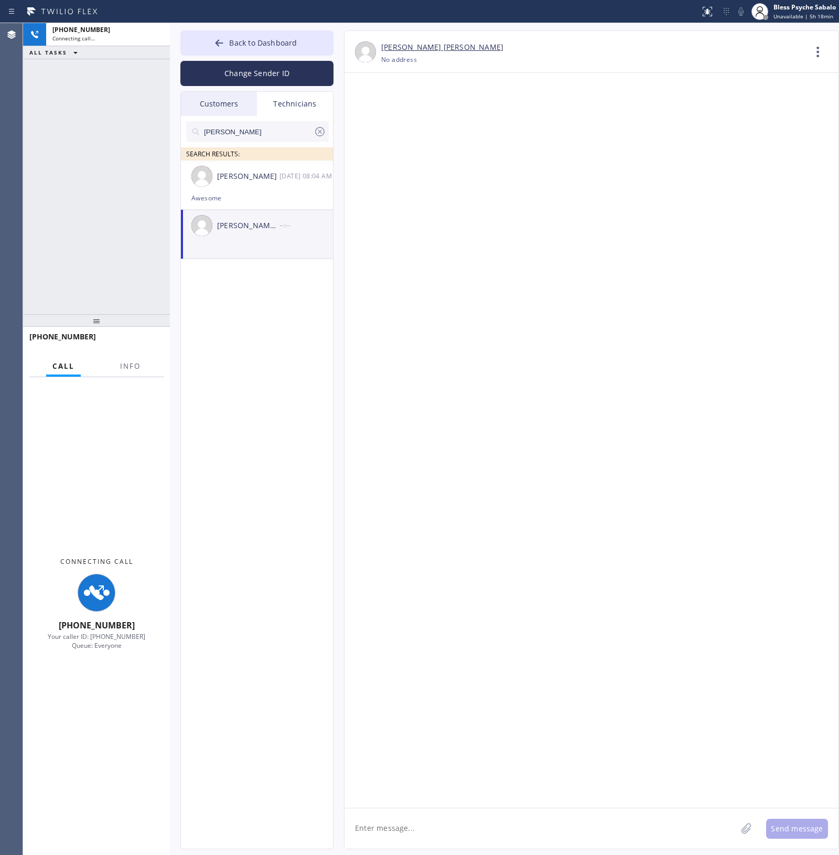
click at [134, 384] on div "Connecting Call [PHONE_NUMBER] Your caller ID: [PHONE_NUMBER] Queue: Everyone" at bounding box center [96, 603] width 147 height 453
click at [113, 33] on div "[PHONE_NUMBER]" at bounding box center [107, 29] width 111 height 9
click at [103, 37] on div "Connecting call…" at bounding box center [107, 38] width 111 height 7
drag, startPoint x: 126, startPoint y: 388, endPoint x: 142, endPoint y: 381, distance: 17.2
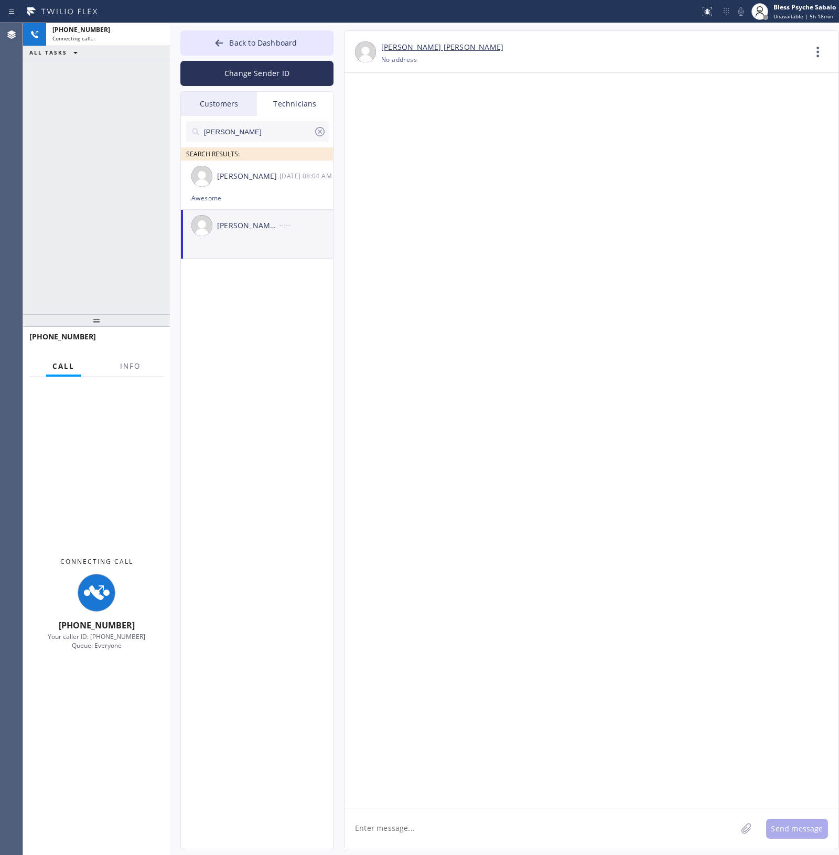
click at [127, 387] on div "Connecting Call [PHONE_NUMBER] Your caller ID: [PHONE_NUMBER] Queue: Everyone" at bounding box center [96, 603] width 147 height 453
click at [150, 366] on div "Call Info" at bounding box center [96, 366] width 134 height 21
drag, startPoint x: 145, startPoint y: 368, endPoint x: 109, endPoint y: 69, distance: 301.8
click at [145, 366] on button "Info" at bounding box center [130, 366] width 33 height 20
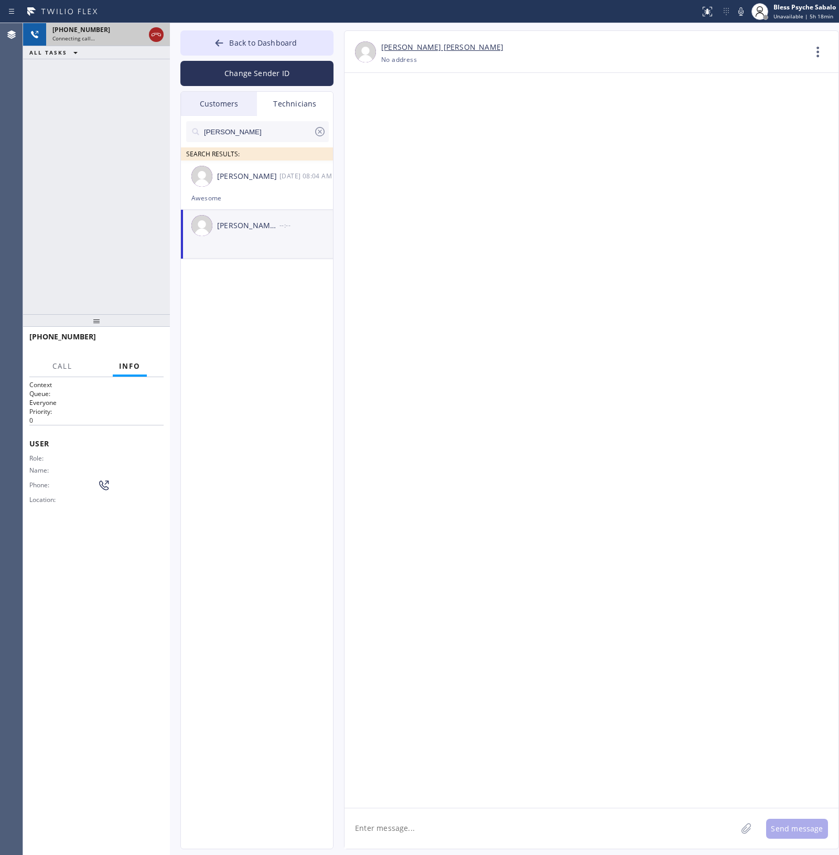
click at [151, 37] on icon at bounding box center [156, 34] width 13 height 13
click at [145, 35] on div "Connecting call…" at bounding box center [98, 38] width 92 height 7
drag, startPoint x: 151, startPoint y: 35, endPoint x: 350, endPoint y: 117, distance: 215.2
click at [151, 33] on div "[PHONE_NUMBER] Connecting call…" at bounding box center [106, 34] width 120 height 23
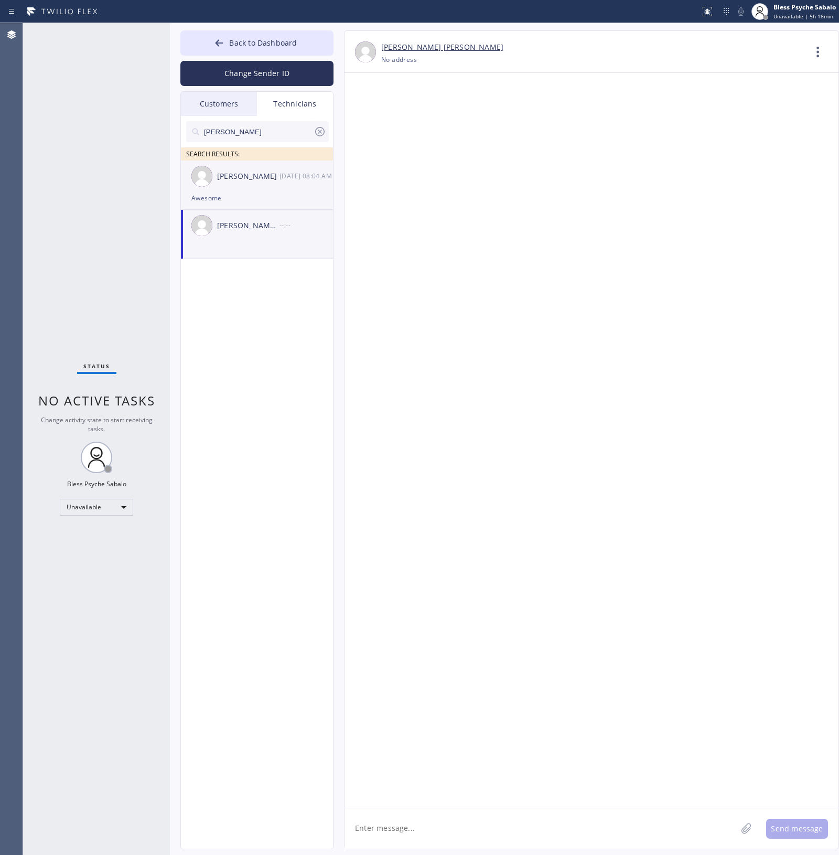
click at [285, 184] on div "[PERSON_NAME] [DATE] 08:04 AM" at bounding box center [257, 176] width 153 height 31
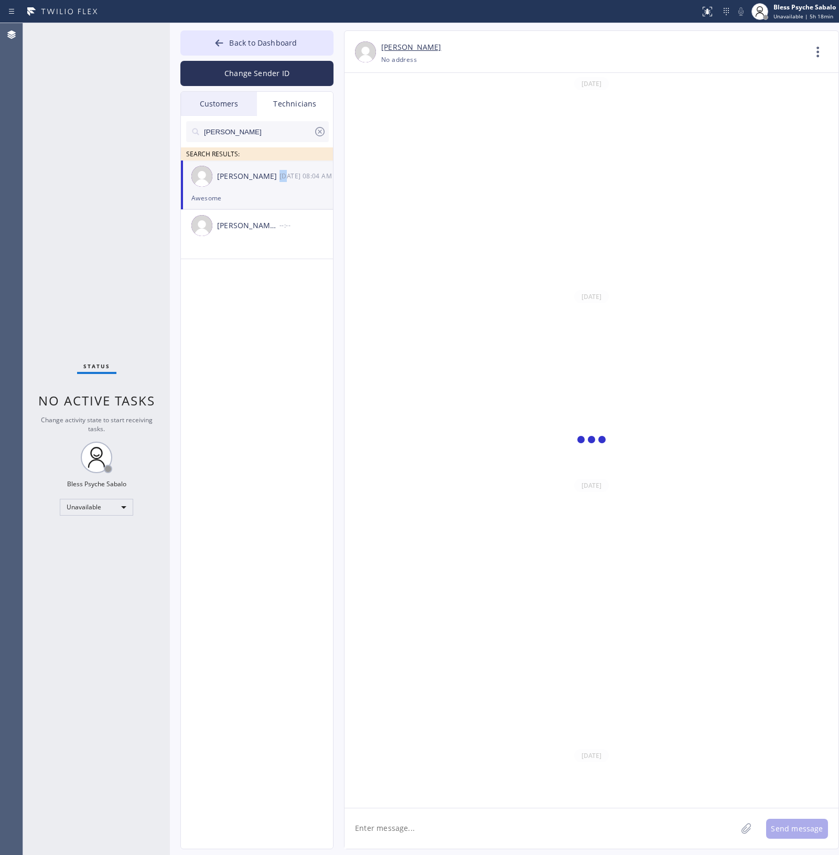
scroll to position [4670, 0]
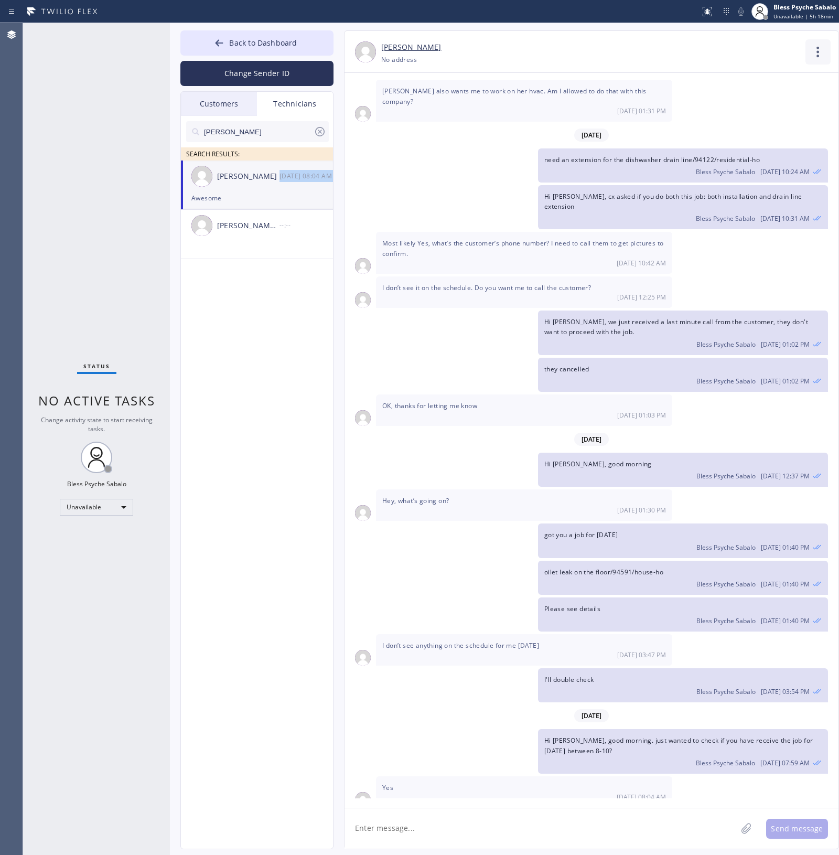
click at [811, 51] on icon at bounding box center [818, 51] width 25 height 25
click at [771, 109] on li "Call to Technician" at bounding box center [755, 107] width 152 height 27
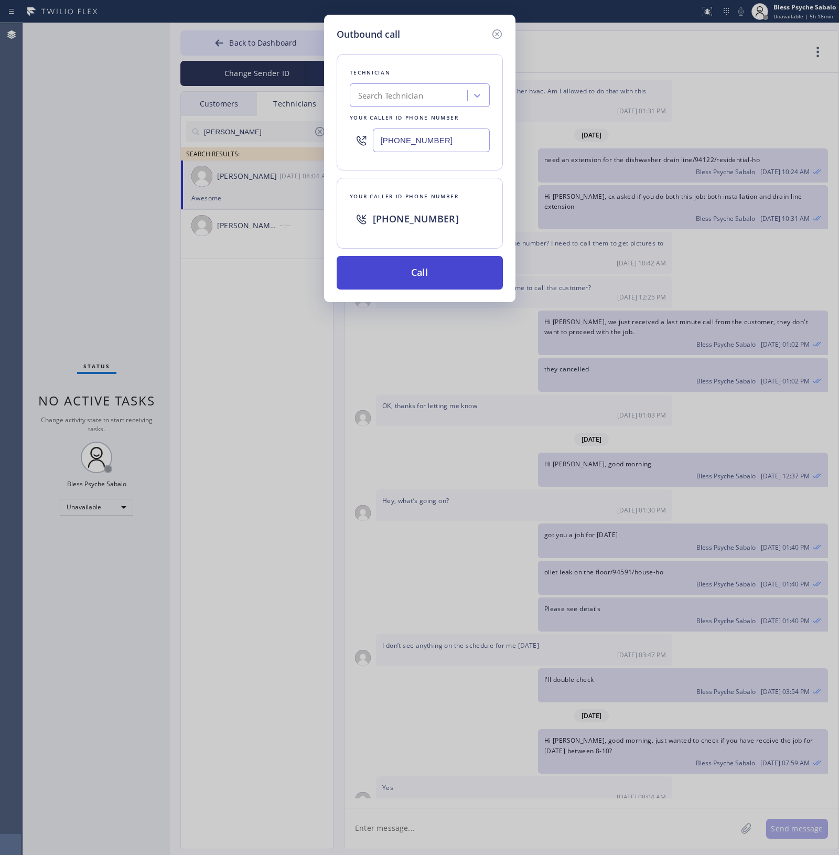
click at [441, 267] on button "Call" at bounding box center [420, 273] width 166 height 34
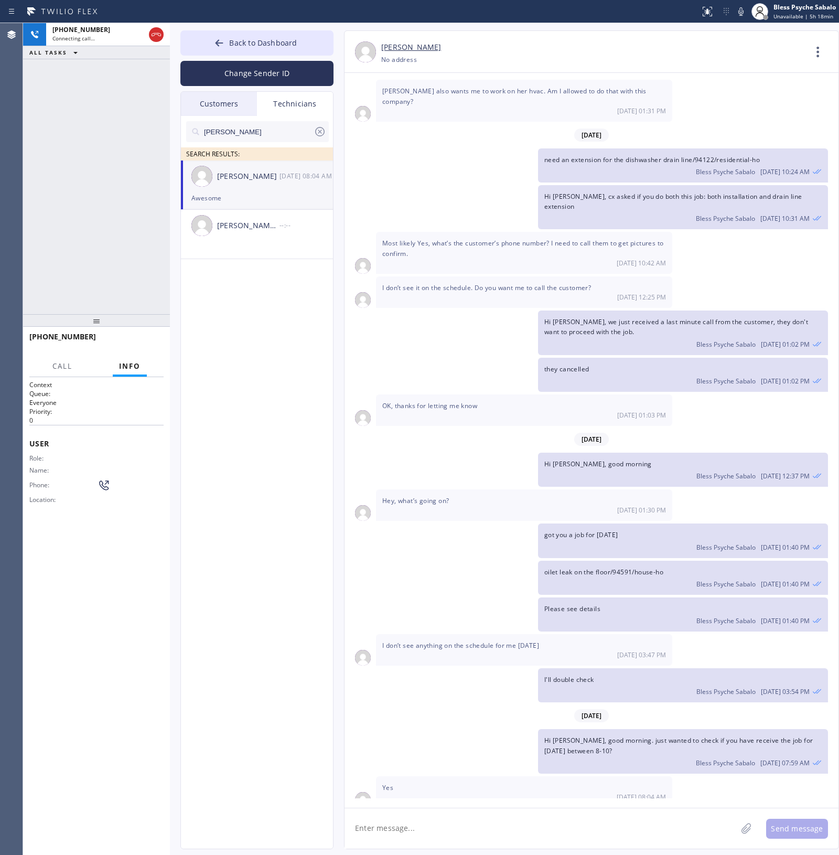
click at [482, 837] on textarea at bounding box center [541, 829] width 392 height 40
paste textarea "changing the water valve behind the fridge. It's leaking/[STREET_ADDRESS]/house…"
type textarea "changing the water valve behind the fridge. It's leaking/[STREET_ADDRESS]/house…"
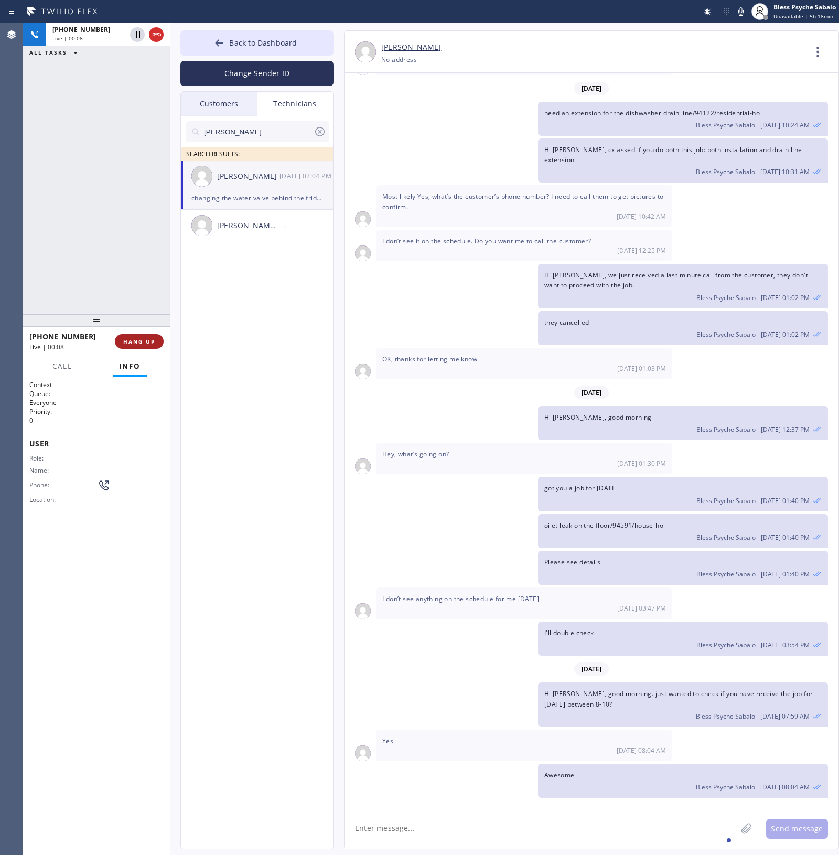
click at [150, 345] on button "HANG UP" at bounding box center [139, 341] width 49 height 15
click at [810, 58] on icon at bounding box center [818, 51] width 25 height 25
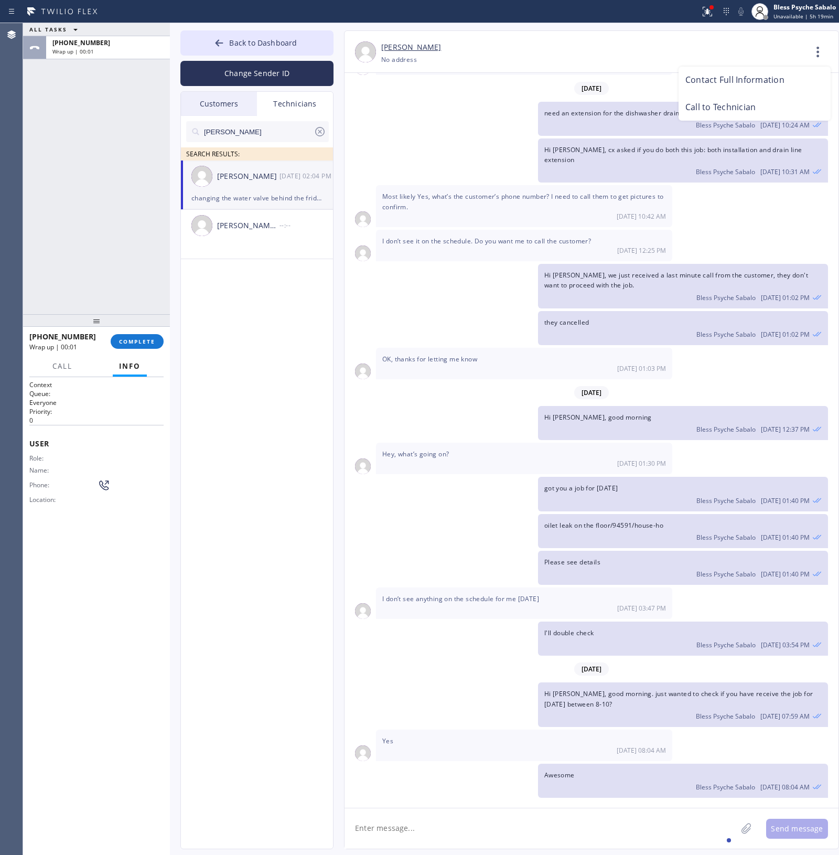
click at [743, 109] on li "Call to Technician" at bounding box center [755, 107] width 152 height 27
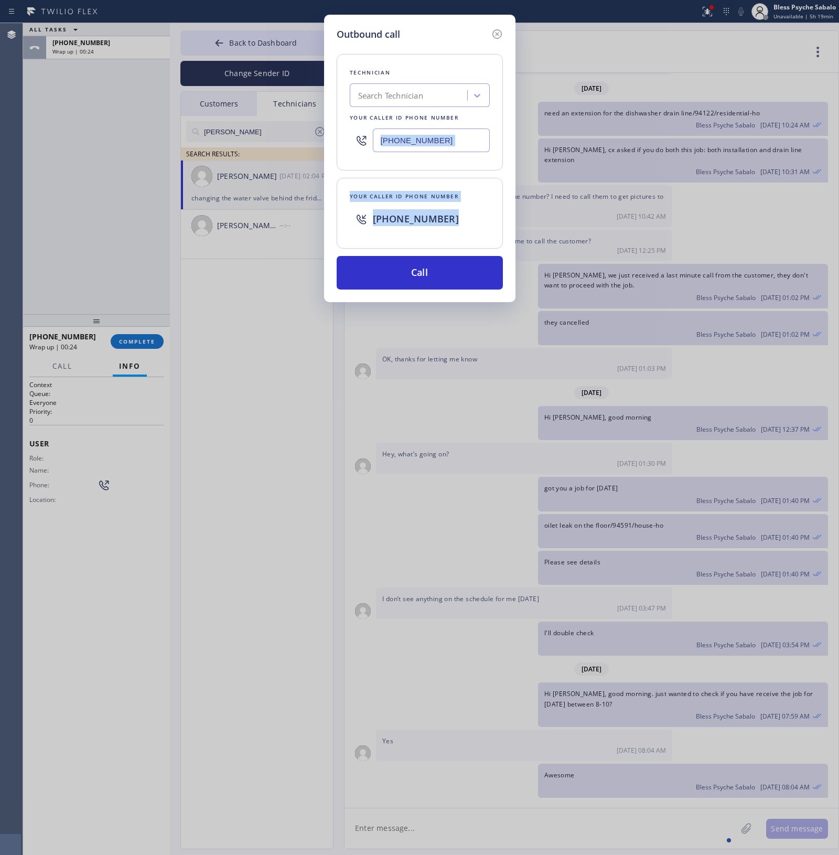
drag, startPoint x: 345, startPoint y: 256, endPoint x: 425, endPoint y: 129, distance: 149.8
click at [378, 154] on div "Technician Search Technician Your caller id phone number [PHONE_NUMBER] Your ca…" at bounding box center [420, 165] width 166 height 248
click at [491, 35] on icon at bounding box center [497, 34] width 13 height 13
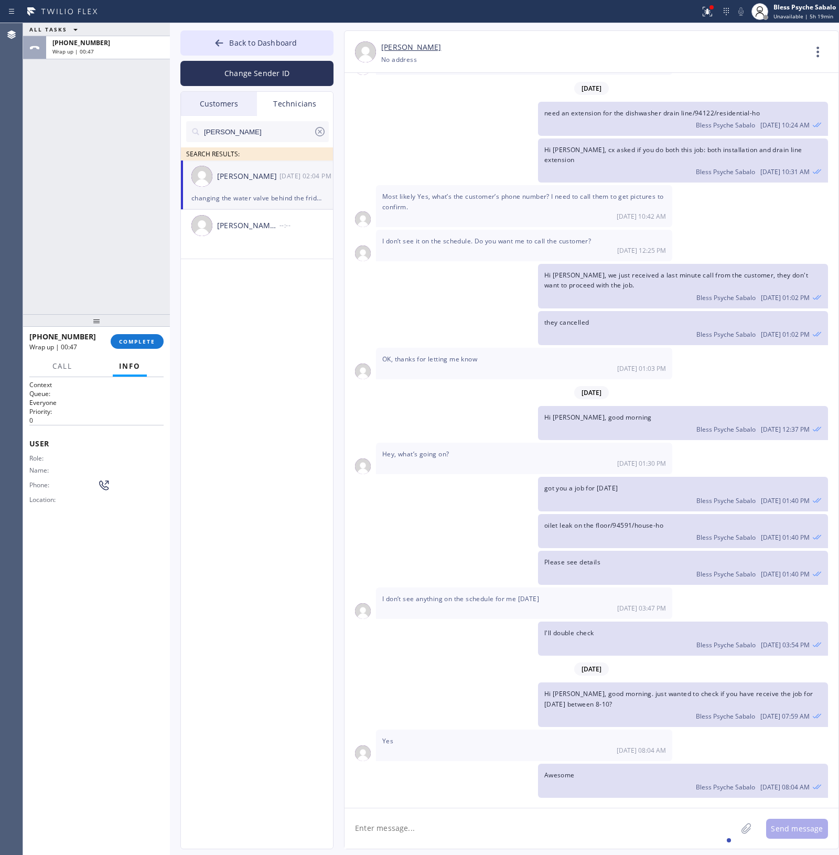
click at [310, 293] on div "jacob SEARCH RESULTS: [PERSON_NAME] [DATE] 02:04 PM changing the water valve be…" at bounding box center [257, 494] width 153 height 757
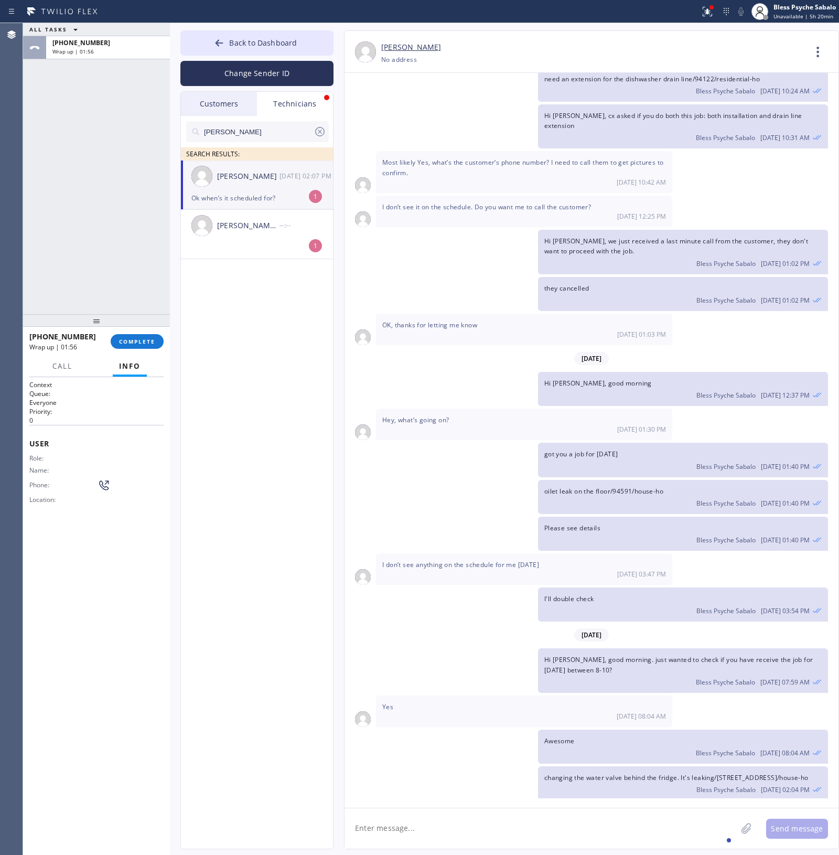
click at [262, 195] on div "Ok when’s it scheduled for?" at bounding box center [257, 198] width 131 height 12
click at [413, 821] on textarea at bounding box center [541, 829] width 392 height 40
type textarea "[PERSON_NAME] 8-10"
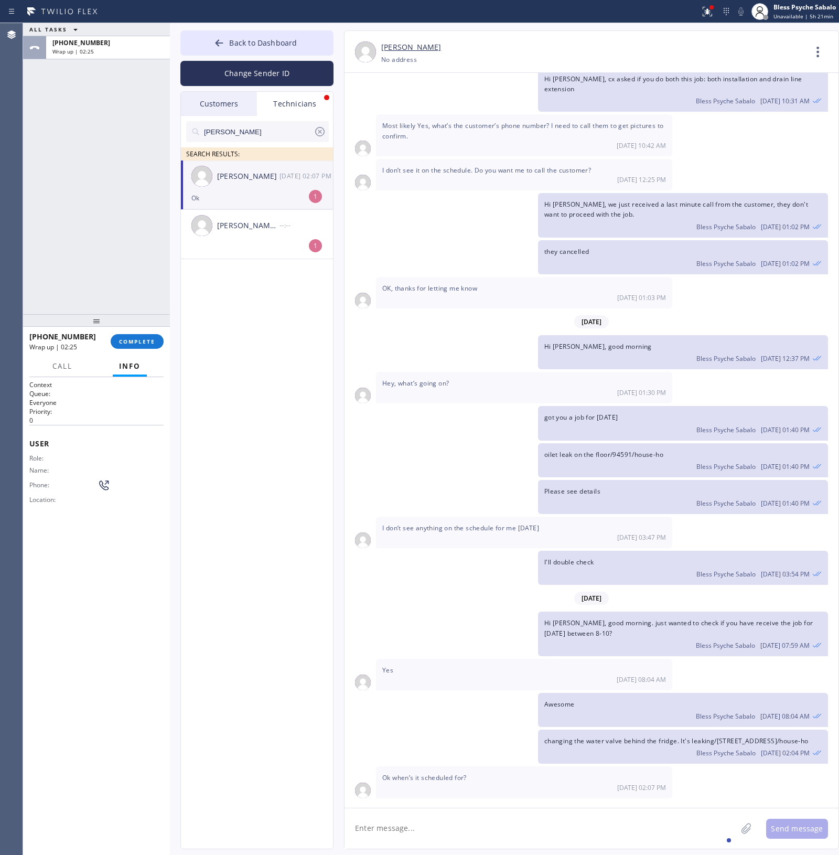
scroll to position [4821, 0]
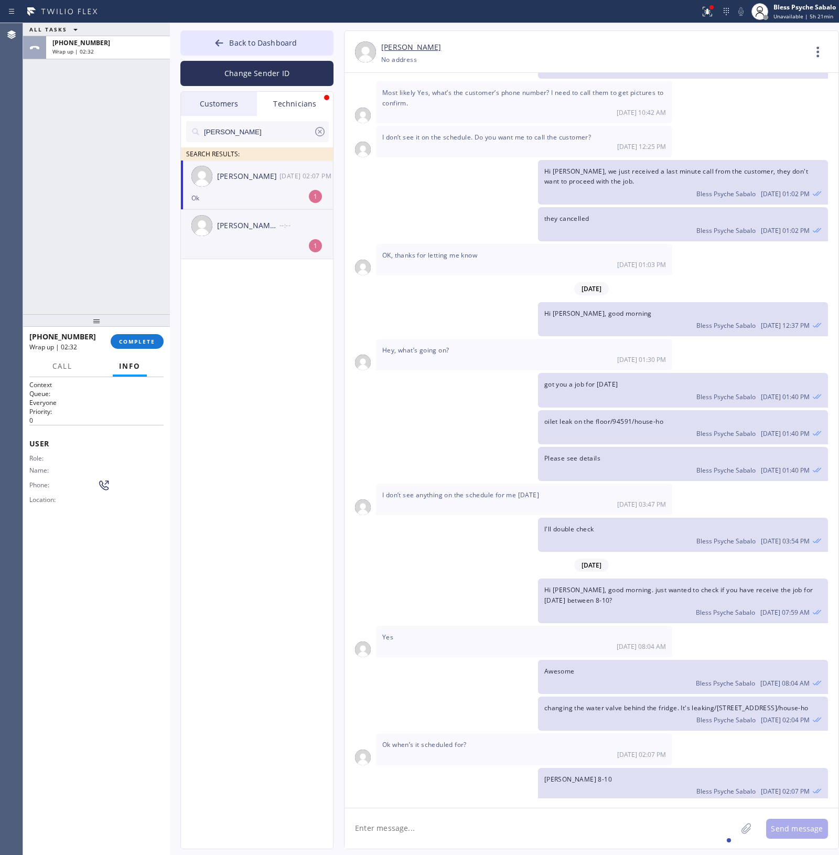
click at [239, 238] on div "[PERSON_NAME] [PERSON_NAME] --:--" at bounding box center [257, 225] width 153 height 31
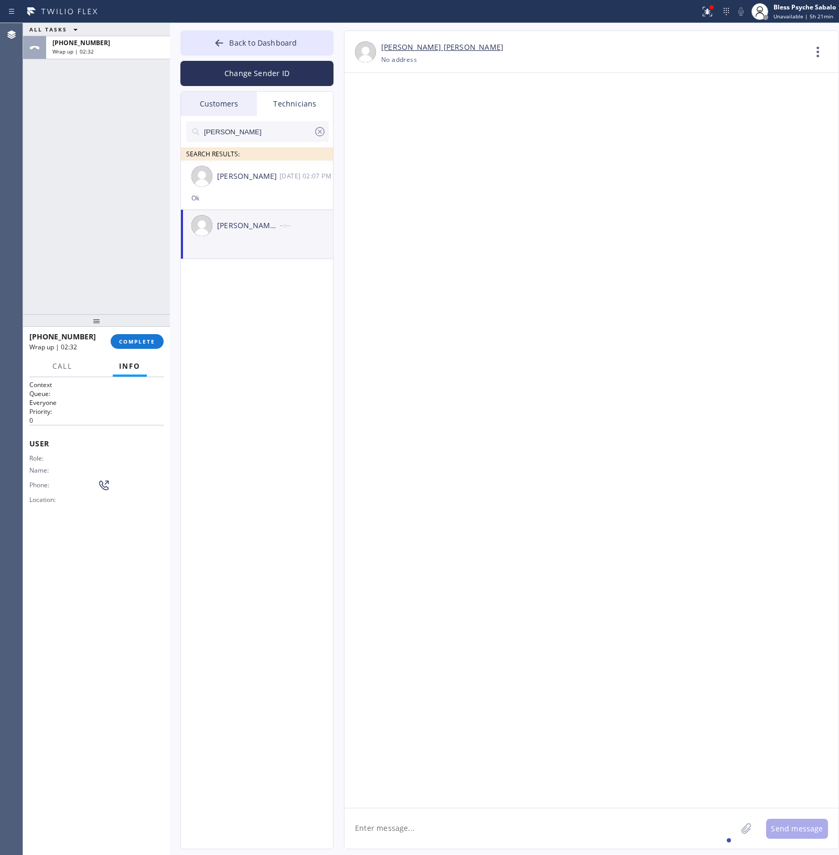
scroll to position [0, 0]
click at [255, 196] on div "Ok" at bounding box center [257, 198] width 131 height 12
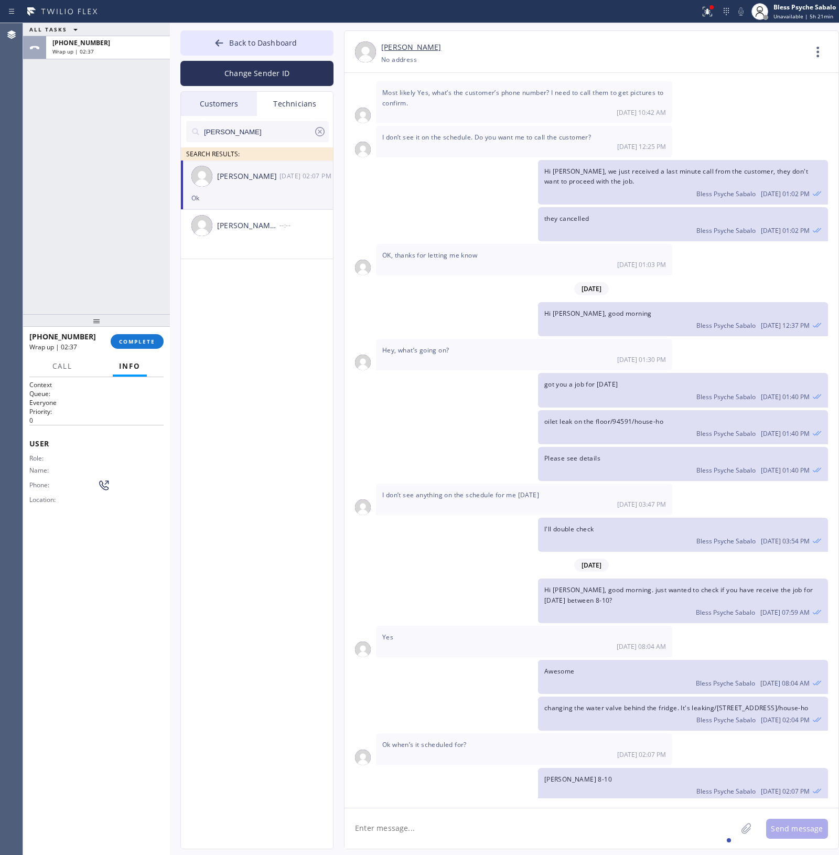
click at [211, 109] on div "Customers" at bounding box center [219, 104] width 76 height 24
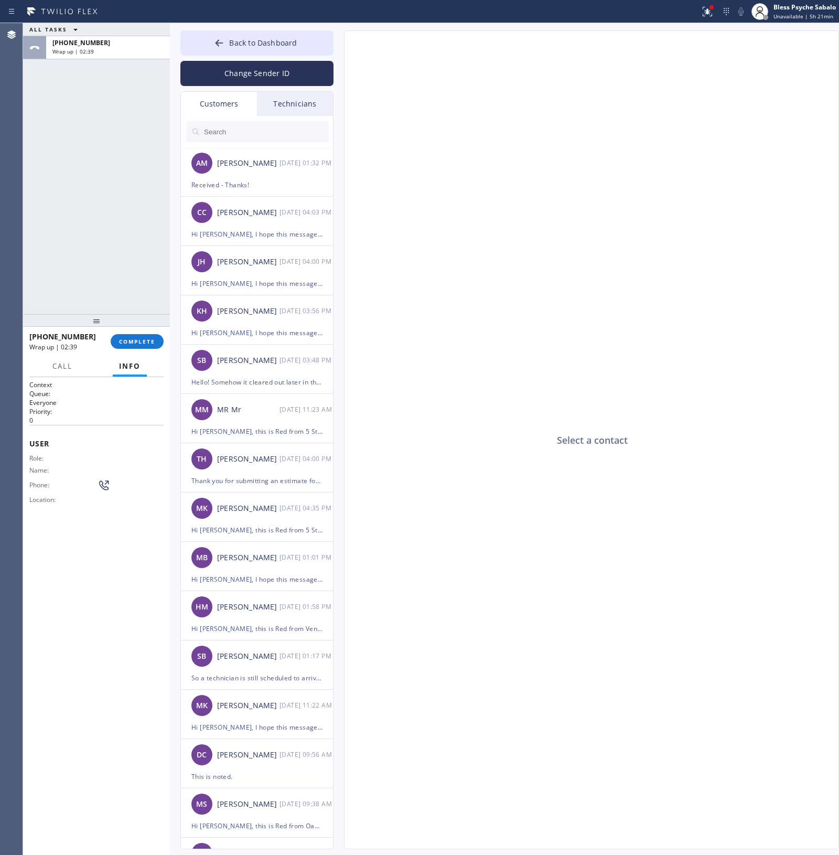
click at [271, 103] on div "Technicians" at bounding box center [295, 104] width 76 height 24
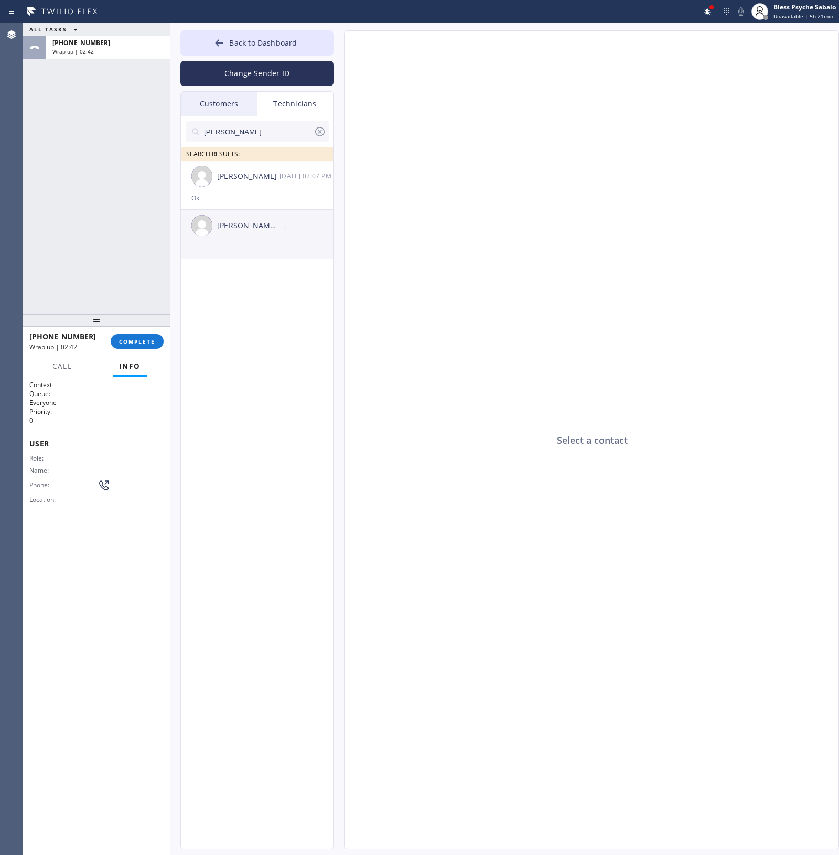
drag, startPoint x: 216, startPoint y: 195, endPoint x: 233, endPoint y: 239, distance: 47.5
click at [213, 225] on ul "[PERSON_NAME] [DATE] 02:07 PM Ok [PERSON_NAME] [PERSON_NAME] --:--" at bounding box center [257, 222] width 153 height 122
click at [143, 345] on button "COMPLETE" at bounding box center [137, 341] width 53 height 15
click at [116, 249] on div "ALL TASKS ALL TASKS ACTIVE TASKS TASKS IN WRAP UP [PHONE_NUMBER] Wrap up | 02:44" at bounding box center [96, 168] width 147 height 291
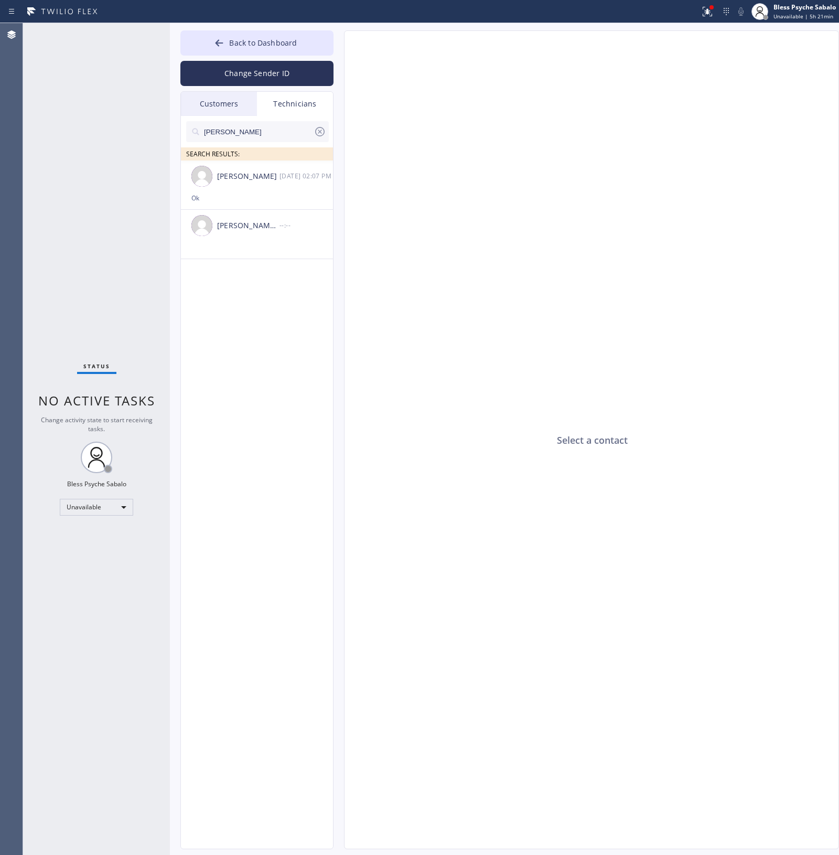
drag, startPoint x: 109, startPoint y: 156, endPoint x: 133, endPoint y: 193, distance: 43.9
click at [114, 165] on div "Status No active tasks Change activity state to start receiving tasks. Bless Ps…" at bounding box center [96, 439] width 147 height 832
click at [265, 51] on button "Back to Dashboard" at bounding box center [256, 42] width 153 height 25
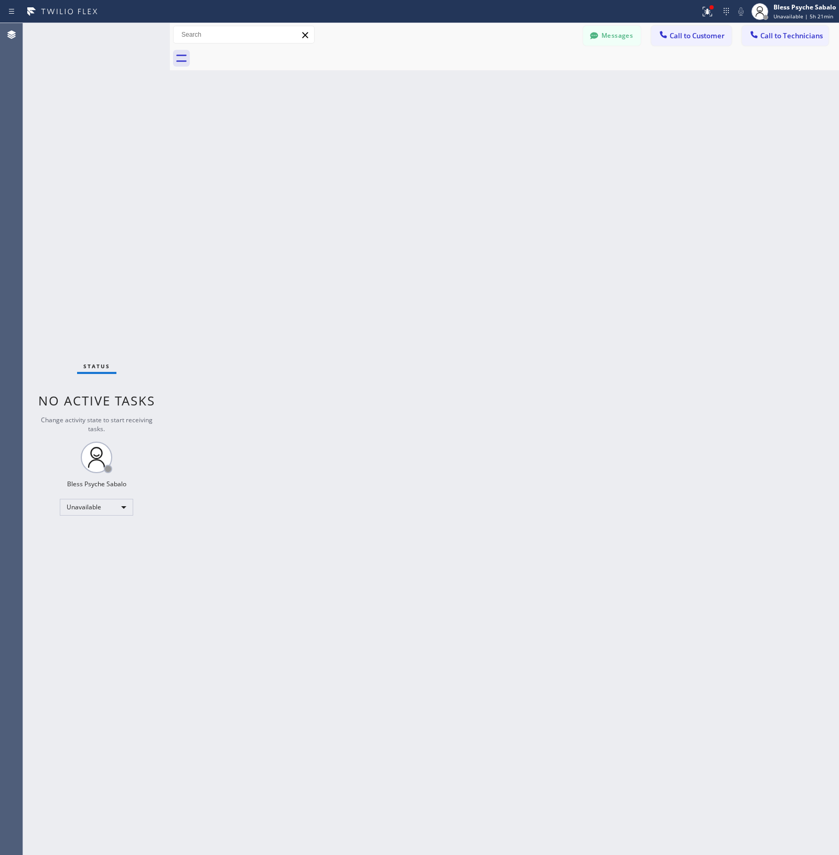
drag, startPoint x: 48, startPoint y: 178, endPoint x: 52, endPoint y: 176, distance: 5.4
click at [52, 176] on div "Status No active tasks Change activity state to start receiving tasks. Bless Ps…" at bounding box center [96, 439] width 147 height 832
click at [609, 47] on div at bounding box center [516, 59] width 646 height 24
click at [612, 40] on button "Messages" at bounding box center [612, 36] width 58 height 20
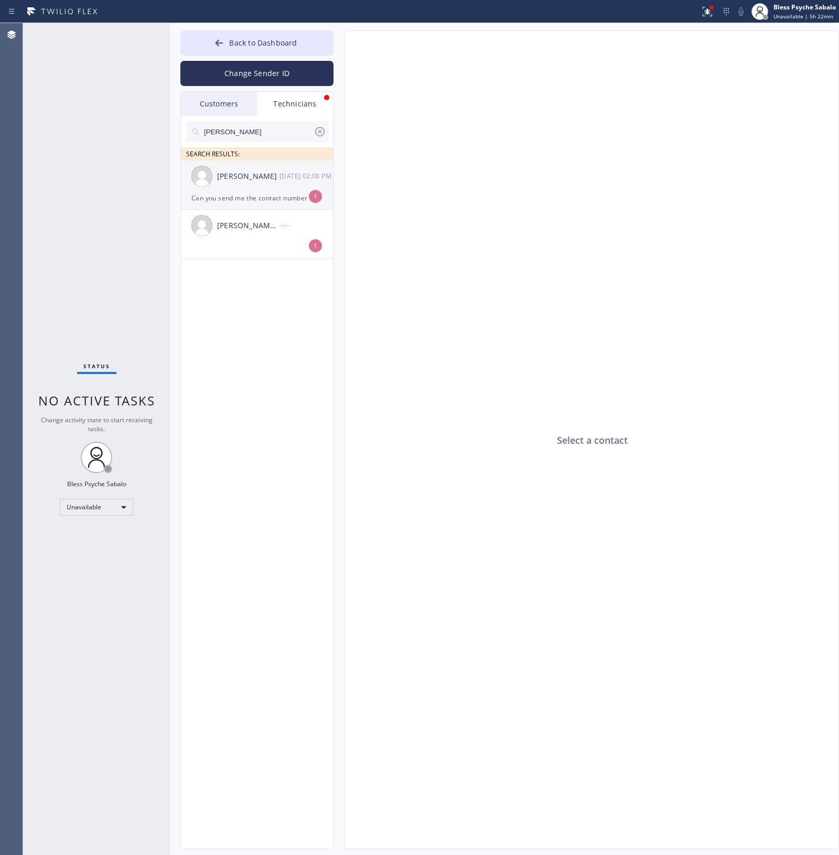
click at [242, 204] on div "Can you send me the contact number ?" at bounding box center [257, 198] width 131 height 12
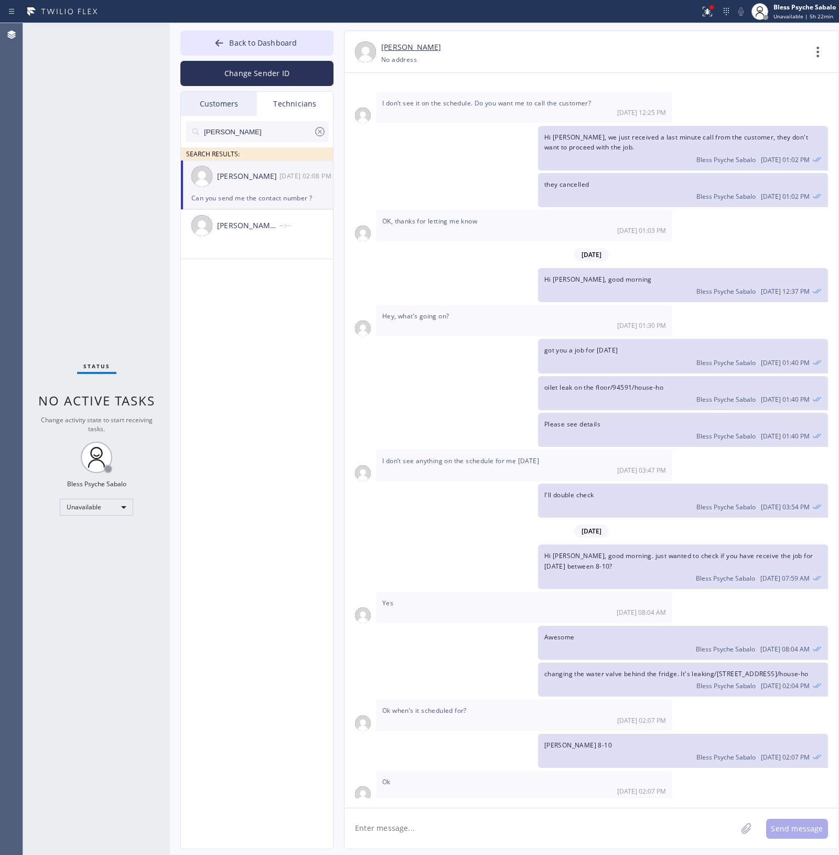
click at [486, 799] on div "[DATE] Hi [PERSON_NAME], my name is RED one of the dispatcher of 5 Star Best Pl…" at bounding box center [592, 440] width 494 height 735
click at [504, 809] on textarea at bounding box center [541, 829] width 392 height 40
drag, startPoint x: 562, startPoint y: 636, endPoint x: 540, endPoint y: 625, distance: 24.6
click at [540, 663] on div "changing the water valve behind the fridge. It's leaking/[STREET_ADDRESS]/house…" at bounding box center [683, 680] width 290 height 34
click at [529, 825] on textarea at bounding box center [541, 829] width 392 height 40
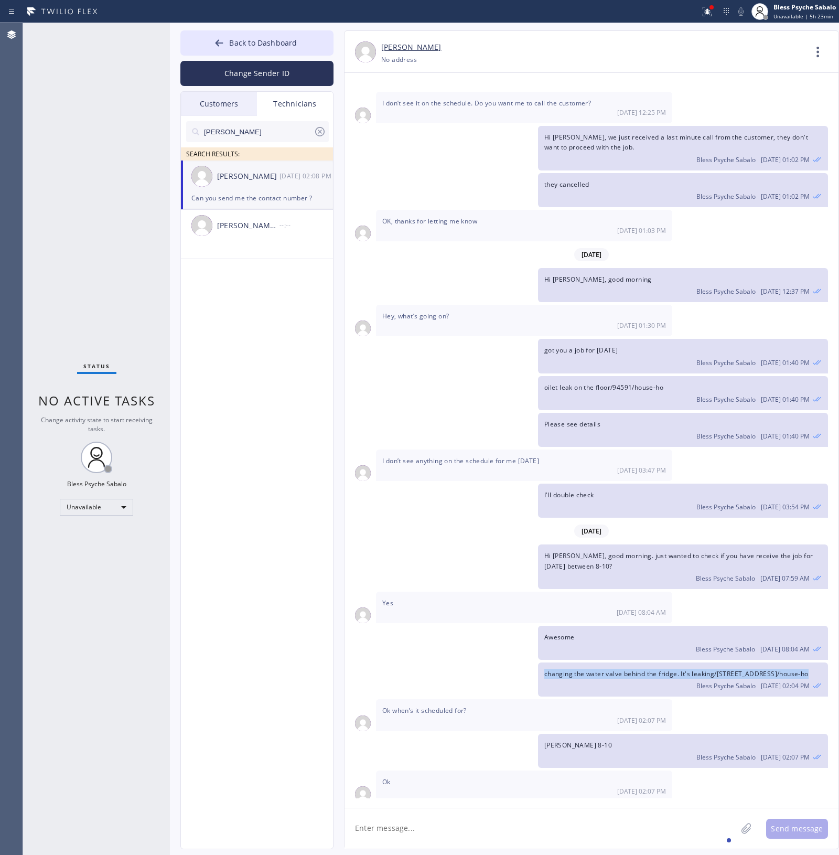
drag, startPoint x: 620, startPoint y: 641, endPoint x: 540, endPoint y: 617, distance: 83.2
click at [540, 663] on div "changing the water valve behind the fridge. It's leaking/[STREET_ADDRESS]/house…" at bounding box center [683, 680] width 290 height 34
click at [563, 663] on div "changing the water valve behind the fridge. It's leaking/[STREET_ADDRESS]/house…" at bounding box center [683, 680] width 290 height 34
click at [568, 669] on span "changing the water valve behind the fridge. It's leaking/[STREET_ADDRESS]/house…" at bounding box center [677, 673] width 264 height 9
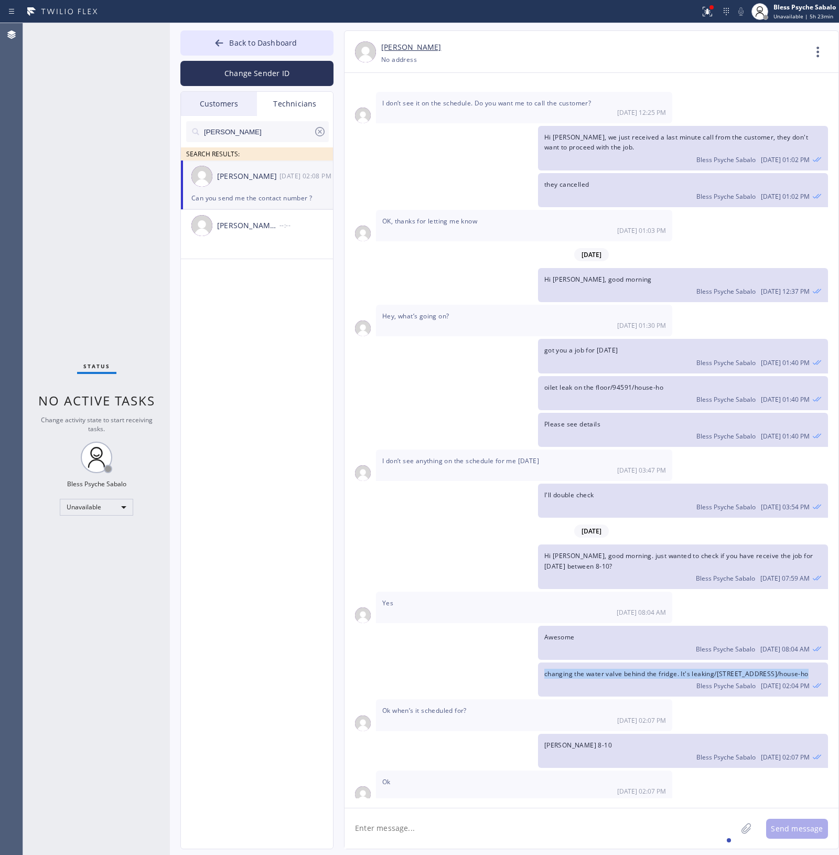
click at [568, 669] on span "changing the water valve behind the fridge. It's leaking/[STREET_ADDRESS]/house…" at bounding box center [677, 673] width 264 height 9
click at [546, 806] on div "[DATE] Hi [PERSON_NAME], my name is RED one of the dispatcher of 5 Star Best Pl…" at bounding box center [592, 440] width 494 height 735
click at [528, 817] on textarea at bounding box center [541, 829] width 392 height 40
click at [241, 175] on div "[PERSON_NAME]" at bounding box center [248, 177] width 62 height 12
click at [364, 827] on textarea at bounding box center [541, 829] width 392 height 40
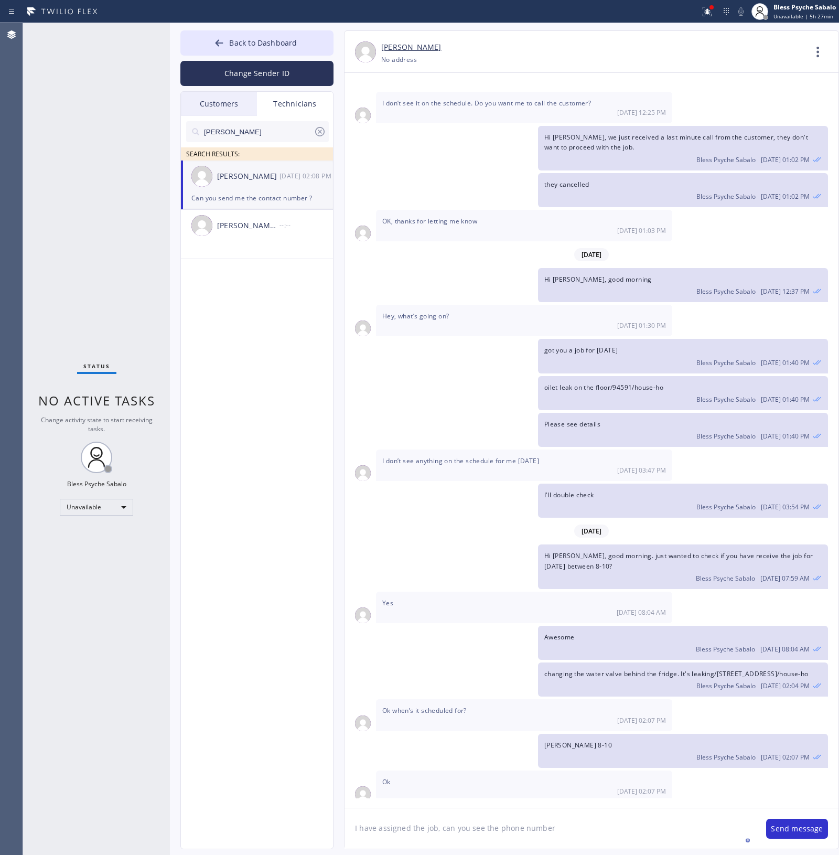
type textarea "I have assigned the job, can you see the phone number?"
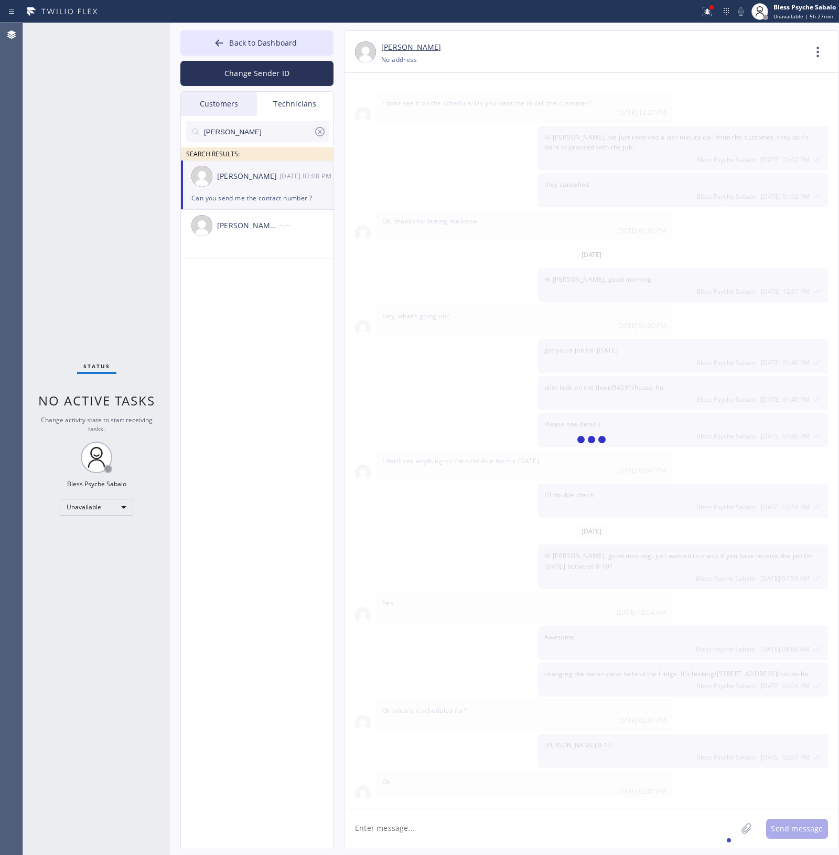
scroll to position [4892, 0]
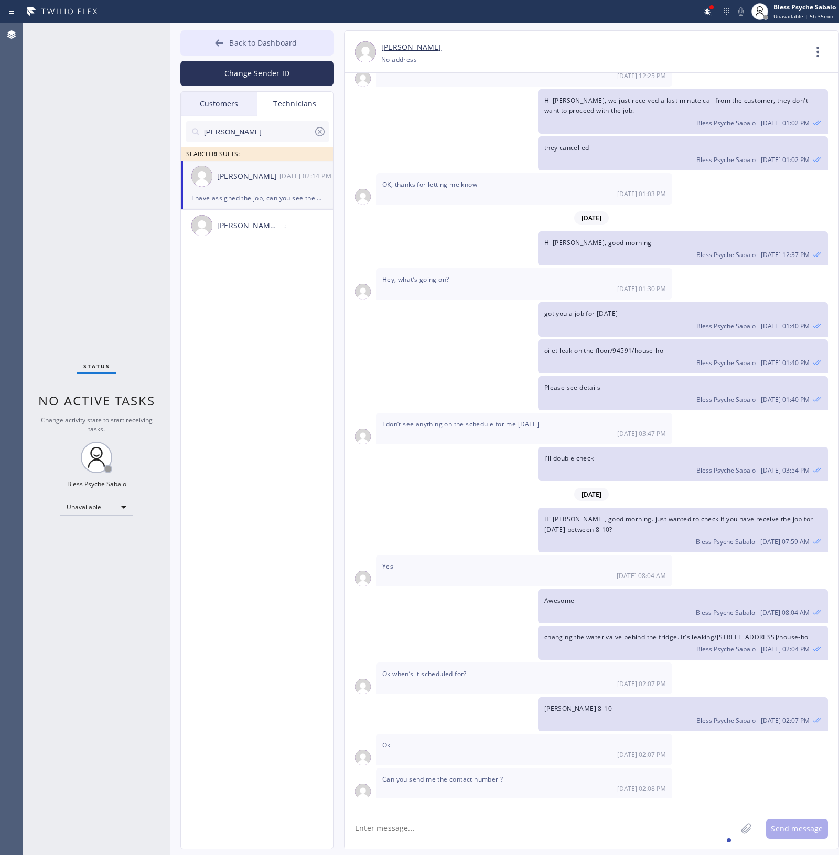
click at [269, 39] on span "Back to Dashboard" at bounding box center [263, 43] width 68 height 10
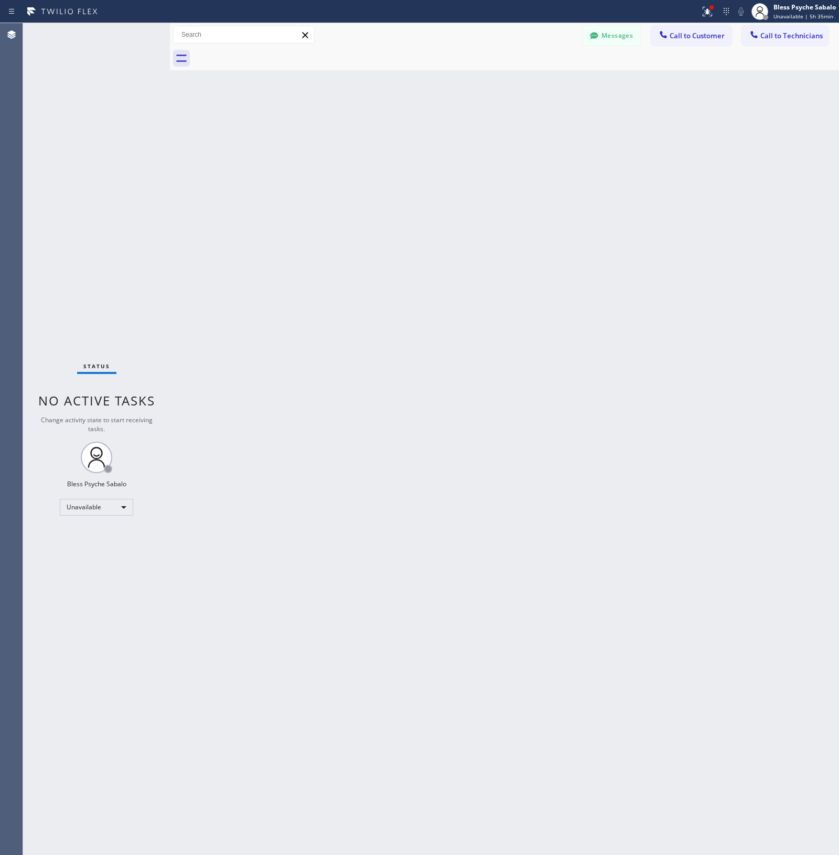
click at [357, 253] on div "Back to Dashboard Change Sender ID Customers Technicians AM [PERSON_NAME] [DATE…" at bounding box center [504, 439] width 669 height 832
drag, startPoint x: 541, startPoint y: 183, endPoint x: 573, endPoint y: 163, distance: 37.4
click at [565, 171] on div "Back to Dashboard Change Sender ID Customers Technicians AM [PERSON_NAME] [DATE…" at bounding box center [504, 439] width 669 height 832
click at [706, 8] on icon at bounding box center [707, 11] width 13 height 13
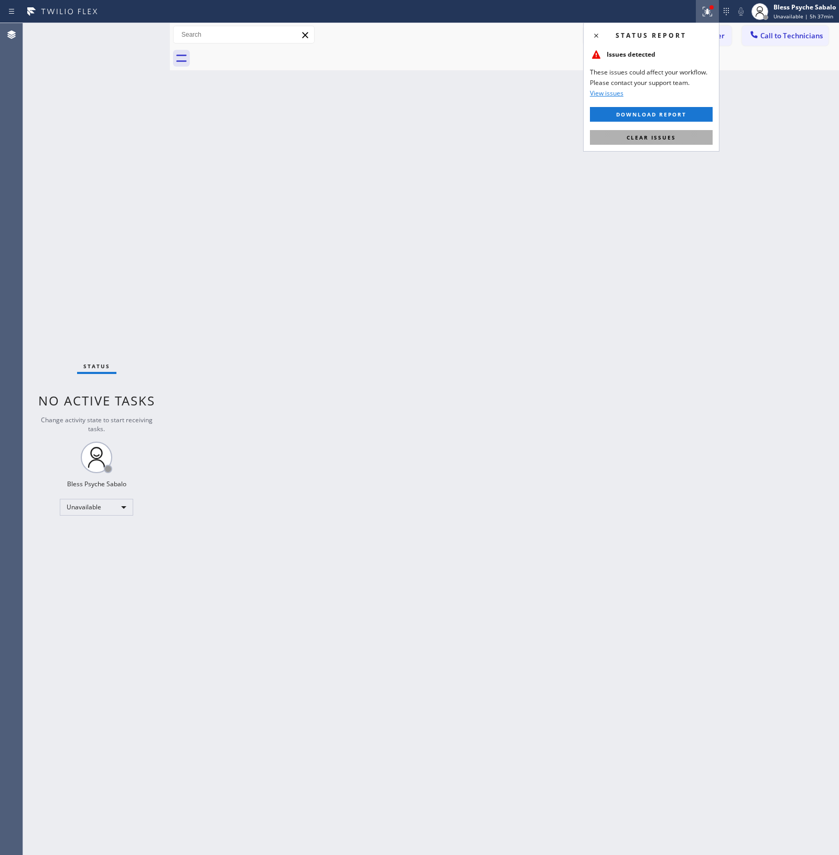
click at [656, 141] on span "Clear issues" at bounding box center [651, 137] width 49 height 7
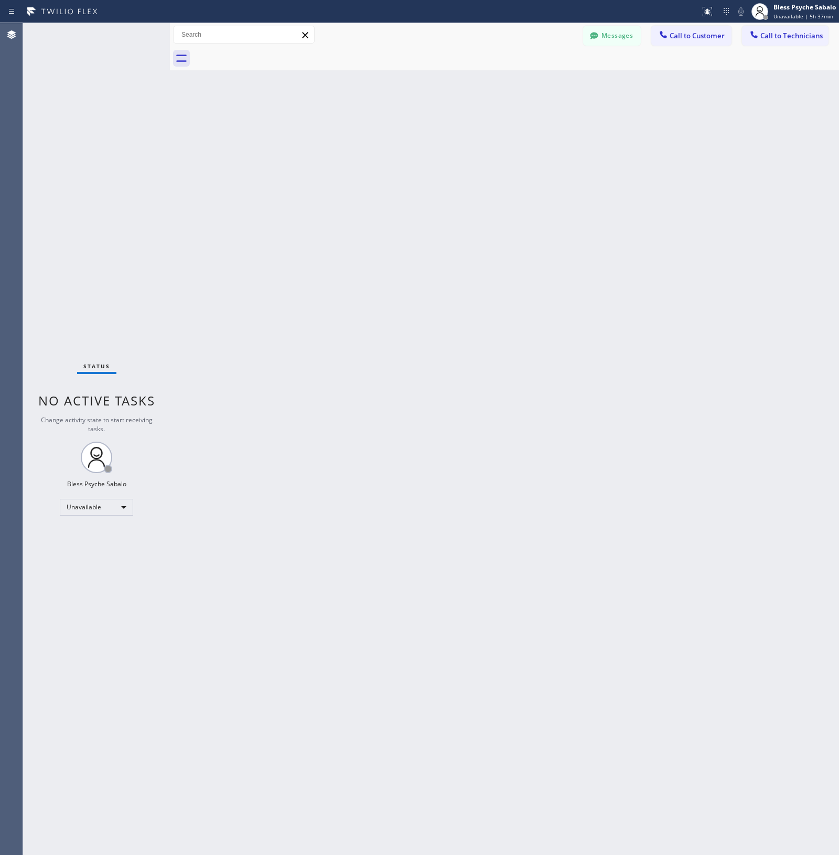
drag, startPoint x: 601, startPoint y: 184, endPoint x: 562, endPoint y: 177, distance: 39.5
click at [596, 187] on div "Back to Dashboard Change Sender ID Customers Technicians AM [PERSON_NAME] [DATE…" at bounding box center [504, 439] width 669 height 832
drag, startPoint x: 552, startPoint y: 198, endPoint x: 179, endPoint y: 138, distance: 378.3
click at [544, 189] on div "Back to Dashboard Change Sender ID Customers Technicians AM [PERSON_NAME] [DATE…" at bounding box center [504, 439] width 669 height 832
click at [303, 69] on div "Back to Dashboard Change Sender ID Customers Technicians AM [PERSON_NAME] [DATE…" at bounding box center [504, 439] width 669 height 832
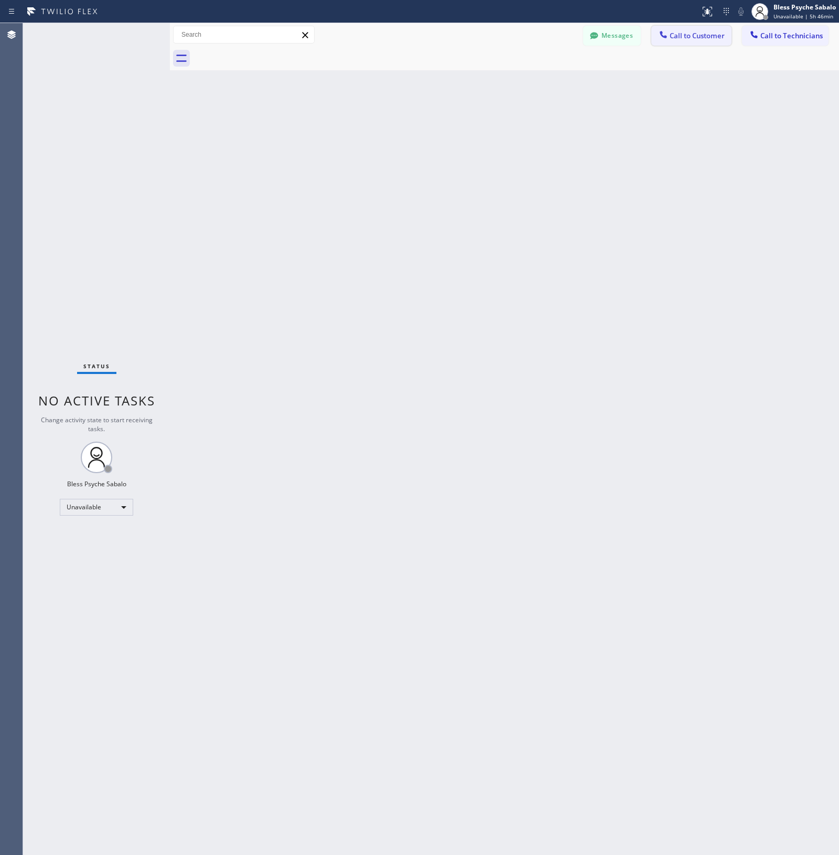
drag, startPoint x: 654, startPoint y: 43, endPoint x: 659, endPoint y: 41, distance: 5.7
click at [654, 43] on button "Call to Customer" at bounding box center [692, 36] width 80 height 20
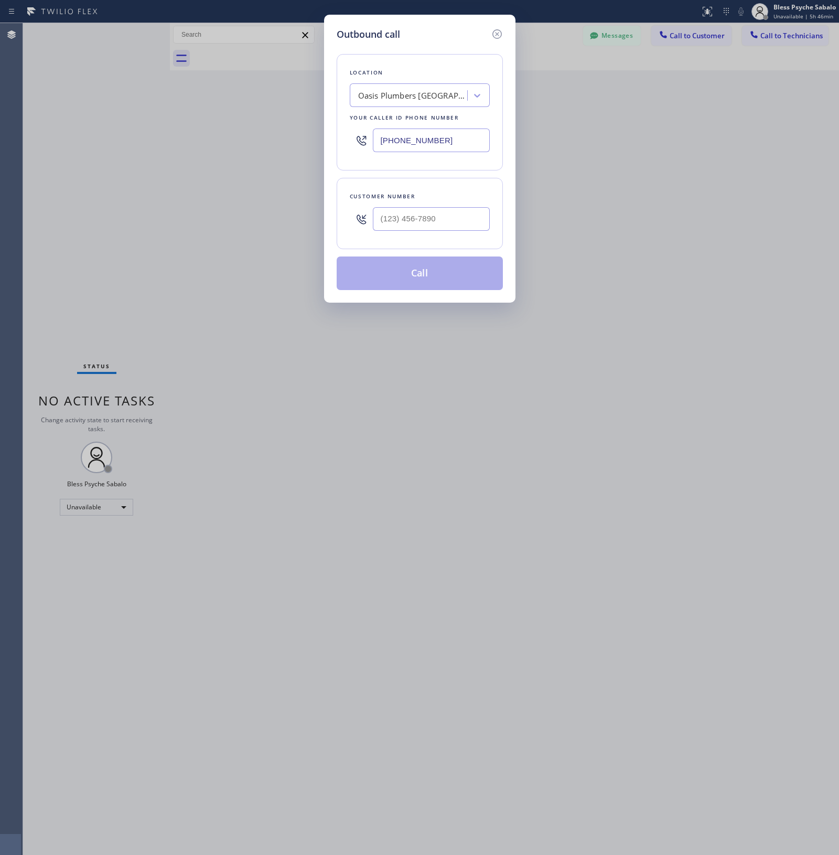
click at [662, 40] on div "Outbound call Location Oasis Plumbers [GEOGRAPHIC_DATA][PERSON_NAME] Your calle…" at bounding box center [419, 427] width 839 height 855
click at [435, 87] on div "Oasis Plumbers [GEOGRAPHIC_DATA][PERSON_NAME]" at bounding box center [410, 96] width 114 height 18
click at [407, 101] on div "Oasis Plumbers [GEOGRAPHIC_DATA][PERSON_NAME]" at bounding box center [413, 96] width 110 height 12
drag, startPoint x: 495, startPoint y: 33, endPoint x: 491, endPoint y: 77, distance: 44.2
click at [495, 40] on icon at bounding box center [497, 34] width 13 height 13
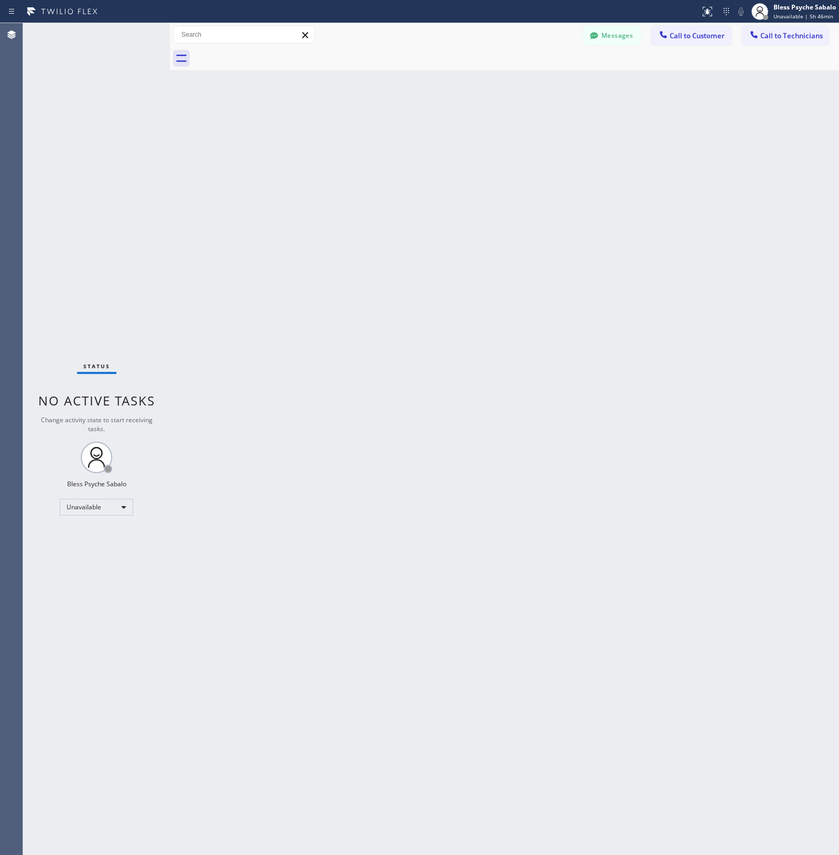
click at [486, 80] on div "Back to Dashboard Change Sender ID Customers Technicians AM [PERSON_NAME] [DATE…" at bounding box center [504, 439] width 669 height 832
click at [226, 44] on div at bounding box center [245, 35] width 144 height 18
click at [228, 39] on input "text" at bounding box center [244, 34] width 141 height 17
click at [228, 39] on input "[PERSON_NAME]" at bounding box center [244, 34] width 141 height 17
click at [236, 38] on input "[PERSON_NAME]" at bounding box center [244, 34] width 141 height 17
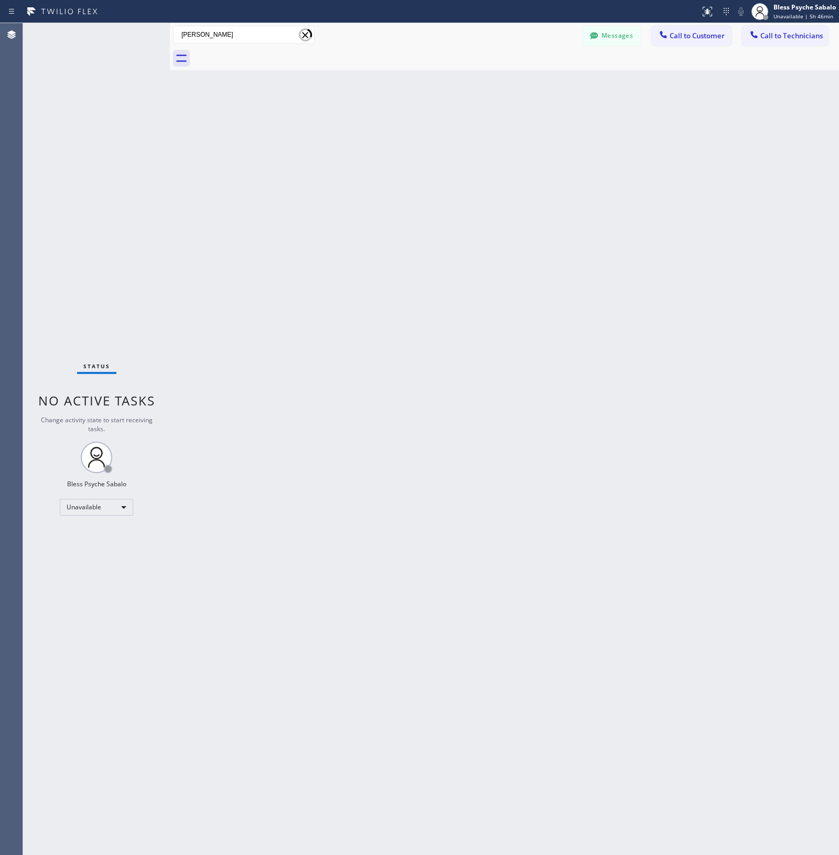
type input "[PERSON_NAME]"
click at [277, 263] on div "Back to Dashboard Change Sender ID Customers Technicians AM [PERSON_NAME] [DATE…" at bounding box center [504, 439] width 669 height 832
click at [614, 38] on button "Messages" at bounding box center [612, 36] width 58 height 20
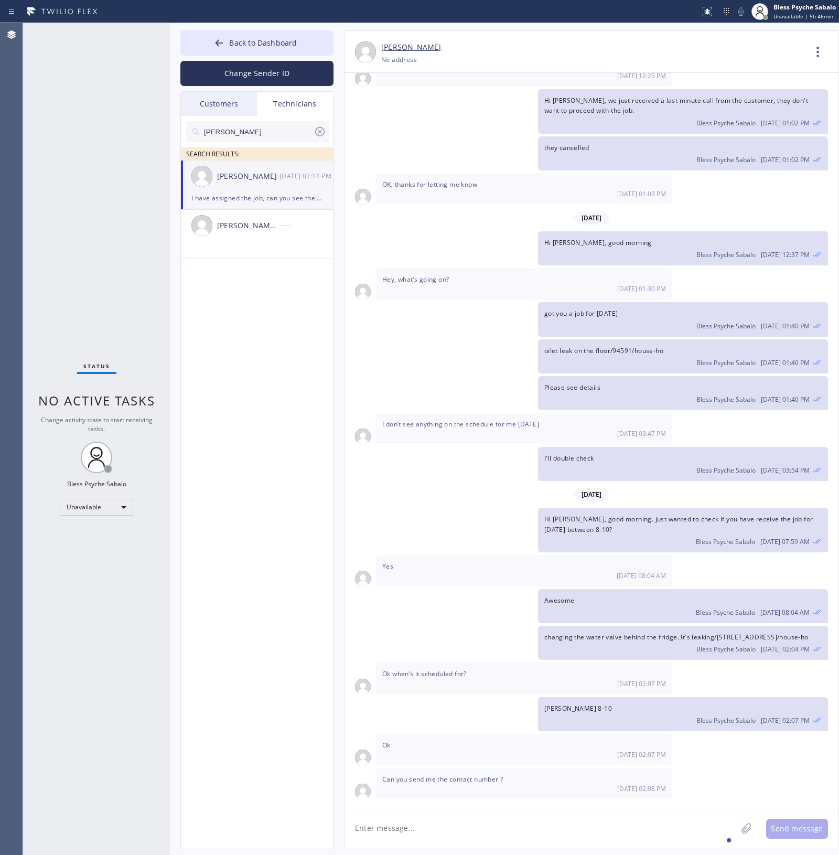
click at [279, 111] on div "Technicians" at bounding box center [295, 104] width 76 height 24
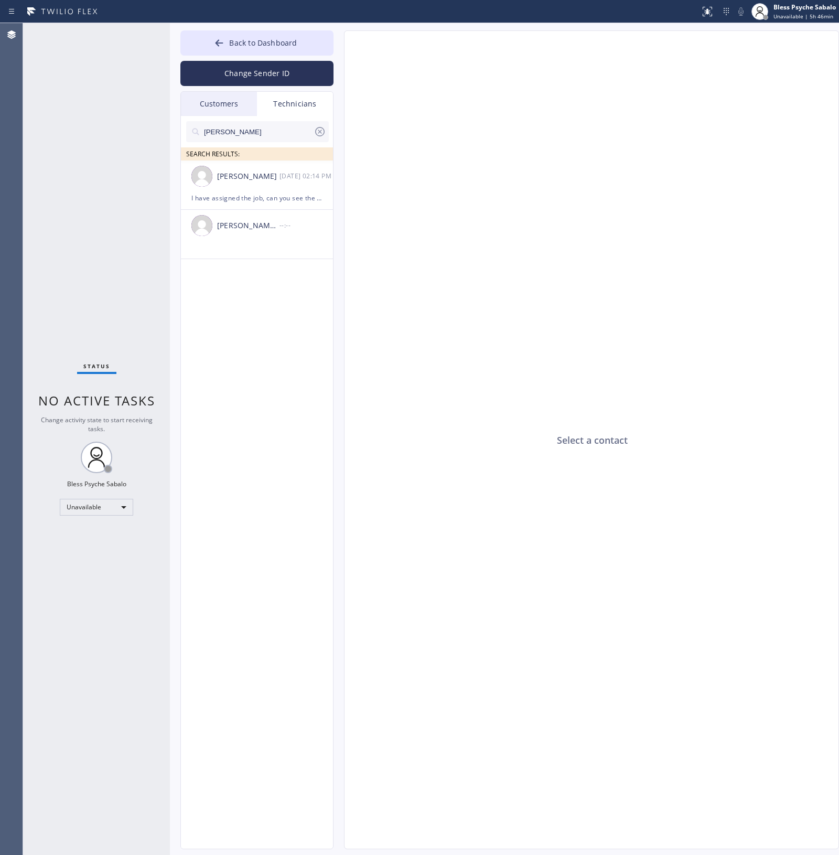
click at [268, 133] on input "[PERSON_NAME]" at bounding box center [258, 131] width 111 height 21
drag, startPoint x: 86, startPoint y: 108, endPoint x: 192, endPoint y: 116, distance: 106.8
click at [103, 109] on div "Status No active tasks Change activity state to start receiving tasks. Bless Ps…" at bounding box center [431, 439] width 816 height 832
type input "[PERSON_NAME]"
click at [235, 188] on div "[PERSON_NAME] --:--" at bounding box center [257, 176] width 153 height 31
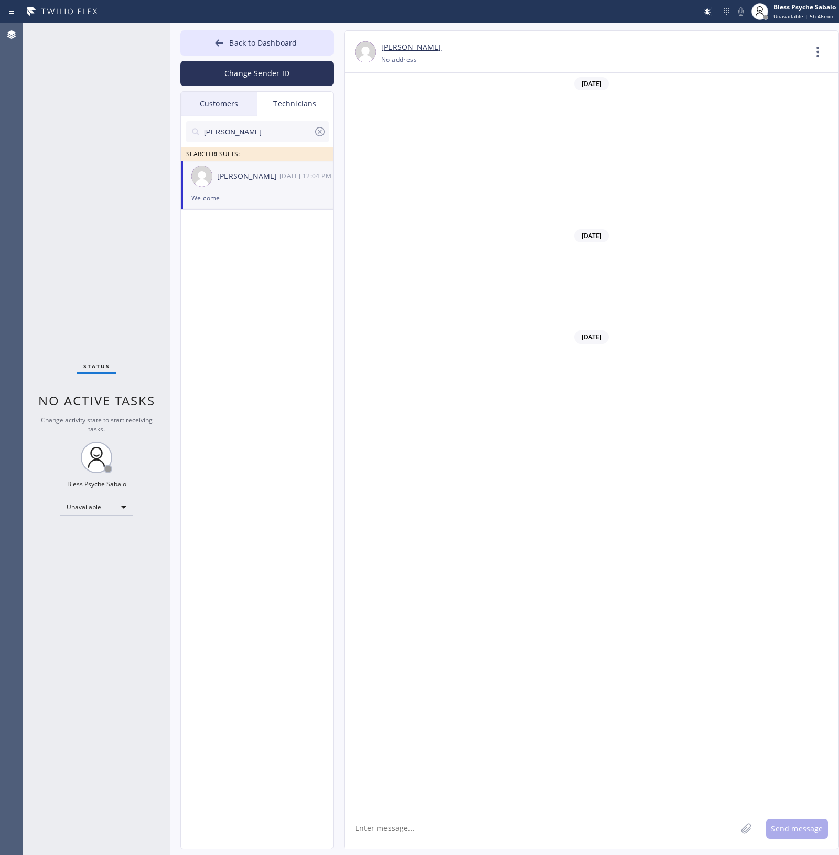
scroll to position [9560, 0]
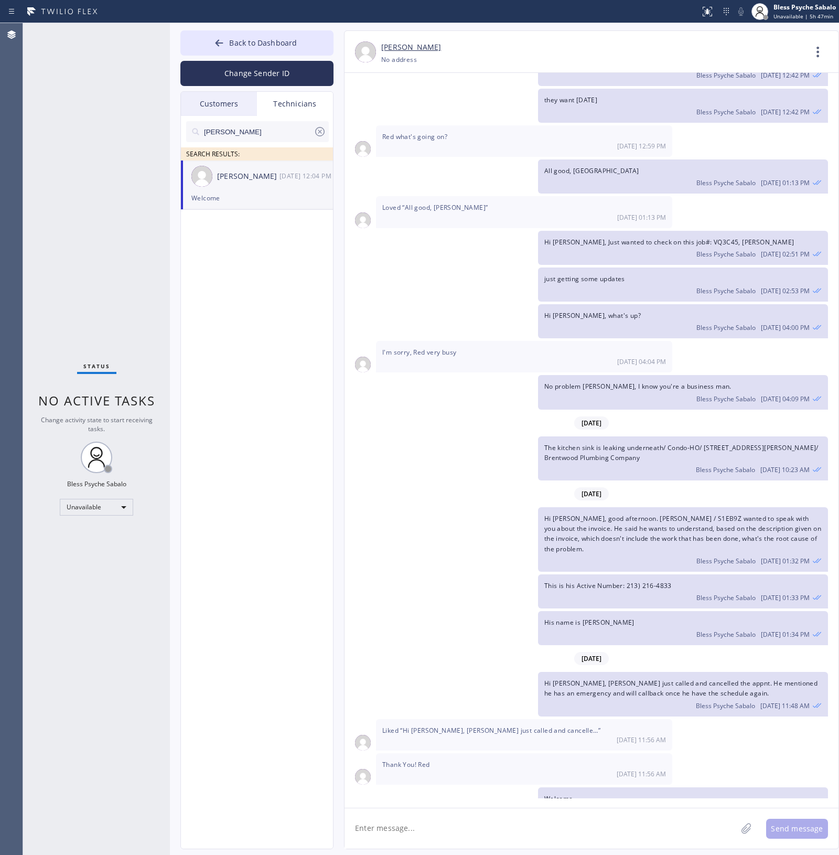
click at [555, 832] on textarea at bounding box center [541, 829] width 392 height 40
type textarea "Hi [PERSON_NAME], how much usually for WH maintenance?"
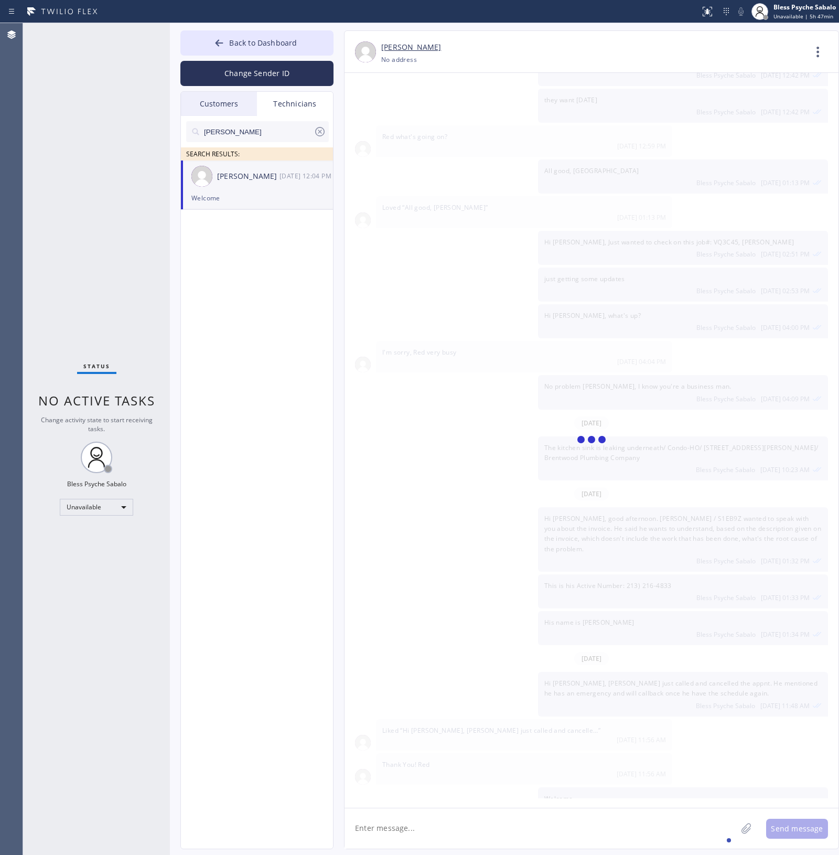
scroll to position [9620, 0]
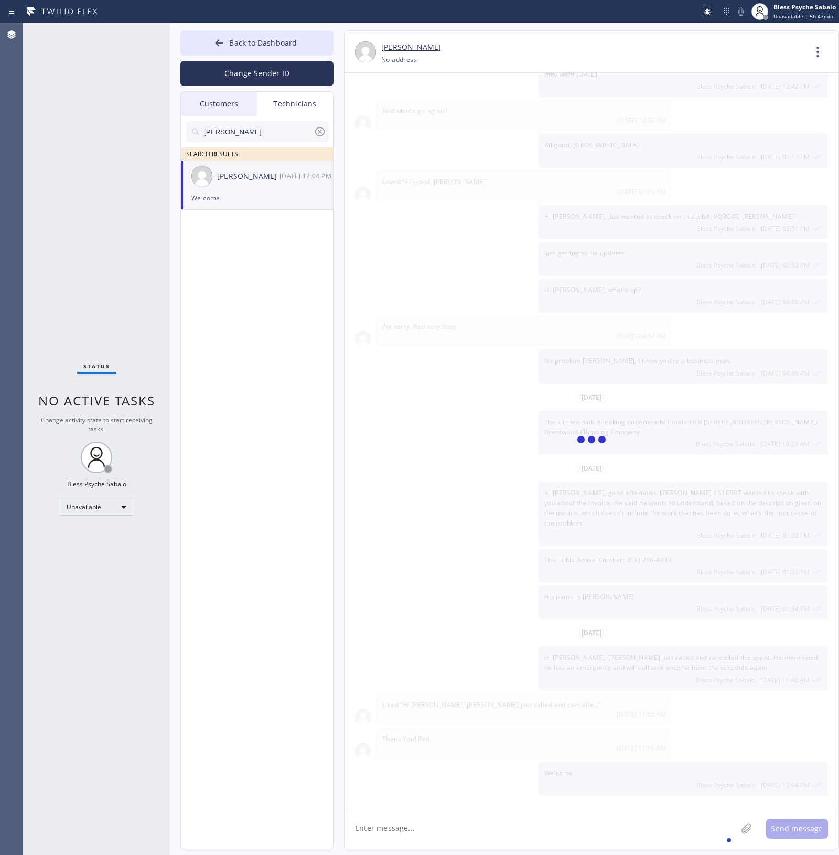
type textarea "f"
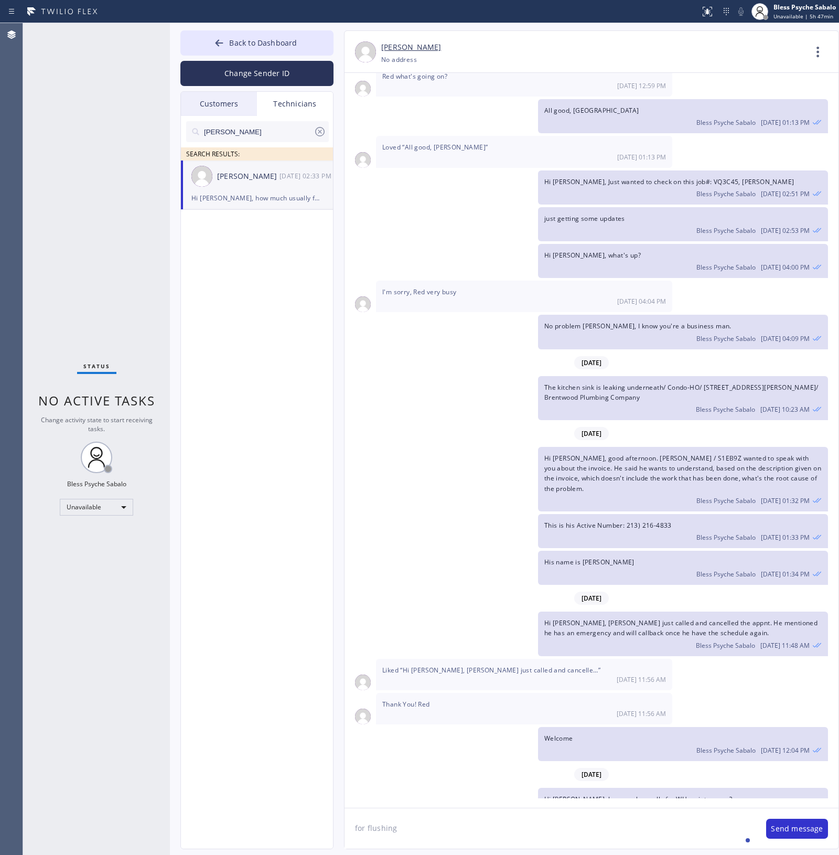
type textarea "for flushing"
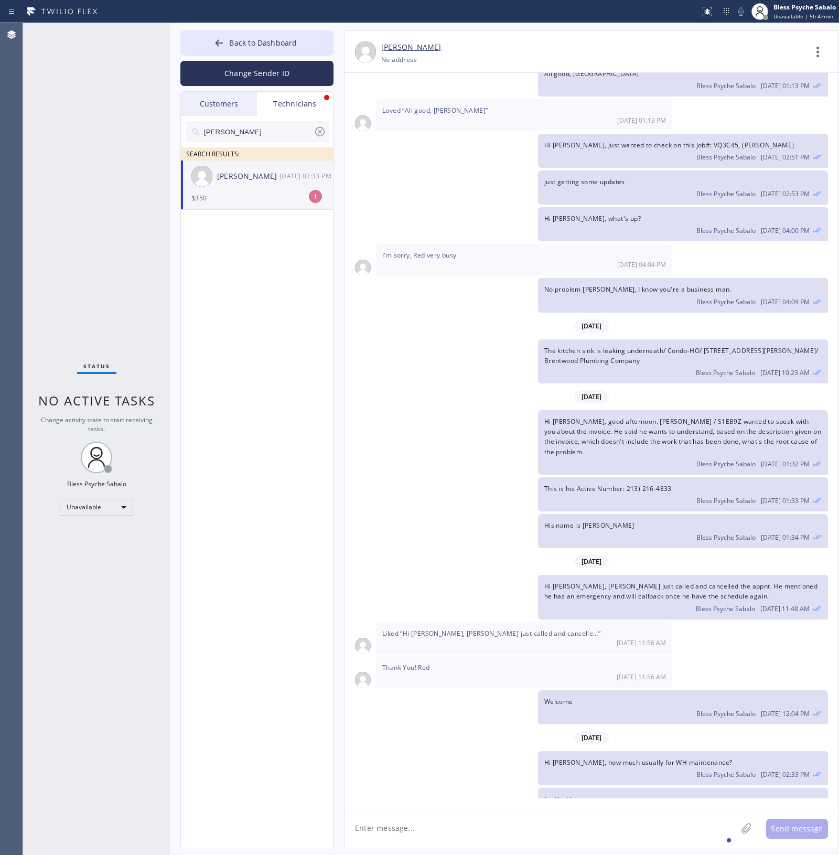
scroll to position [9691, 0]
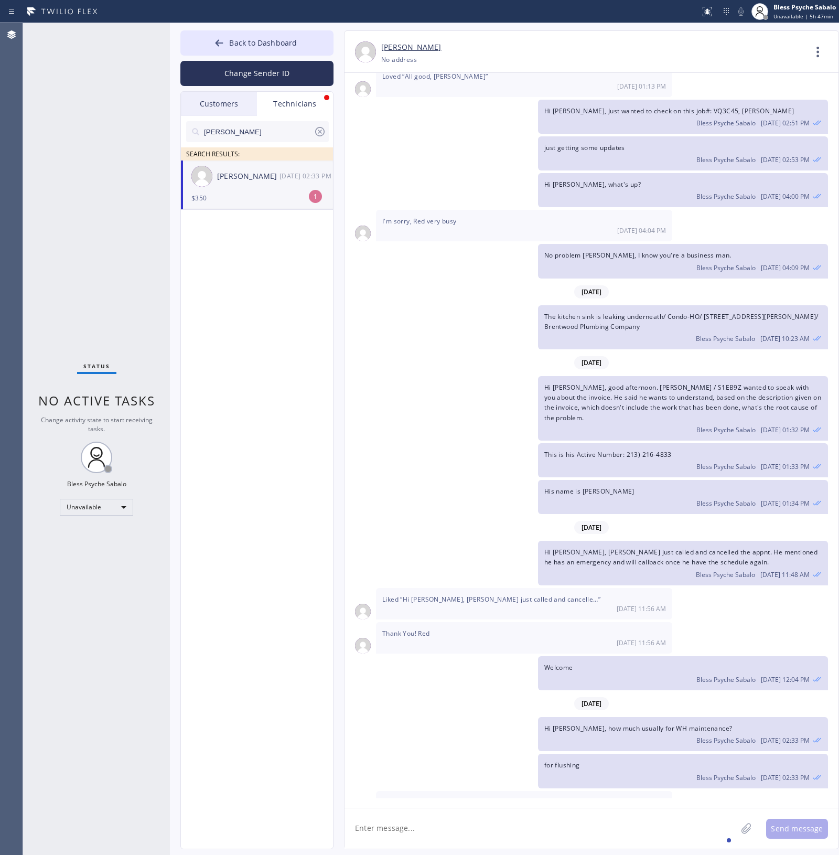
click at [391, 813] on textarea at bounding box center [541, 829] width 392 height 40
click at [384, 820] on textarea at bounding box center [541, 829] width 392 height 40
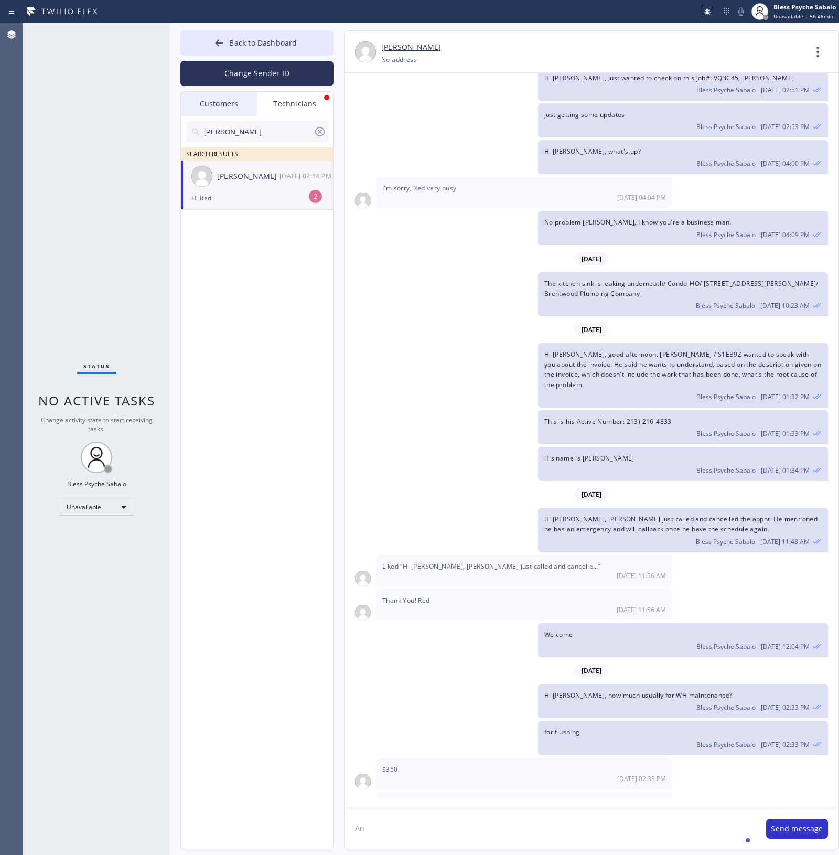
type textarea "A"
type textarea "how much we can trech the amount?"
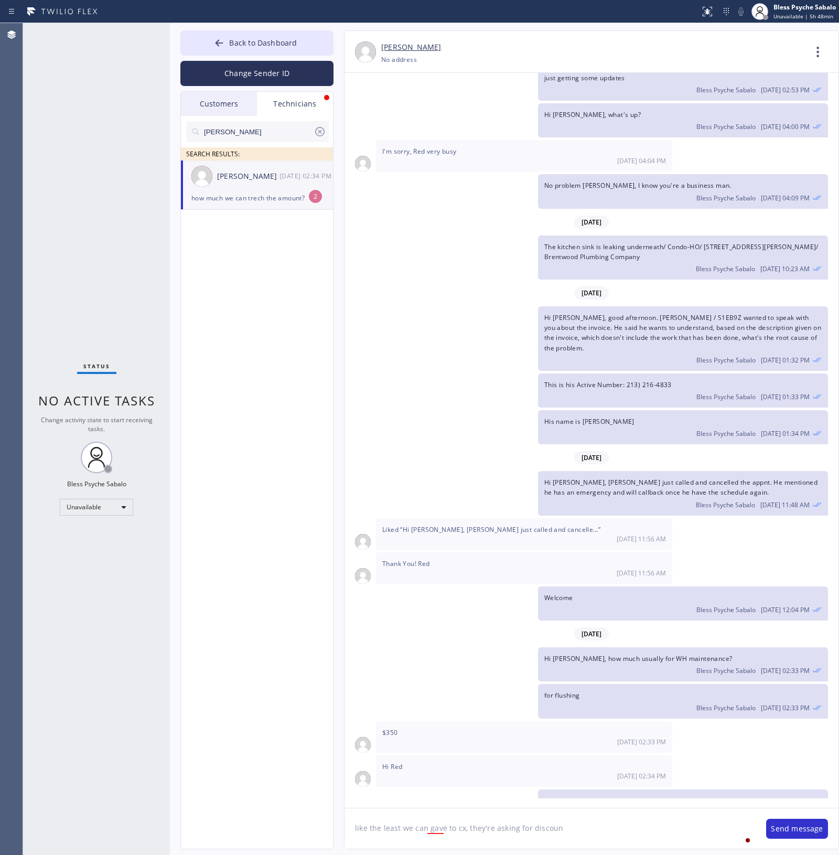
type textarea "like the least we can gave to cx, they're asking for discount"
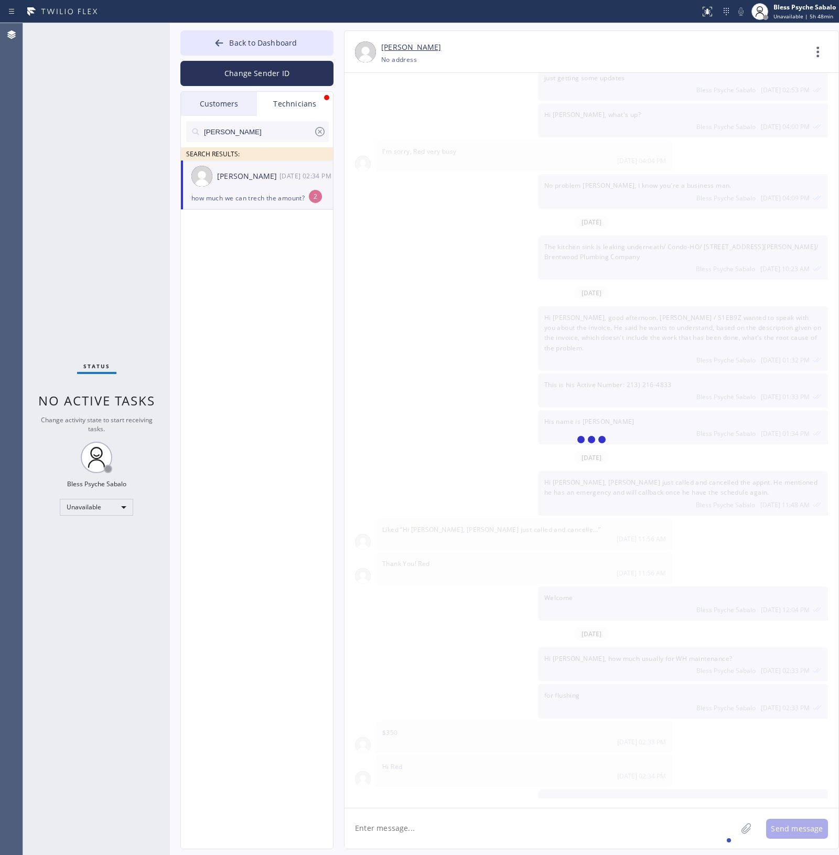
scroll to position [9797, 0]
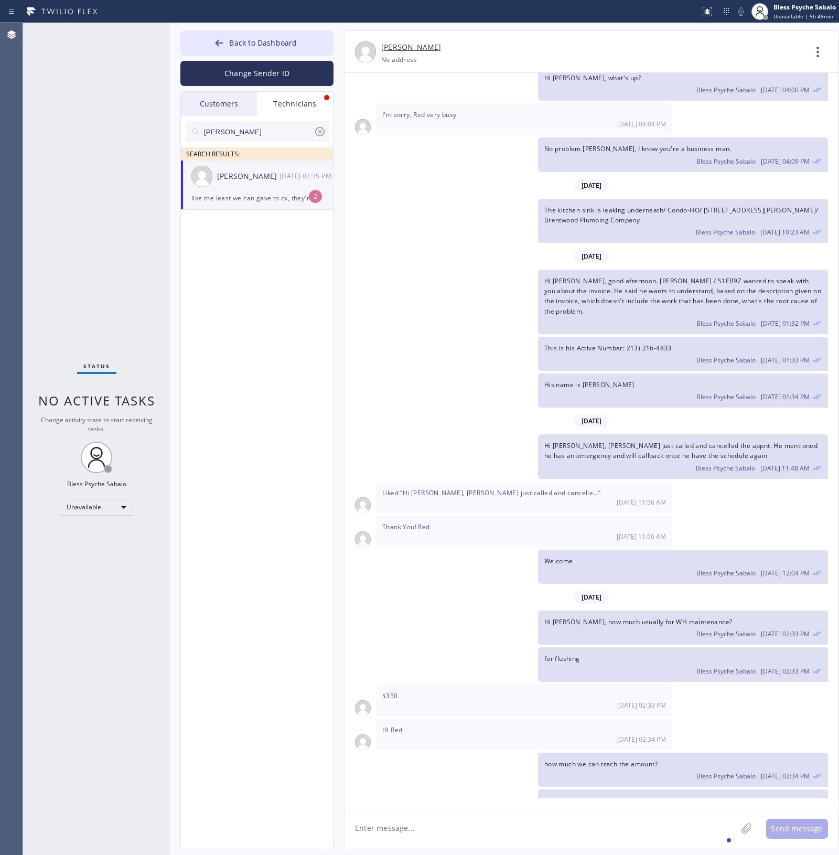
click at [403, 828] on textarea at bounding box center [541, 829] width 392 height 40
click at [274, 179] on div "[PERSON_NAME]" at bounding box center [248, 177] width 62 height 12
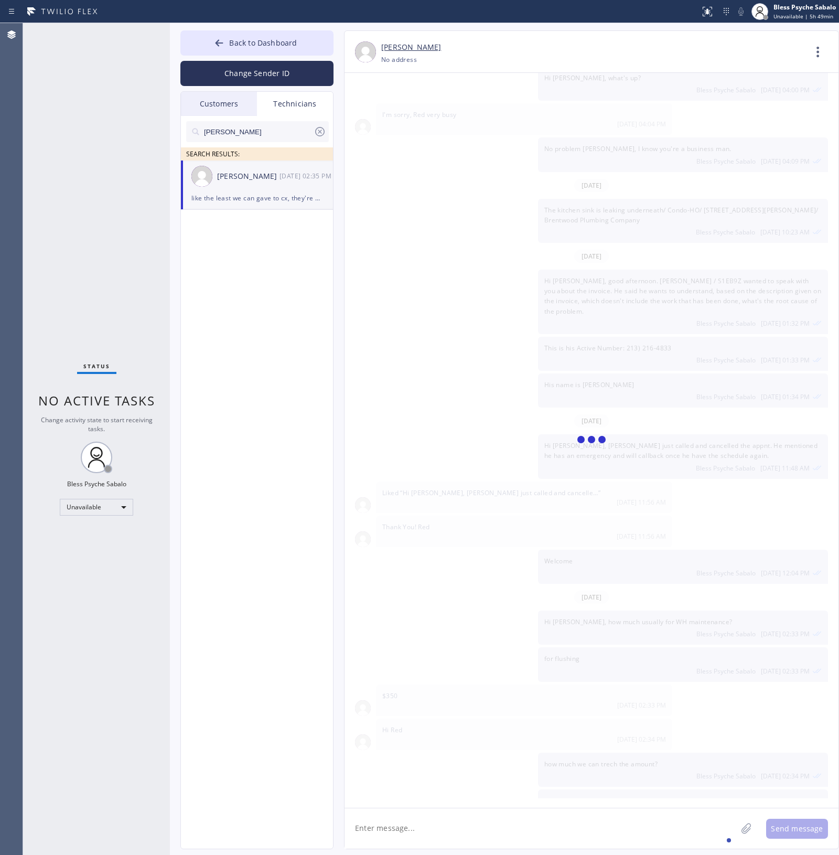
click at [281, 190] on div "[PERSON_NAME] [DATE] 02:35 PM" at bounding box center [257, 176] width 153 height 31
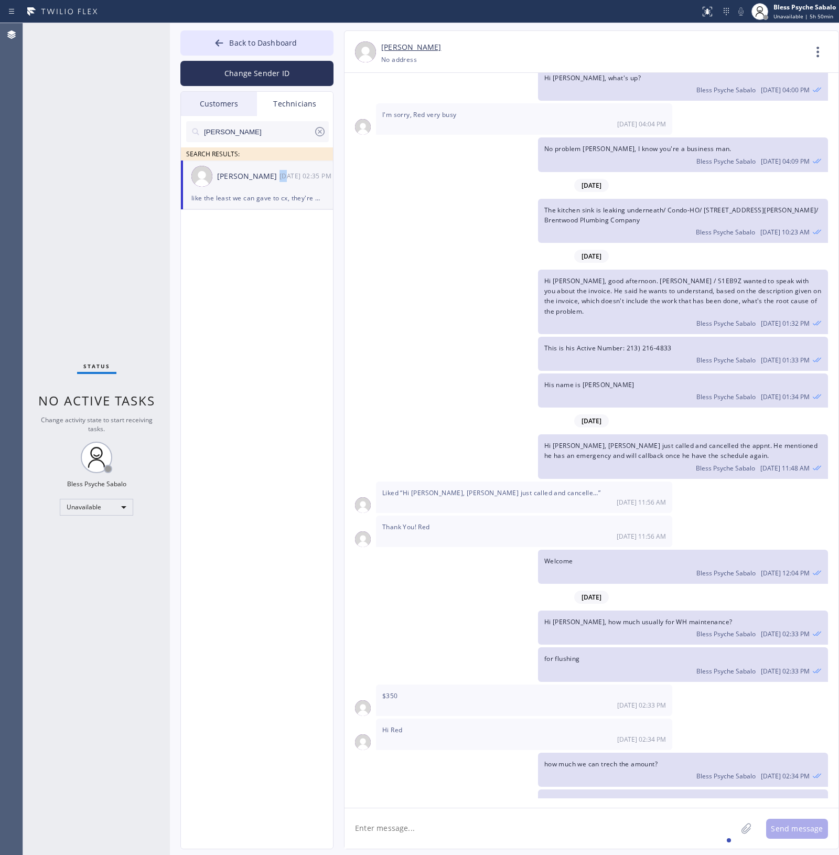
click at [573, 61] on div "[PHONE_NUMBER] Choose phone number No address" at bounding box center [593, 60] width 424 height 12
click at [820, 55] on icon at bounding box center [818, 51] width 25 height 25
click at [746, 105] on li "Call to Technician" at bounding box center [755, 107] width 152 height 27
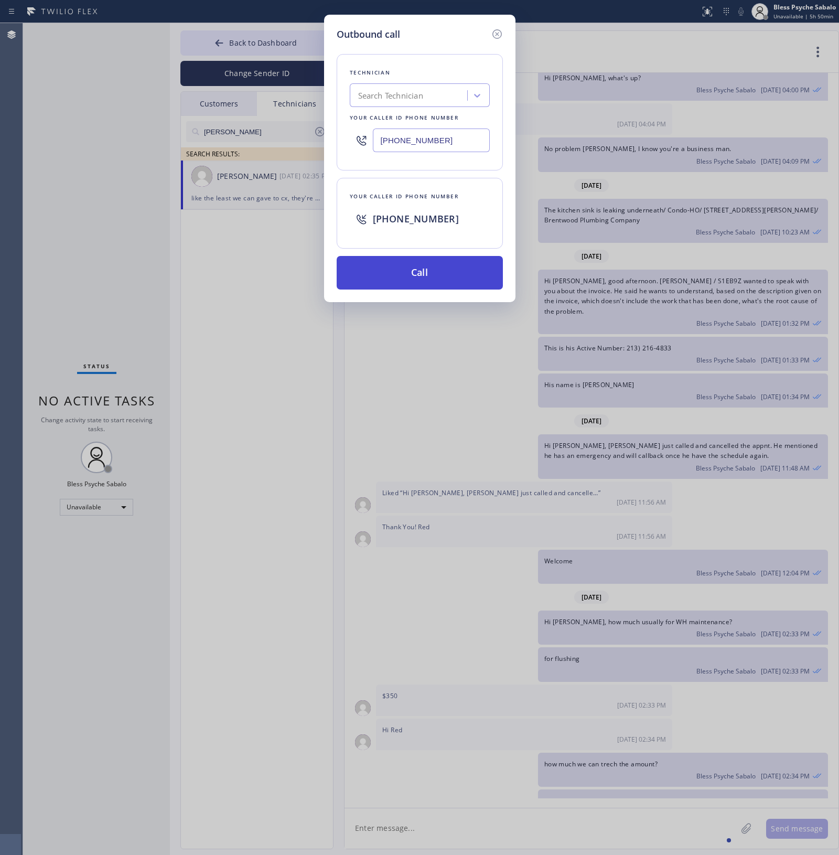
click at [370, 274] on button "Call" at bounding box center [420, 273] width 166 height 34
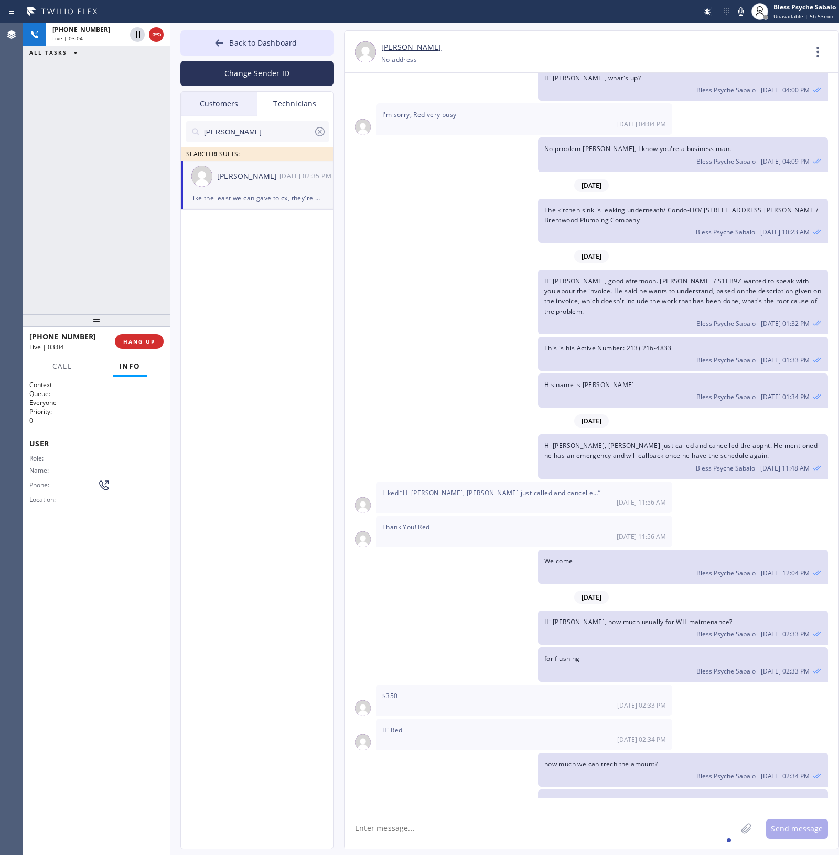
drag, startPoint x: 120, startPoint y: 339, endPoint x: 125, endPoint y: 309, distance: 30.9
click at [120, 339] on button "HANG UP" at bounding box center [139, 341] width 49 height 15
drag, startPoint x: 125, startPoint y: 309, endPoint x: 126, endPoint y: 295, distance: 13.7
click at [125, 307] on div "[PHONE_NUMBER] Live | 03:05 ALL TASKS ALL TASKS ACTIVE TASKS TASKS IN WRAP UP" at bounding box center [96, 168] width 147 height 291
click at [135, 344] on span "COMPLETE" at bounding box center [137, 341] width 36 height 7
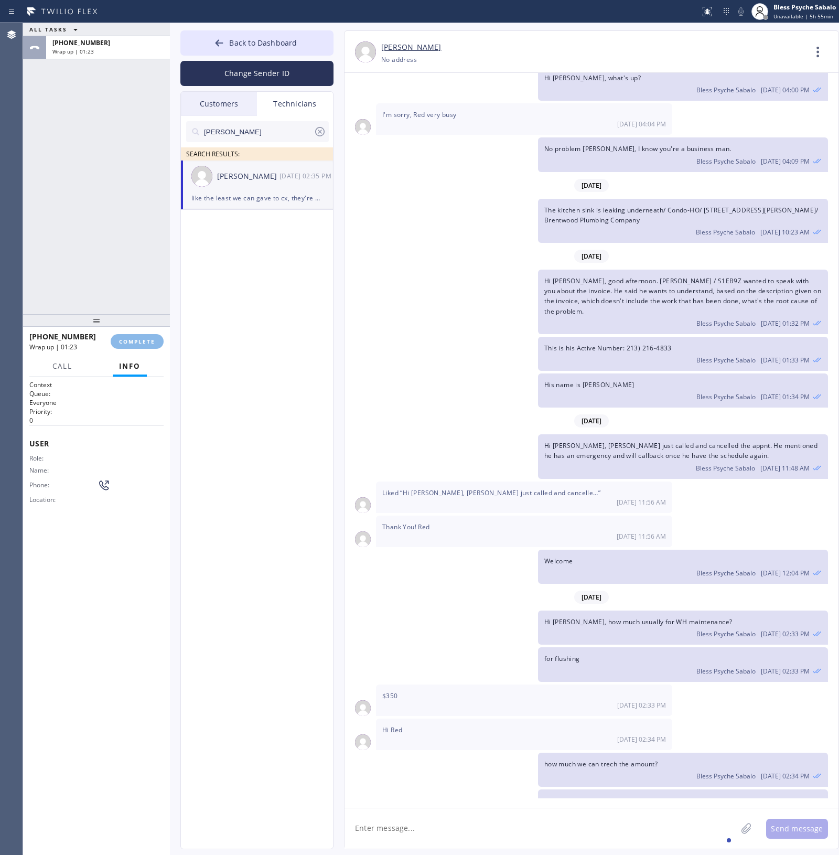
click at [135, 275] on div "ALL TASKS ALL TASKS ACTIVE TASKS TASKS IN WRAP UP [PHONE_NUMBER] Wrap up | 01:23" at bounding box center [96, 168] width 147 height 291
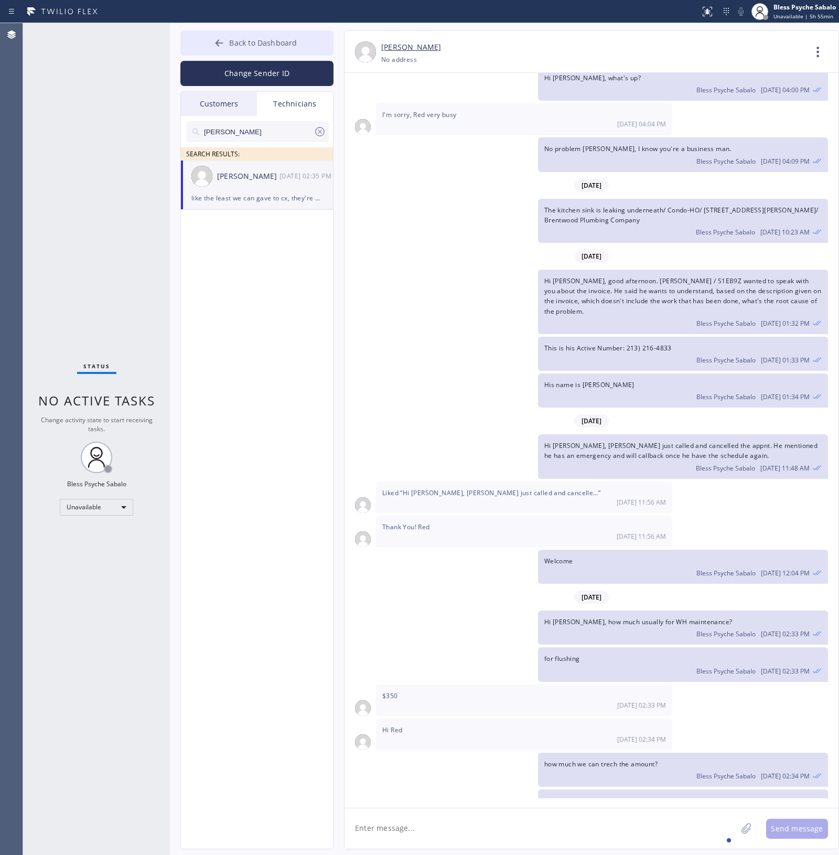
click at [277, 46] on span "Back to Dashboard" at bounding box center [263, 43] width 68 height 10
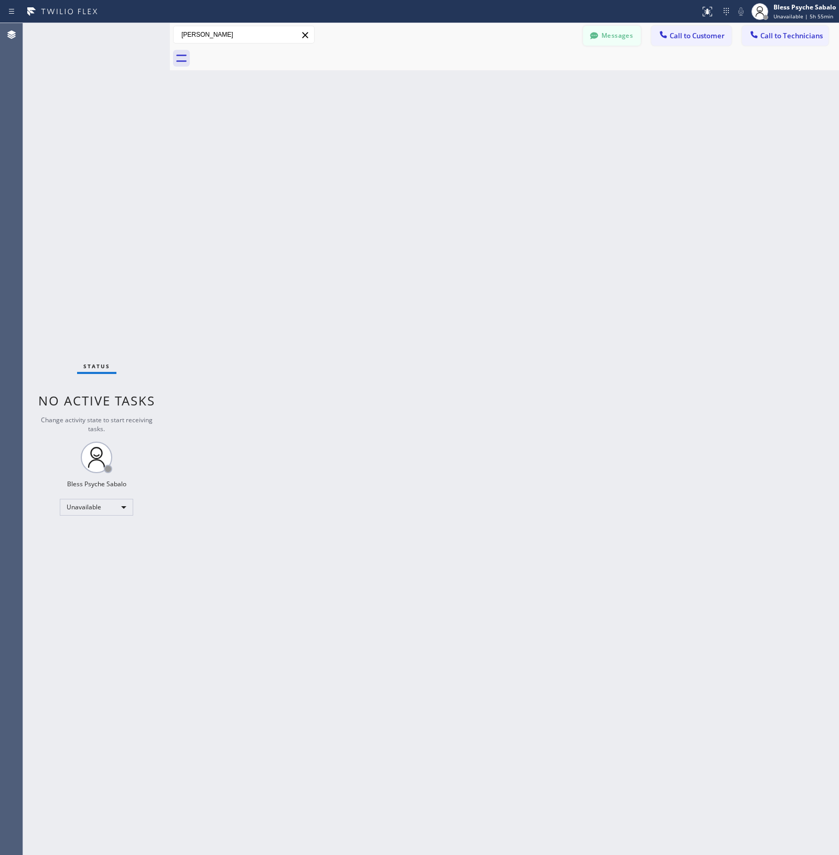
click at [622, 41] on button "Messages" at bounding box center [612, 36] width 58 height 20
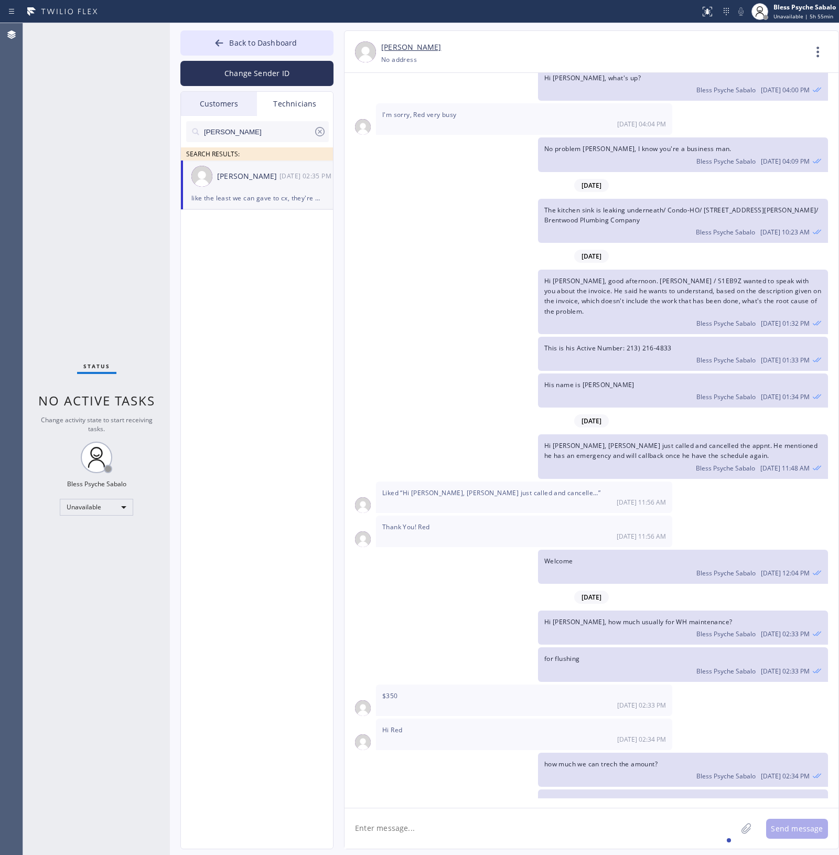
click at [321, 134] on icon at bounding box center [320, 131] width 13 height 13
click at [321, 134] on input "text" at bounding box center [266, 131] width 126 height 21
click at [239, 101] on div "Customers" at bounding box center [219, 104] width 76 height 24
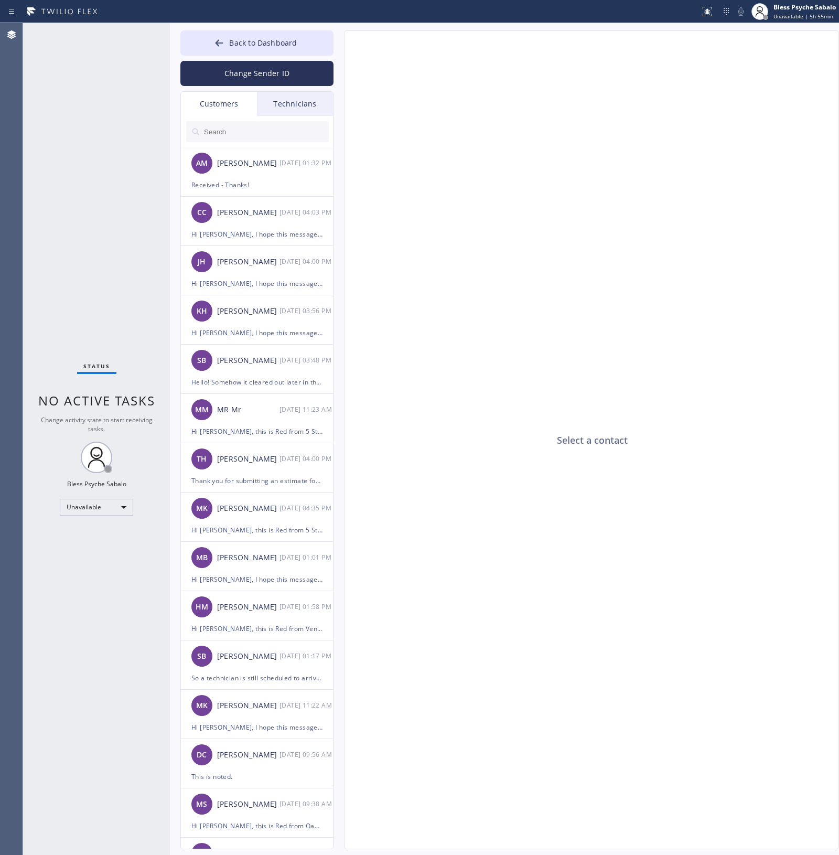
click at [270, 105] on div "Technicians" at bounding box center [295, 104] width 76 height 24
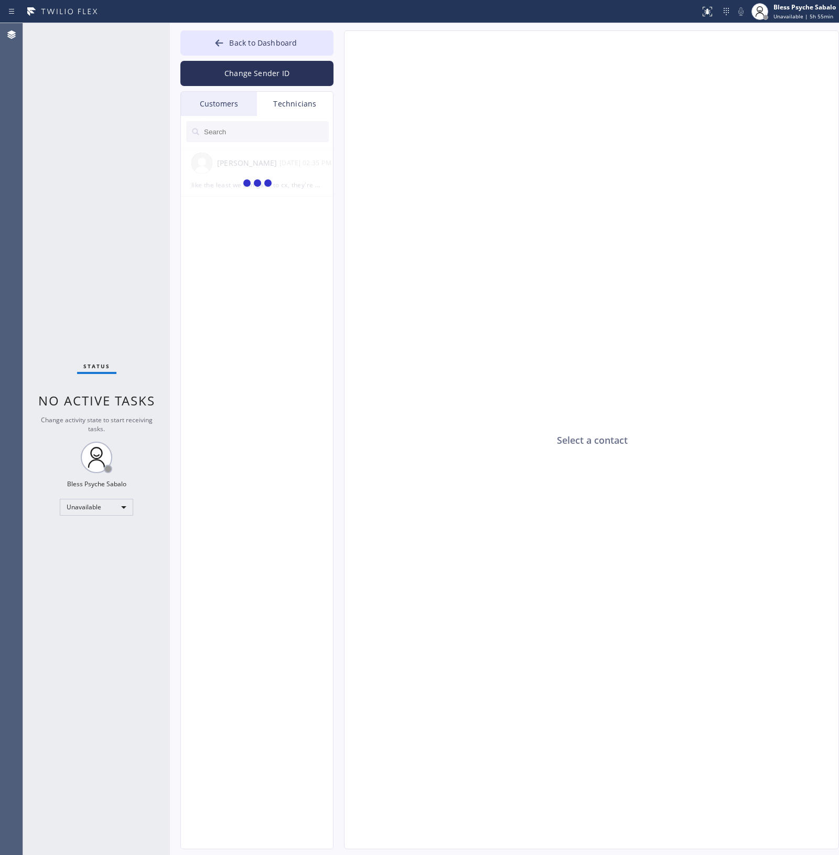
click at [190, 90] on div "Back to Dashboard Change Sender ID Customers Technicians AM [PERSON_NAME] [DATE…" at bounding box center [256, 439] width 153 height 819
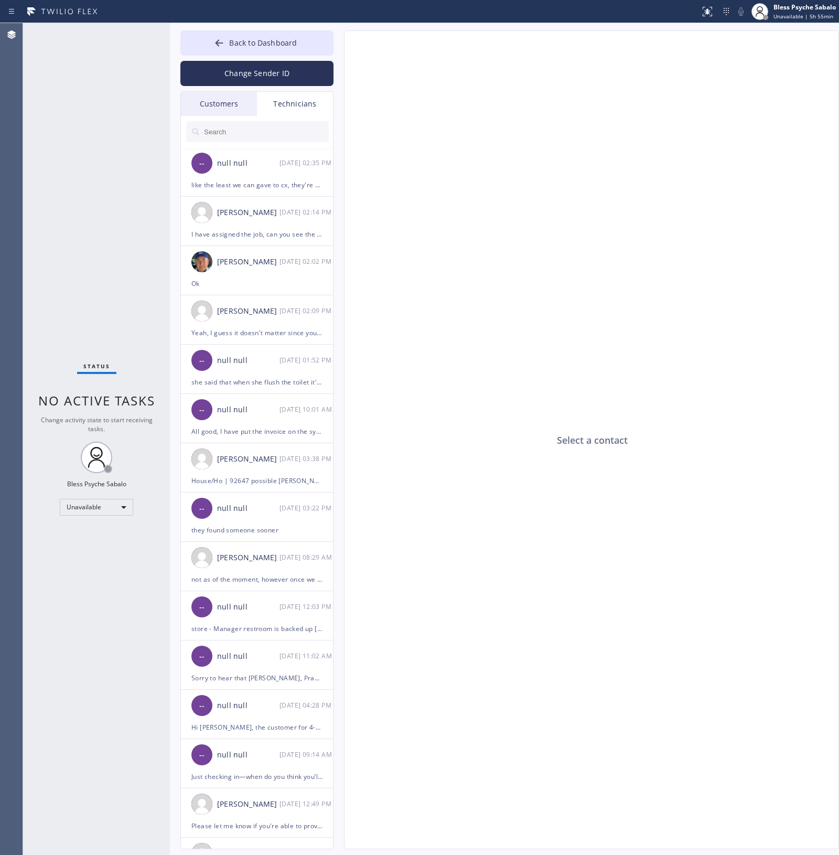
click at [315, 107] on div "Technicians" at bounding box center [295, 104] width 76 height 24
click at [264, 173] on div "-- null null [DATE] 02:35 PM" at bounding box center [257, 162] width 153 height 31
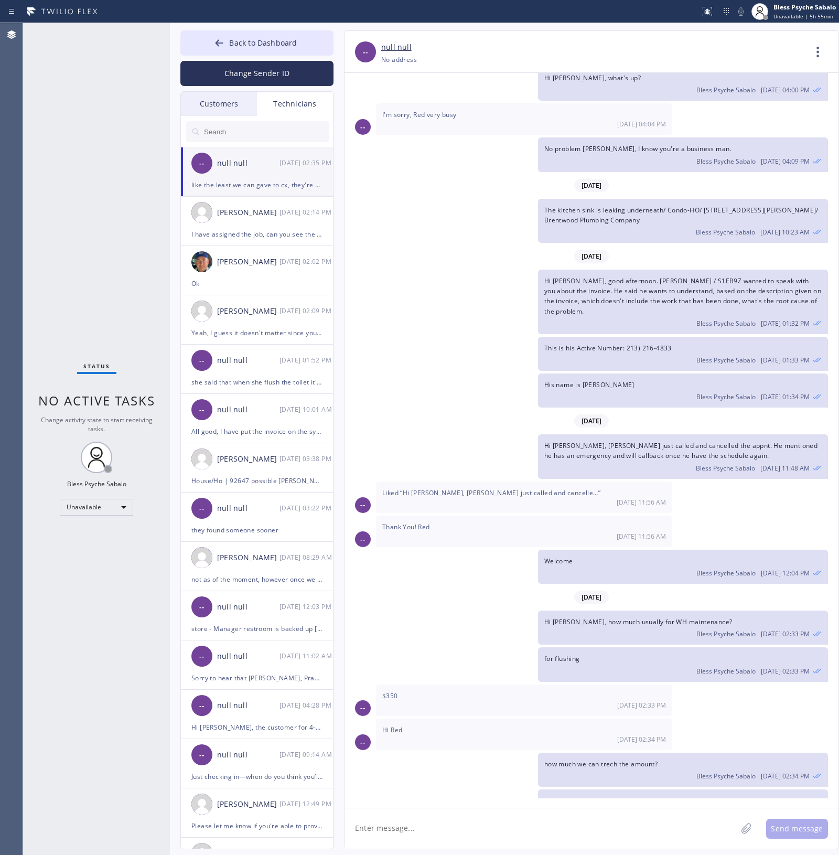
click at [303, 104] on div "Technicians" at bounding box center [295, 104] width 76 height 24
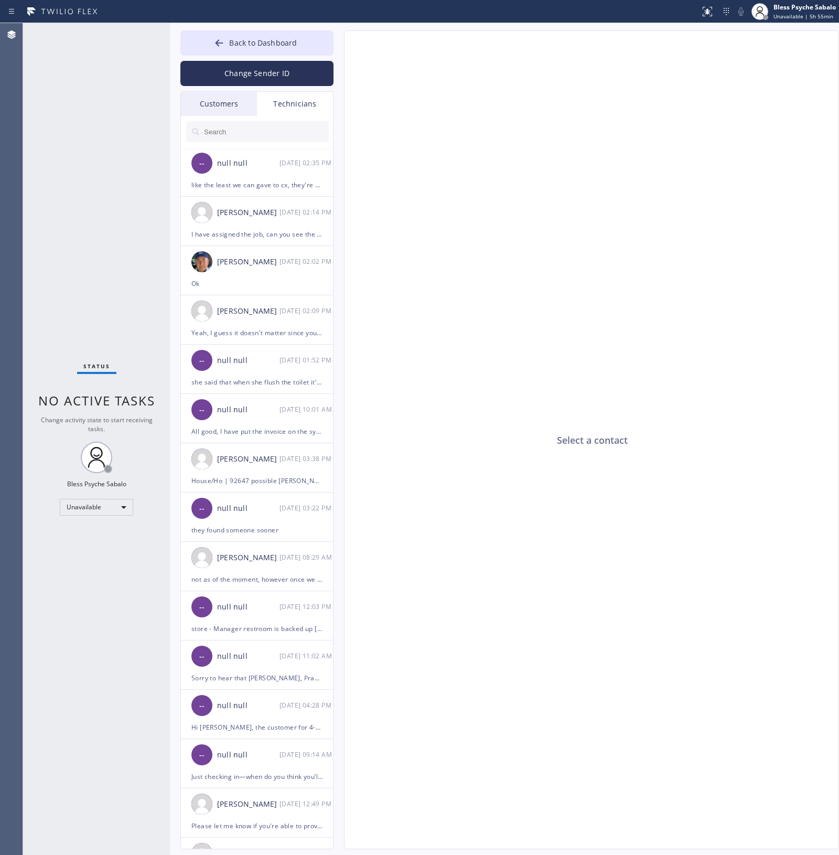
click at [220, 105] on div "Customers" at bounding box center [219, 104] width 76 height 24
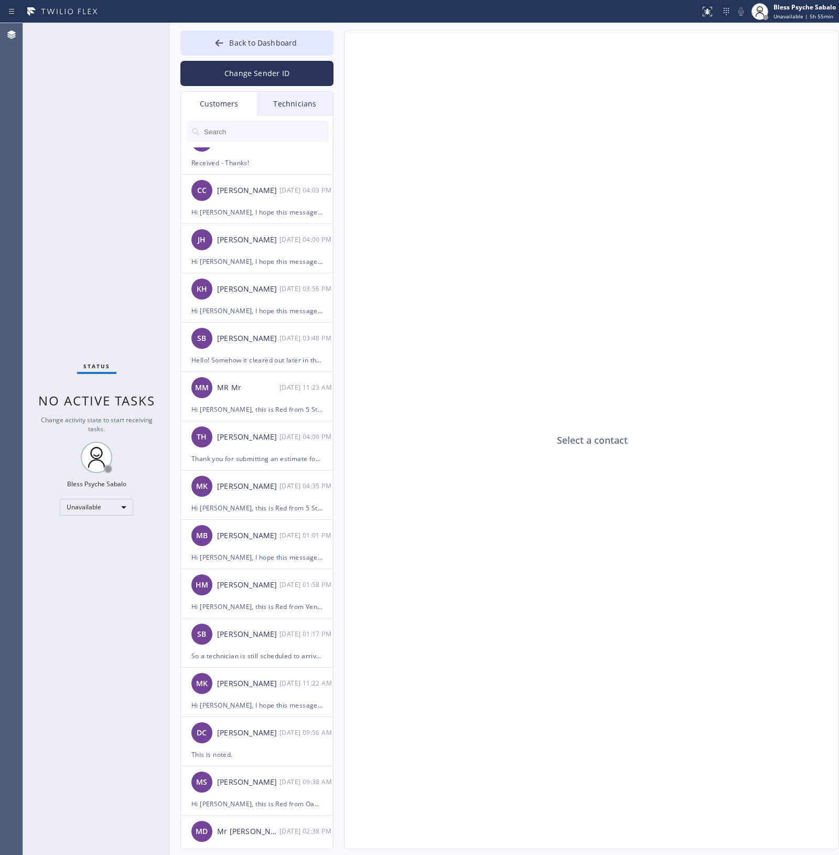
scroll to position [0, 0]
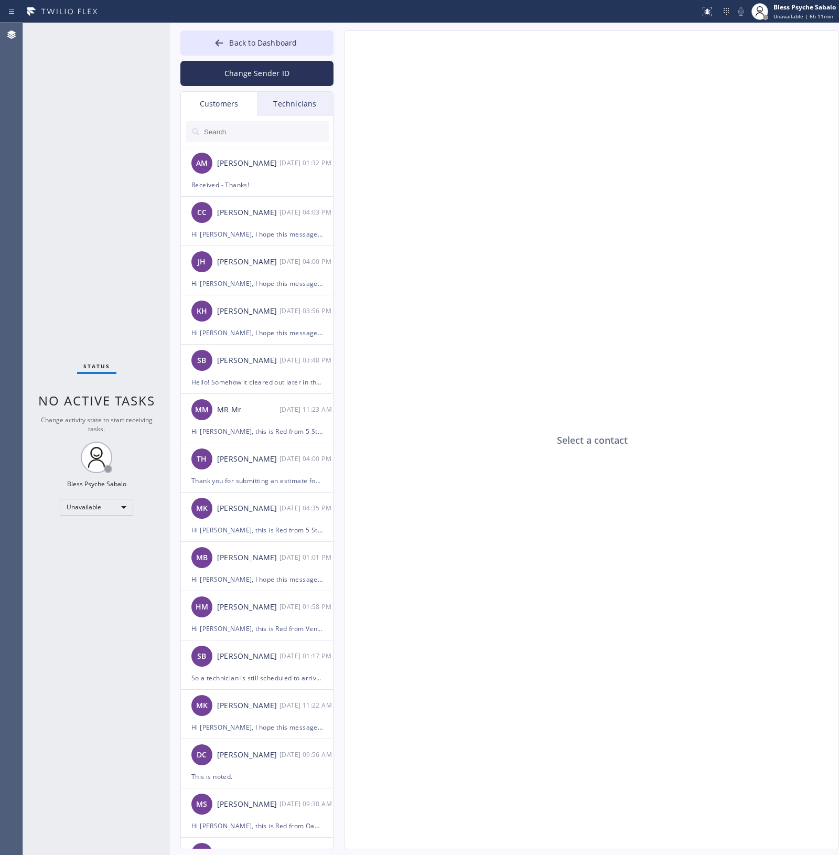
click at [505, 314] on div "Select a contact" at bounding box center [592, 440] width 495 height 819
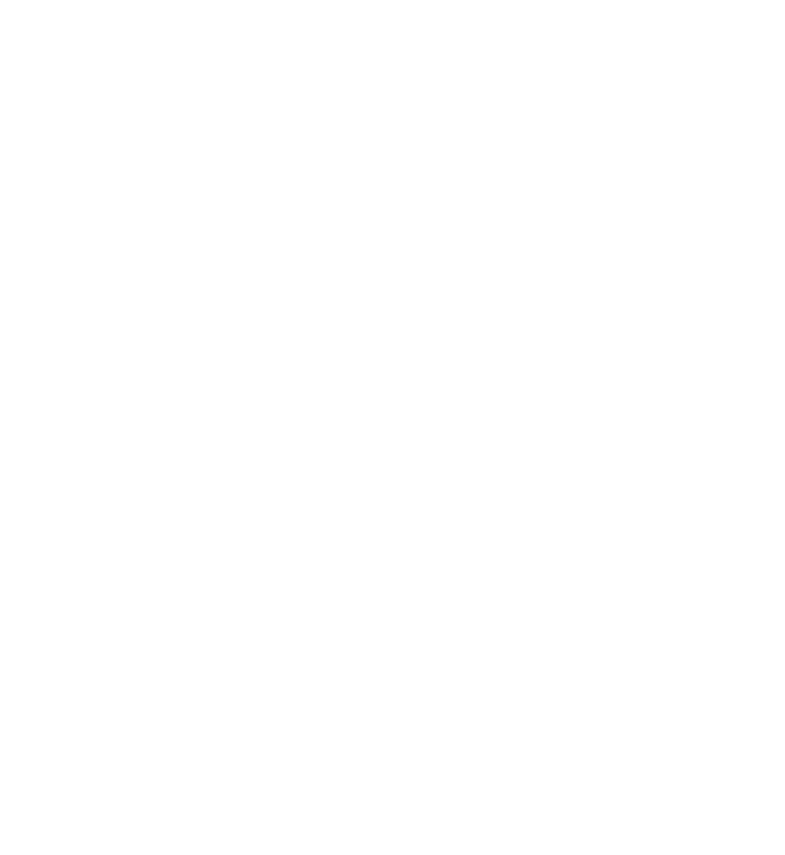
click at [117, 224] on div at bounding box center [392, 427] width 785 height 855
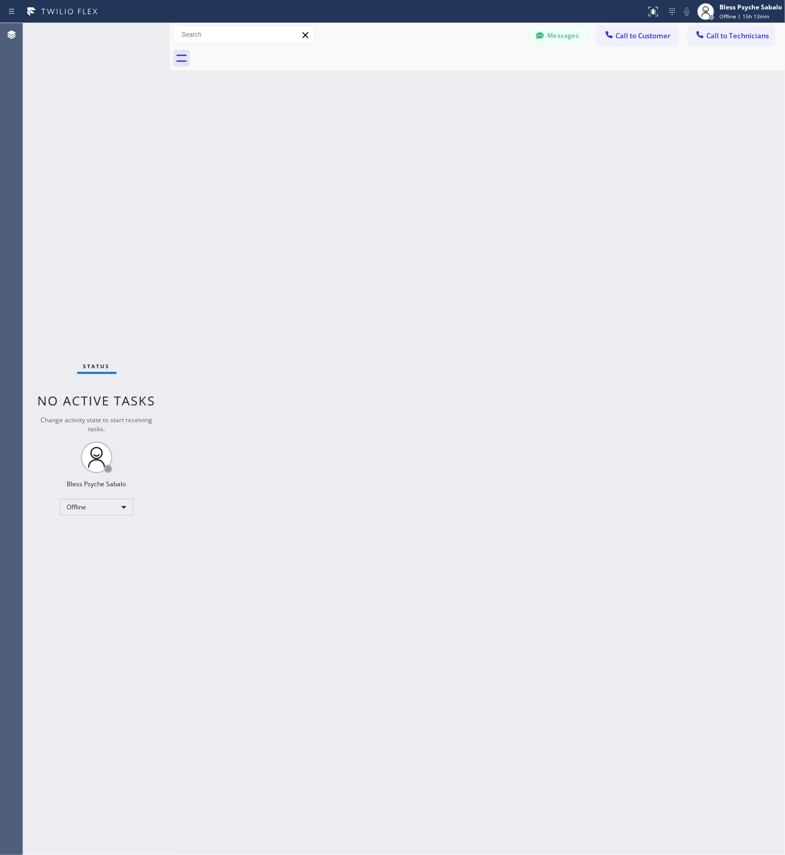
click at [381, 209] on div "Back to Dashboard Change Sender ID Customers Technicians CC [PERSON_NAME] [DATE…" at bounding box center [477, 439] width 615 height 832
